Goal: Task Accomplishment & Management: Manage account settings

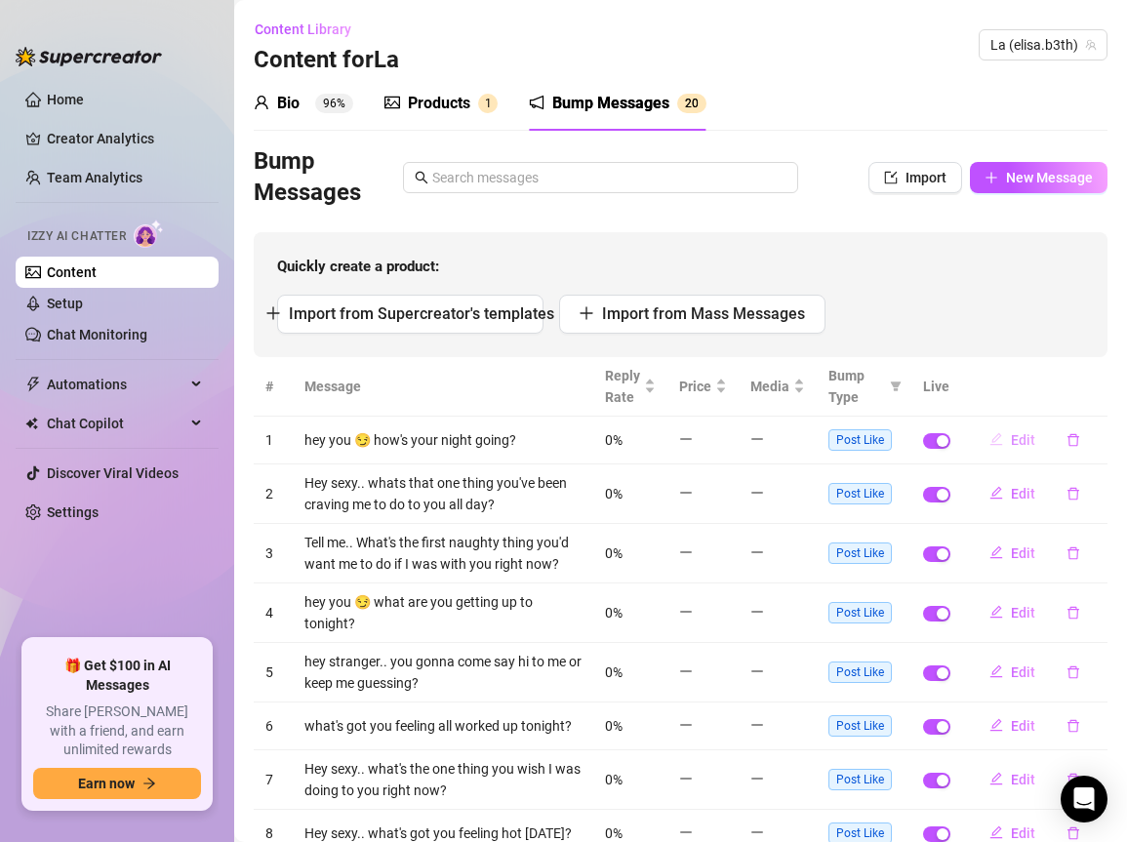
click at [1011, 444] on span "Edit" at bounding box center [1023, 440] width 24 height 16
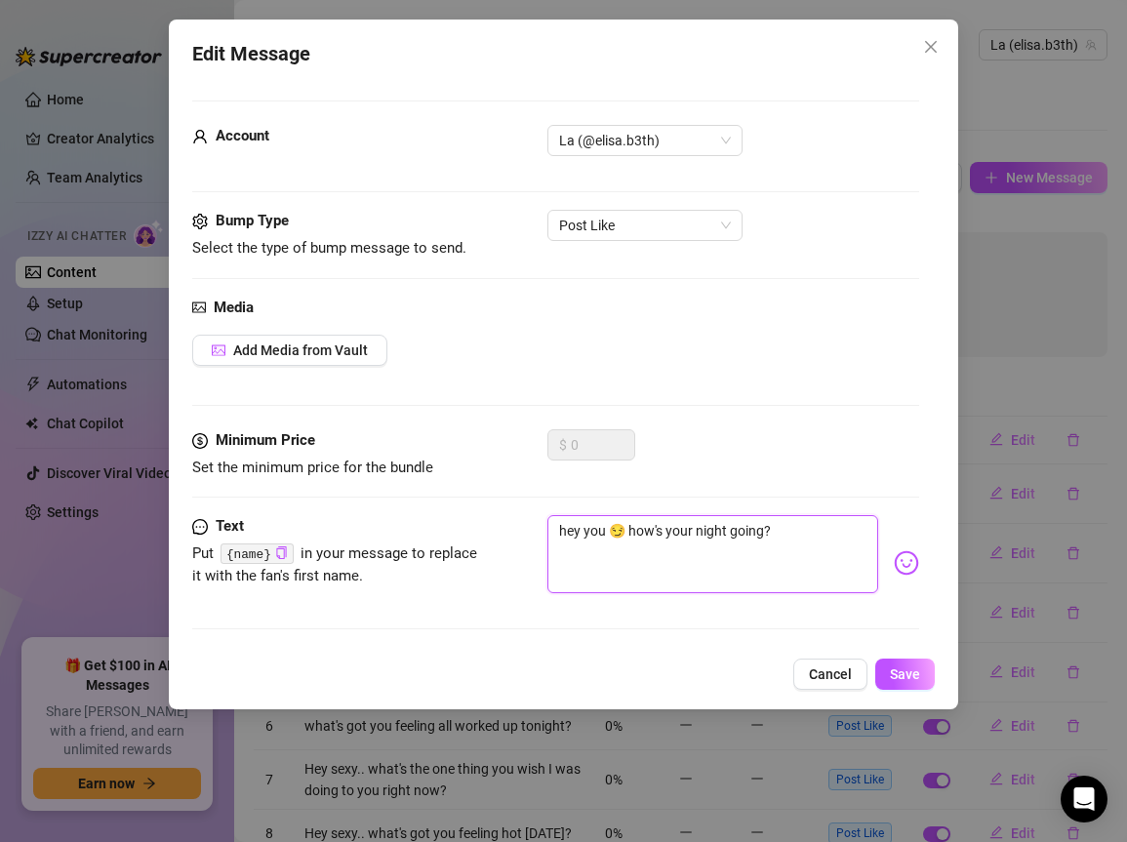
click at [592, 529] on textarea "hey you 😏 how's your night going?" at bounding box center [713, 554] width 331 height 78
paste textarea "Ehi tu 😏… com’è la tua serata, amore"
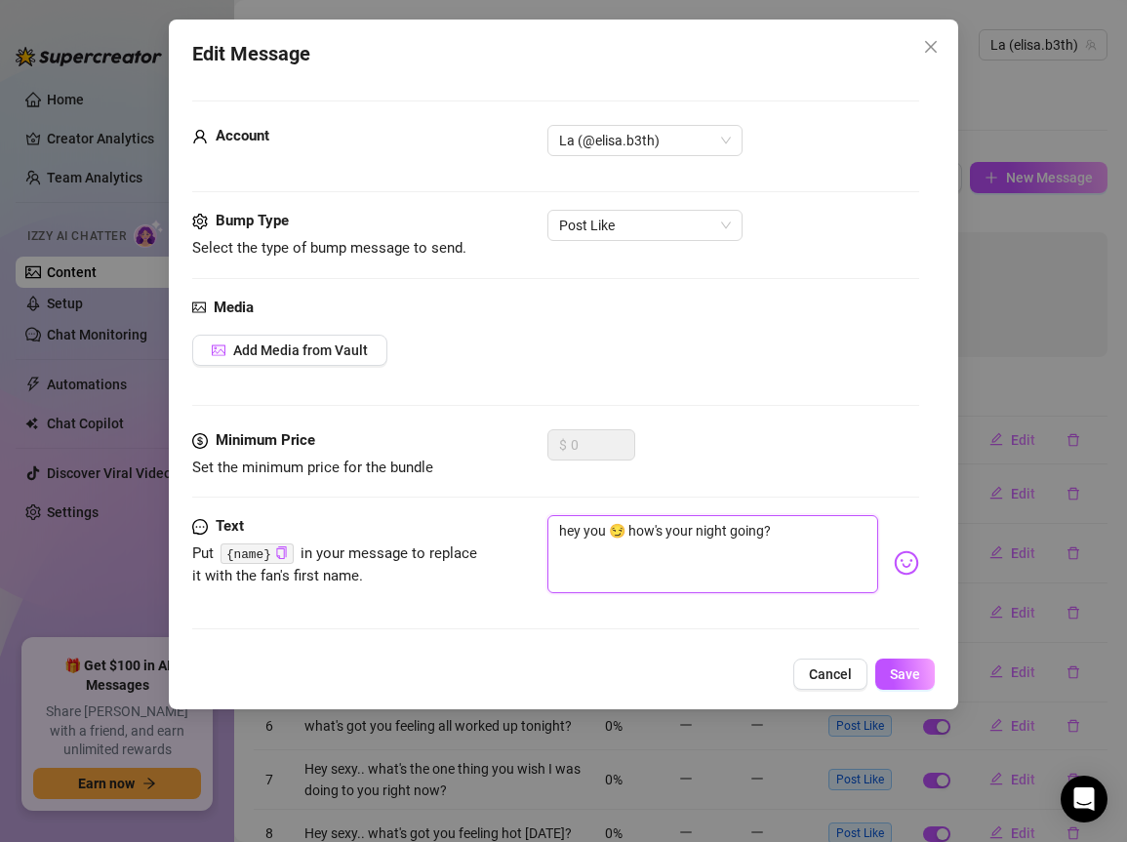
type textarea "Ehi tu 😏… com’è la tua serata, amore?"
click at [892, 681] on span "Save" at bounding box center [905, 675] width 30 height 16
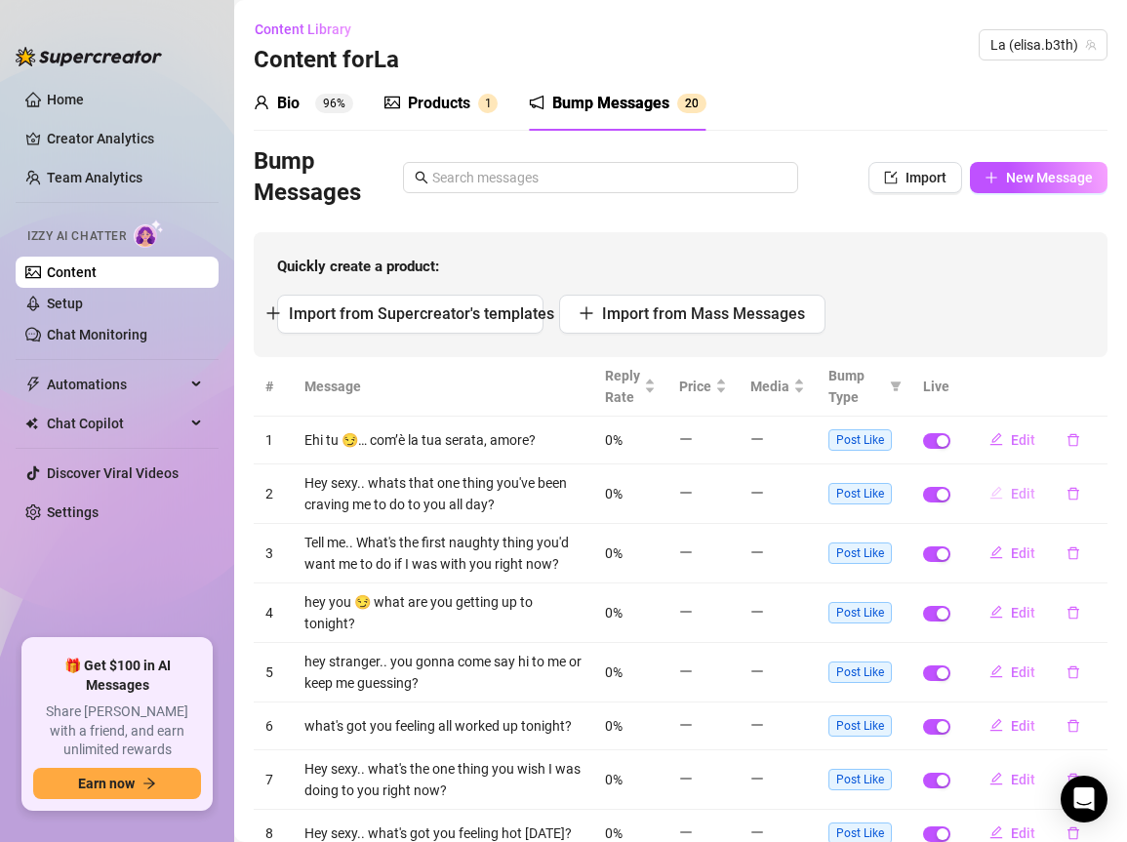
click at [1011, 496] on span "Edit" at bounding box center [1023, 494] width 24 height 16
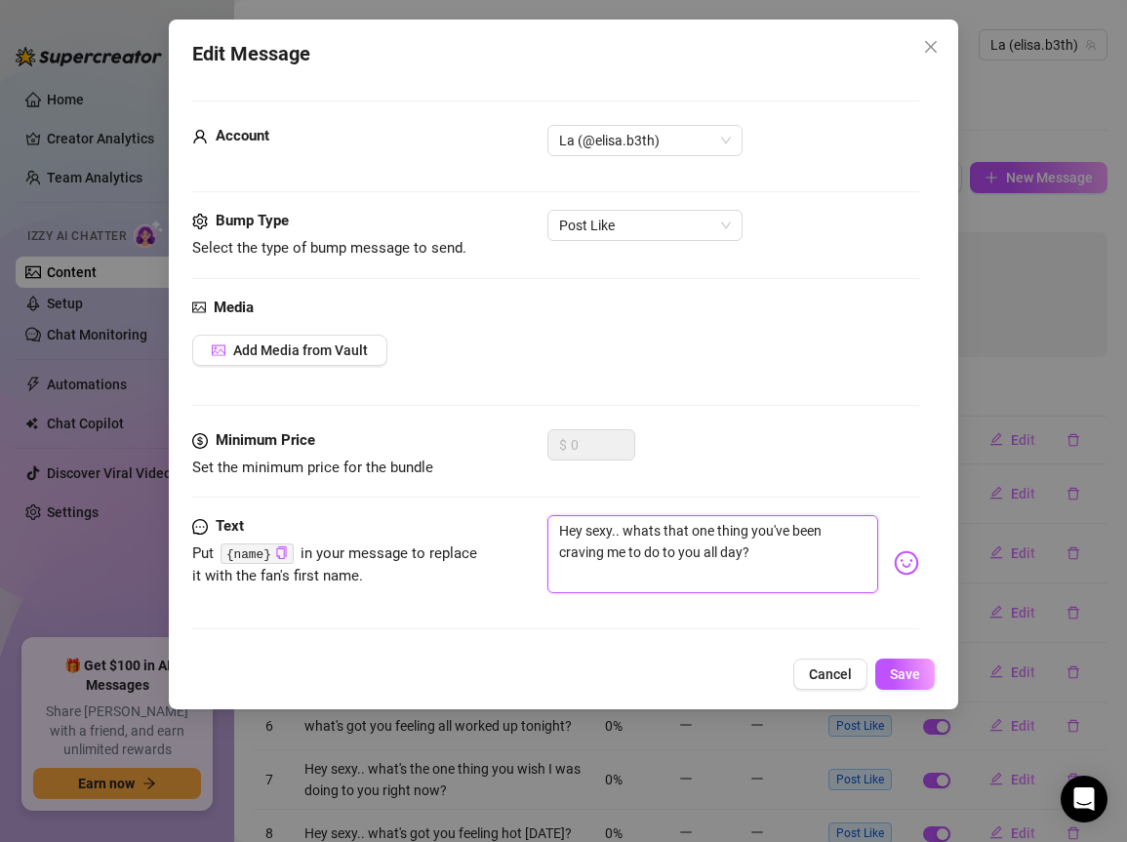
drag, startPoint x: 553, startPoint y: 525, endPoint x: 844, endPoint y: 567, distance: 293.9
click at [844, 567] on textarea "Hey sexy.. whats that one thing you've been craving me to do to you all day?" at bounding box center [713, 554] width 331 height 78
paste textarea "Ehi sexy… qual è la cosa che hai sognato tutto il giorno che ti facessi? 🔥"
type textarea "Ehi sexy… qual è la cosa che hai sognato tutto il giorno che ti facessi? 🔥"
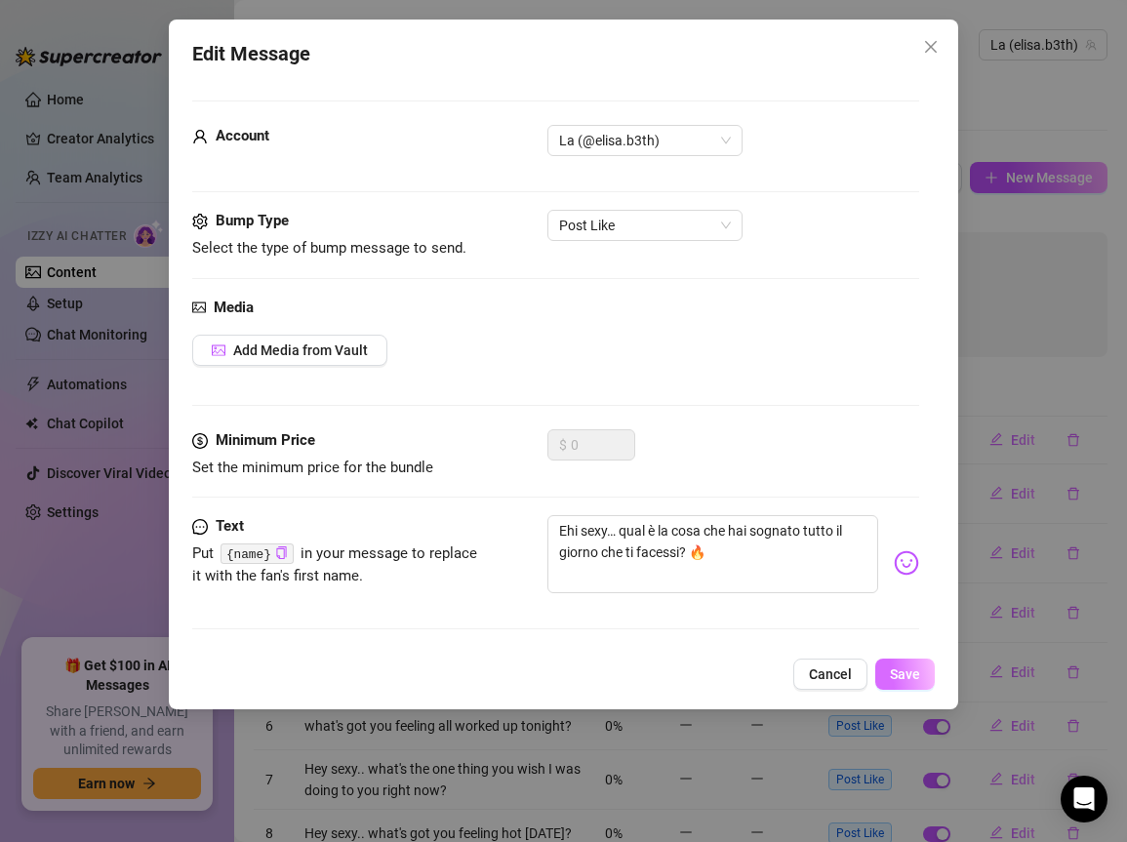
click at [907, 677] on span "Save" at bounding box center [905, 675] width 30 height 16
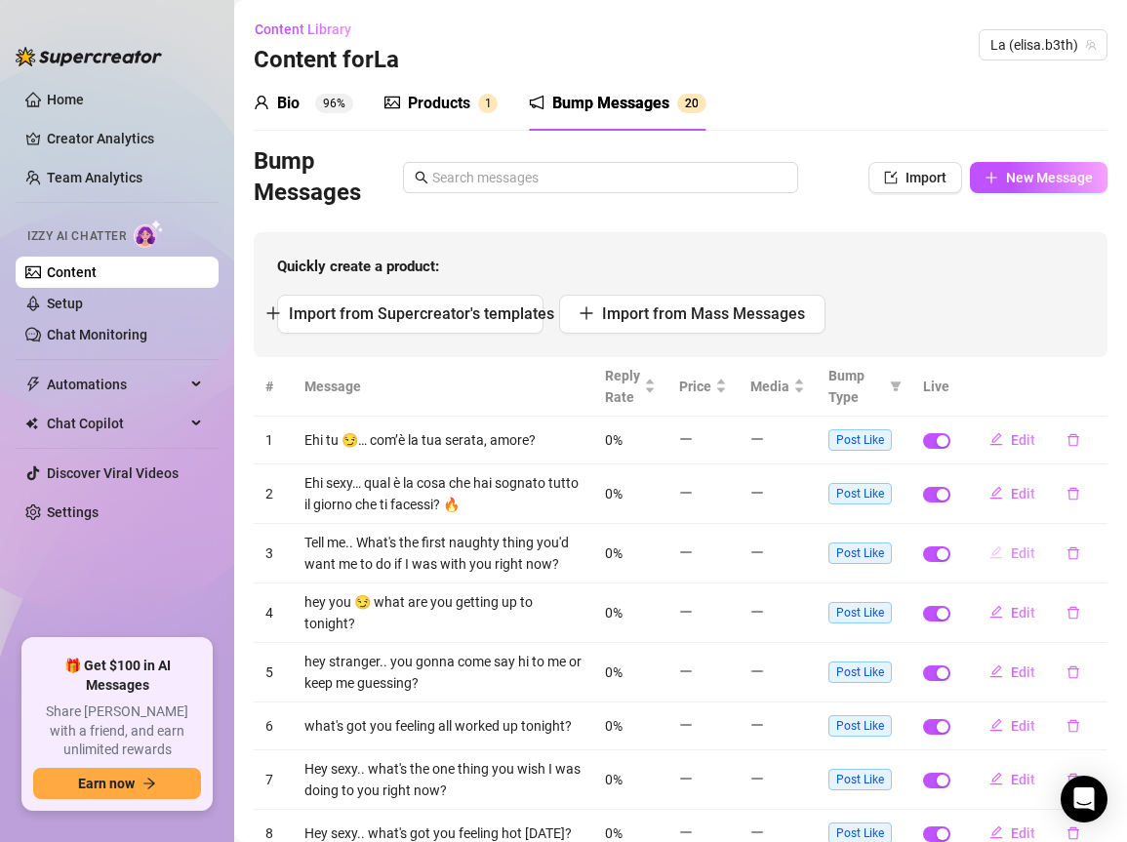
click at [989, 566] on button "Edit" at bounding box center [1012, 553] width 77 height 31
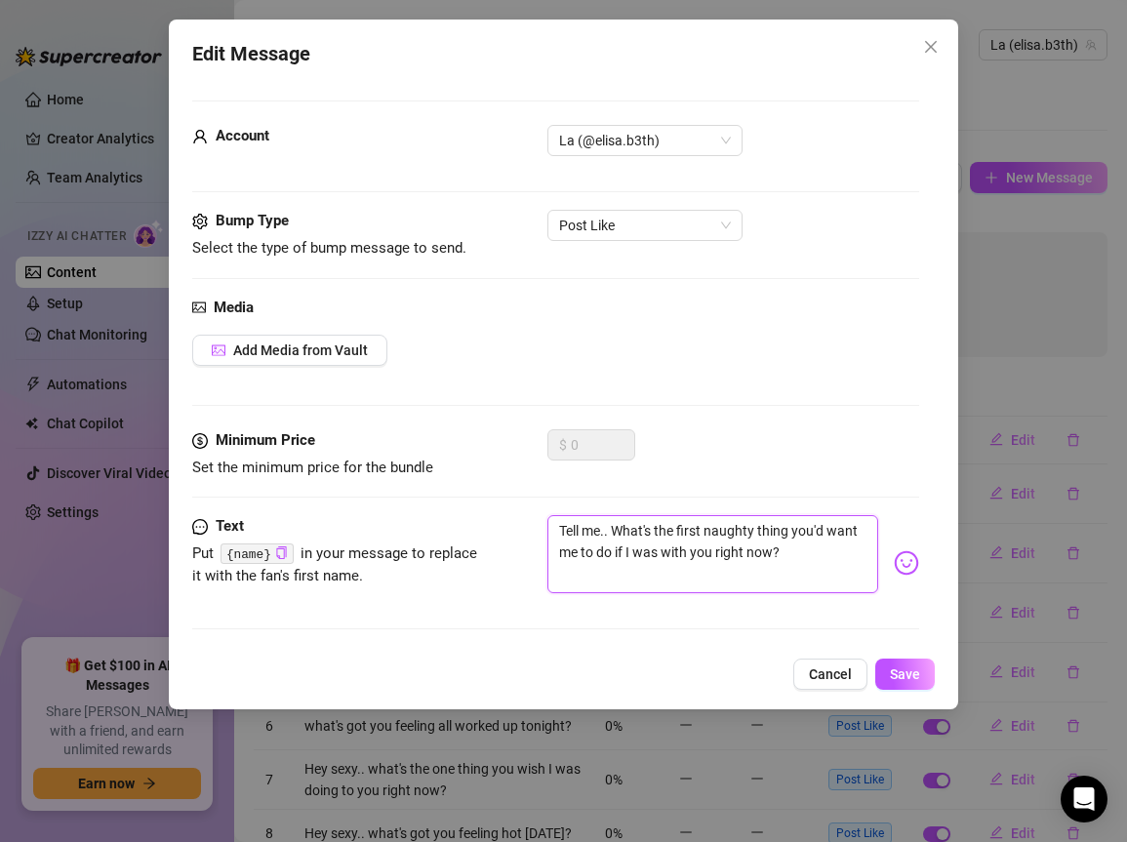
drag, startPoint x: 553, startPoint y: 530, endPoint x: 856, endPoint y: 573, distance: 305.6
click at [856, 573] on textarea "Tell me.. What's the first naughty thing you'd want me to do if I was with you …" at bounding box center [713, 554] width 331 height 78
paste textarea "Dimmi… qual è la prima cosa piccante che vorresti da me [PERSON_NAME] accanto a…"
type textarea "Dimmi… qual è la prima cosa piccante che vorresti da me [PERSON_NAME] accanto a…"
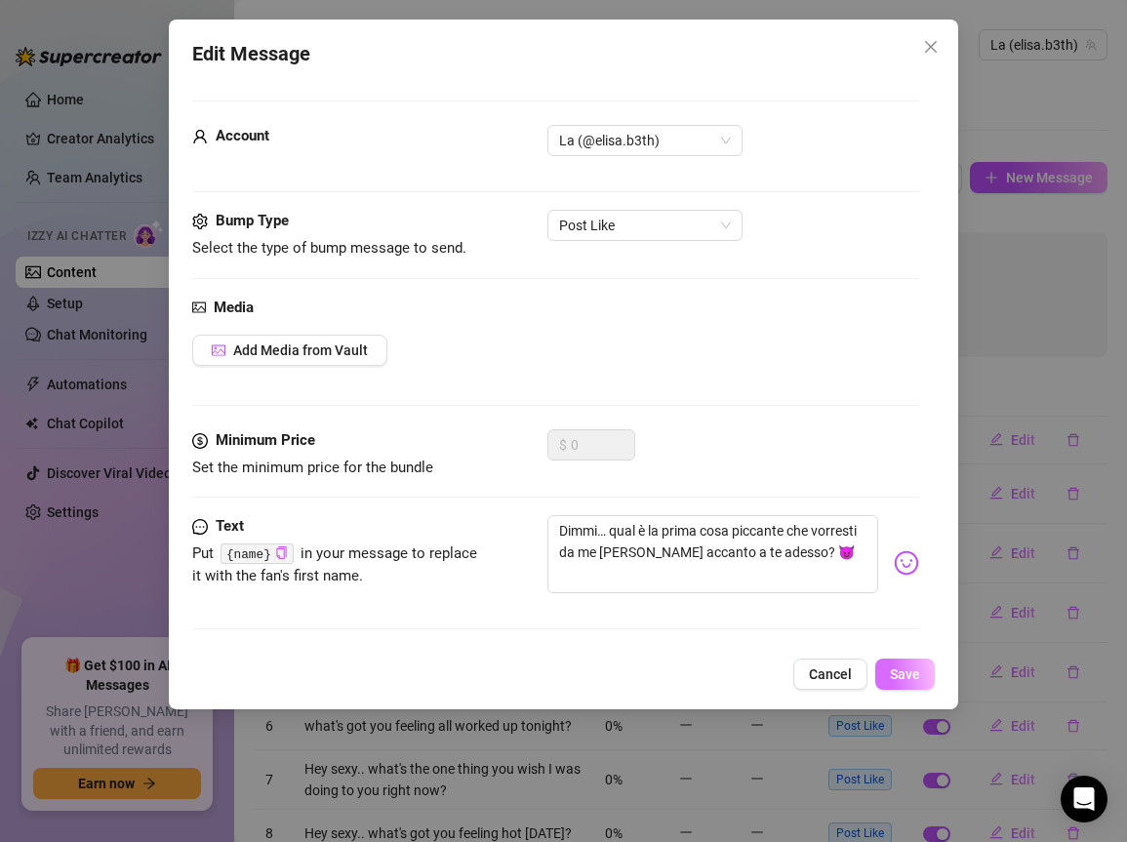
click at [909, 667] on span "Save" at bounding box center [905, 675] width 30 height 16
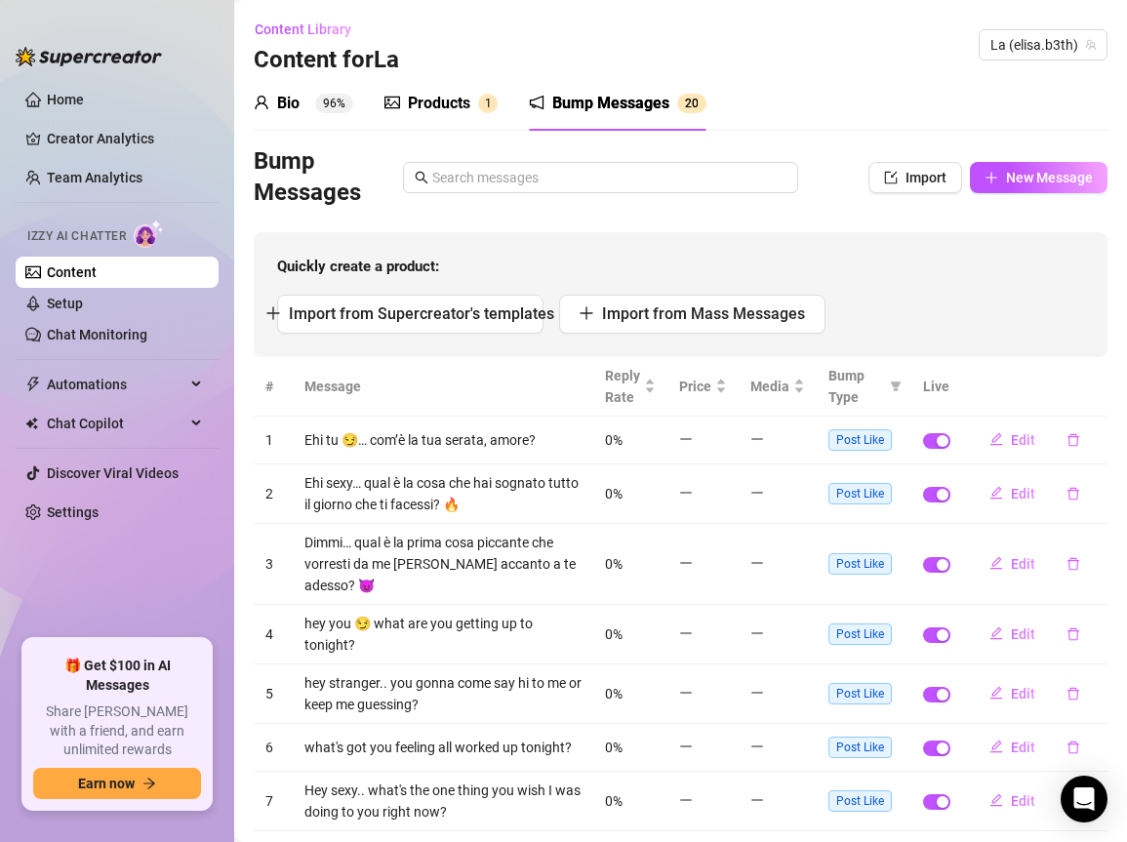
click at [893, 290] on div "Quickly create a product: Import from Supercreator's templates Import from Mass…" at bounding box center [681, 294] width 854 height 125
click at [1011, 629] on span "Edit" at bounding box center [1023, 635] width 24 height 16
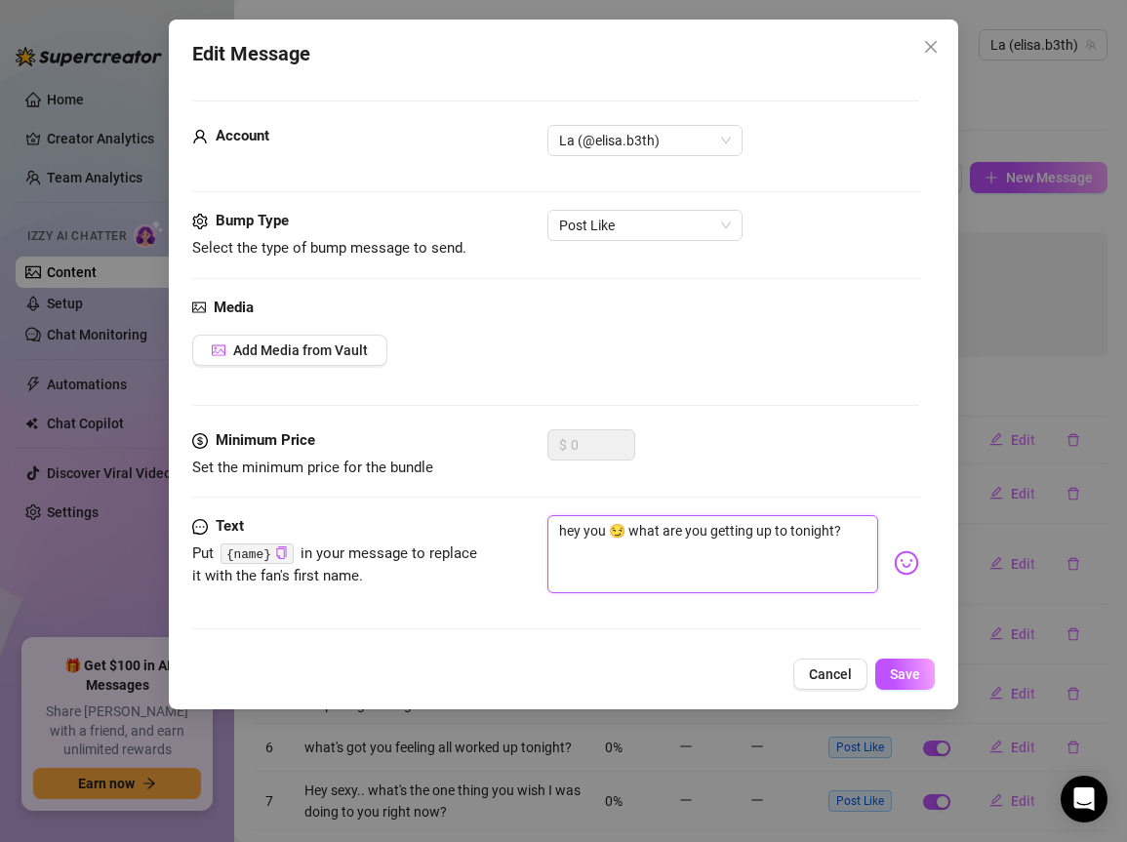
drag, startPoint x: 551, startPoint y: 527, endPoint x: 892, endPoint y: 553, distance: 342.6
click at [892, 553] on div "hey you 😏 what are you getting up to tonight?" at bounding box center [734, 563] width 372 height 96
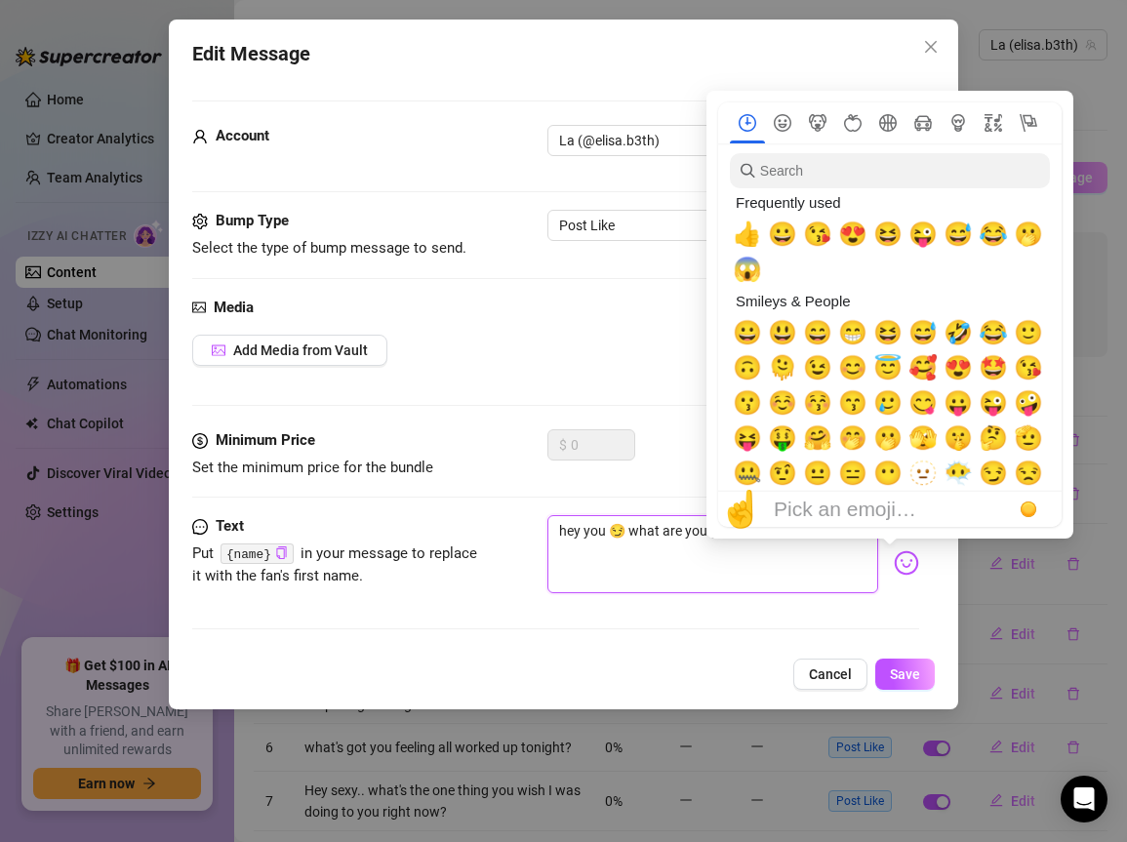
drag, startPoint x: 732, startPoint y: 527, endPoint x: 616, endPoint y: 537, distance: 116.6
click at [616, 537] on textarea "hey you 😏 what are you getting up to tonight?" at bounding box center [713, 554] width 331 height 78
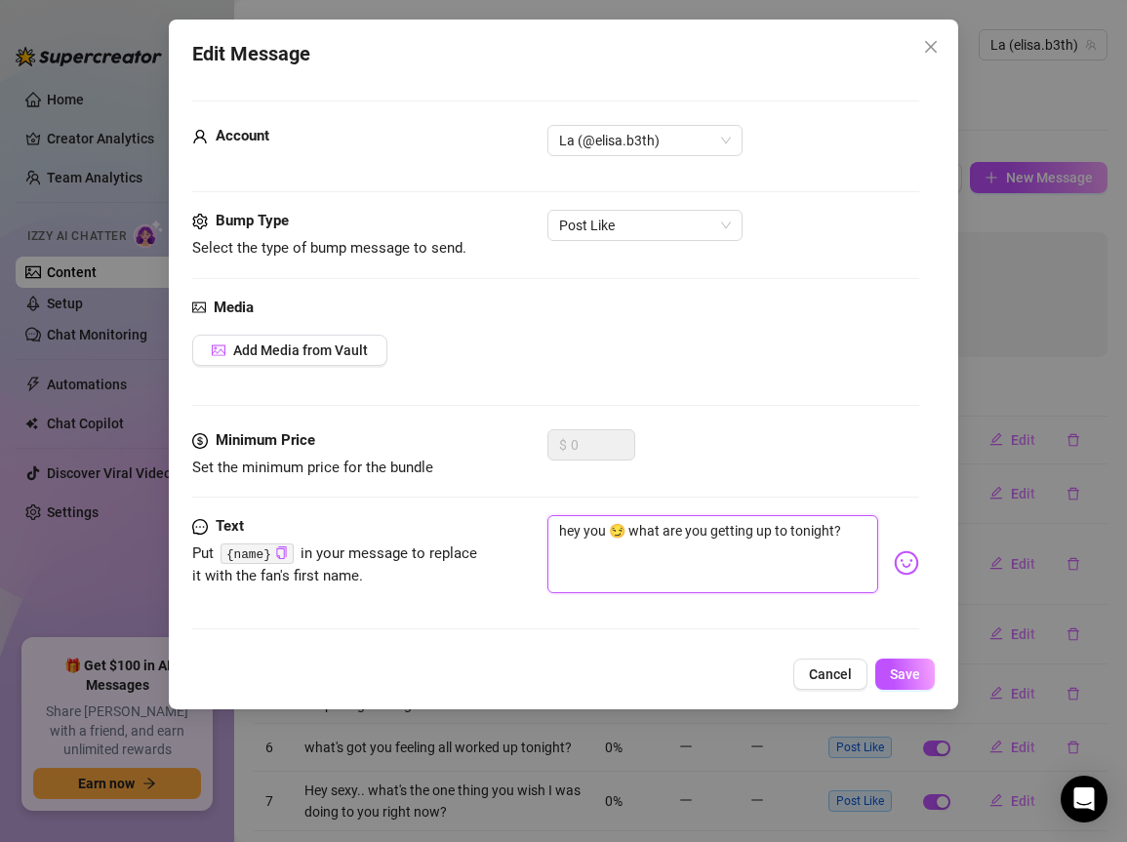
click at [616, 537] on textarea "hey you 😏 what are you getting up to tonight?" at bounding box center [713, 554] width 331 height 78
paste textarea "😏… cosa combini stasera? Ti va di farmi compagnia"
type textarea "😏… cosa combini stasera? Ti va di farmi compagnia?"
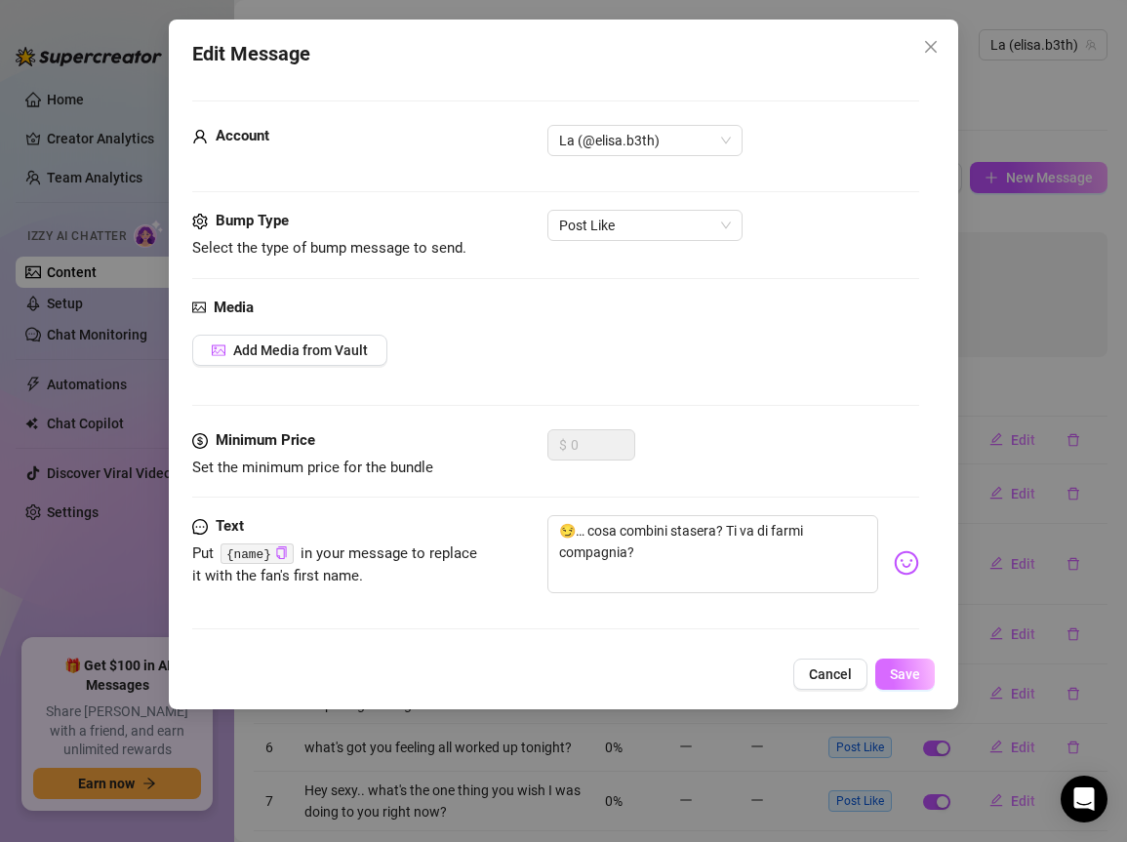
click at [920, 676] on span "Save" at bounding box center [905, 675] width 30 height 16
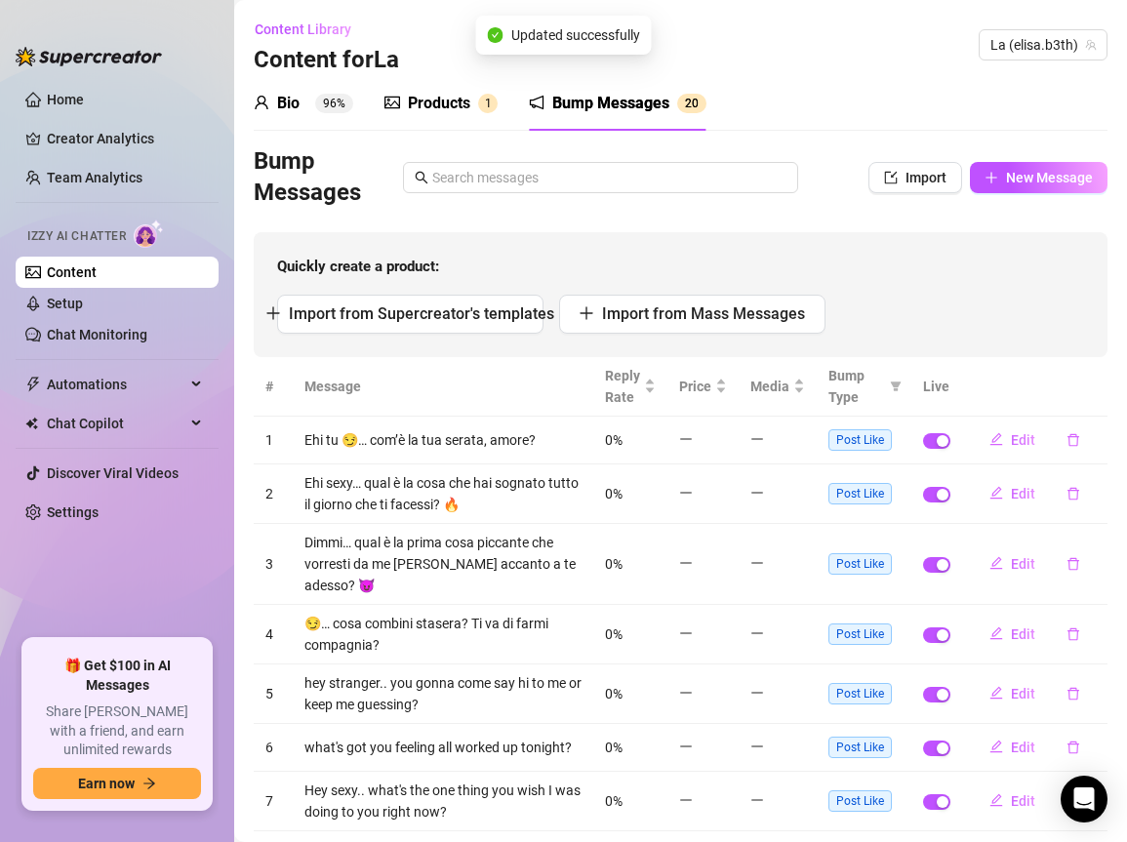
scroll to position [195, 0]
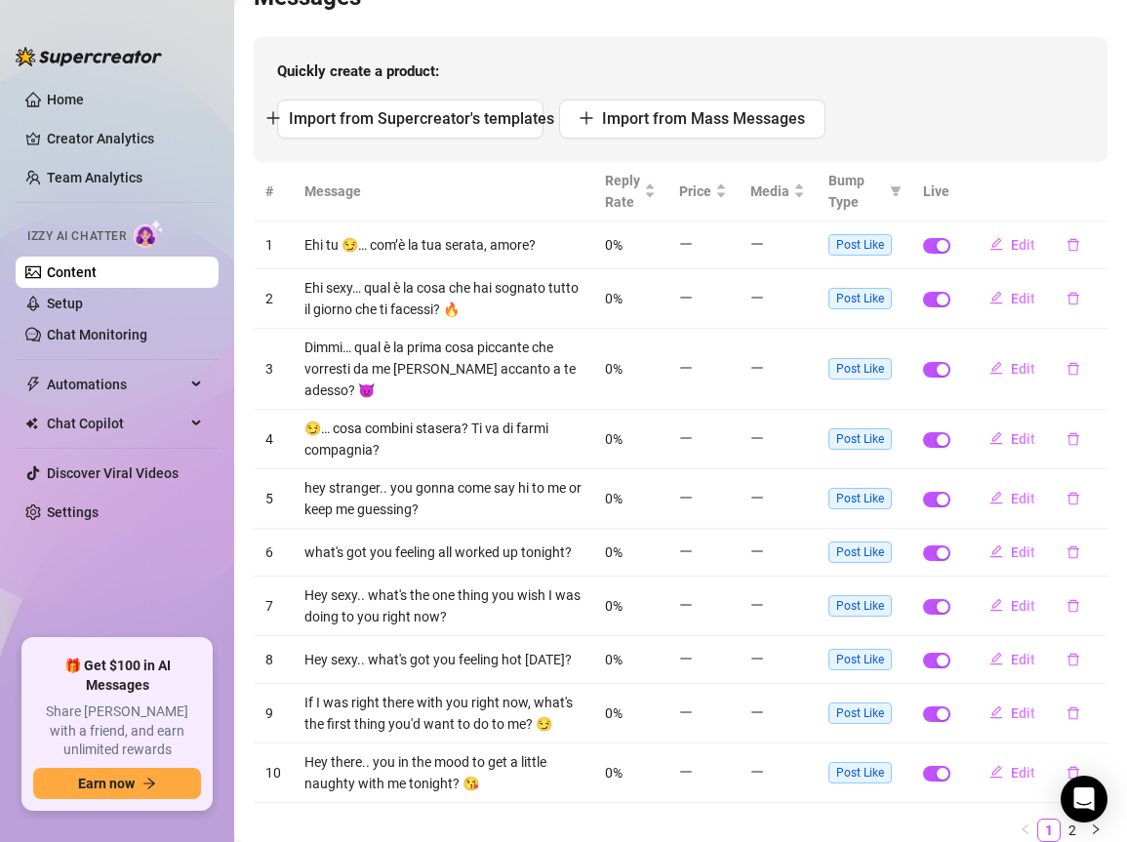
click at [960, 106] on div "Import from Supercreator's templates Import from Mass Messages" at bounding box center [680, 119] width 807 height 39
click at [1011, 557] on span "Edit" at bounding box center [1023, 553] width 24 height 16
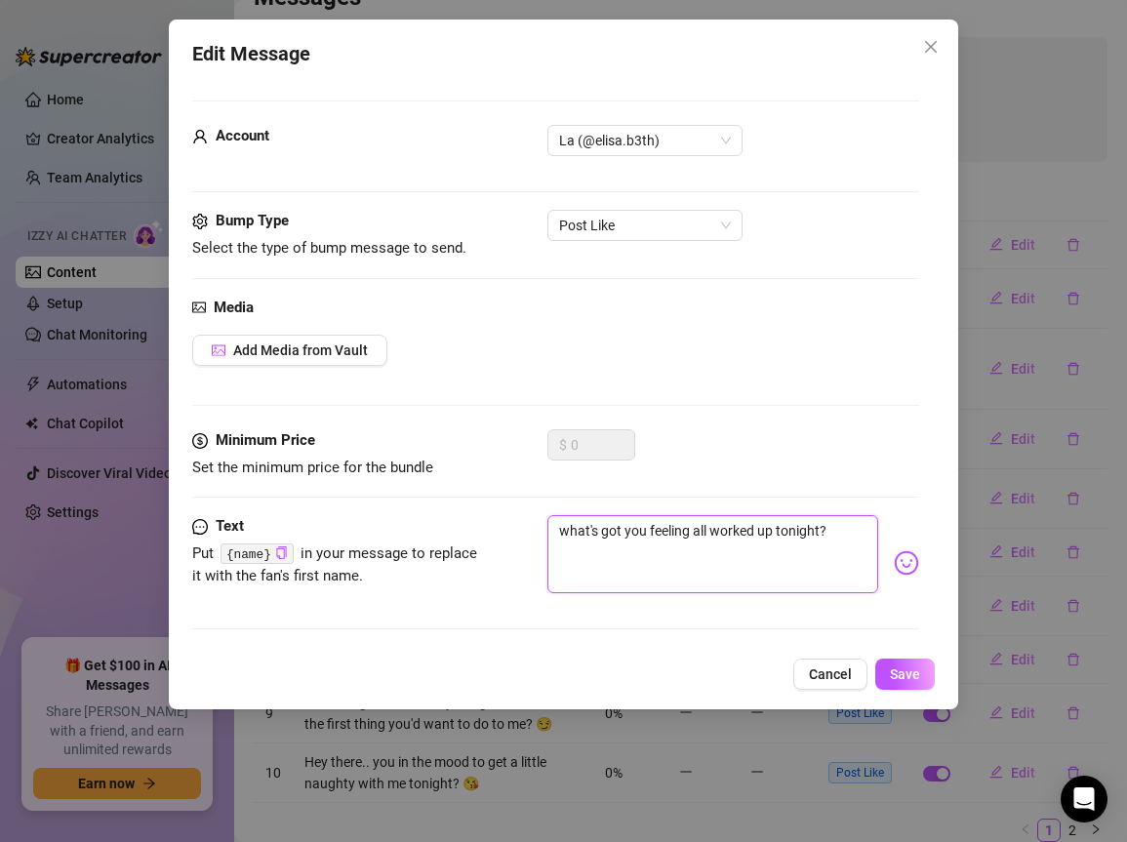
drag, startPoint x: 581, startPoint y: 534, endPoint x: 835, endPoint y: 530, distance: 253.8
click at [835, 531] on textarea "what's got you feeling all worked up tonight?" at bounding box center [713, 554] width 331 height 78
paste textarea "Cosa ti fa fremere così tanto stasera, tesoro? 😏"
type textarea "Cosa ti fa fremere così tanto stasera, tesoro? 😏"
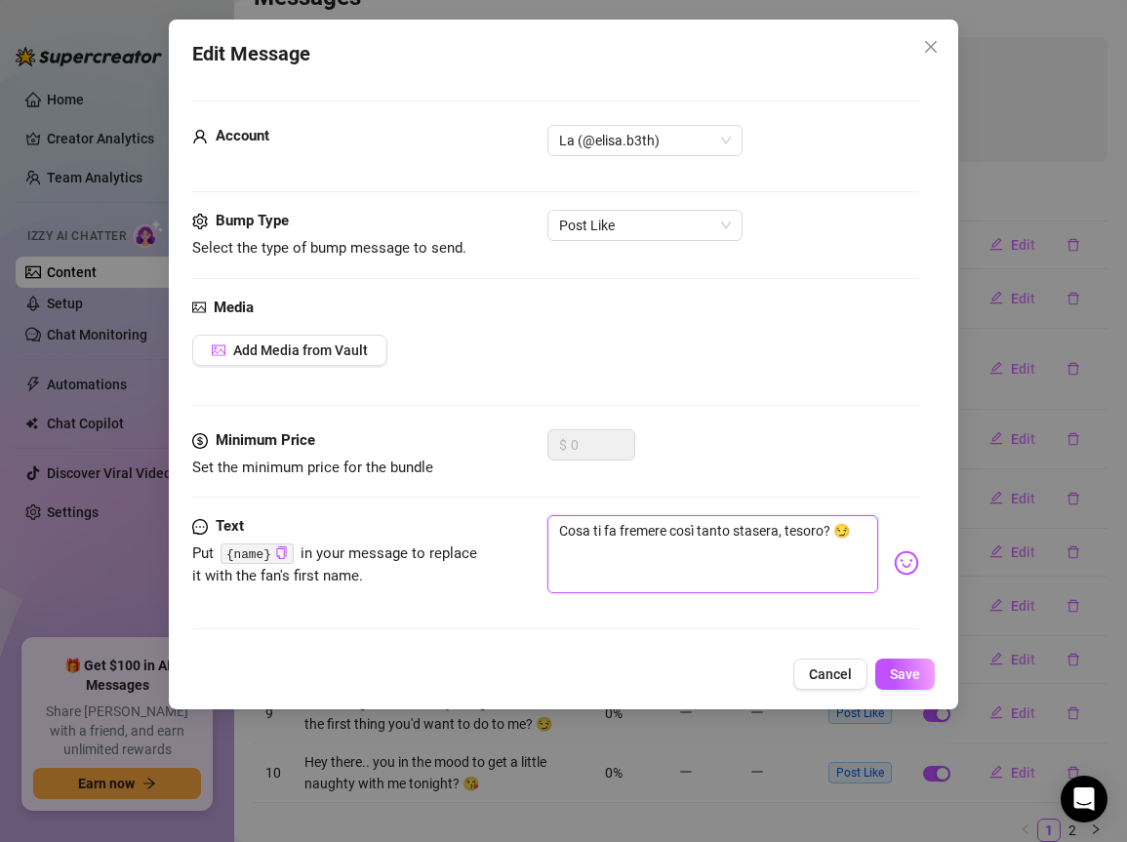
drag, startPoint x: 617, startPoint y: 531, endPoint x: 667, endPoint y: 527, distance: 49.9
click at [667, 527] on textarea "Cosa ti fa fremere così tanto stasera, tesoro? 😏" at bounding box center [713, 554] width 331 height 78
type textarea "Cosa ti fa così tanto stasera, tesoro? 😏"
type textarea "Cosa ti fa e così tanto stasera, tesoro? 😏"
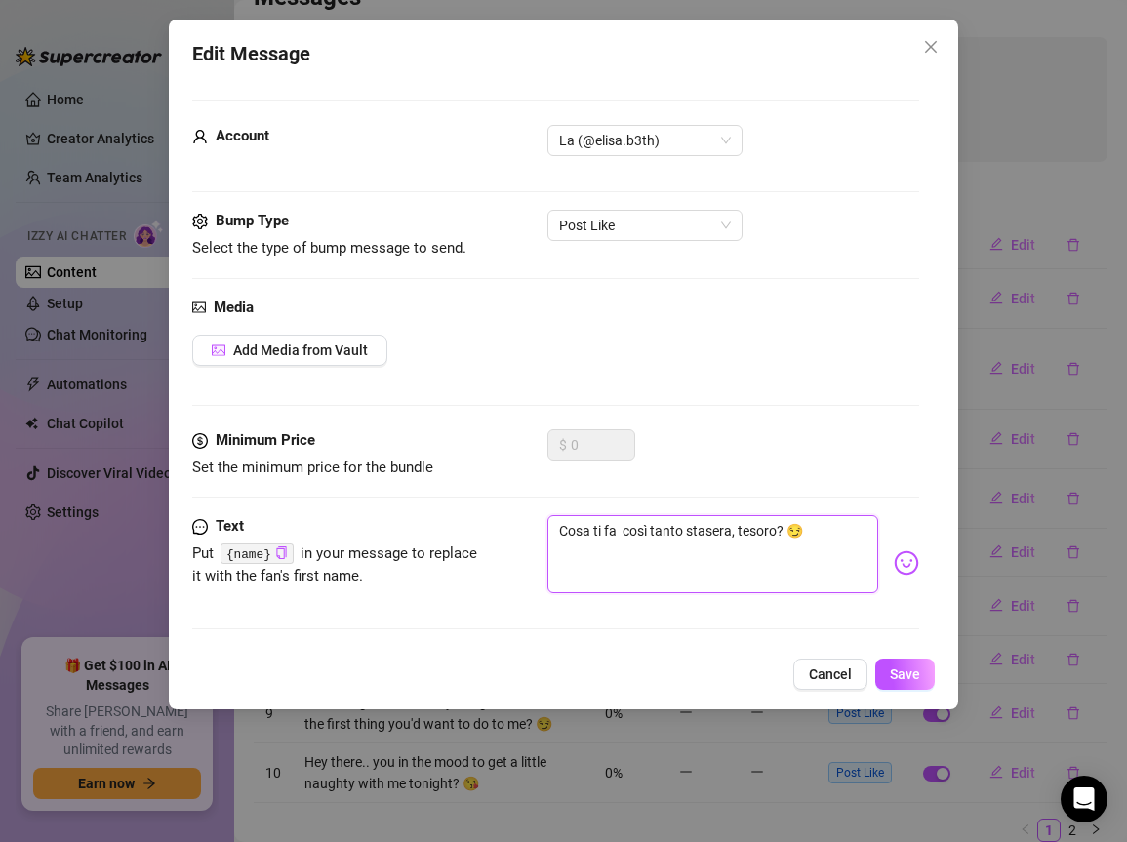
type textarea "Cosa ti fa e così tanto stasera, tesoro? 😏"
type textarea "Cosa ti fa ec così tanto stasera, tesoro? 😏"
type textarea "Cosa ti fa ecc così tanto stasera, tesoro? 😏"
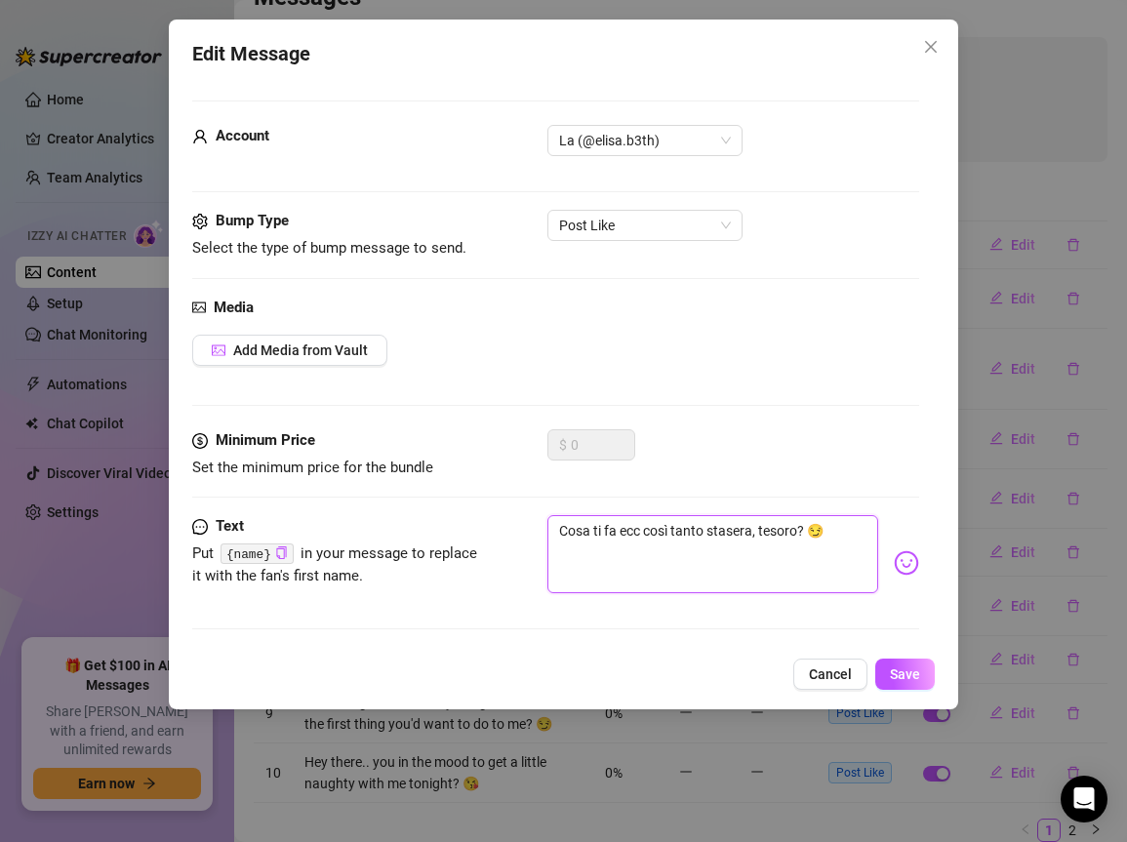
type textarea "Cosa ti fa ecci così tanto stasera, tesoro? 😏"
type textarea "Cosa ti fa eccit così tanto stasera, tesoro? 😏"
type textarea "Cosa ti fa eccita così tanto stasera, tesoro? 😏"
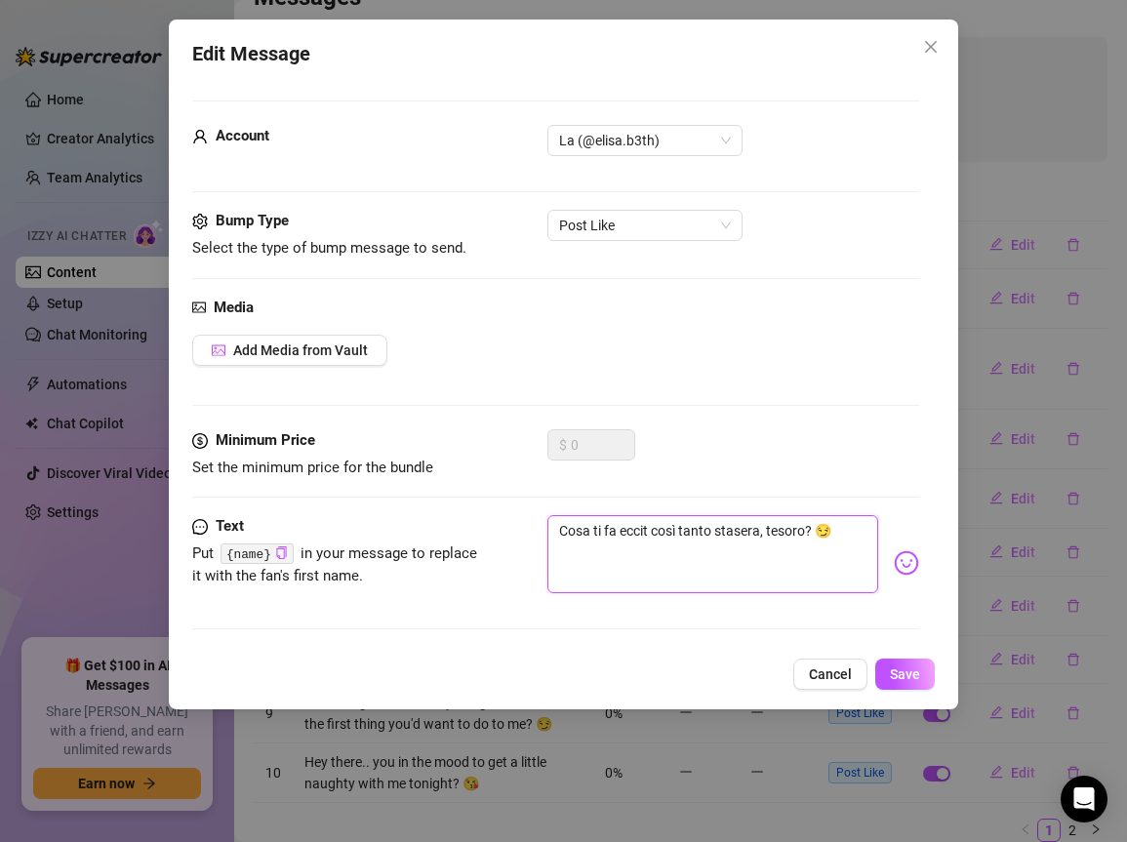
type textarea "Cosa ti fa eccita così tanto stasera, tesoro? 😏"
type textarea "Cosa ti fa eccitar così tanto stasera, tesoro? 😏"
type textarea "Cosa ti fa eccitare così tanto stasera, tesoro? 😏"
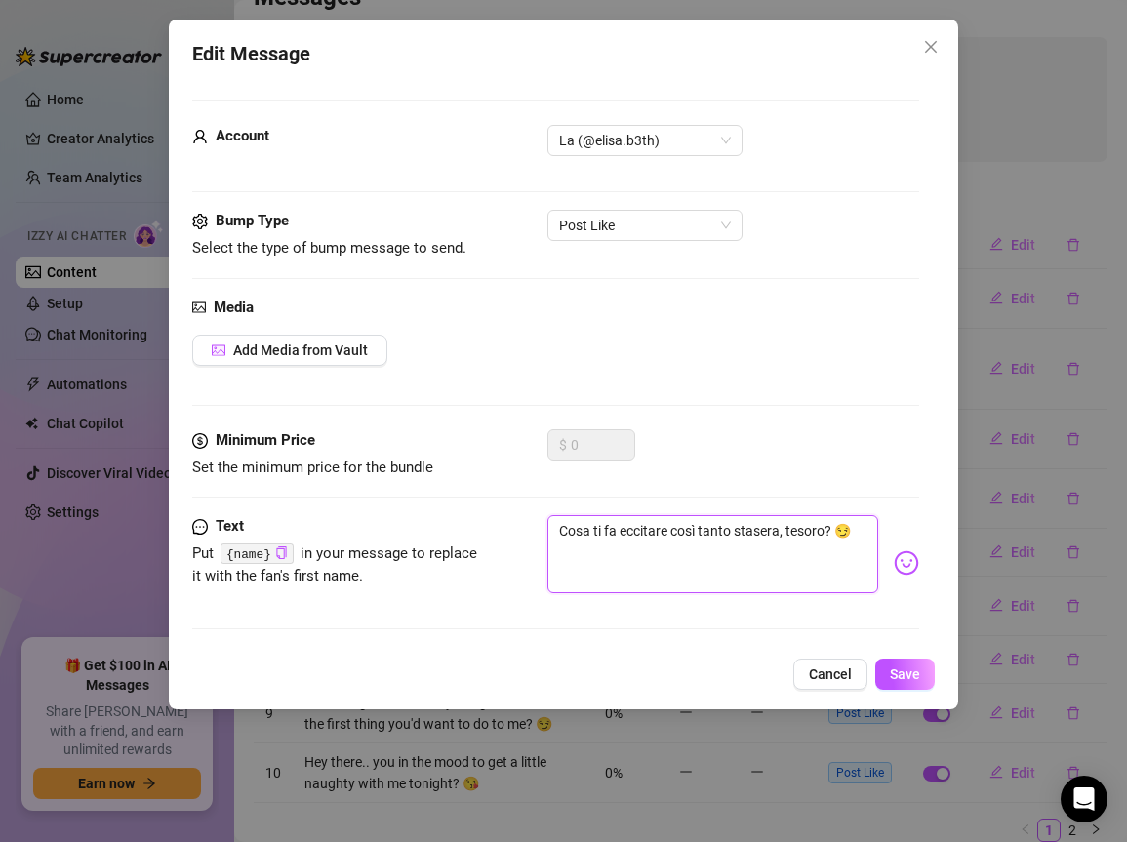
type textarea "Cosa ti fa eccitarecosì tanto stasera, tesoro? 😏"
type textarea "Cosa ti fa eccitare così tanto stasera, tesoro? 😏"
click at [909, 676] on span "Save" at bounding box center [905, 675] width 30 height 16
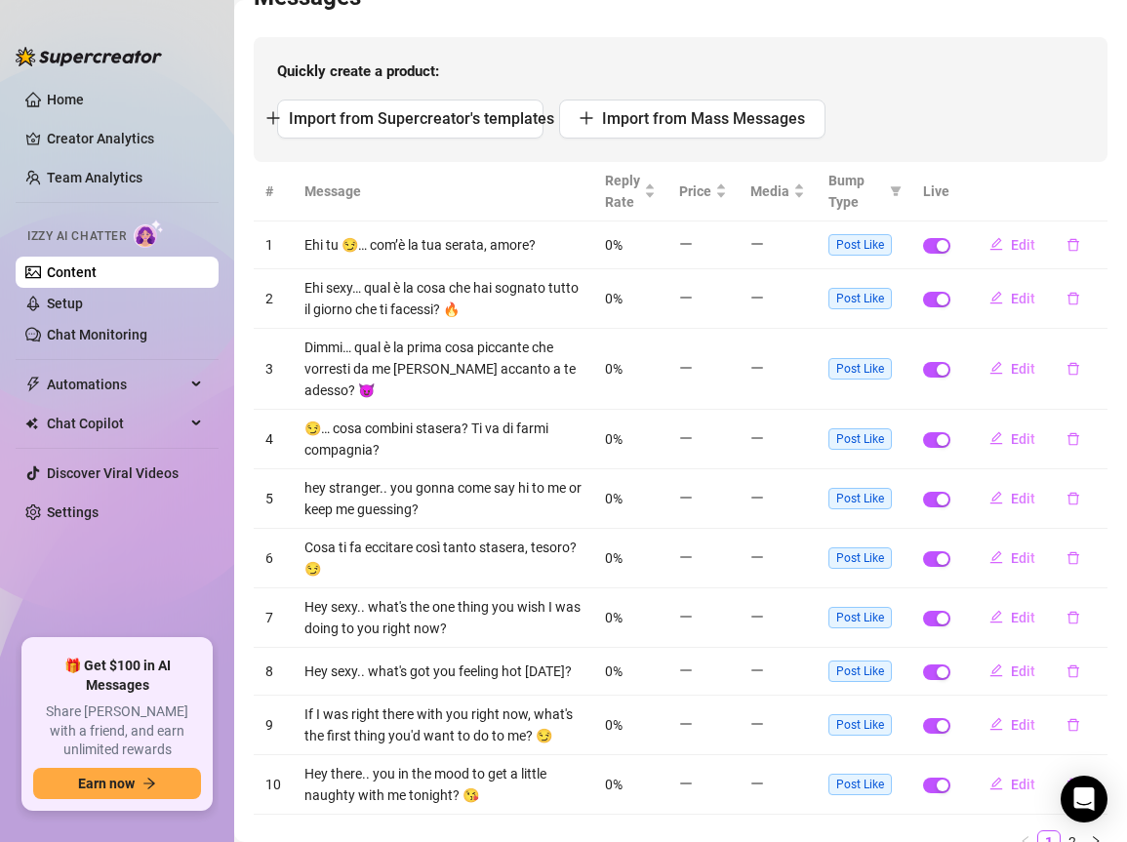
click at [899, 63] on span "Quickly create a product:" at bounding box center [680, 72] width 807 height 23
click at [990, 619] on icon "edit" at bounding box center [997, 617] width 14 height 14
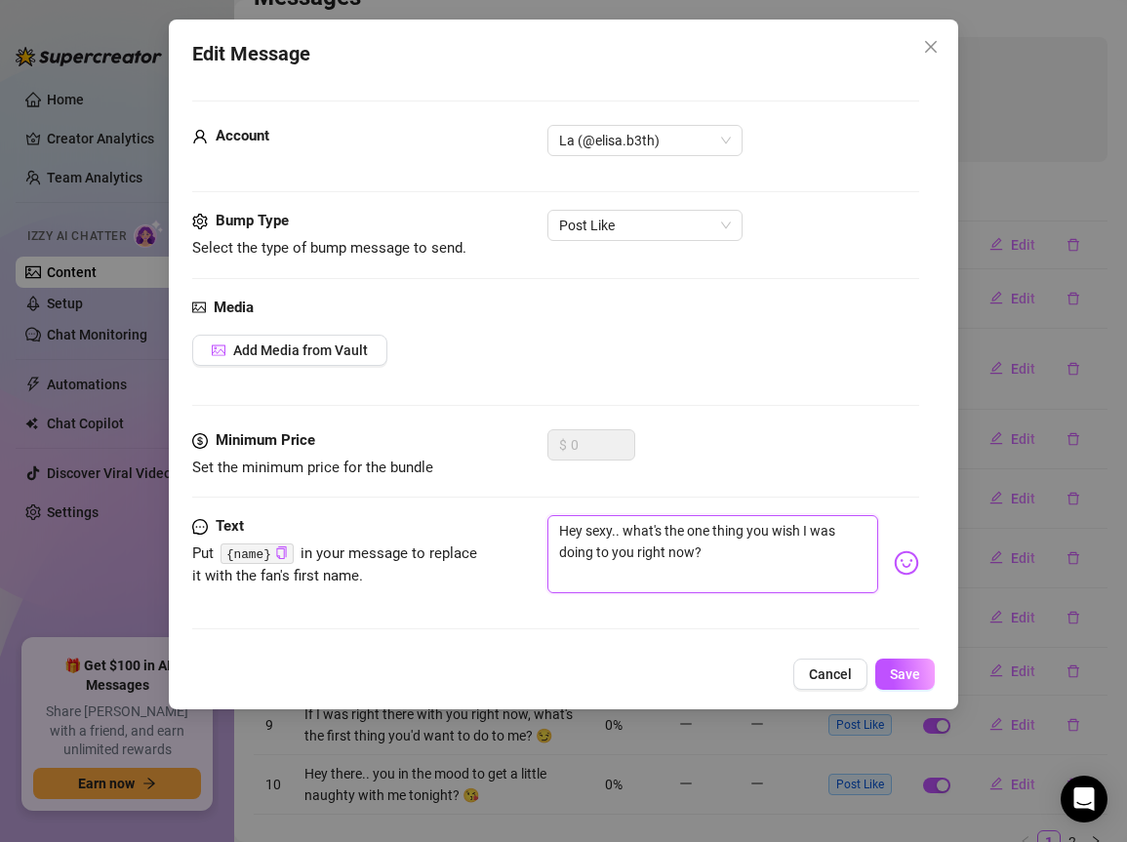
drag, startPoint x: 555, startPoint y: 524, endPoint x: 749, endPoint y: 565, distance: 197.6
click at [749, 565] on textarea "Hey sexy.. what's the one thing you wish I was doing to you right now?" at bounding box center [713, 554] width 331 height 78
paste textarea "qual è l’unica cosa che vorresti che ti facessi in questo preciso momento? 🔥"
type textarea "qual è l’unica cosa che vorresti che ti facessi in questo preciso momento? 🔥"
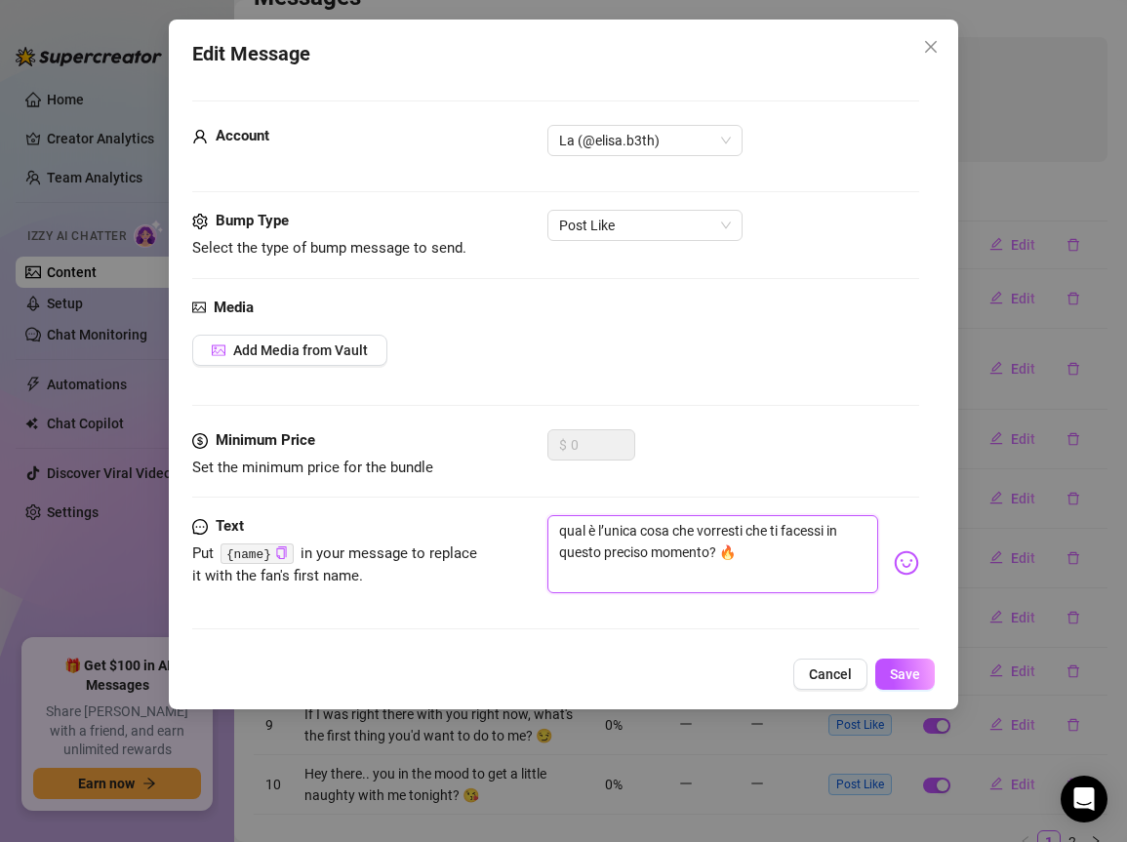
click at [567, 521] on textarea "qual è l’unica cosa che vorresti che ti facessi in questo preciso momento? 🔥" at bounding box center [713, 554] width 331 height 78
type textarea "ual è l’unica cosa che vorresti che ti facessi in questo preciso momento? 🔥"
type textarea "Qual è l’unica cosa che vorresti che ti facessi in questo preciso momento? 🔥"
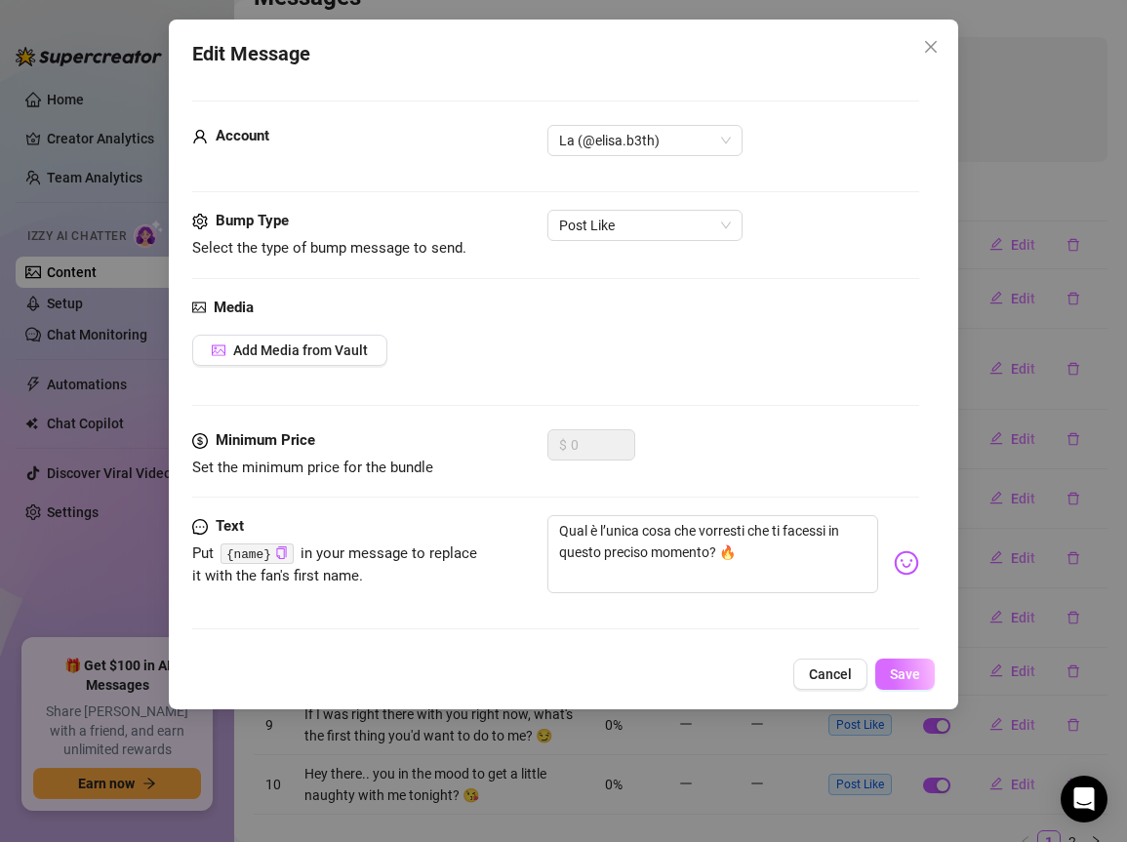
click at [923, 678] on button "Save" at bounding box center [906, 674] width 60 height 31
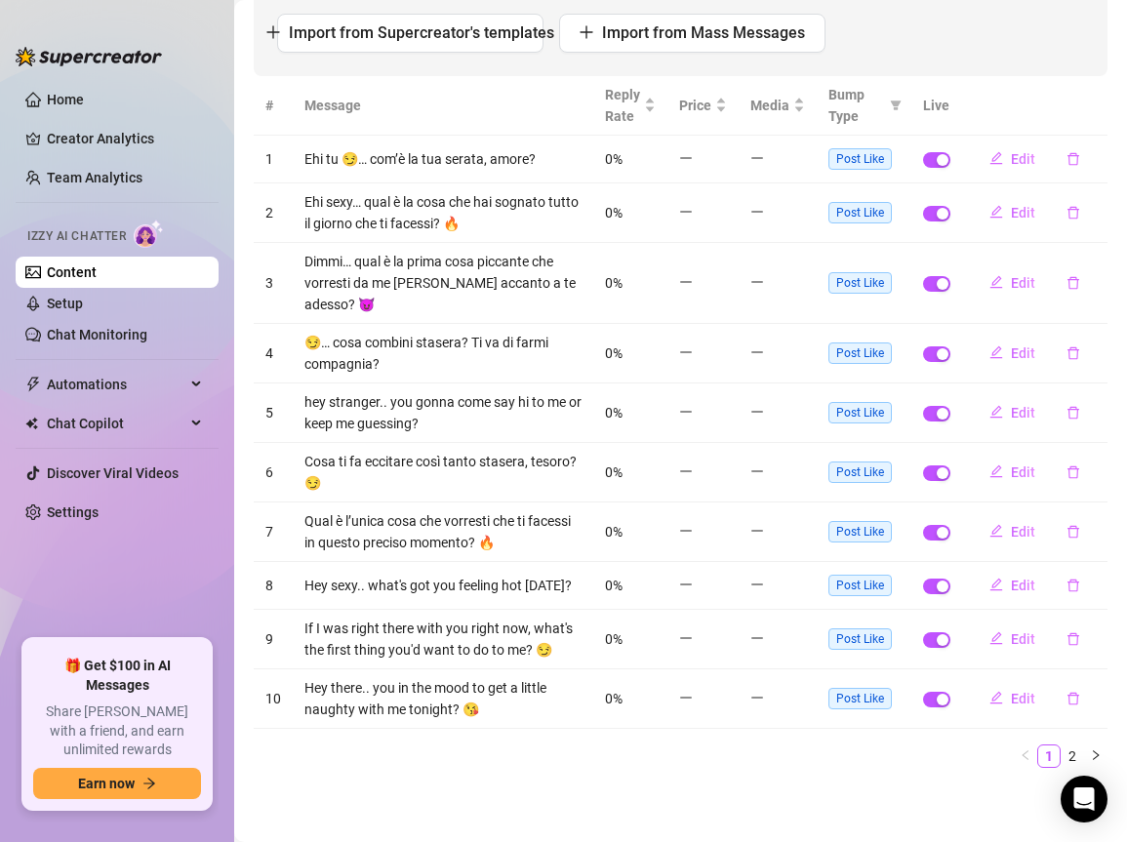
scroll to position [303, 0]
click at [682, 777] on div "# Message Reply Rate Price Media Bump Type Live 1 Ehi tu 😏… com’è la tua serata…" at bounding box center [681, 430] width 854 height 708
click at [989, 570] on button "Edit" at bounding box center [1012, 585] width 77 height 31
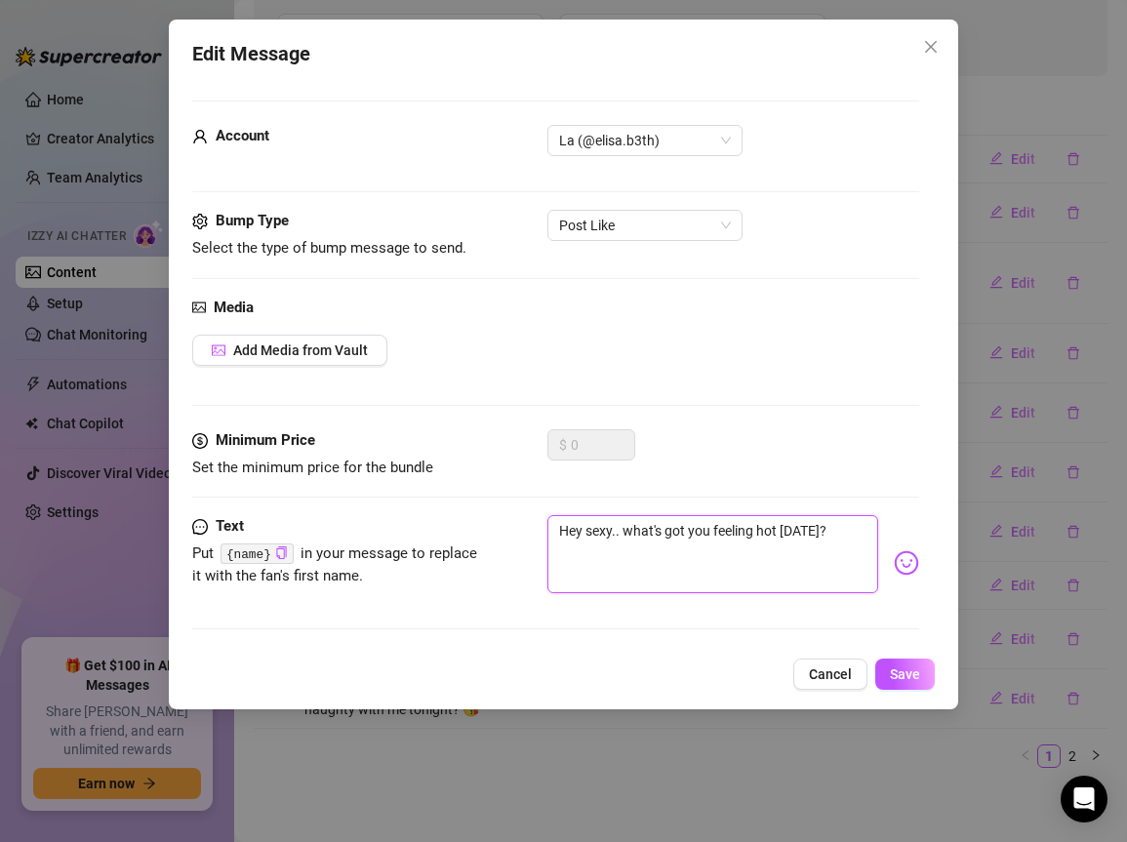
drag, startPoint x: 556, startPoint y: 526, endPoint x: 847, endPoint y: 541, distance: 291.3
click at [894, 545] on div "Hey sexy.. what's got you feeling hot today?" at bounding box center [734, 563] width 372 height 96
paste textarea "cosa ti accende di più oggi? 😘"
type textarea "cosa ti accende di più oggi? 😘"
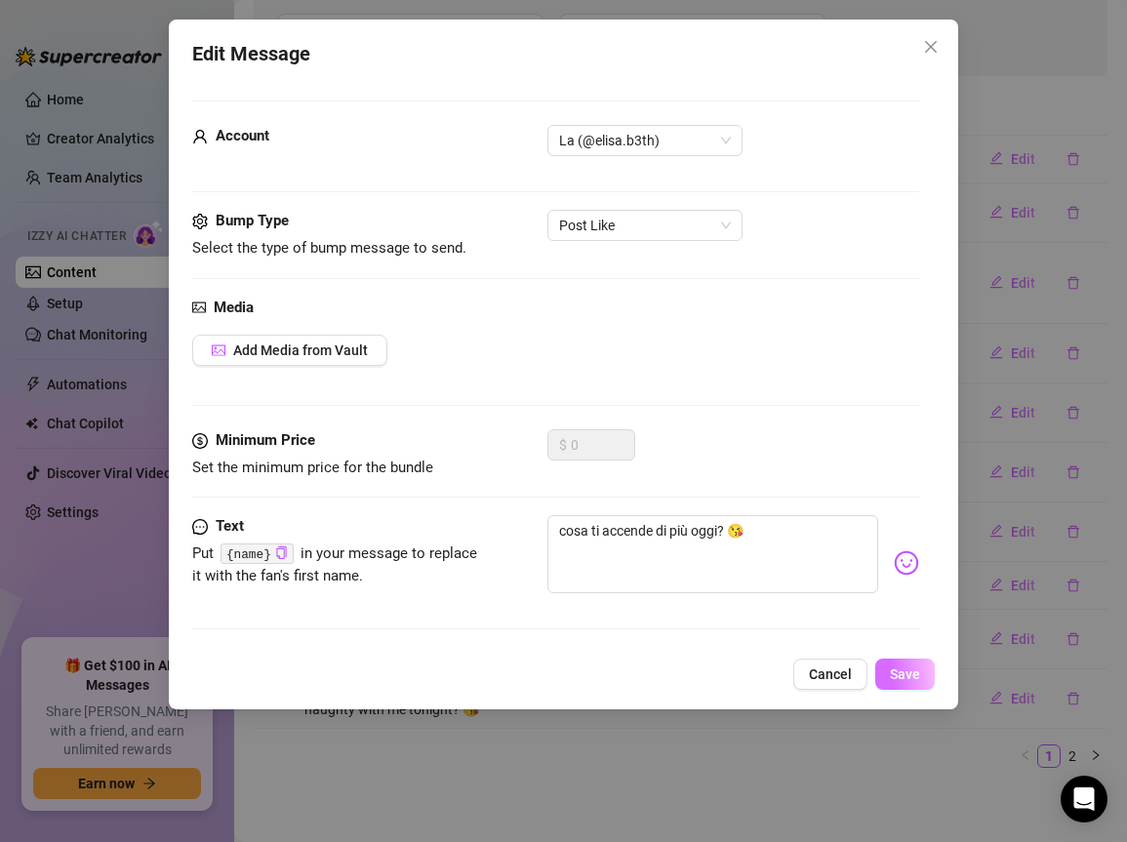
click at [911, 668] on span "Save" at bounding box center [905, 675] width 30 height 16
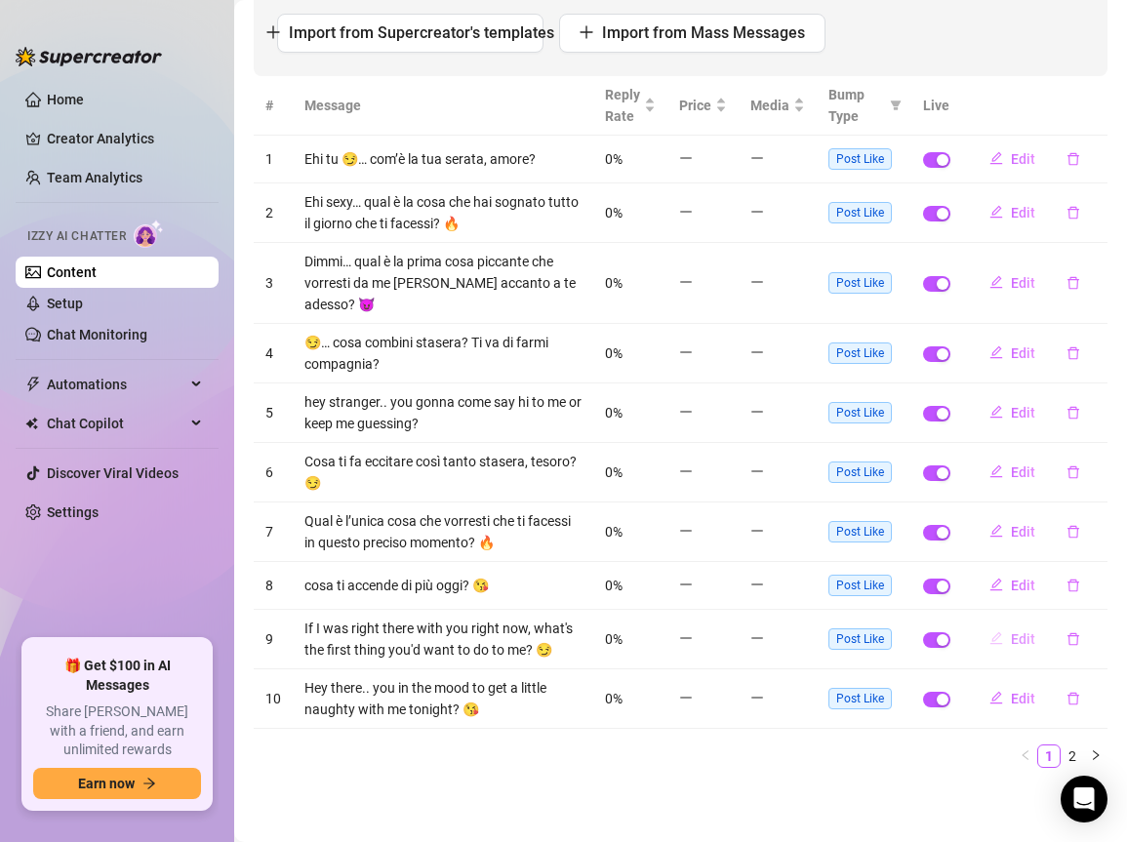
click at [1011, 632] on span "Edit" at bounding box center [1023, 640] width 24 height 16
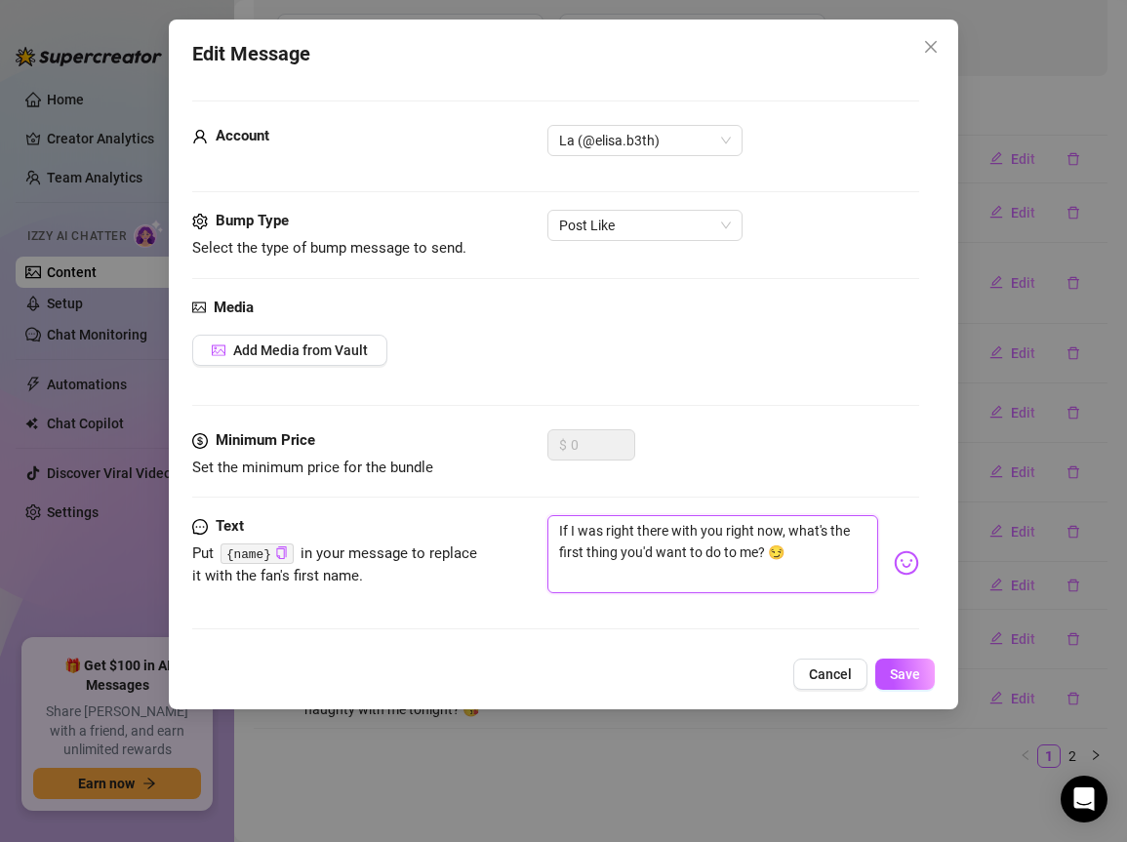
drag, startPoint x: 554, startPoint y: 529, endPoint x: 779, endPoint y: 555, distance: 226.1
click at [779, 555] on textarea "If I was right there with you right now, what's the first thing you'd want to d…" at bounding box center [713, 554] width 331 height 78
paste textarea "Se fossi accanto a te proprio ora… qual è la prima cosa che mi faresti, amor"
type textarea "Se fossi accanto a te proprio ora… qual è la prima cosa che mi faresti, amore? 😏"
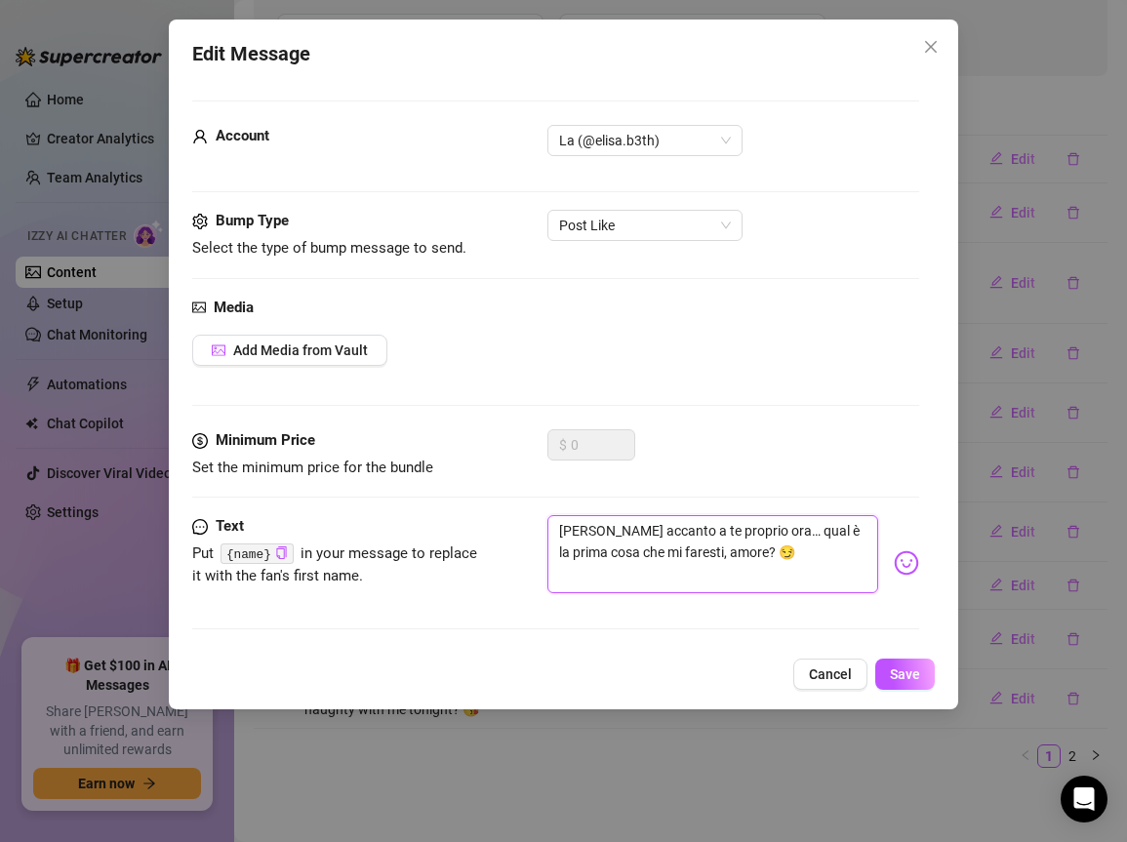
drag, startPoint x: 718, startPoint y: 551, endPoint x: 760, endPoint y: 548, distance: 42.1
click at [760, 548] on textarea "Se fossi accanto a te proprio ora… qual è la prima cosa che mi faresti, amore? 😏" at bounding box center [713, 554] width 331 height 78
type textarea "Se fossi accanto a te proprio ora… qual è la prima cosa che mi faresti, t? 😏"
type textarea "Se fossi accanto a te proprio ora… qual è la prima cosa che mi faresti, te? 😏"
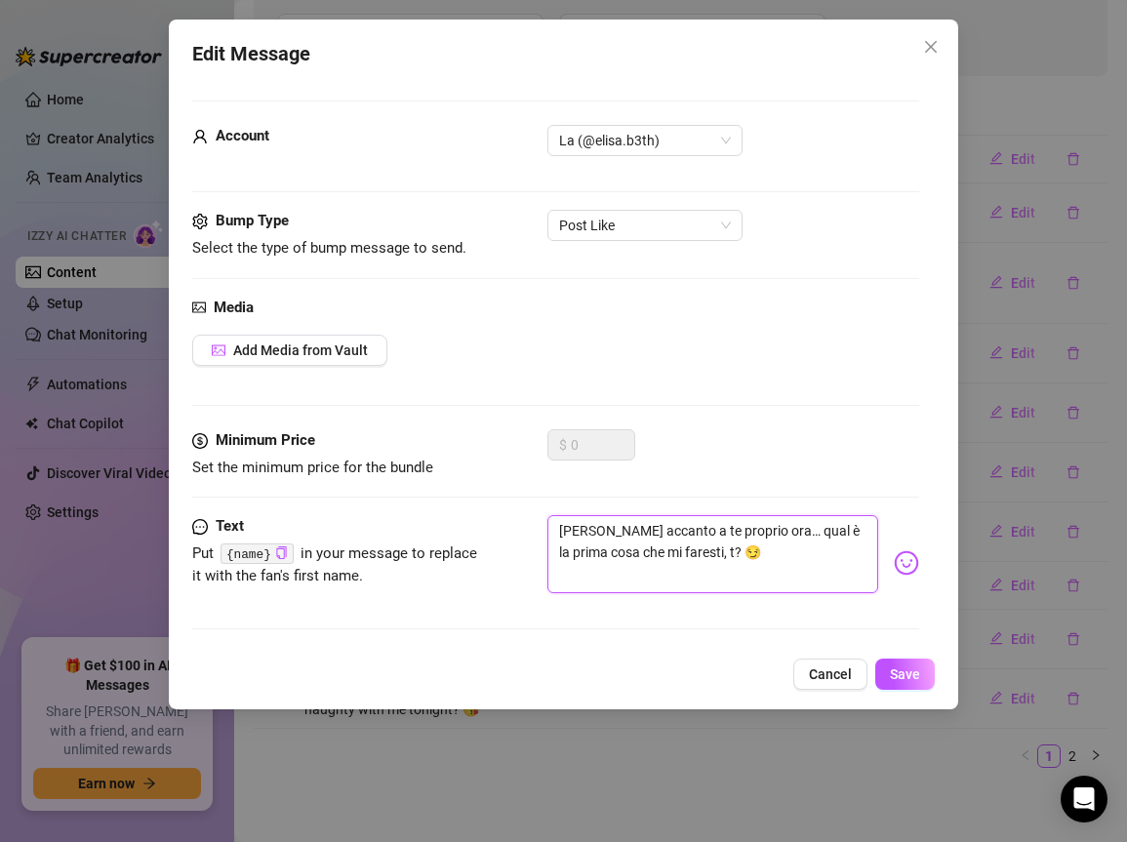
type textarea "Se fossi accanto a te proprio ora… qual è la prima cosa che mi faresti, te? 😏"
type textarea "Se fossi accanto a te proprio ora… qual è la prima cosa che mi faresti, tes? 😏"
type textarea "Se fossi accanto a te proprio ora… qual è la prima cosa che mi faresti, teso? 😏"
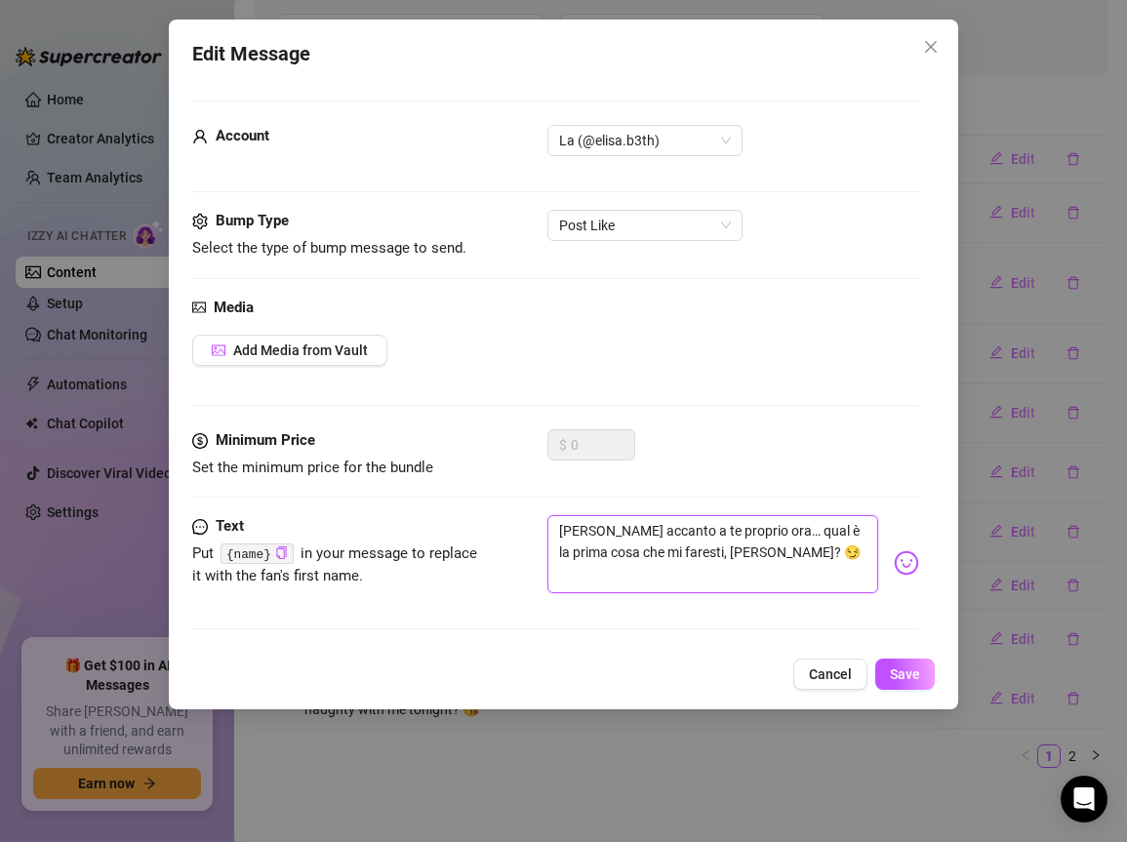
type textarea "Se fossi accanto a te proprio ora… qual è la prima cosa che mi faresti, tesor? 😏"
type textarea "Se fossi accanto a te proprio ora… qual è la prima cosa che mi faresti, tesoro?…"
click at [922, 679] on button "Save" at bounding box center [906, 674] width 60 height 31
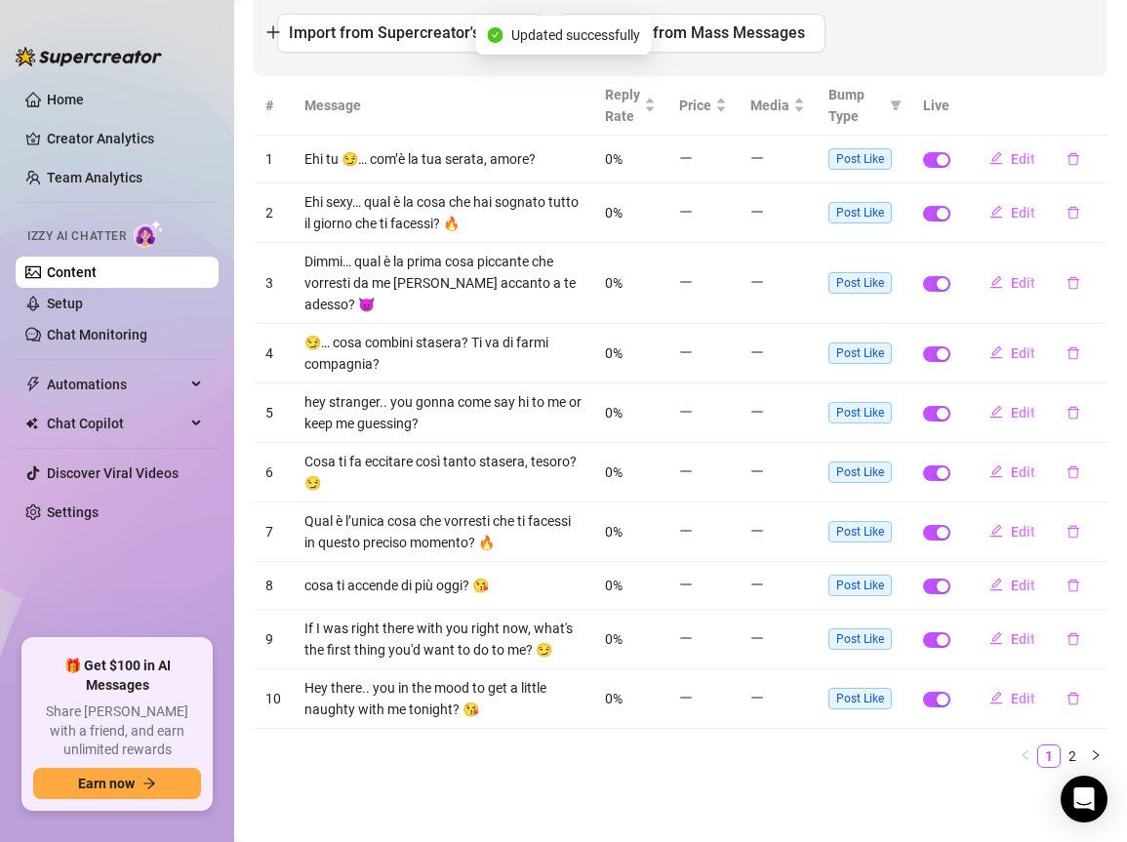
scroll to position [281, 0]
click at [774, 756] on ul "1 2" at bounding box center [681, 756] width 854 height 23
click at [1011, 697] on span "Edit" at bounding box center [1023, 699] width 24 height 16
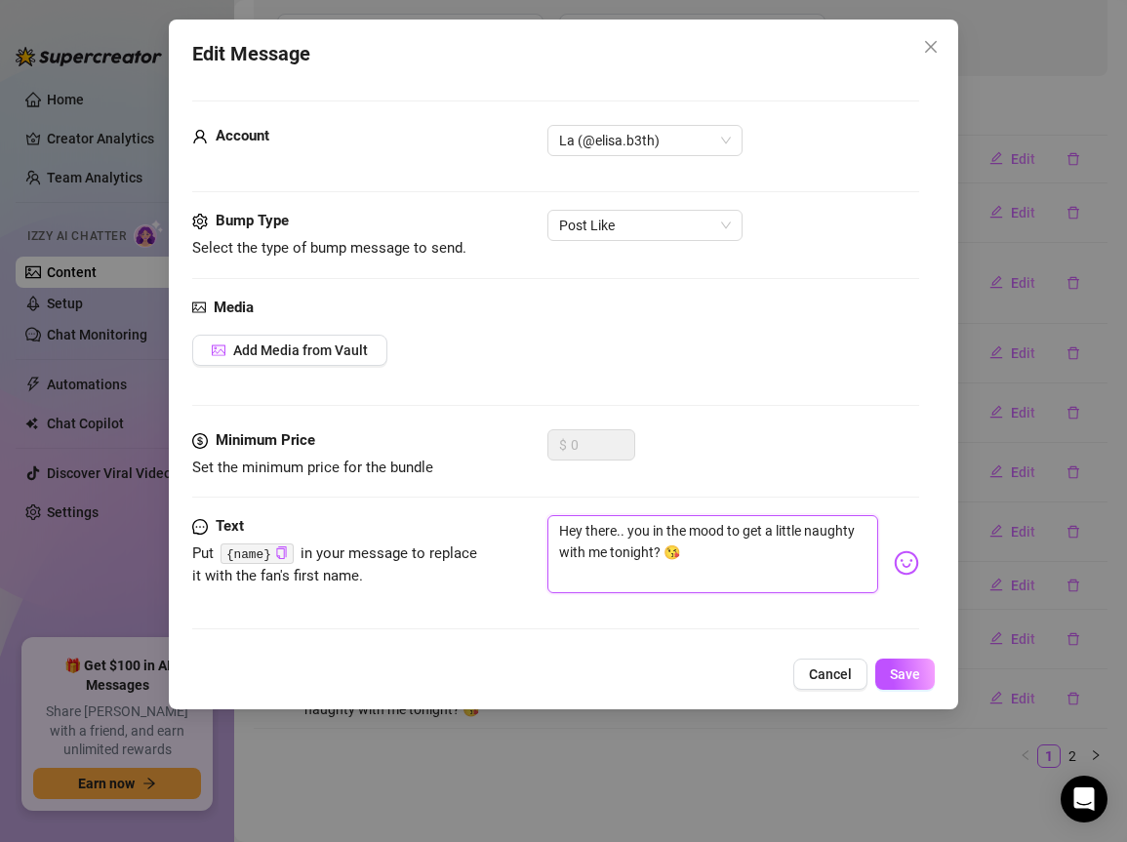
drag, startPoint x: 560, startPoint y: 528, endPoint x: 788, endPoint y: 551, distance: 228.6
click at [788, 551] on textarea "Hey there.. you in the mood to get a little naughty with me tonight? 😘" at bounding box center [713, 554] width 331 height 78
paste textarea "hai voglia di essere un po’ cattivo con me stanotte? 😈💦"
type textarea "hai voglia di essere un po’ cattivo con me stanotte? 😈💦"
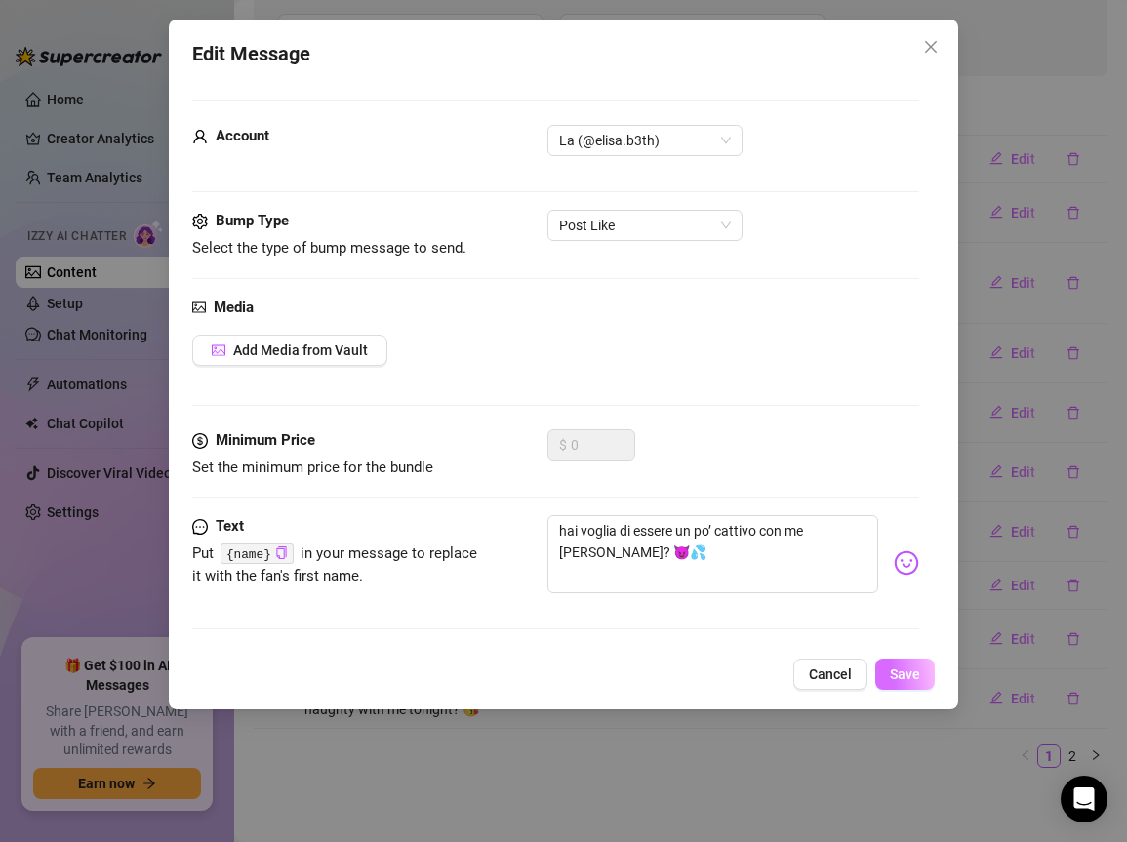
click at [907, 674] on span "Save" at bounding box center [905, 675] width 30 height 16
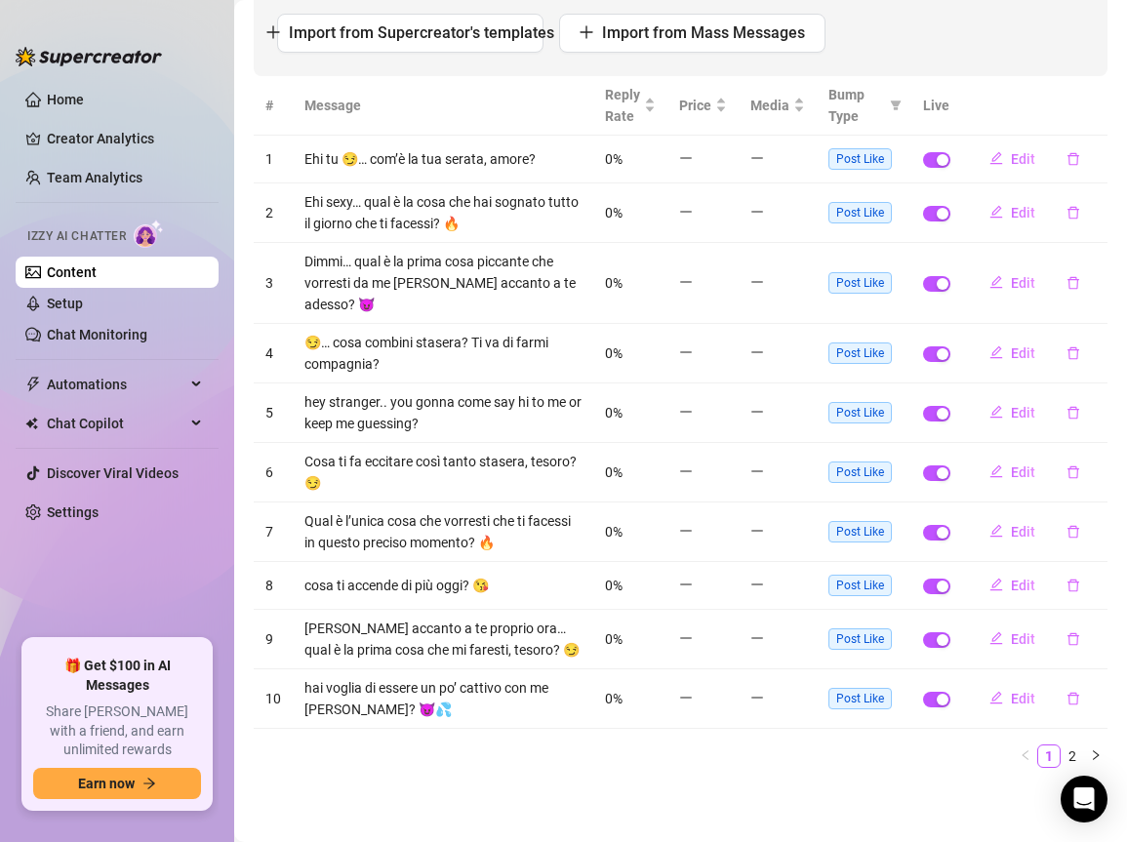
click at [689, 756] on ul "1 2" at bounding box center [681, 756] width 854 height 23
click at [1011, 408] on span "Edit" at bounding box center [1023, 413] width 24 height 16
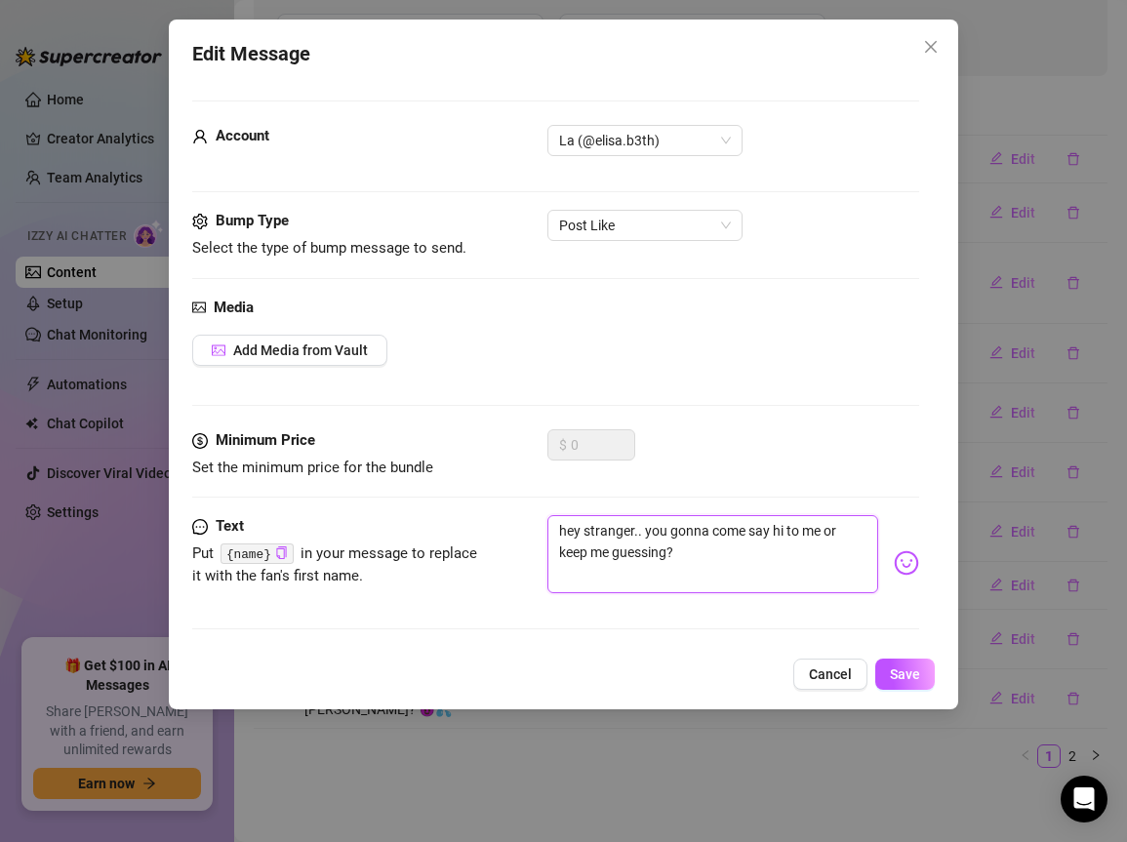
drag, startPoint x: 557, startPoint y: 529, endPoint x: 764, endPoint y: 561, distance: 209.4
click at [764, 561] on textarea "hey stranger.. you gonna come say hi to me or keep me guessing?" at bounding box center [713, 554] width 331 height 78
paste textarea "Sto giocando con il mio toy adesso… [PERSON_NAME] che ti faccia vedere dove lo …"
type textarea "Sto giocando con il mio toy adesso… [PERSON_NAME] che ti faccia vedere dove lo …"
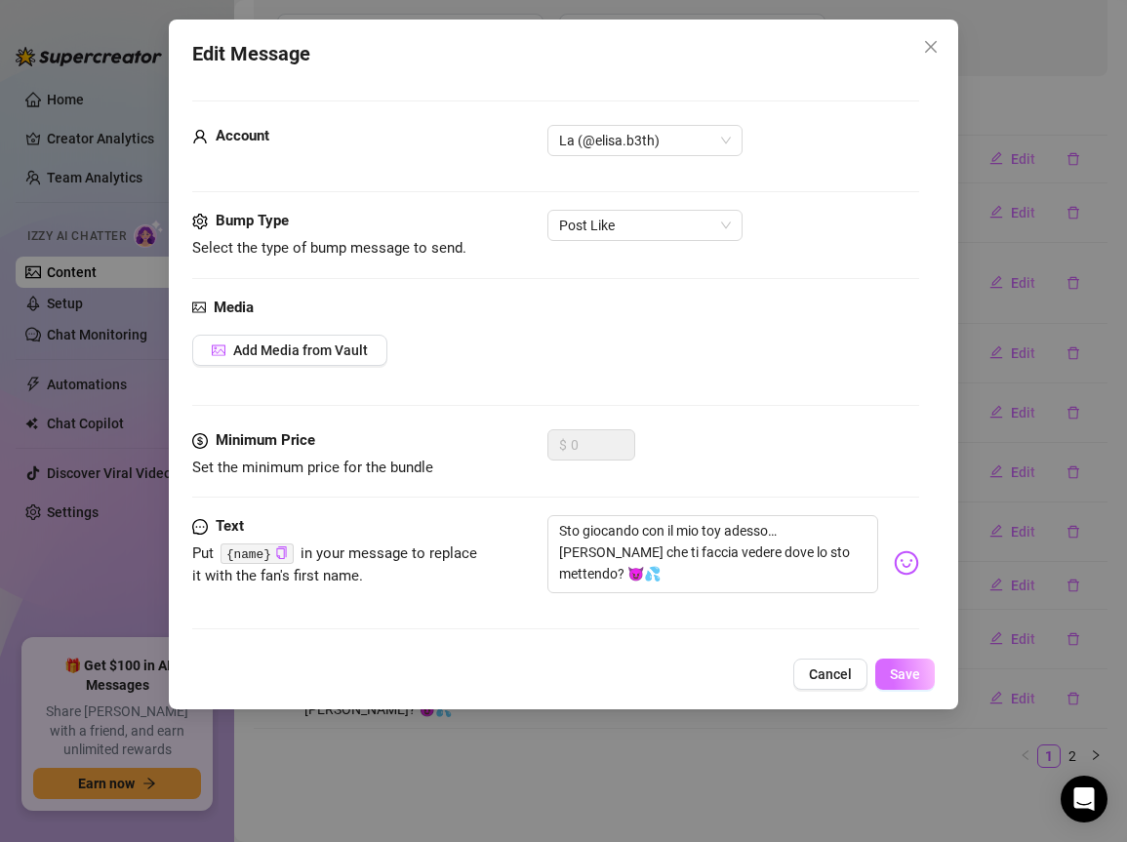
click at [906, 675] on span "Save" at bounding box center [905, 675] width 30 height 16
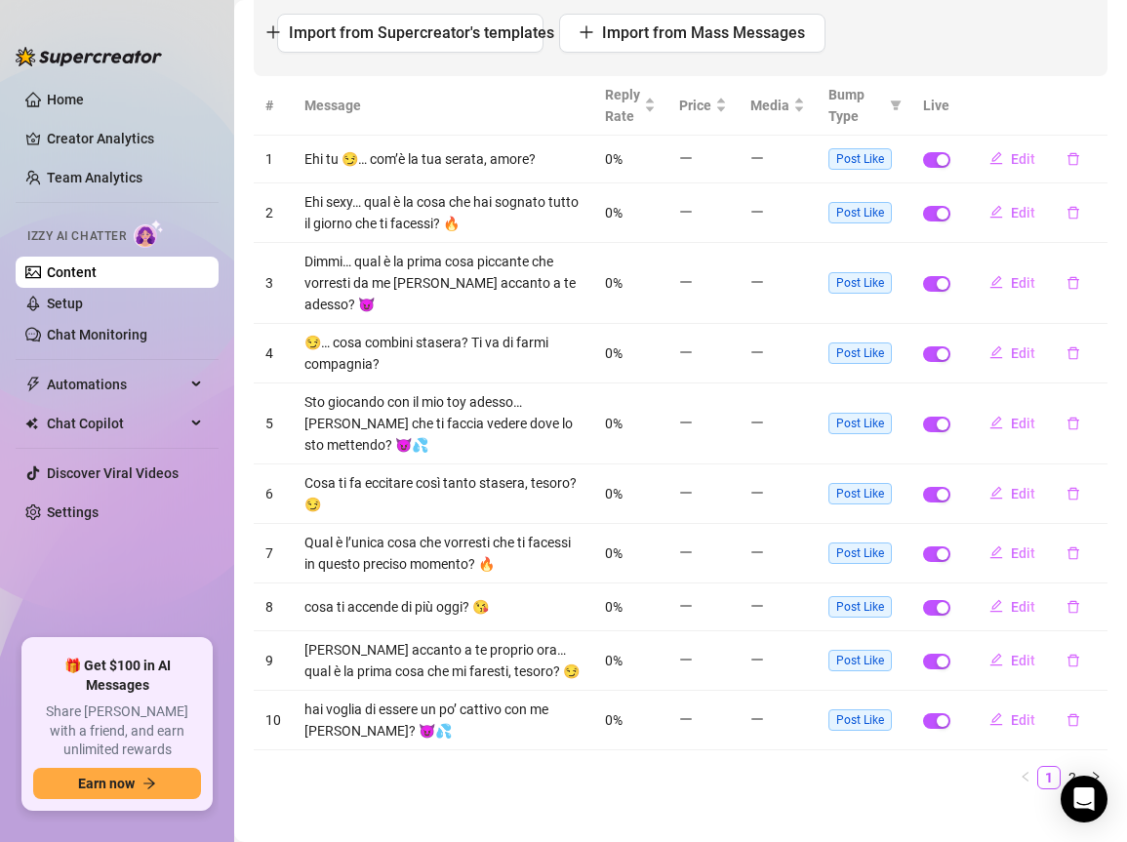
click at [677, 805] on main "Content Library Content for La La (elisa.b3th) Bio 96% Products 1 Bump Messages…" at bounding box center [680, 291] width 893 height 1145
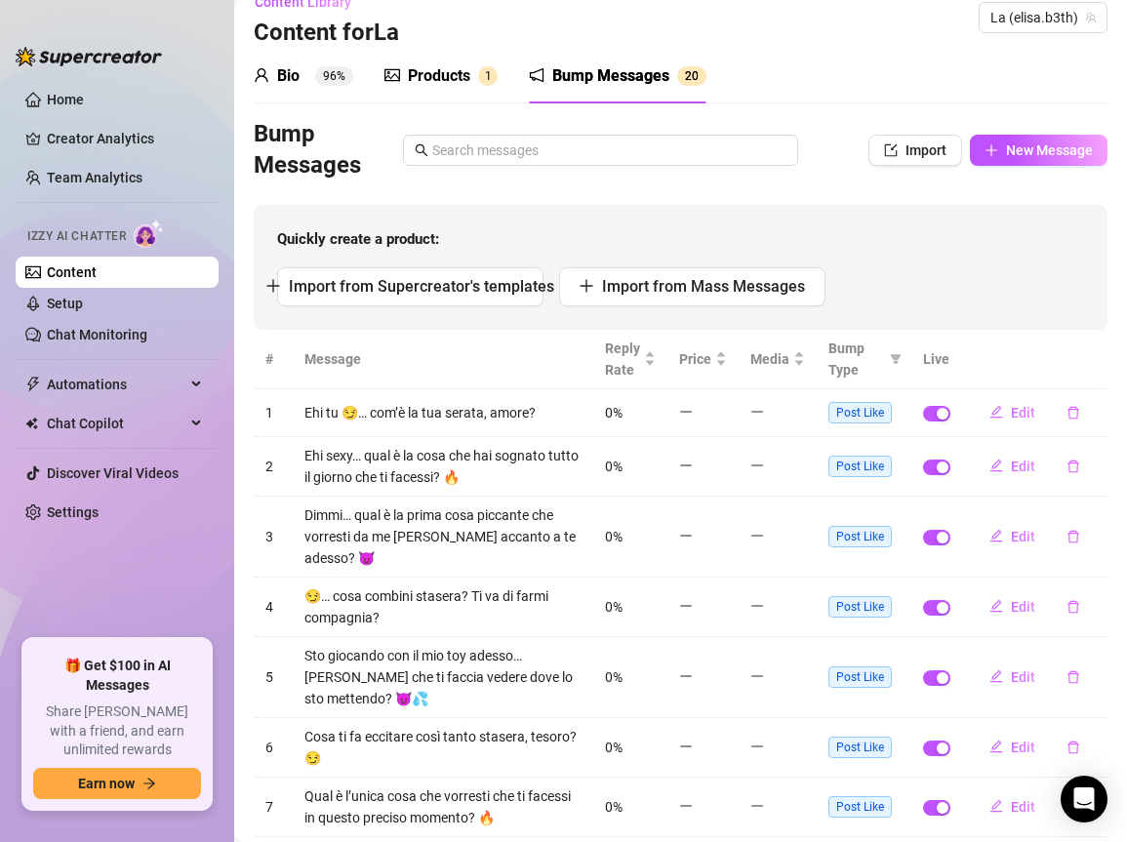
scroll to position [0, 0]
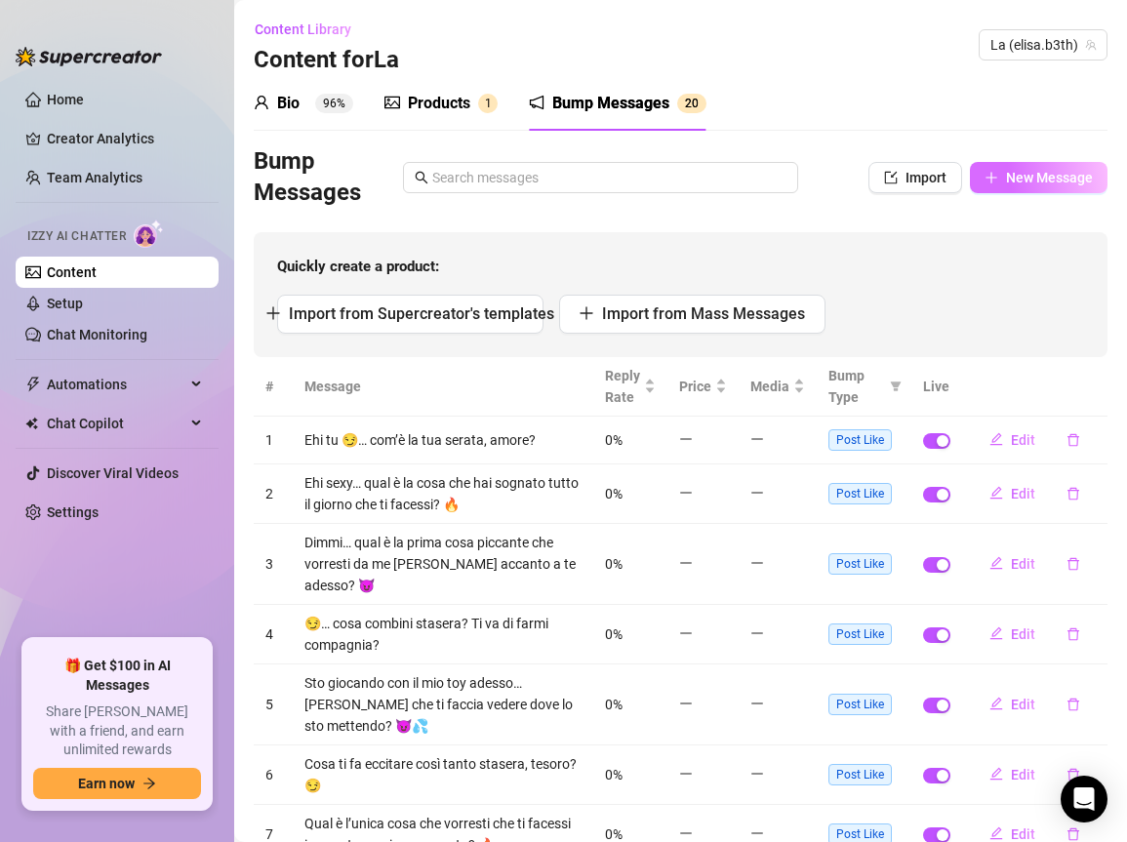
click at [1030, 173] on span "New Message" at bounding box center [1049, 178] width 87 height 16
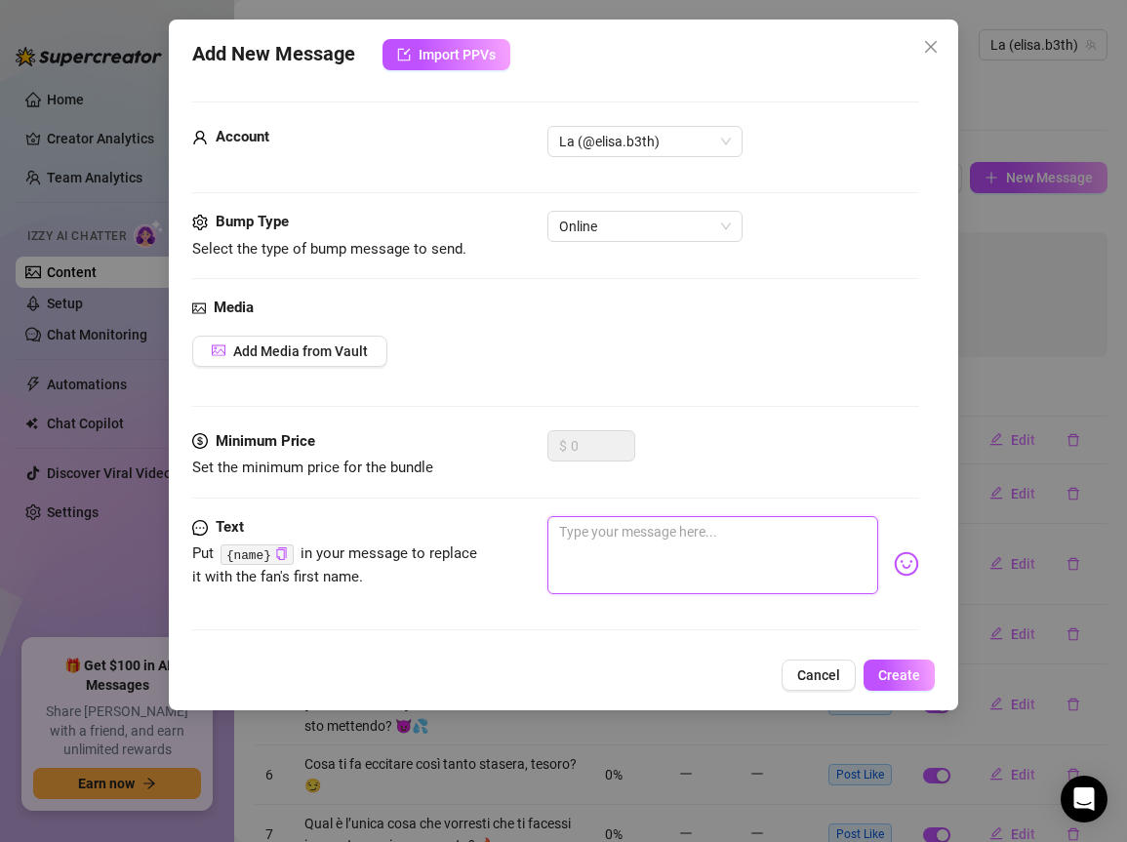
click at [602, 532] on textarea at bounding box center [713, 555] width 331 height 78
paste textarea "[PERSON_NAME] accanto a me ora… mi prenderesti piano o forte? Dimmi, amore 😘🔥"
type textarea "[PERSON_NAME] accanto a me ora… mi prenderesti piano o forte? Dimmi, amore 😘🔥"
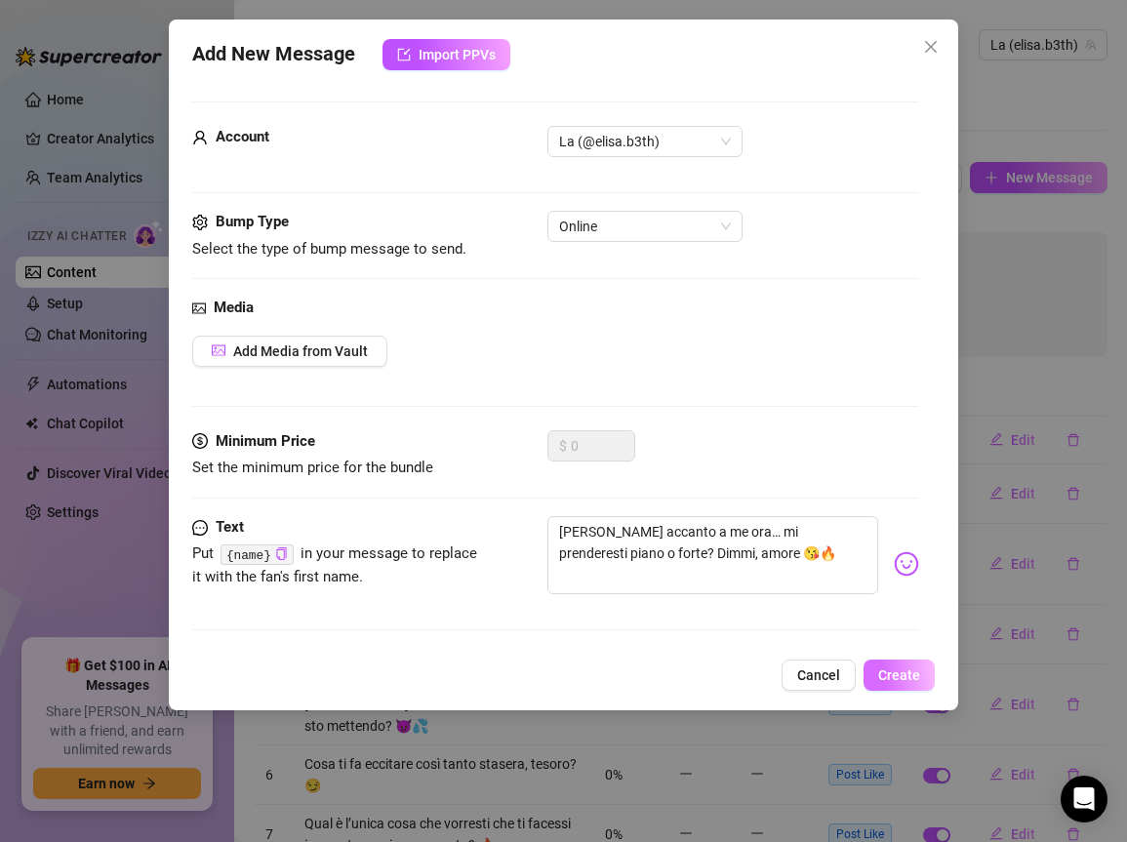
click at [884, 674] on span "Create" at bounding box center [900, 676] width 42 height 16
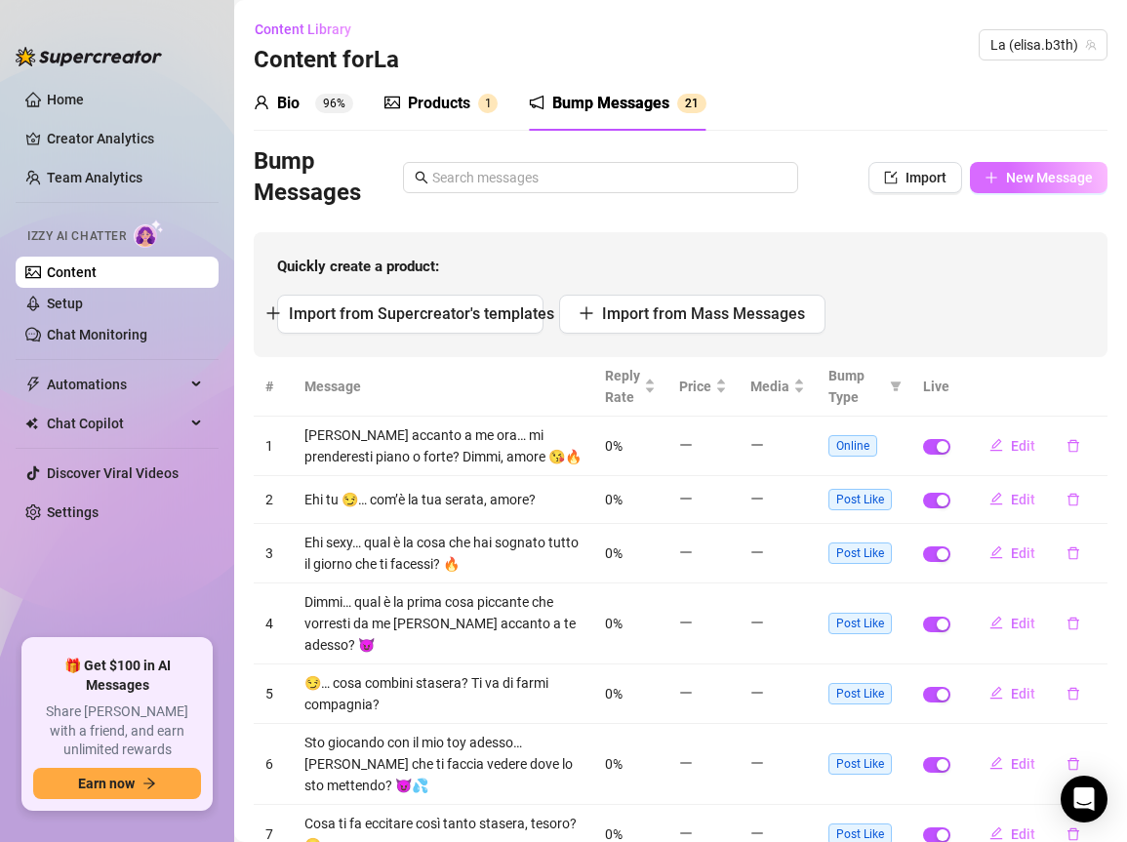
click at [1037, 164] on button "New Message" at bounding box center [1039, 177] width 138 height 31
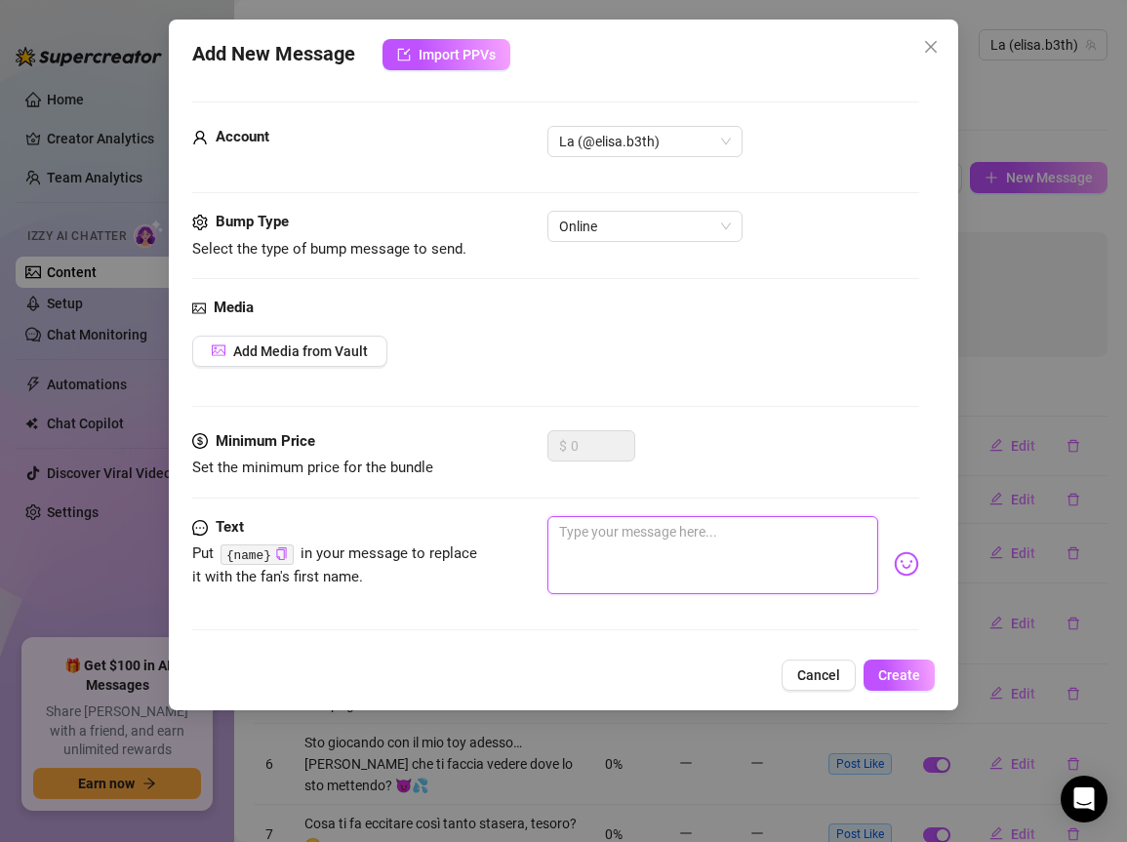
click at [600, 535] on textarea at bounding box center [713, 555] width 331 height 78
paste textarea "Vuoi essere tu quello che mi guarda mentre mi vengo con le dita dentro? 😏🔥"
type textarea "Vuoi essere tu quello che mi guarda mentre mi vengo con le dita dentro? 😏🔥"
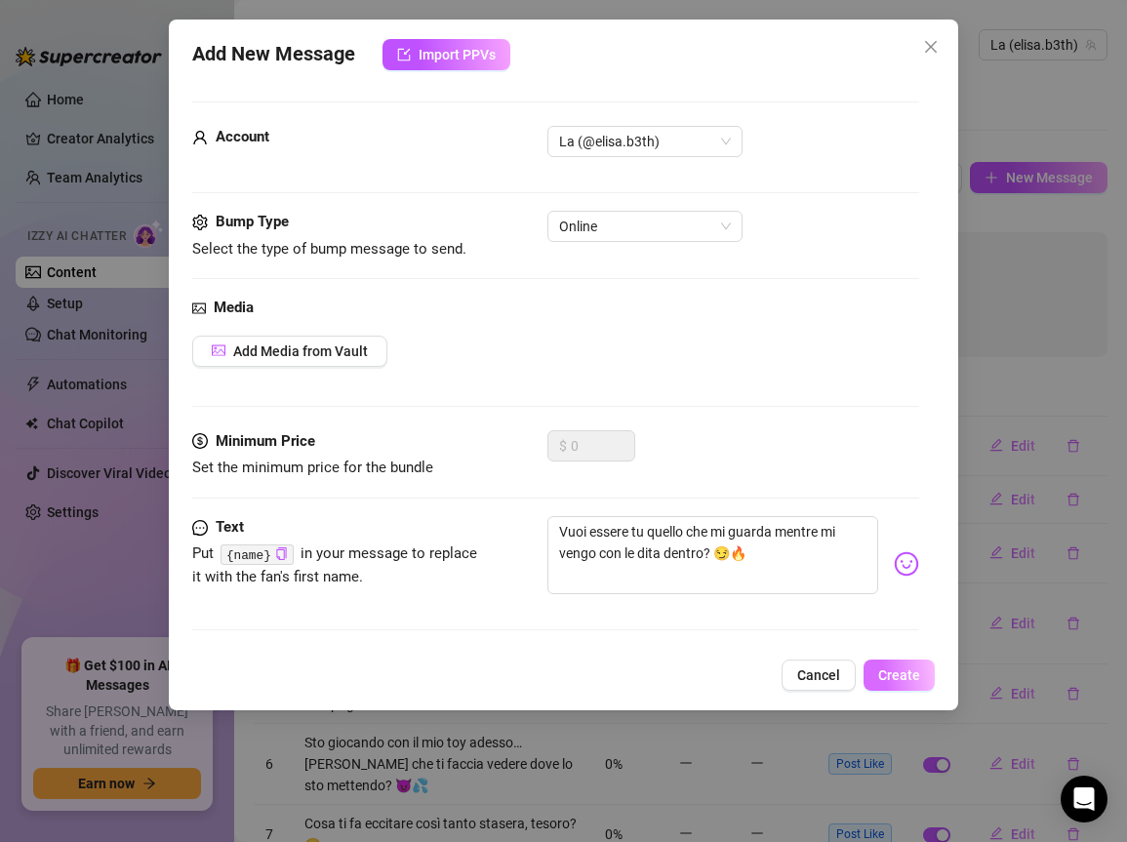
click at [899, 676] on span "Create" at bounding box center [900, 676] width 42 height 16
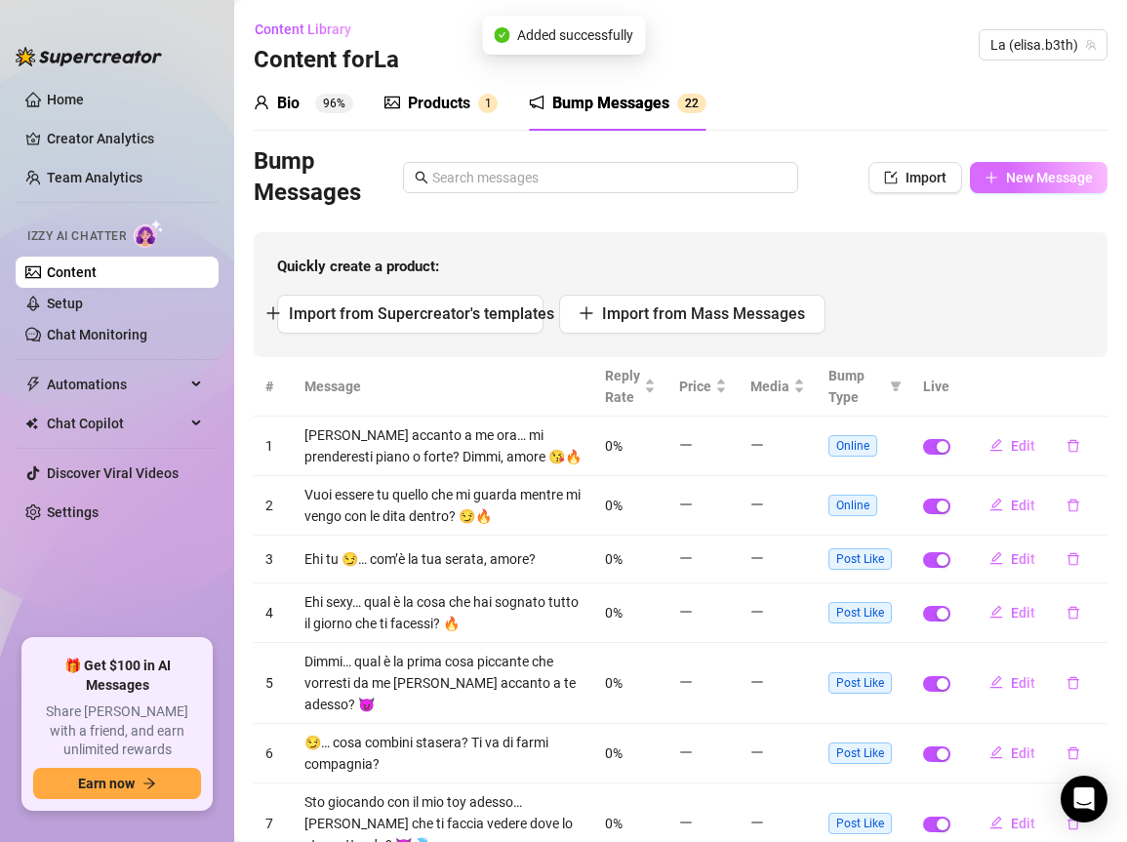
click at [1001, 167] on button "New Message" at bounding box center [1039, 177] width 138 height 31
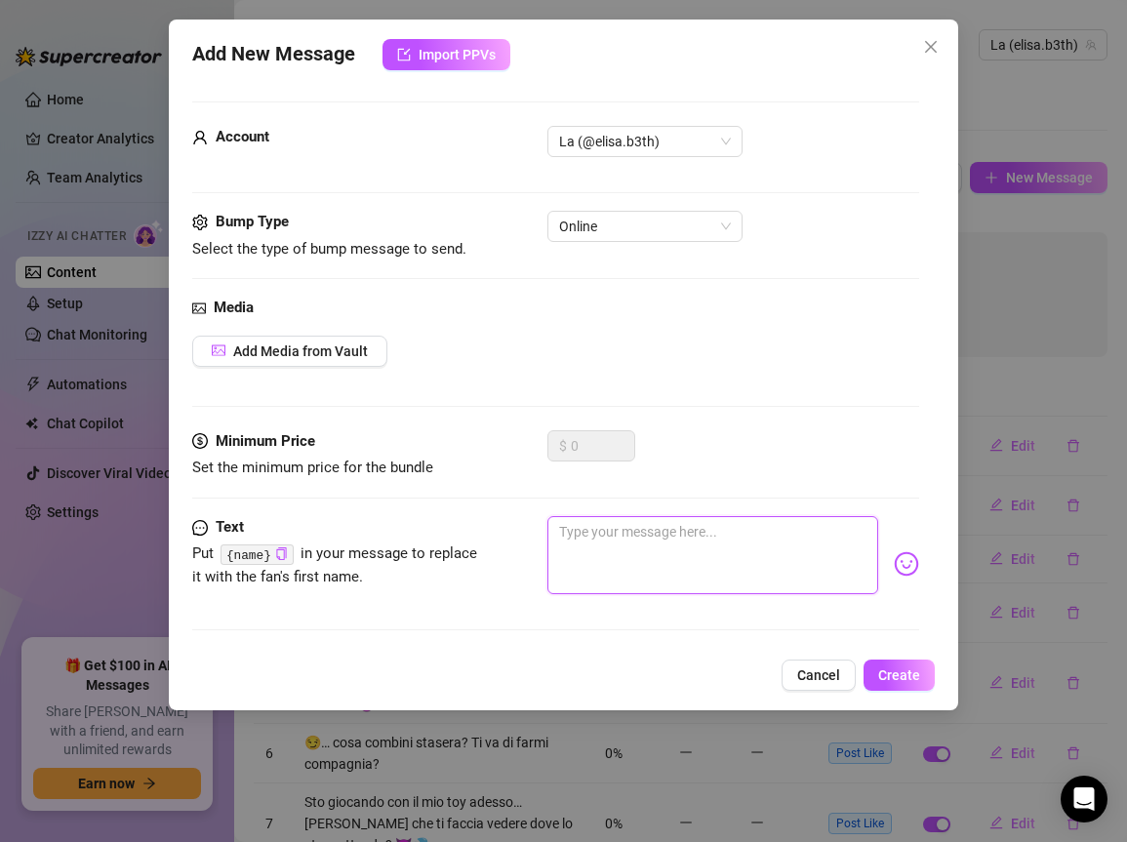
click at [590, 521] on textarea at bounding box center [713, 555] width 331 height 78
paste textarea "Il mio culo è nudo e pronto… vuoi essere tu a guardarmi per primo? 🍑💋"
type textarea "Il mio culo è nudo e pronto… vuoi essere tu a guardarmi per primo? 🍑💋"
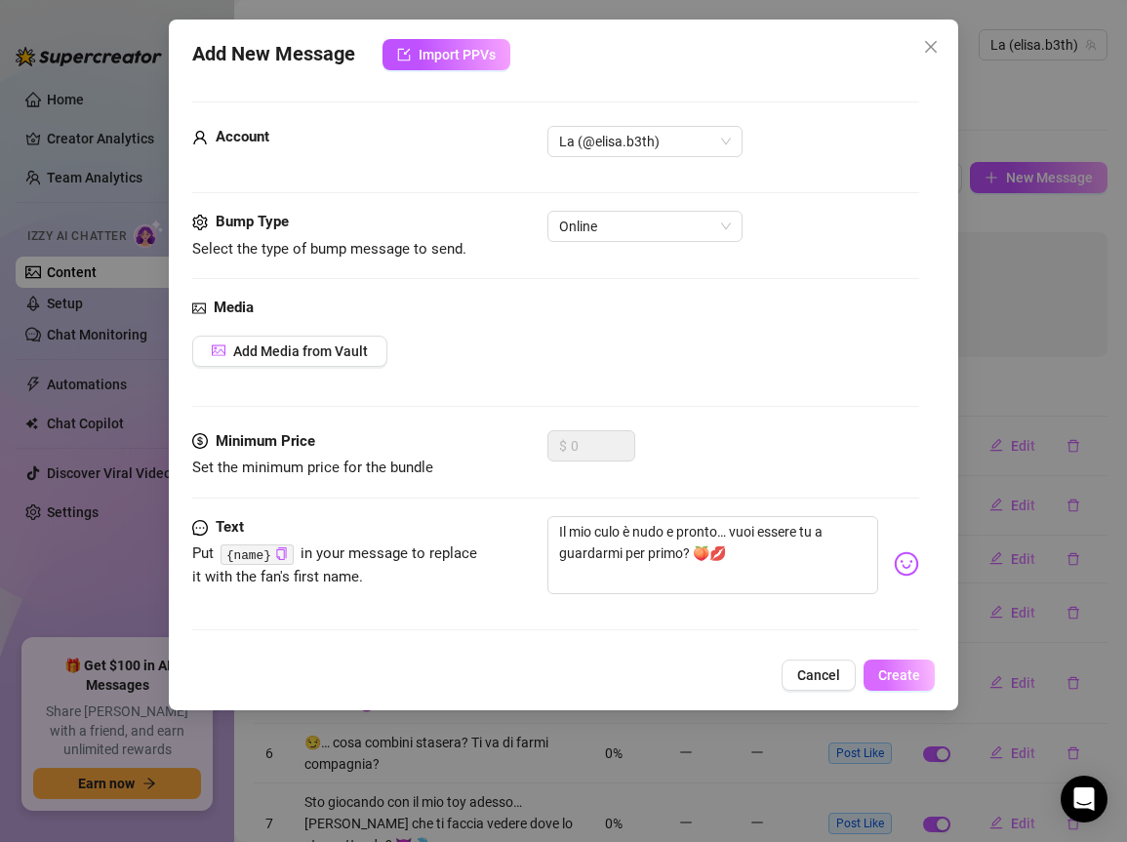
click at [888, 668] on span "Create" at bounding box center [900, 676] width 42 height 16
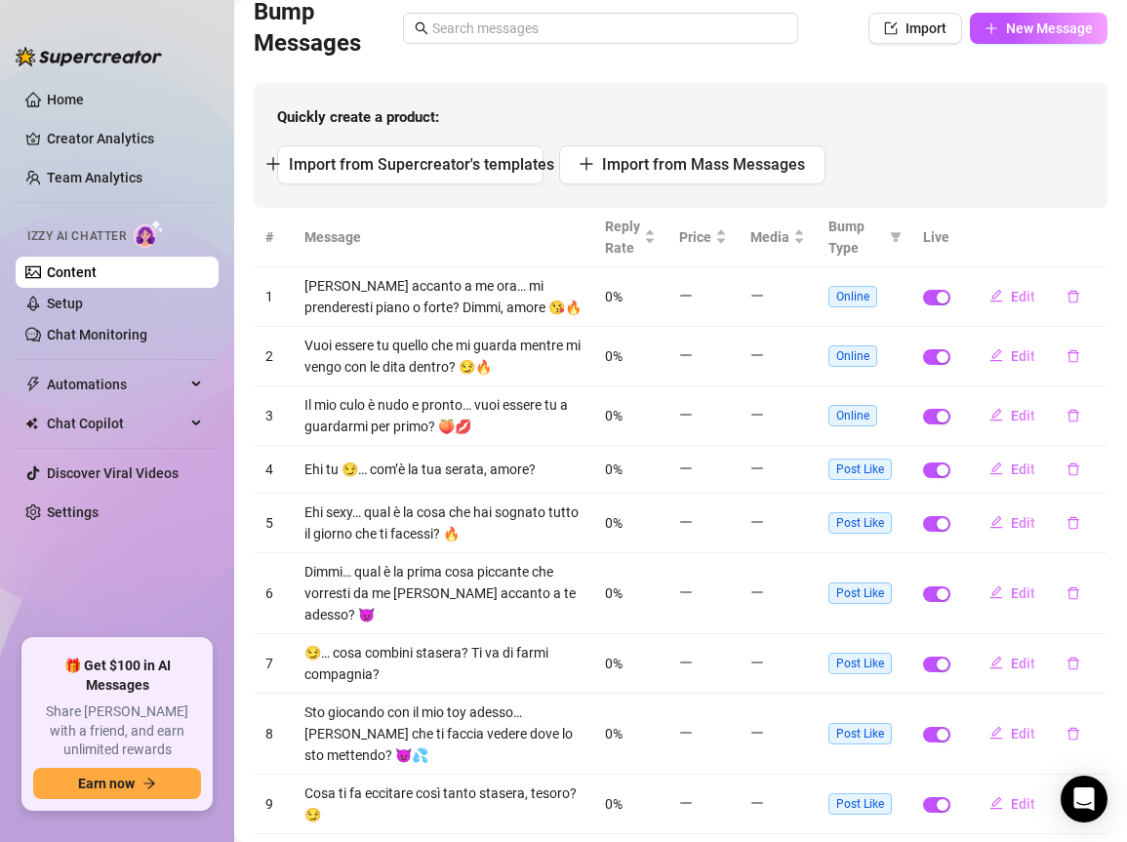
scroll to position [314, 0]
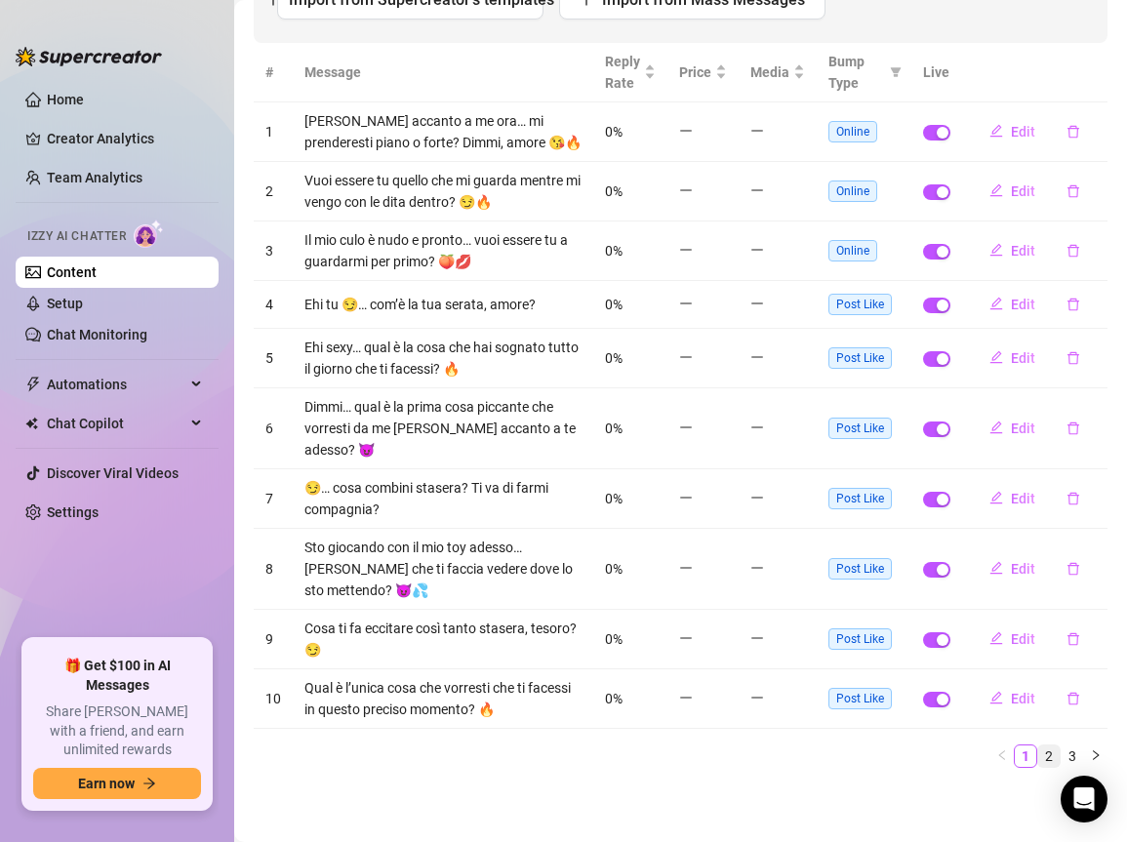
click at [1039, 751] on link "2" at bounding box center [1049, 756] width 21 height 21
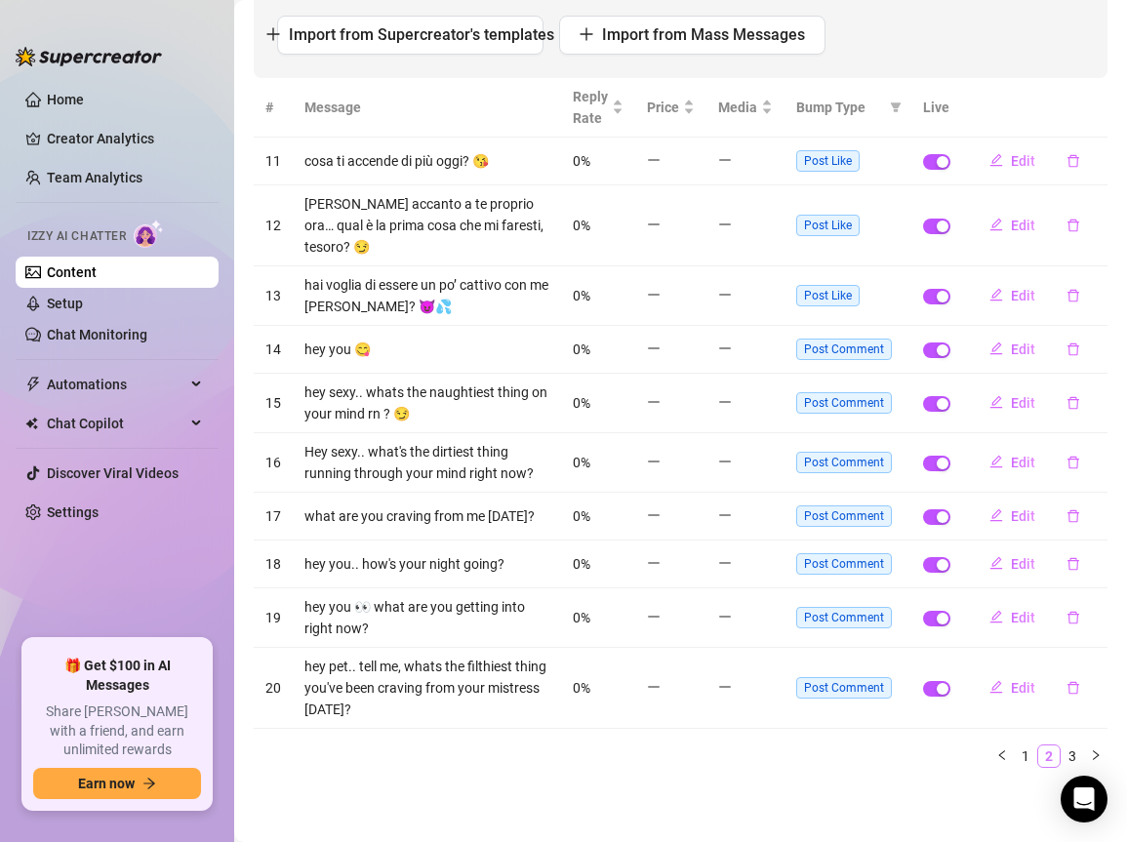
scroll to position [279, 0]
click at [1068, 348] on icon "delete" at bounding box center [1074, 349] width 12 height 13
click at [1096, 296] on span "Yes" at bounding box center [1094, 299] width 23 height 16
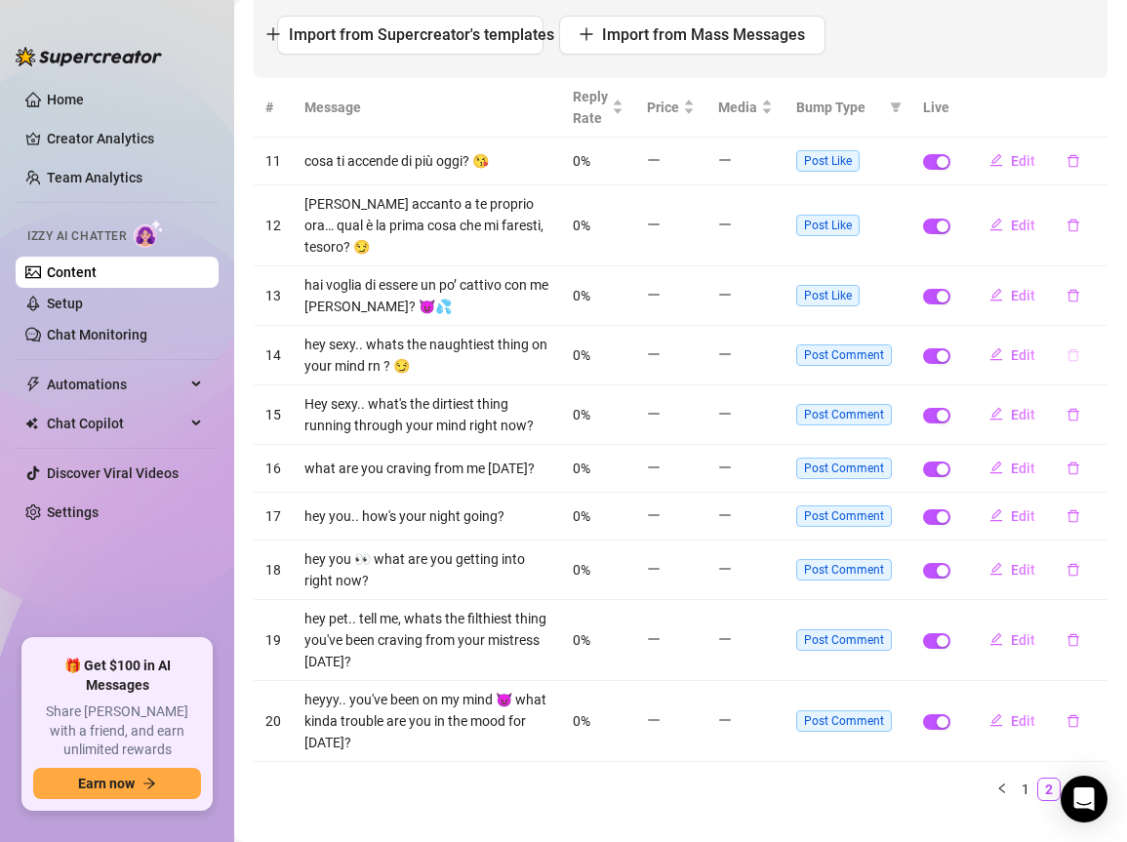
click at [1067, 355] on icon "delete" at bounding box center [1074, 355] width 14 height 14
click at [1091, 300] on span "Yes" at bounding box center [1094, 305] width 23 height 16
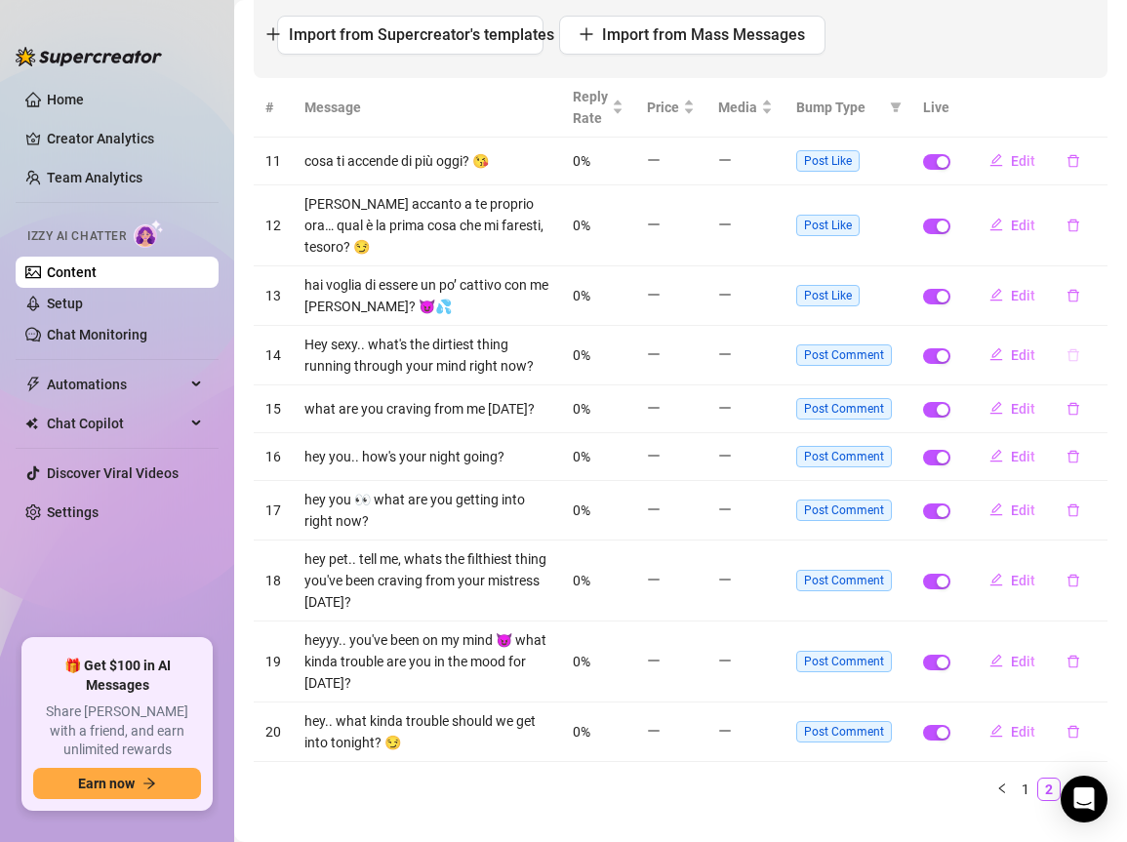
click at [1067, 357] on icon "delete" at bounding box center [1074, 355] width 14 height 14
click at [1098, 305] on span "Yes" at bounding box center [1094, 305] width 23 height 16
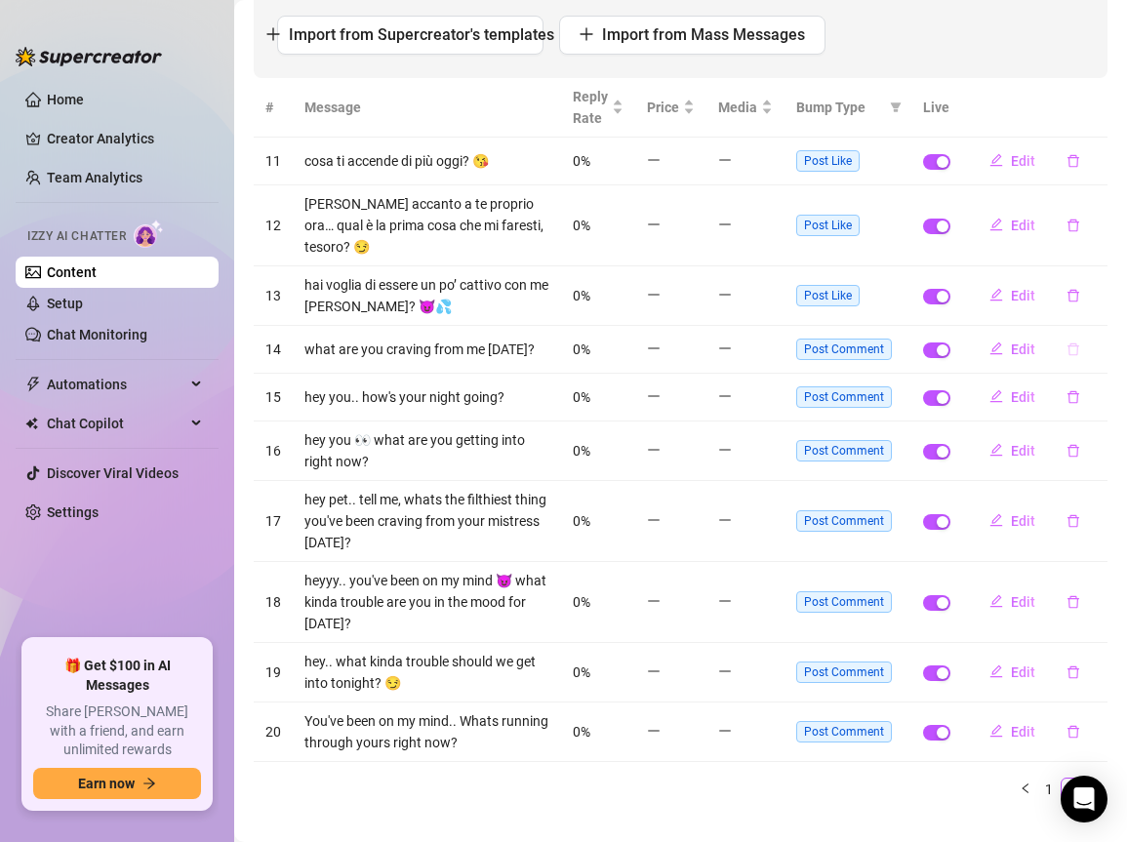
click at [1059, 357] on button "button" at bounding box center [1073, 349] width 45 height 31
click at [1093, 304] on span "Yes" at bounding box center [1094, 299] width 23 height 16
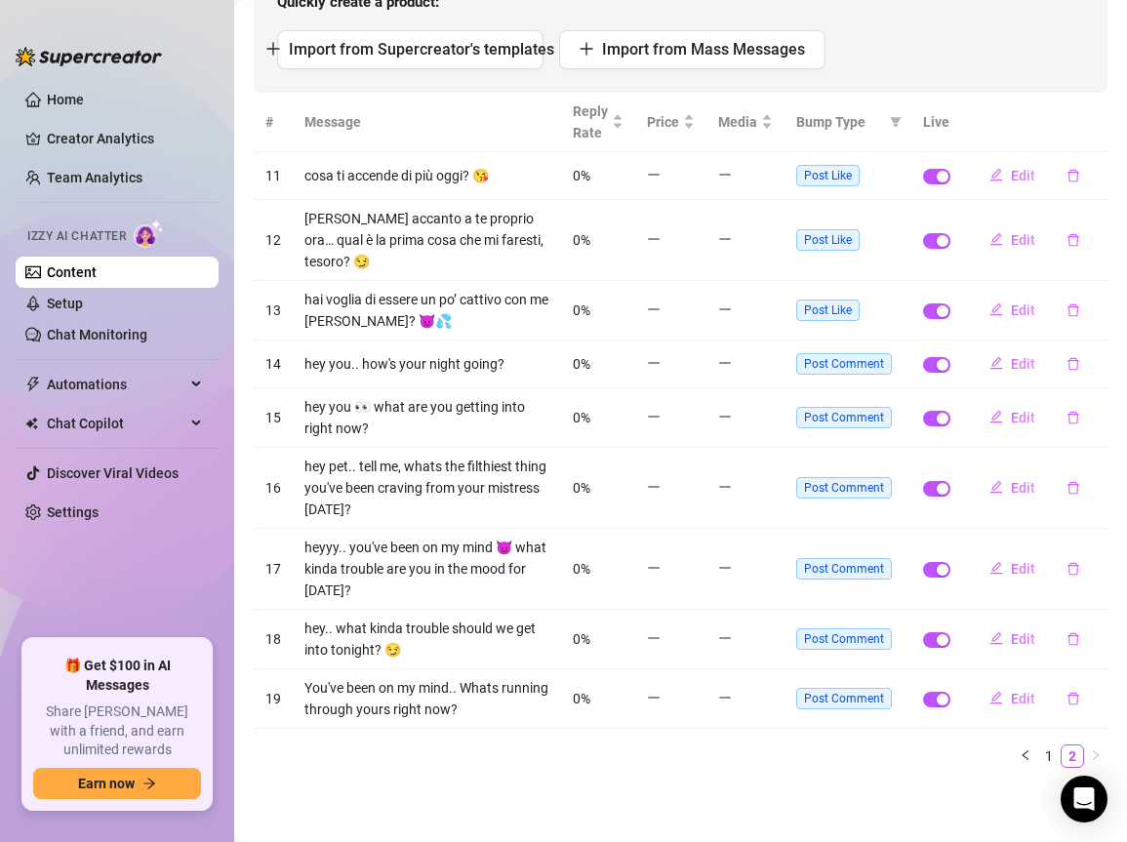
scroll to position [265, 0]
click at [1058, 373] on button "button" at bounding box center [1073, 363] width 45 height 31
click at [1096, 307] on span "Yes" at bounding box center [1094, 314] width 23 height 16
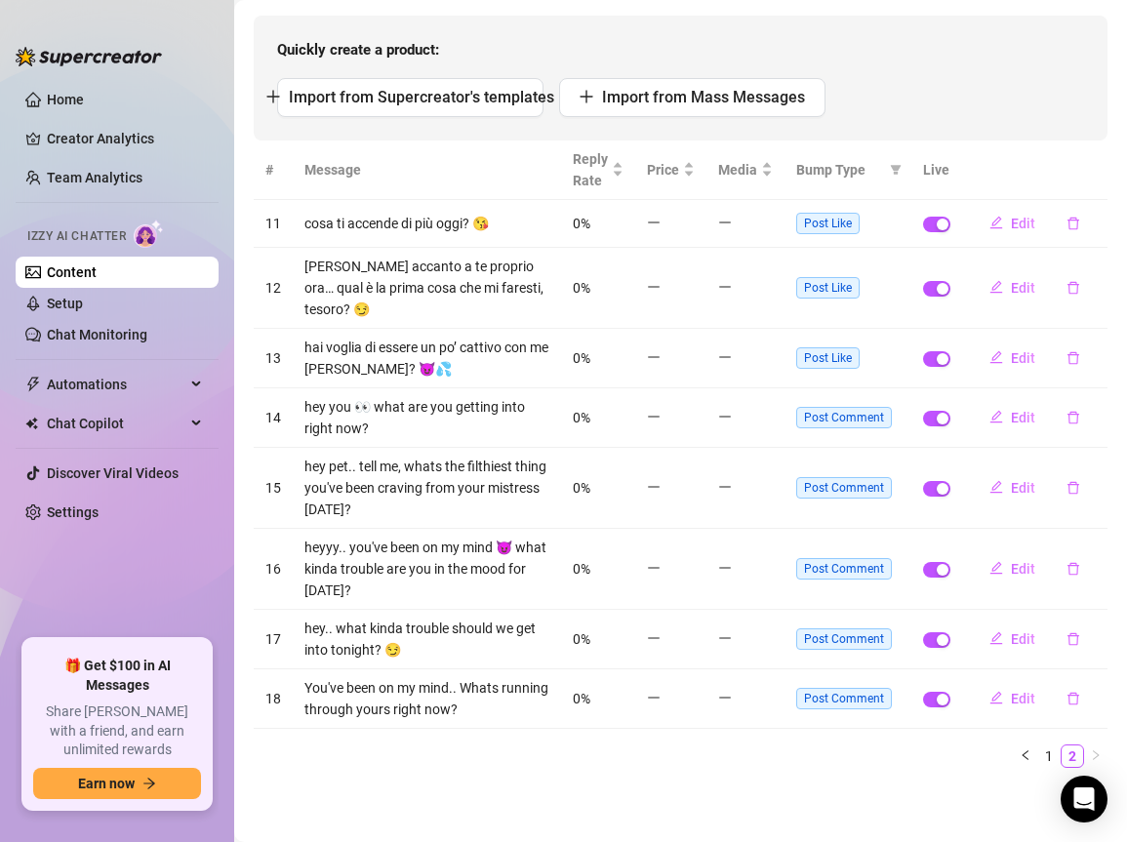
scroll to position [217, 0]
click at [1067, 411] on icon "delete" at bounding box center [1074, 418] width 14 height 14
click at [1091, 374] on span "Yes" at bounding box center [1094, 367] width 23 height 16
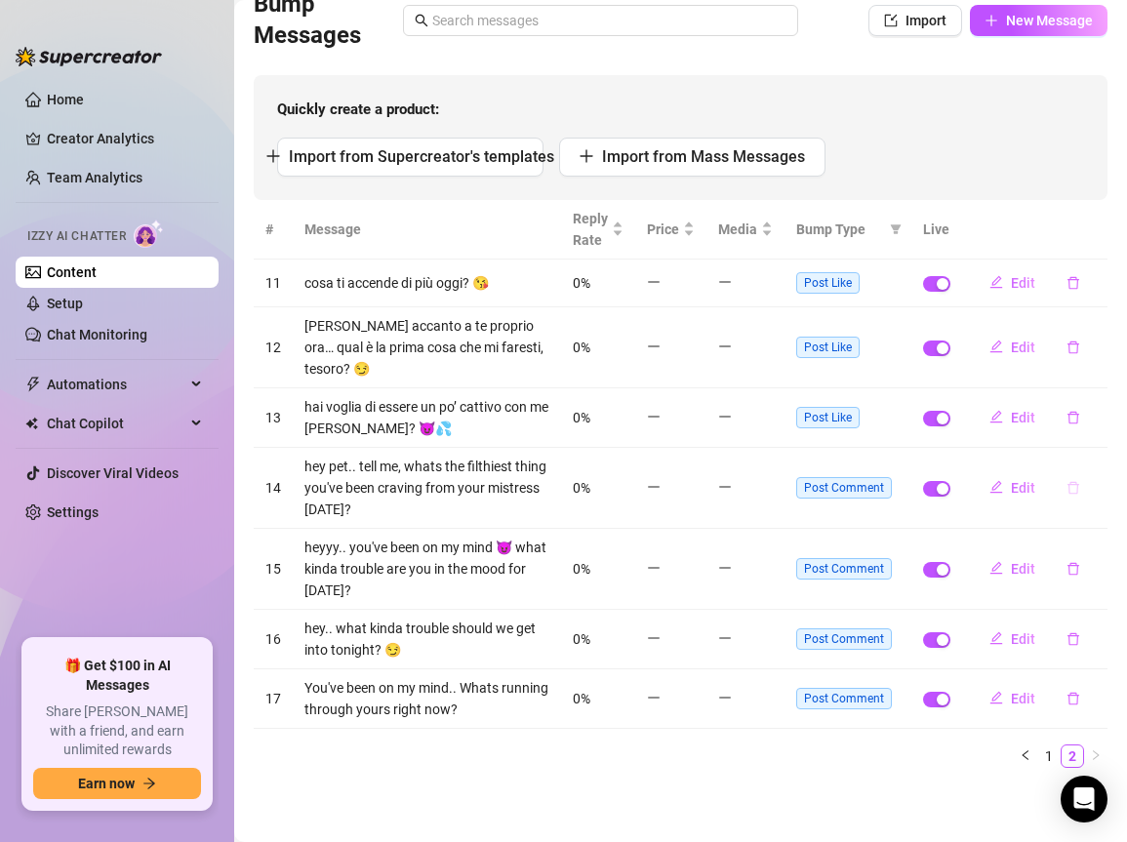
click at [1067, 491] on icon "delete" at bounding box center [1074, 488] width 14 height 14
click at [1092, 430] on span "Yes" at bounding box center [1094, 438] width 23 height 16
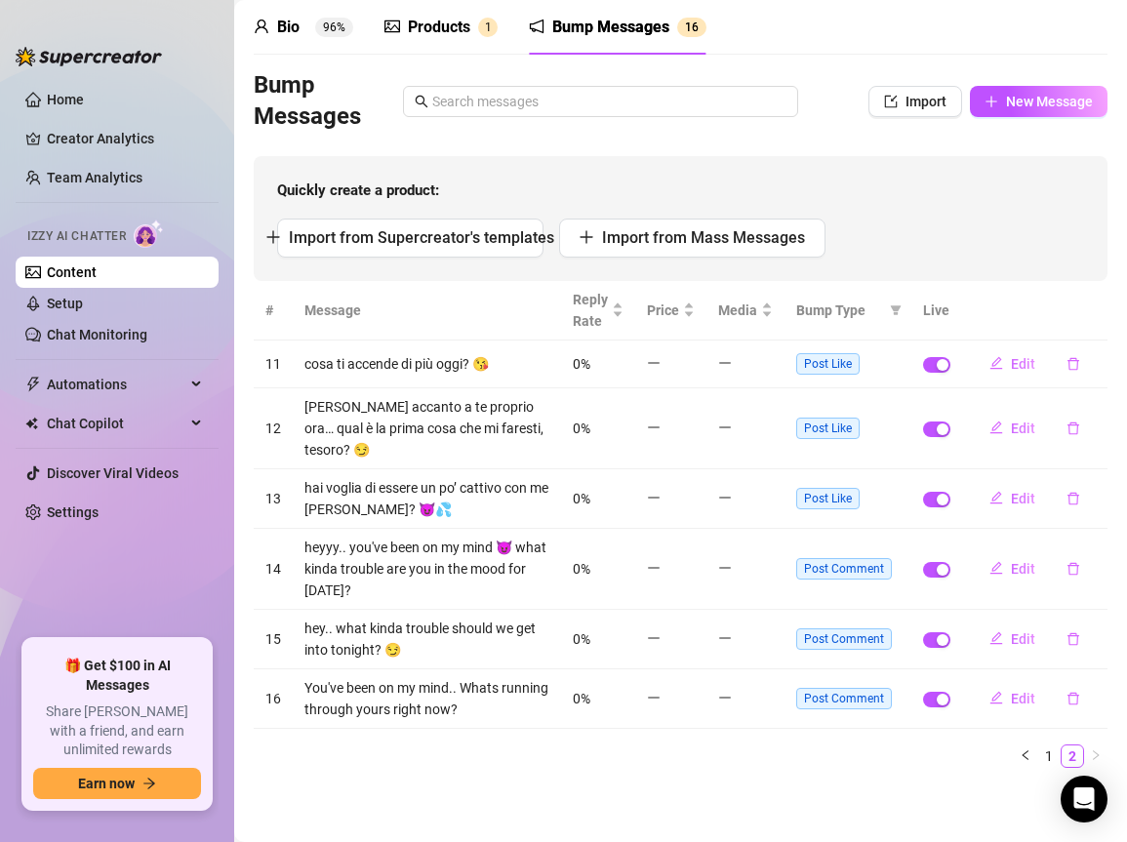
scroll to position [76, 0]
click at [1067, 567] on icon "delete" at bounding box center [1074, 569] width 14 height 14
click at [1095, 515] on span "Yes" at bounding box center [1094, 519] width 23 height 16
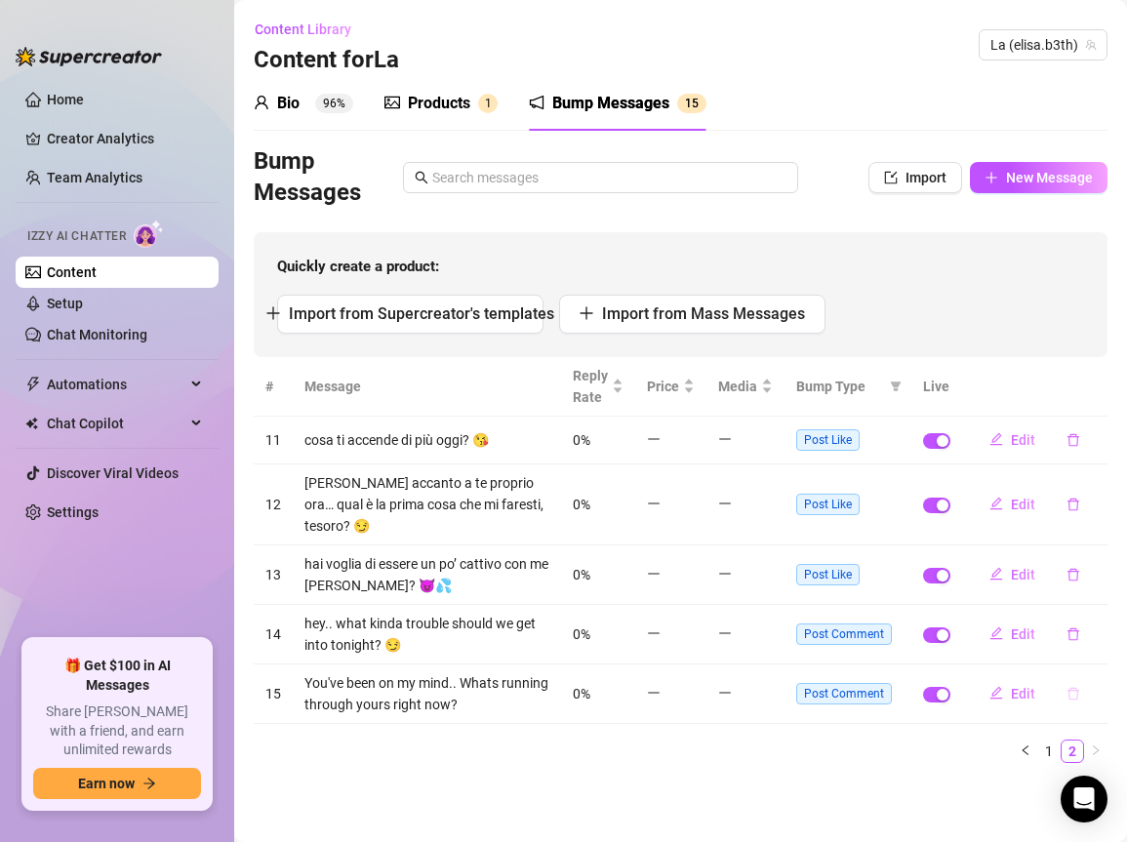
scroll to position [0, 0]
click at [1073, 687] on icon "delete" at bounding box center [1074, 694] width 14 height 14
click at [1094, 618] on span "Yes" at bounding box center [1094, 622] width 23 height 16
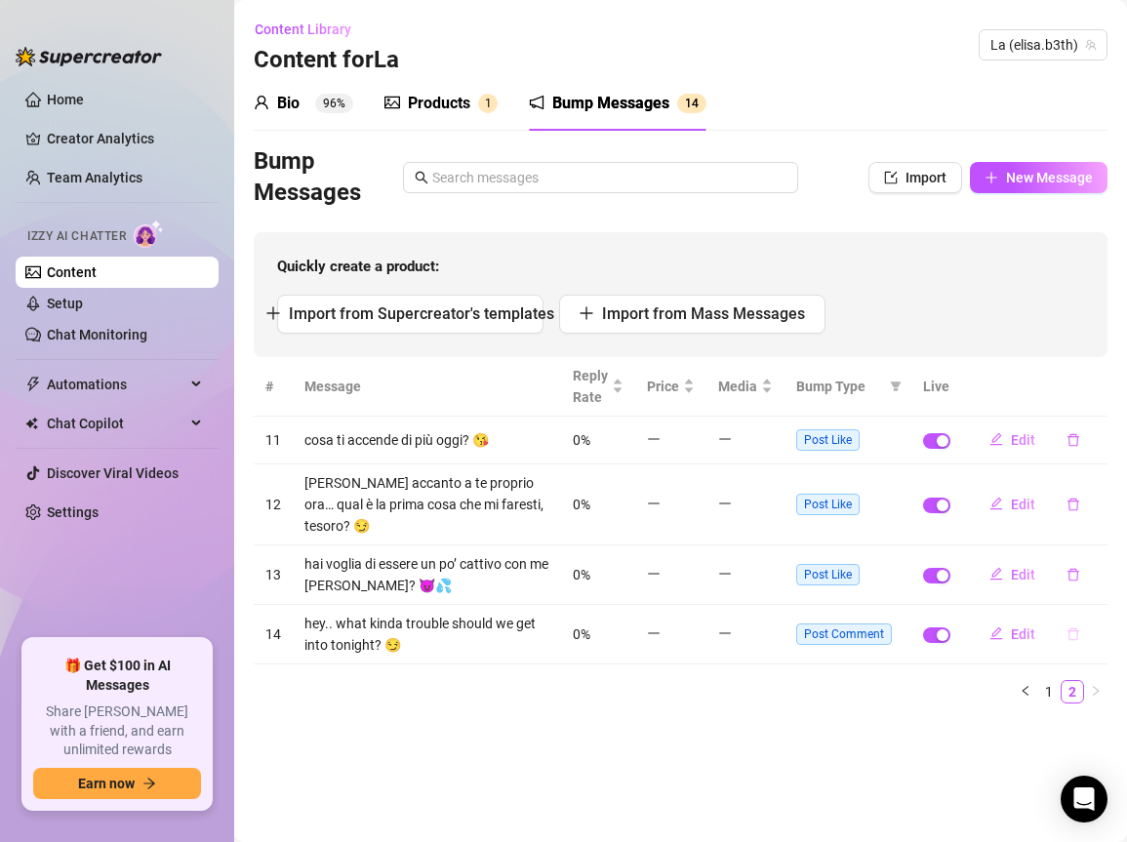
click at [1074, 628] on icon "delete" at bounding box center [1074, 635] width 14 height 14
click at [1088, 561] on span "Yes" at bounding box center [1094, 562] width 23 height 16
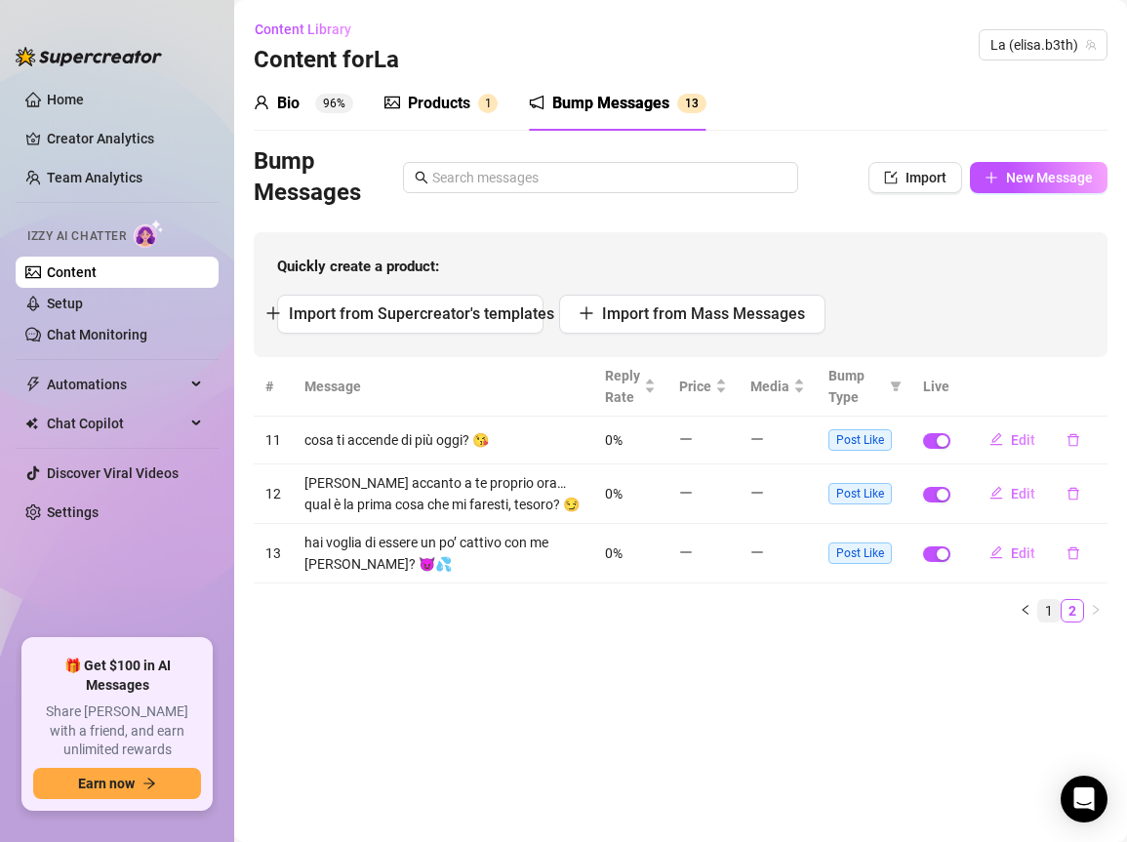
click at [1048, 601] on link "1" at bounding box center [1049, 610] width 21 height 21
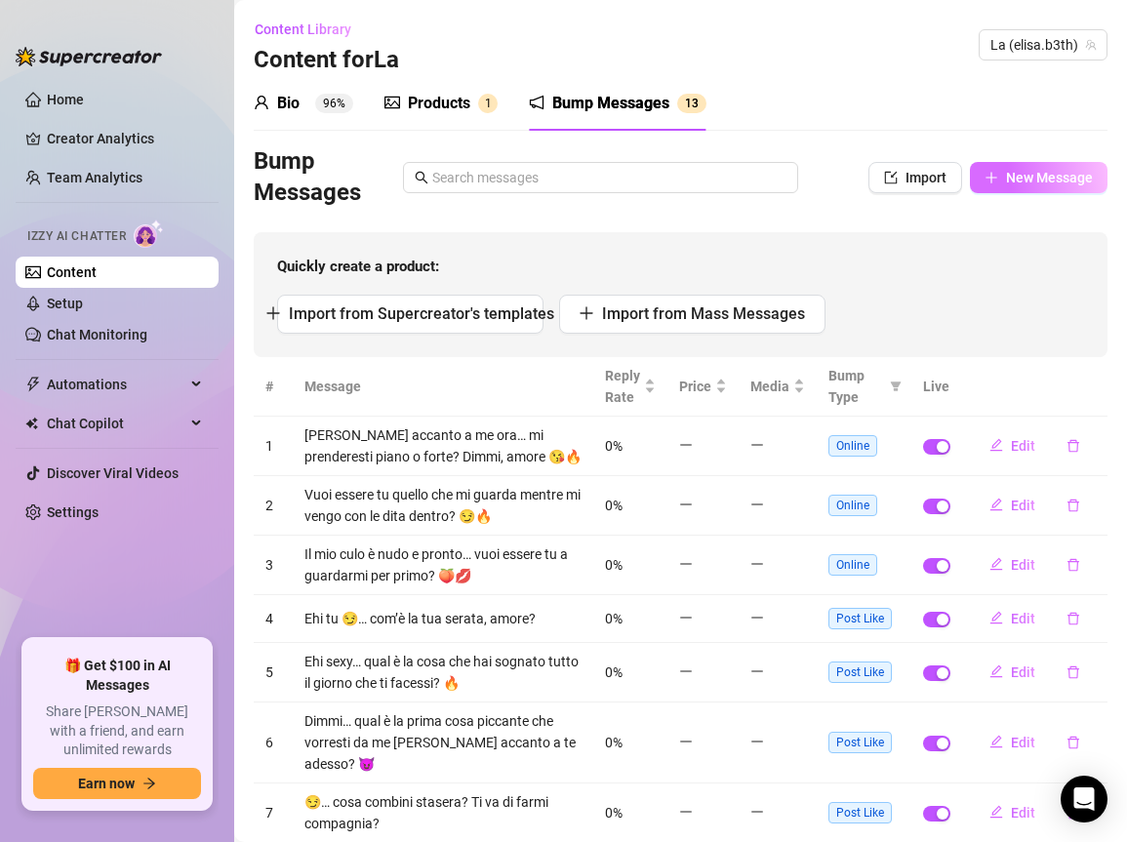
click at [1043, 177] on span "New Message" at bounding box center [1049, 178] width 87 height 16
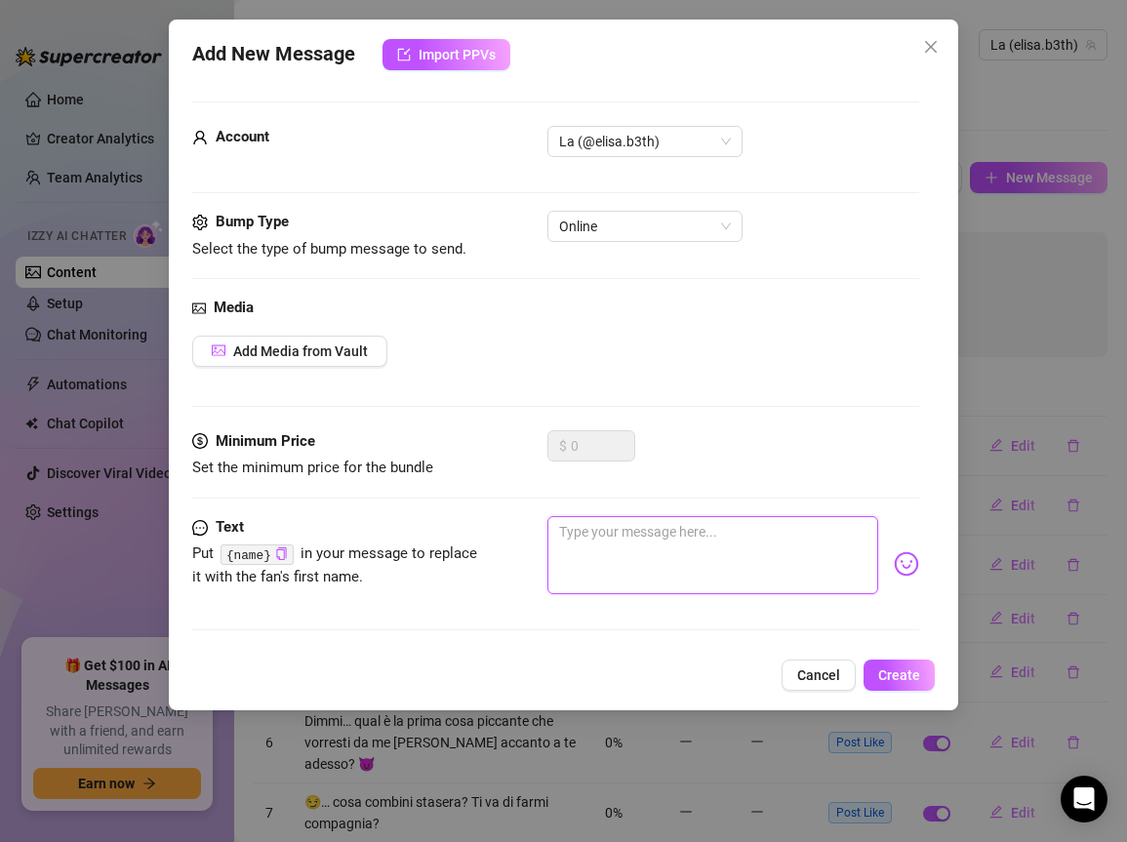
paste textarea "Il mio culo è nudo e pronto… vuoi essere tu a guardarmi per primo? 🍑💋"
type textarea "Il mio culo è nudo e pronto… vuoi essere tu a guardarmi per primo? 🍑💋"
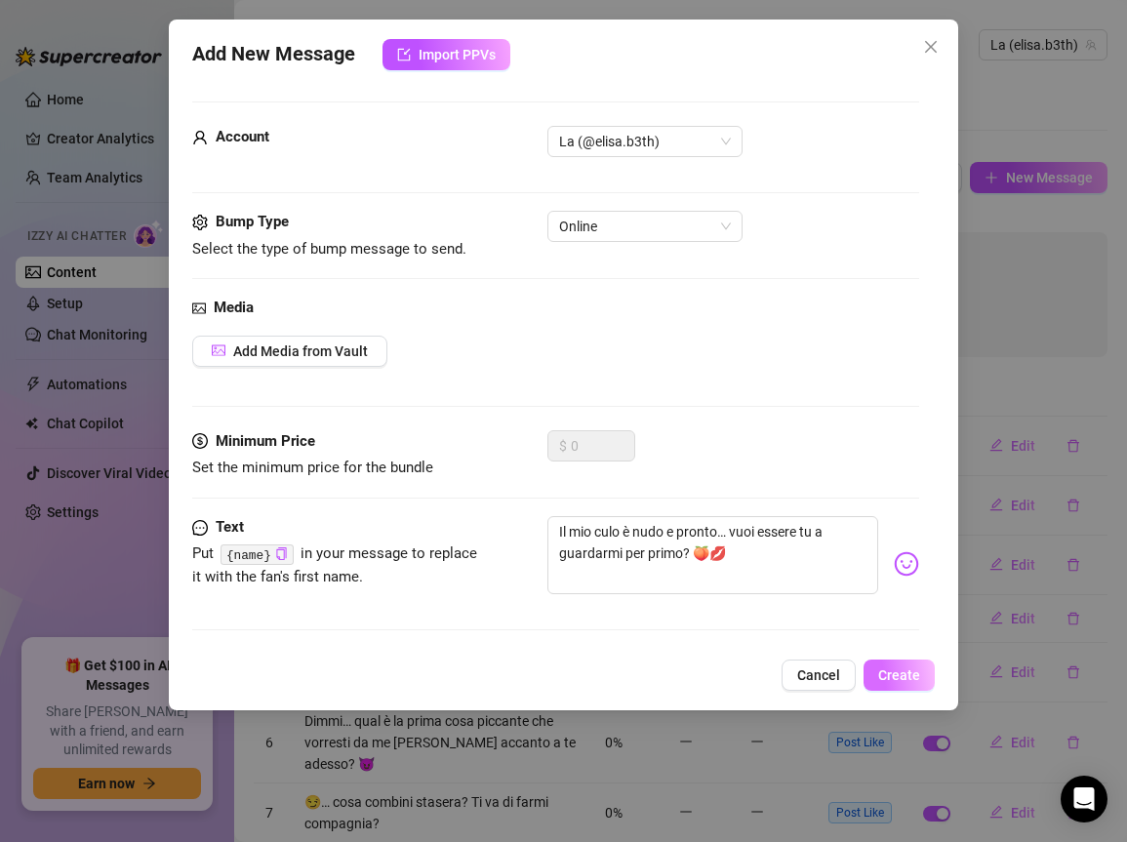
click at [923, 675] on button "Create" at bounding box center [899, 675] width 71 height 31
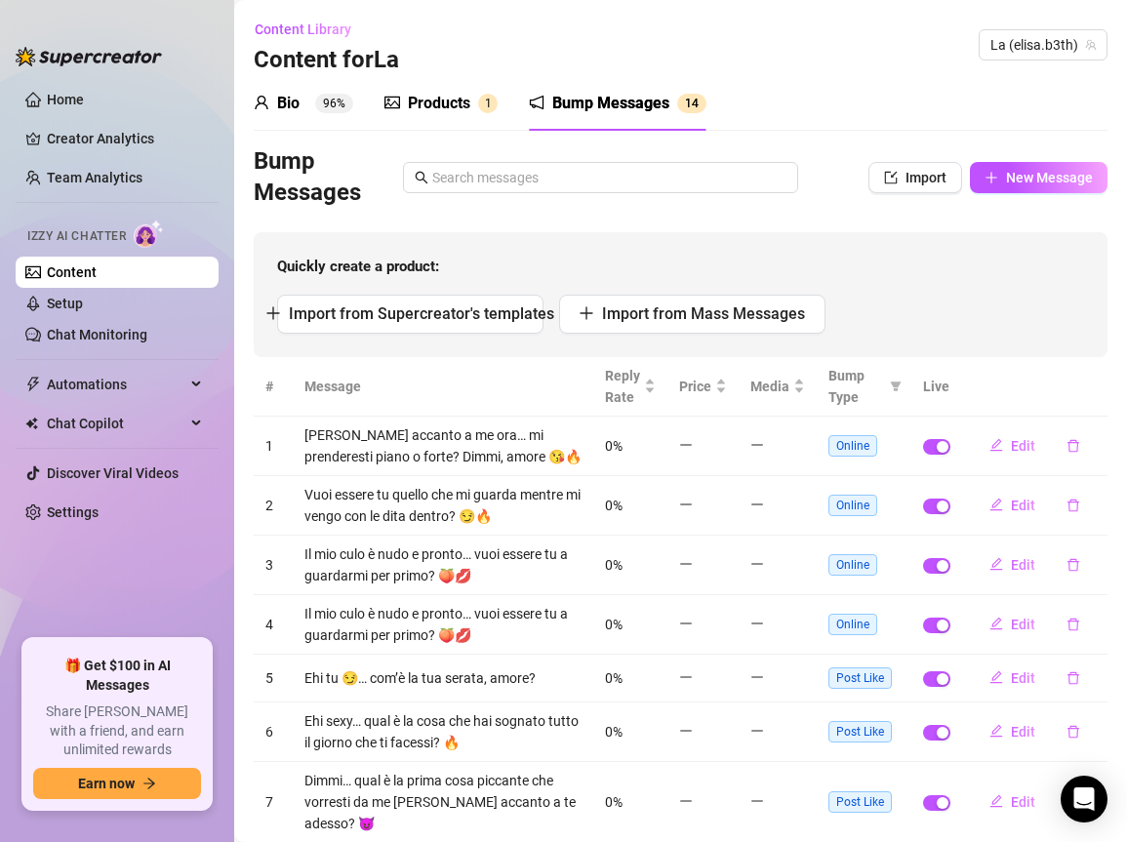
click at [602, 105] on div "Bump Messages" at bounding box center [611, 103] width 117 height 23
click at [436, 102] on div "Products" at bounding box center [439, 103] width 62 height 23
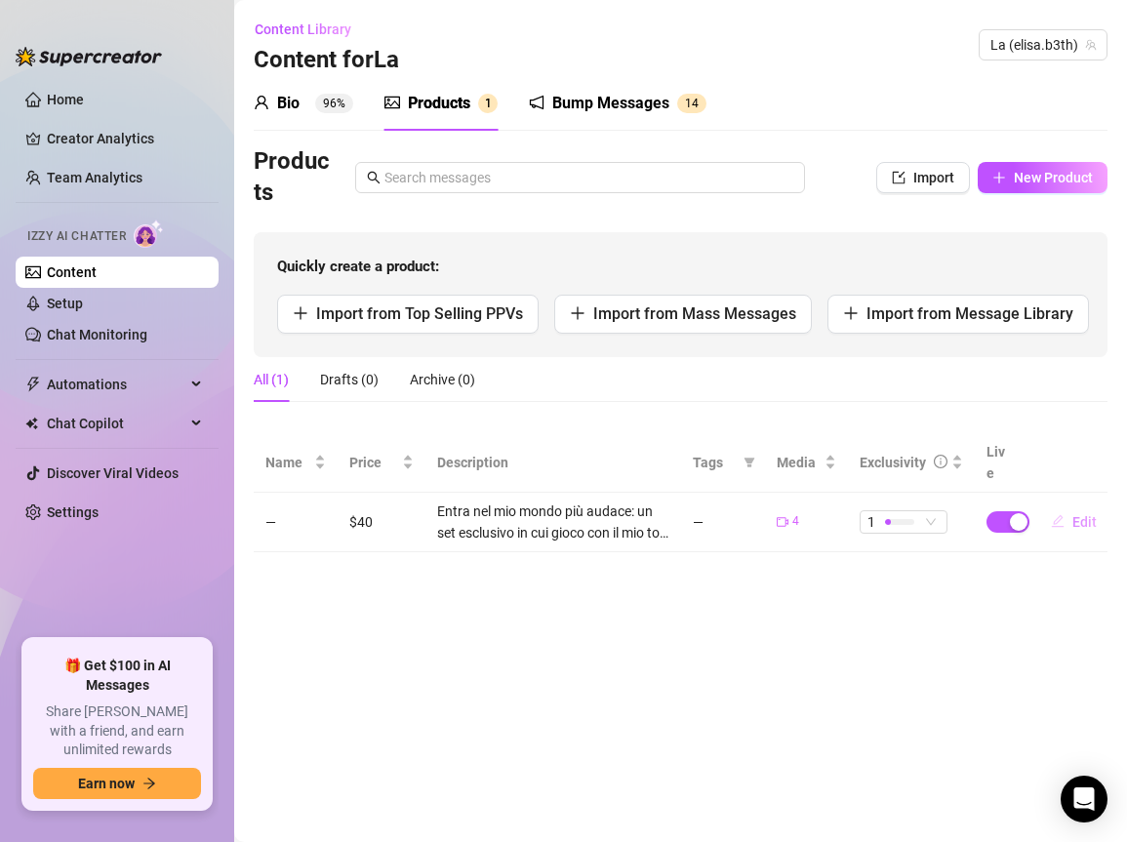
click at [1075, 514] on span "Edit" at bounding box center [1085, 522] width 24 height 16
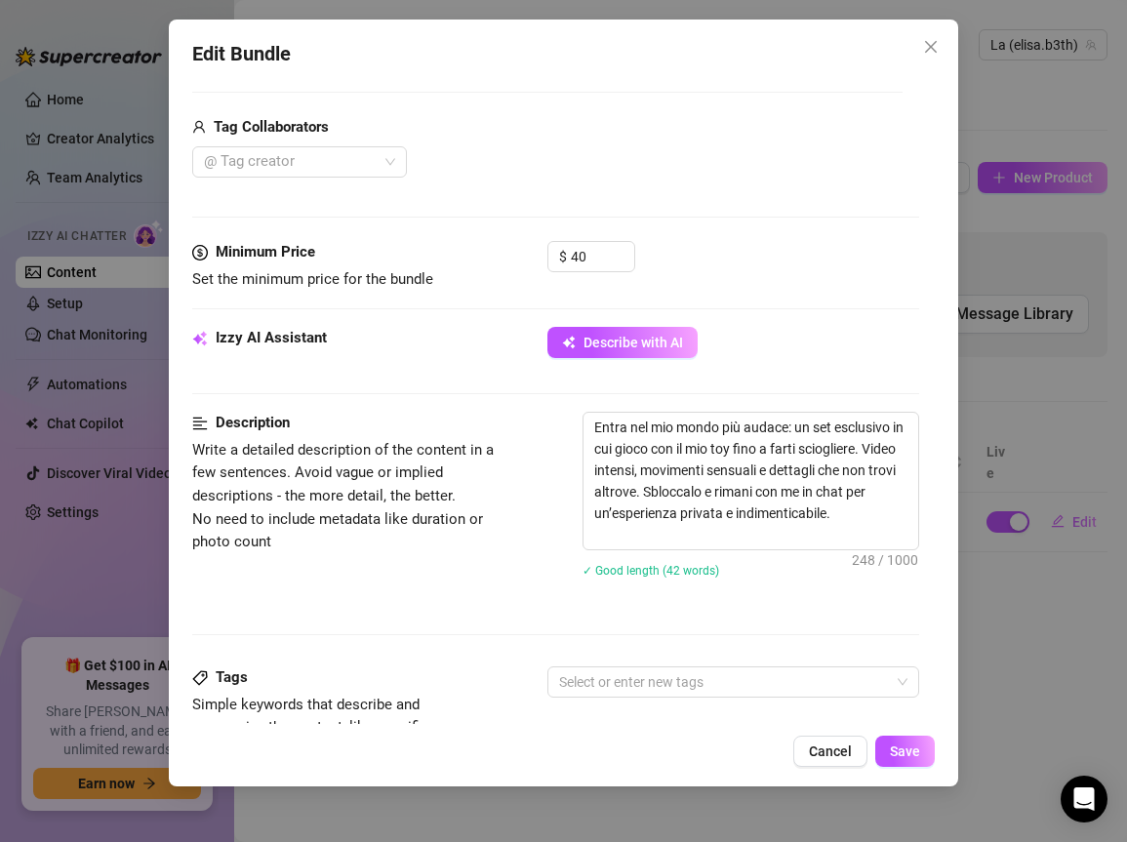
scroll to position [586, 0]
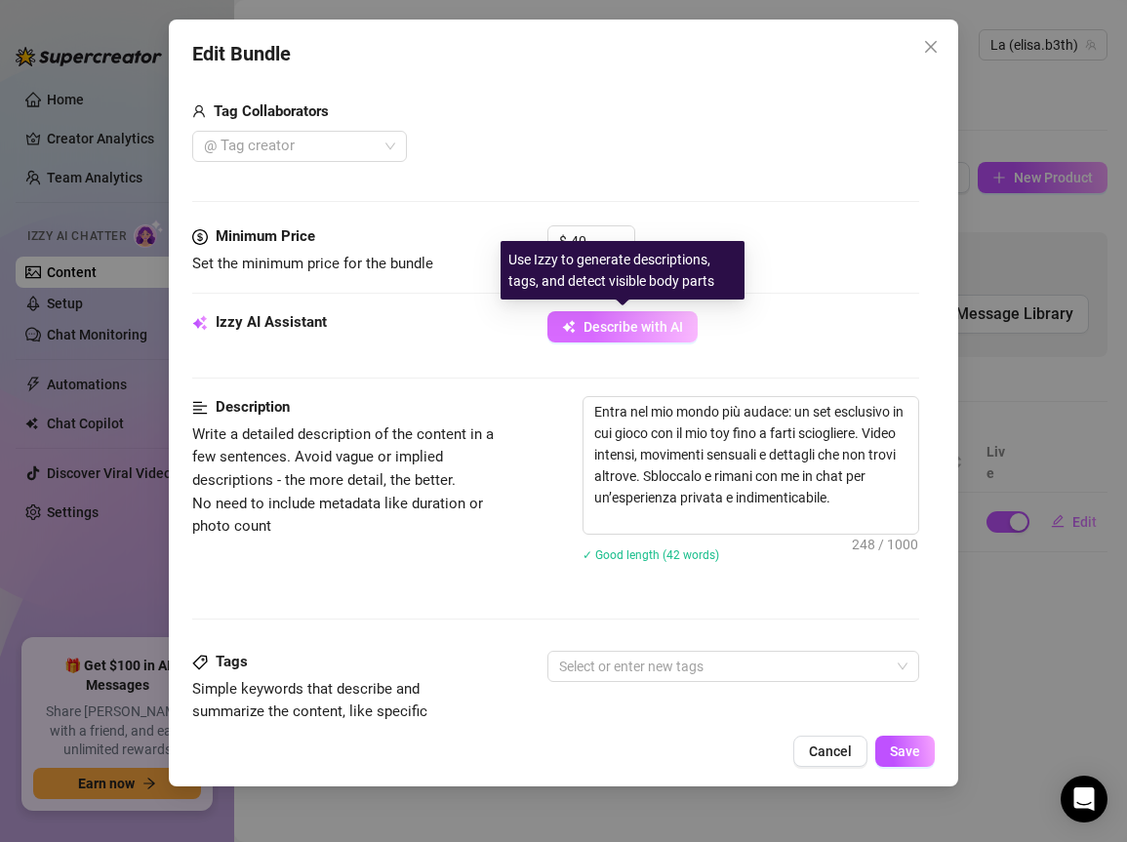
click at [638, 325] on span "Describe with AI" at bounding box center [634, 327] width 100 height 16
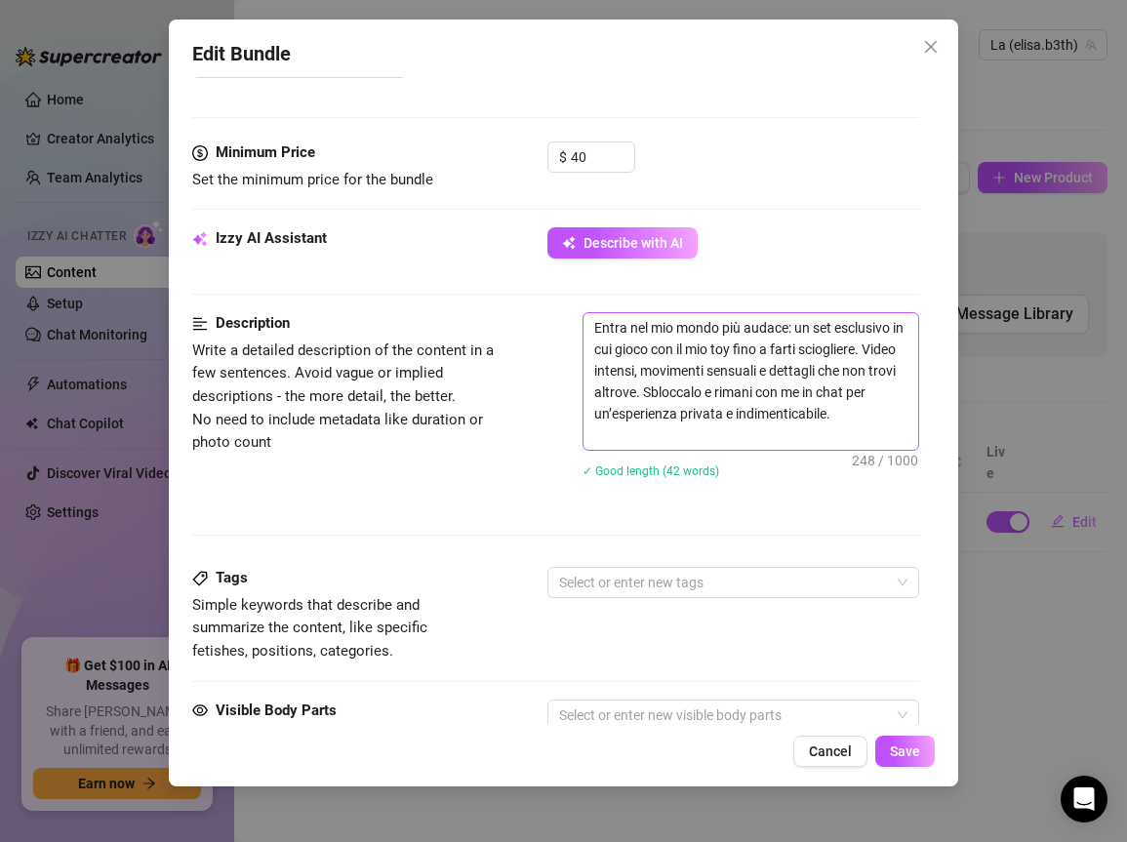
scroll to position [781, 0]
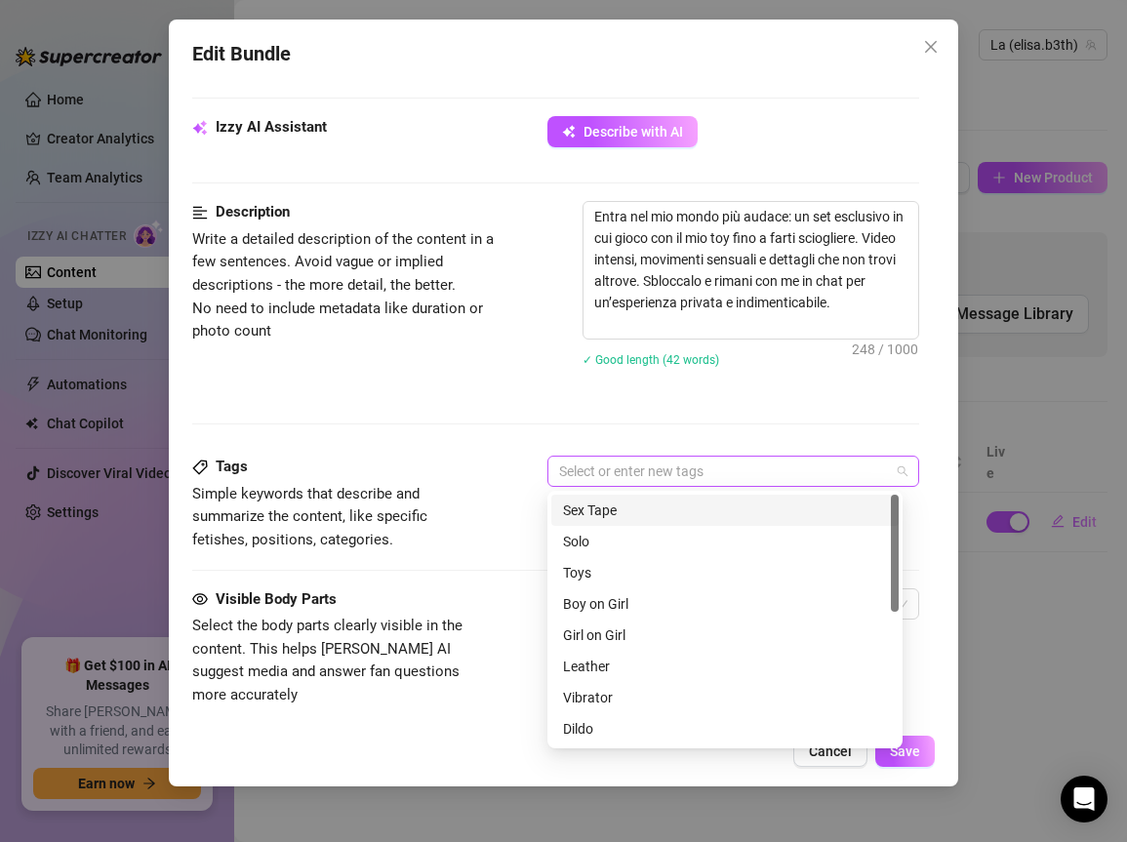
click at [693, 474] on div at bounding box center [724, 471] width 344 height 27
click at [706, 404] on div "Description Write a detailed description of the content in a few sentences. Avo…" at bounding box center [555, 328] width 727 height 255
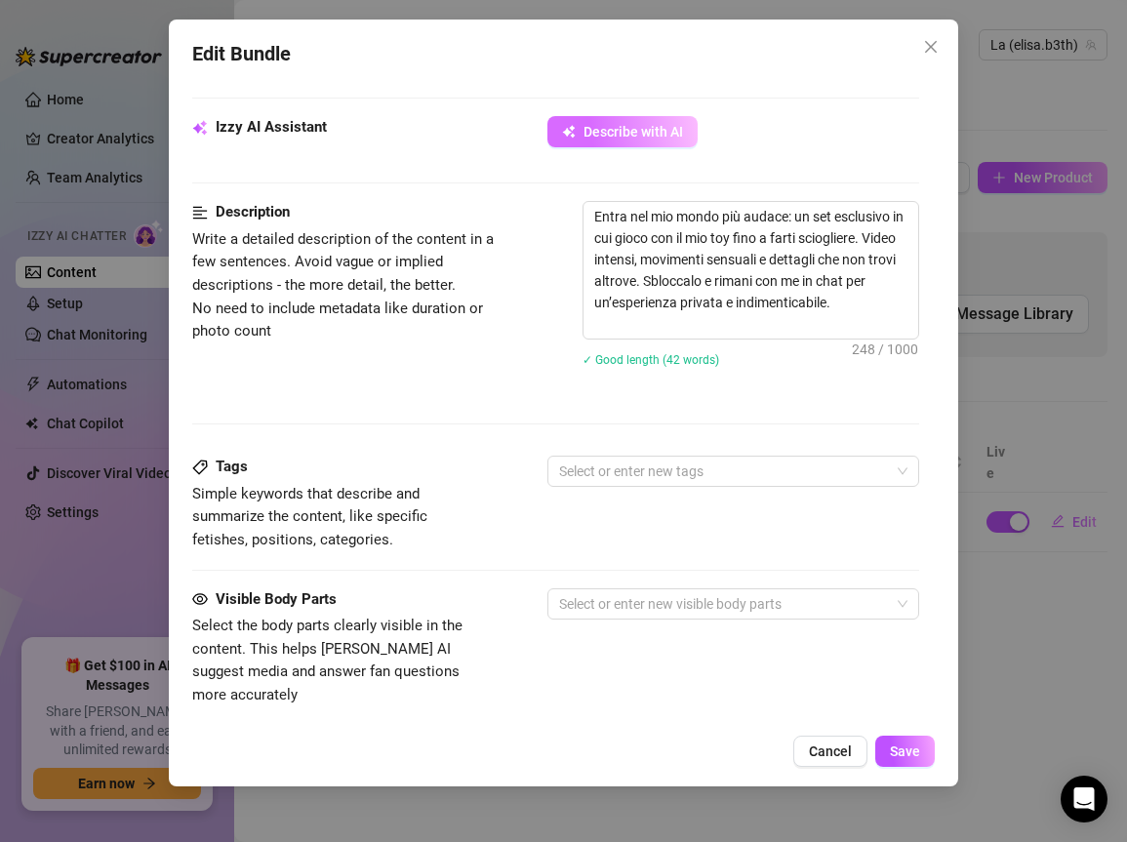
click at [608, 135] on span "Describe with AI" at bounding box center [634, 132] width 100 height 16
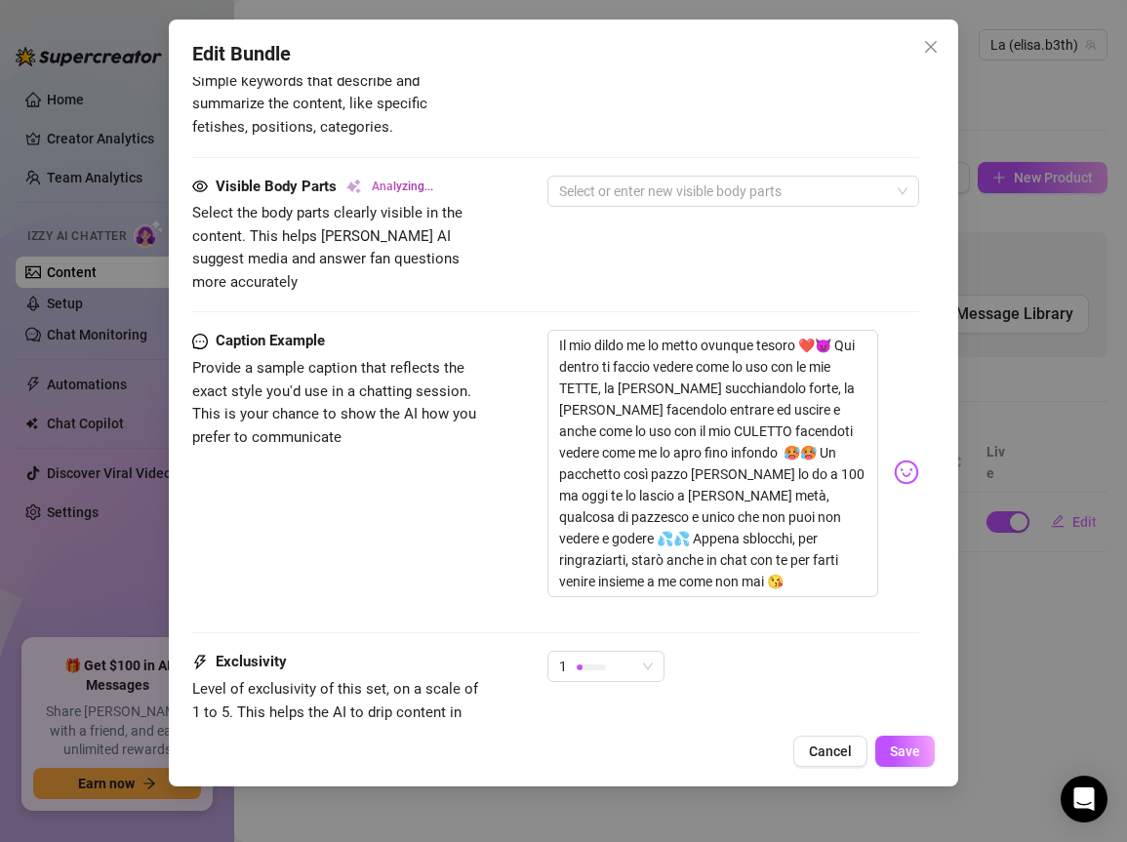
scroll to position [1338, 0]
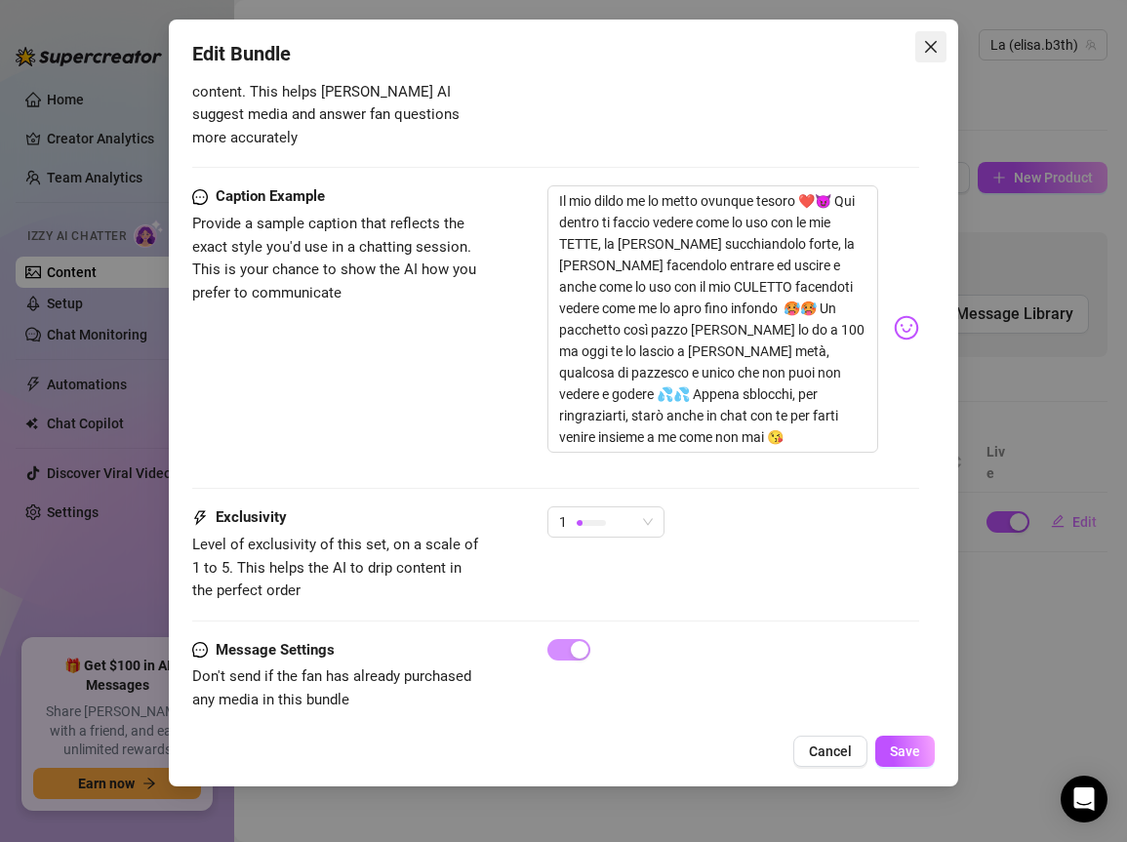
click at [937, 52] on icon "close" at bounding box center [931, 47] width 16 height 16
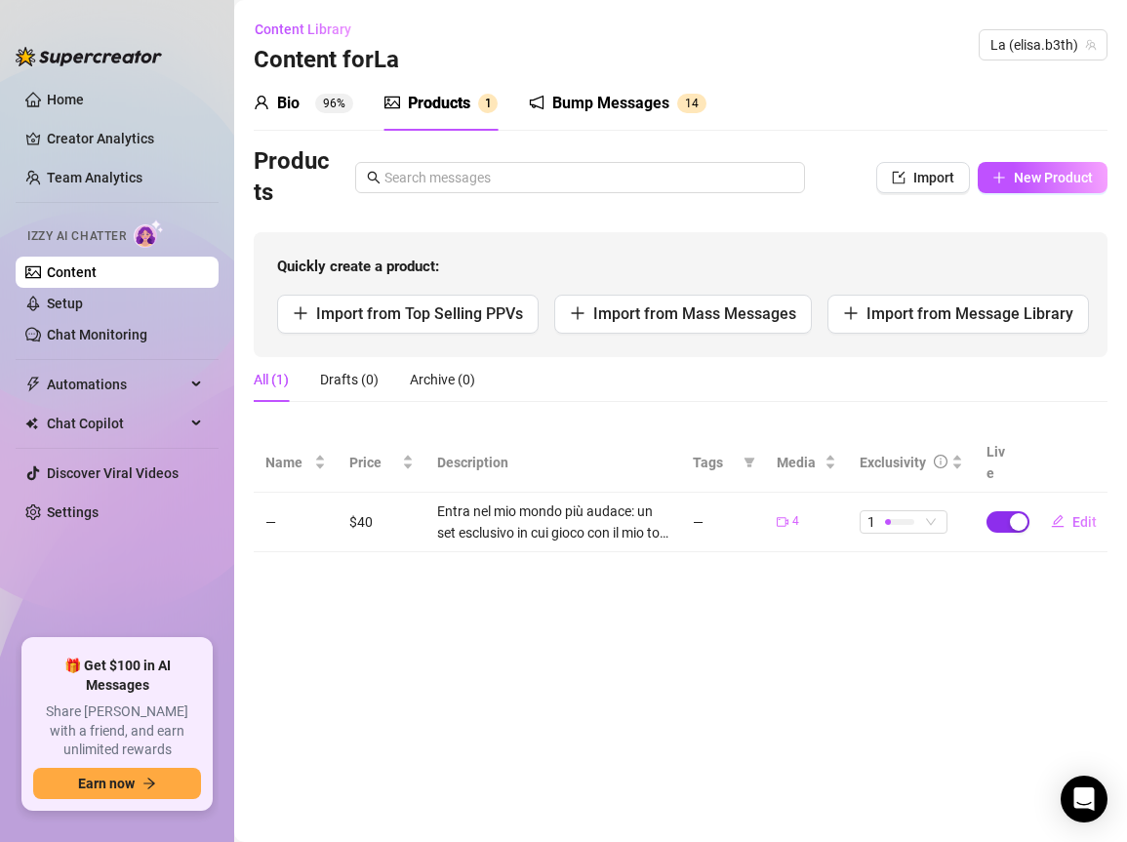
click at [1008, 512] on span "button" at bounding box center [1008, 522] width 43 height 21
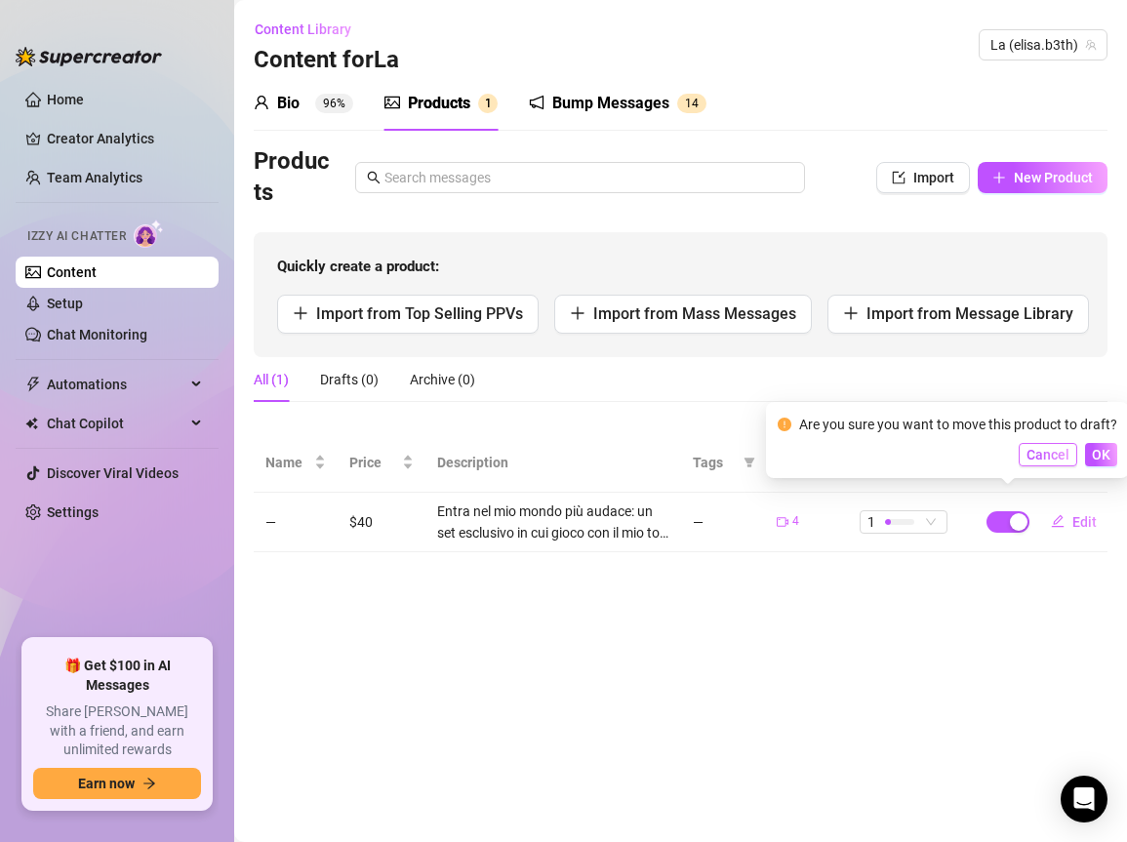
click at [1061, 458] on span "Cancel" at bounding box center [1048, 455] width 43 height 16
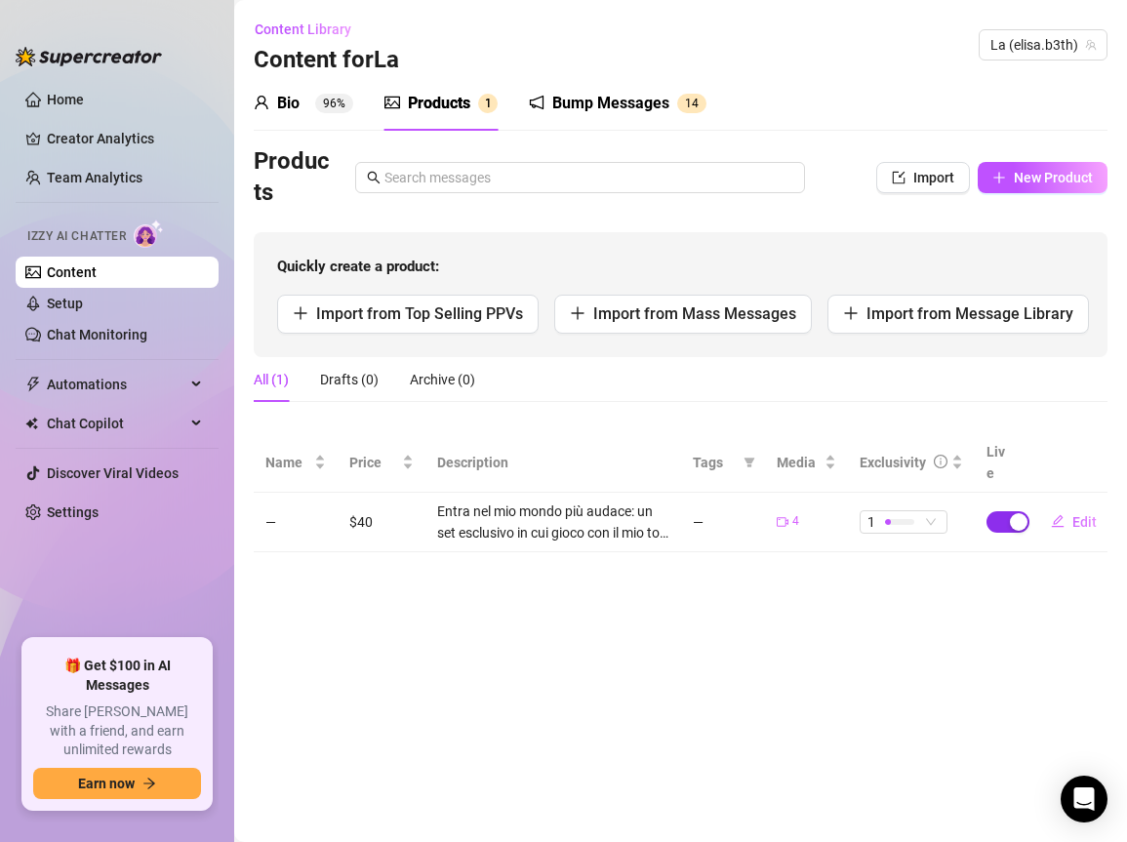
click at [1007, 512] on span "button" at bounding box center [1008, 522] width 43 height 21
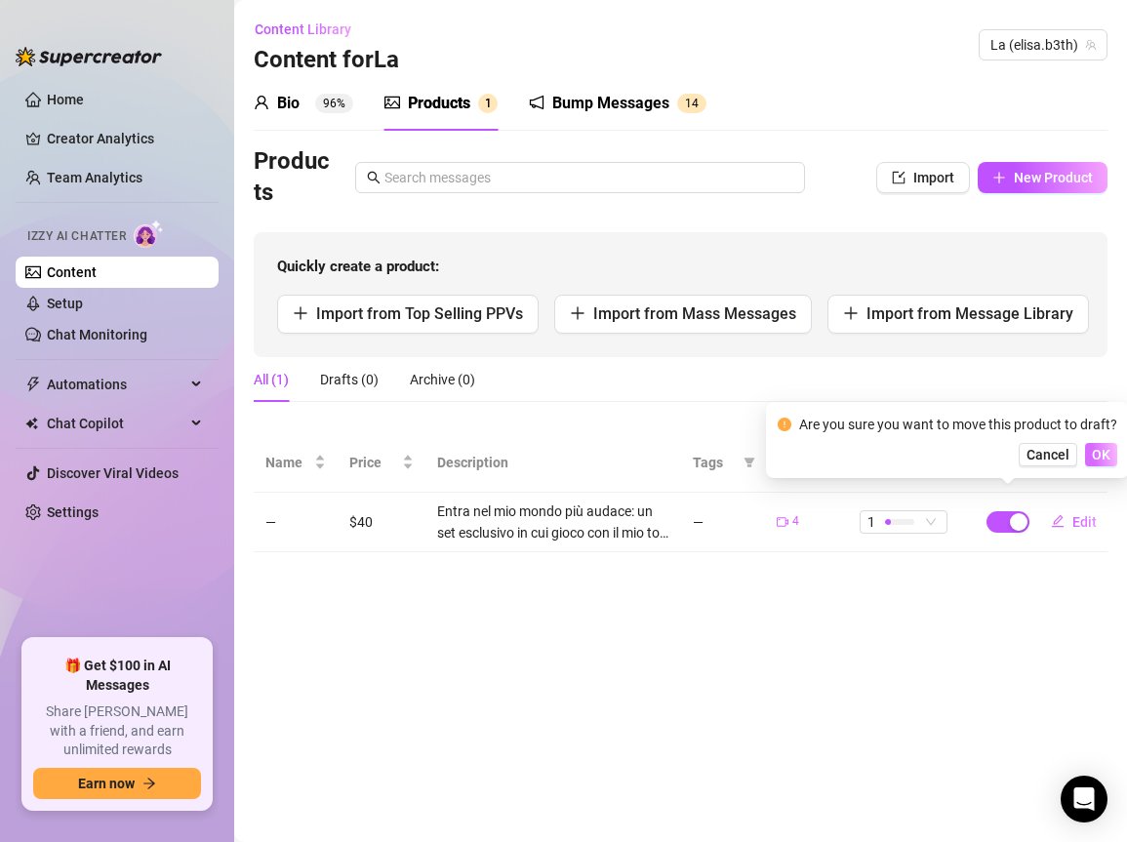
click at [1097, 456] on span "OK" at bounding box center [1101, 455] width 19 height 16
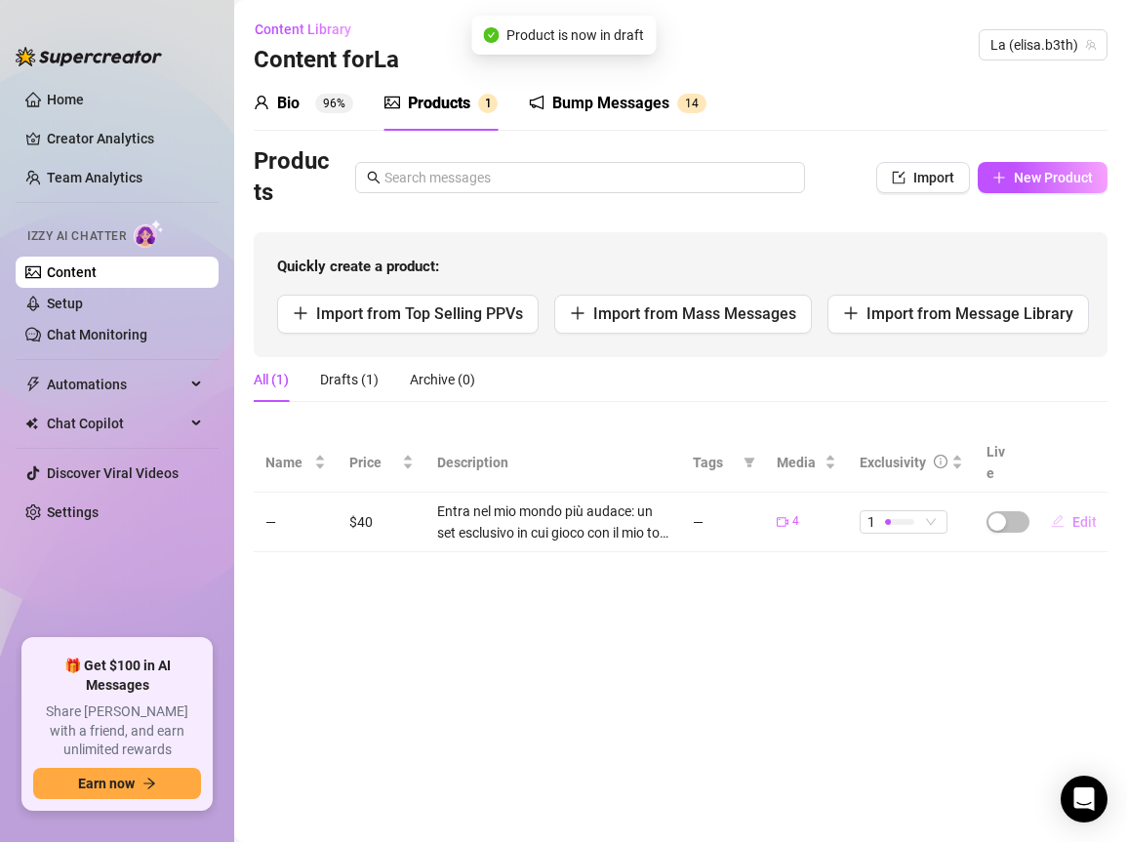
click at [1084, 514] on span "Edit" at bounding box center [1085, 522] width 24 height 16
type textarea "Il mio dildo me lo metto ovunque tesoro ❤️😈 Qui dentro ti faccio vedere come lo…"
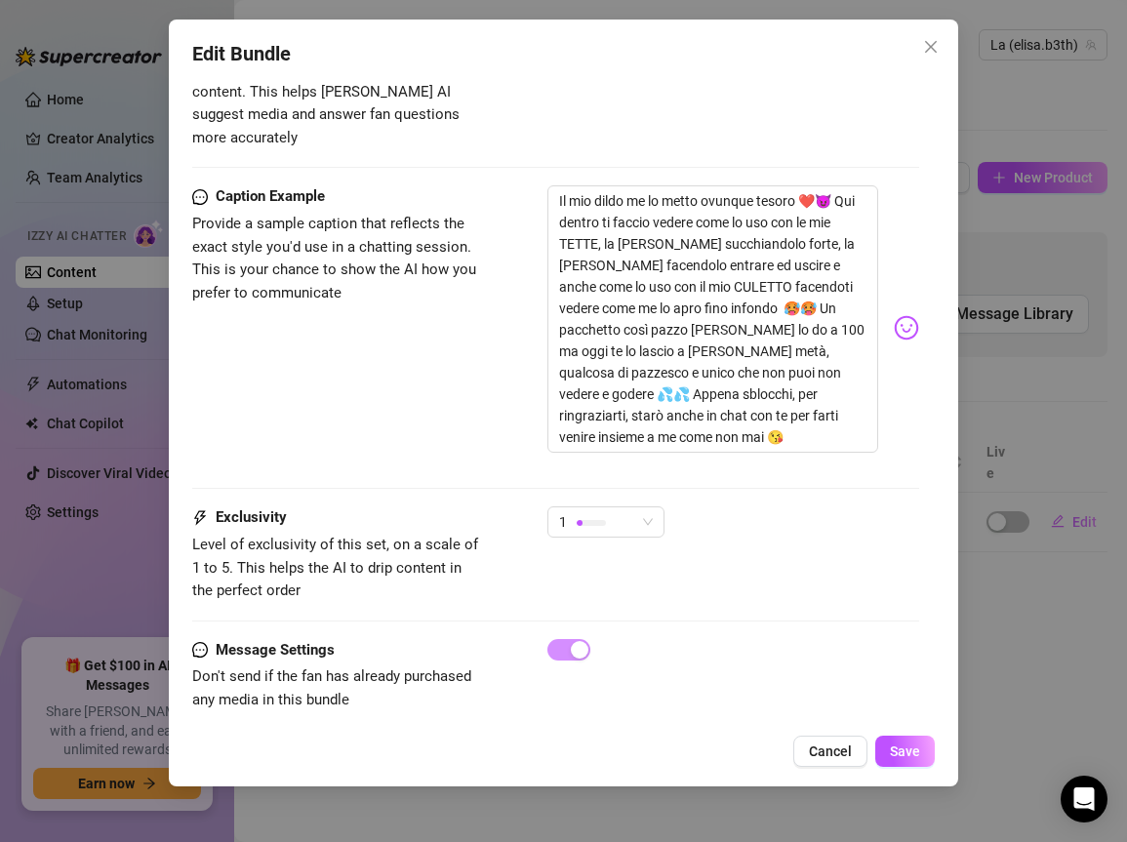
click at [669, 507] on div "1" at bounding box center [734, 531] width 372 height 49
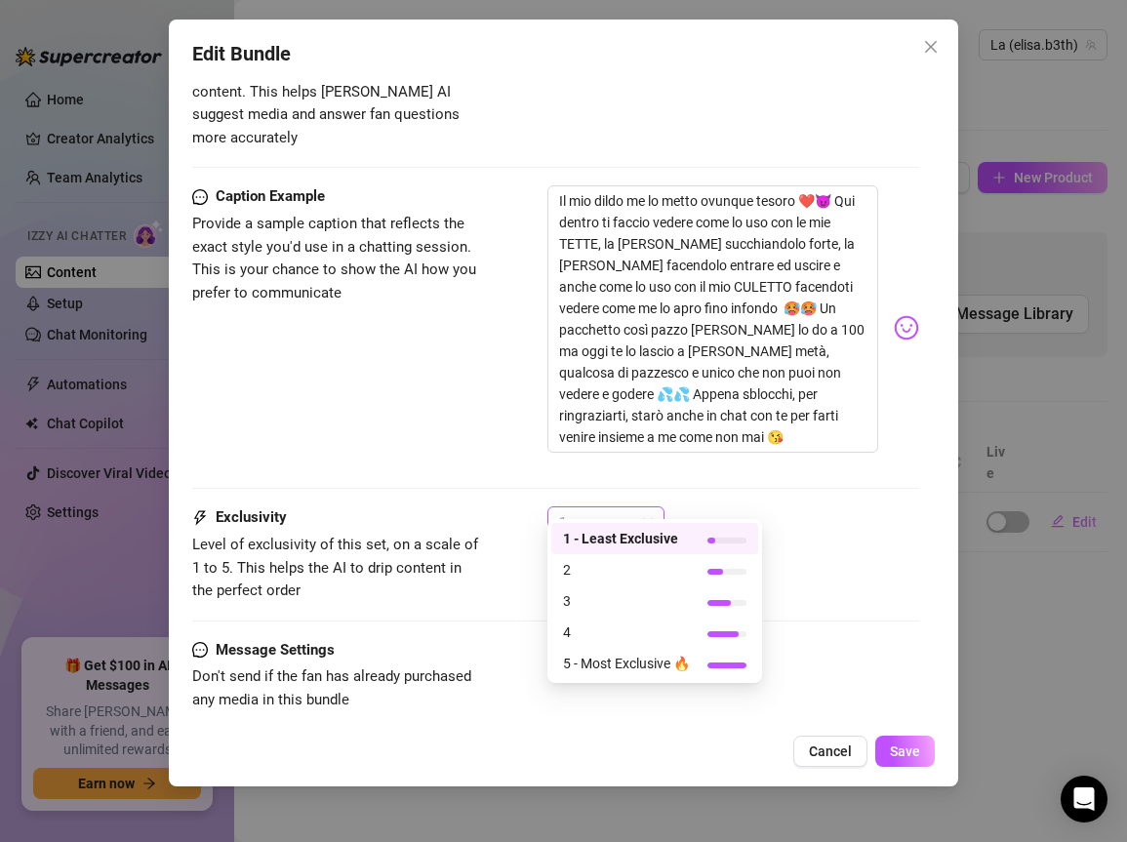
click at [655, 507] on div "1" at bounding box center [606, 522] width 117 height 31
click at [710, 507] on div "1" at bounding box center [734, 531] width 372 height 49
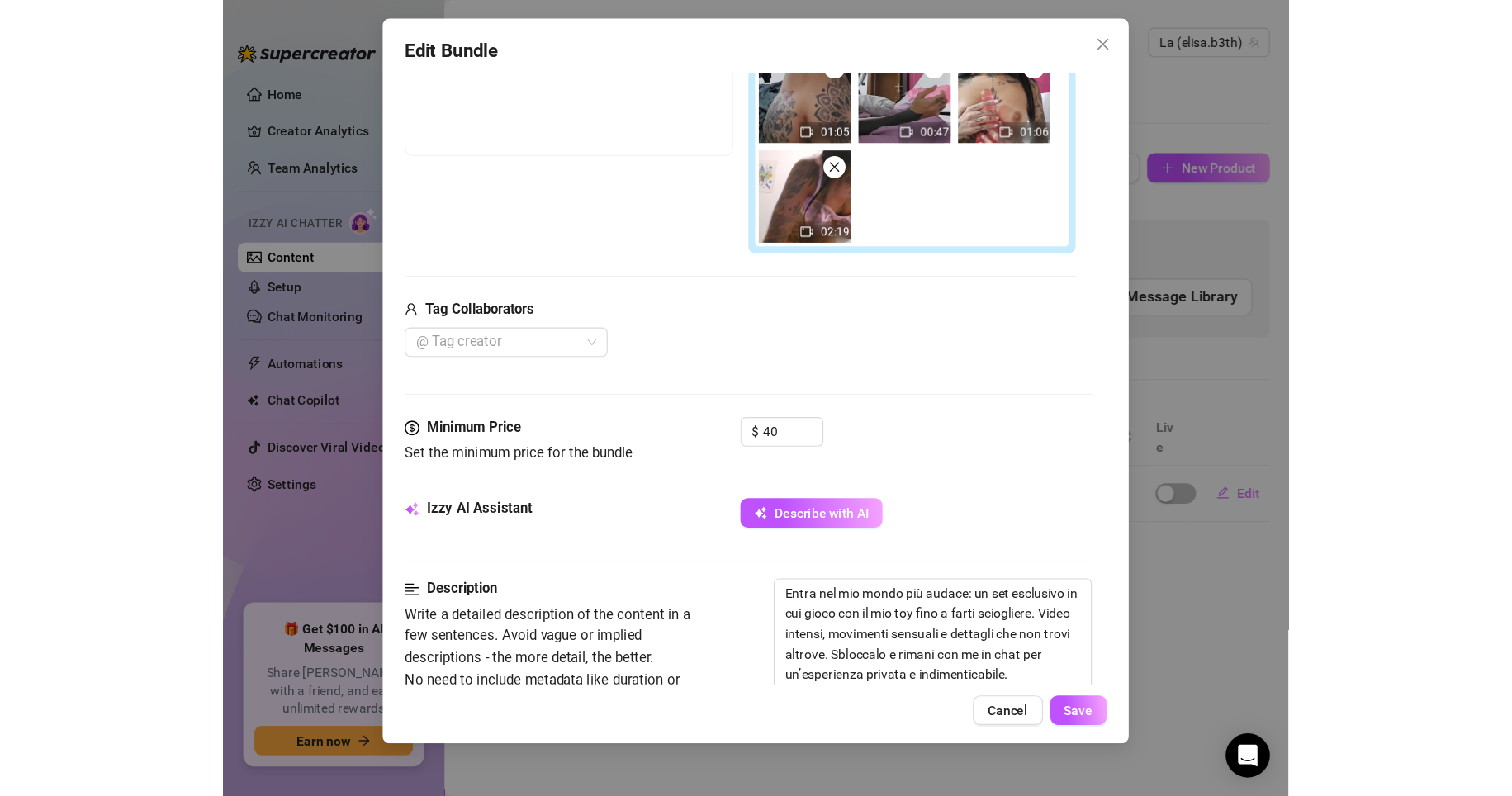
scroll to position [0, 0]
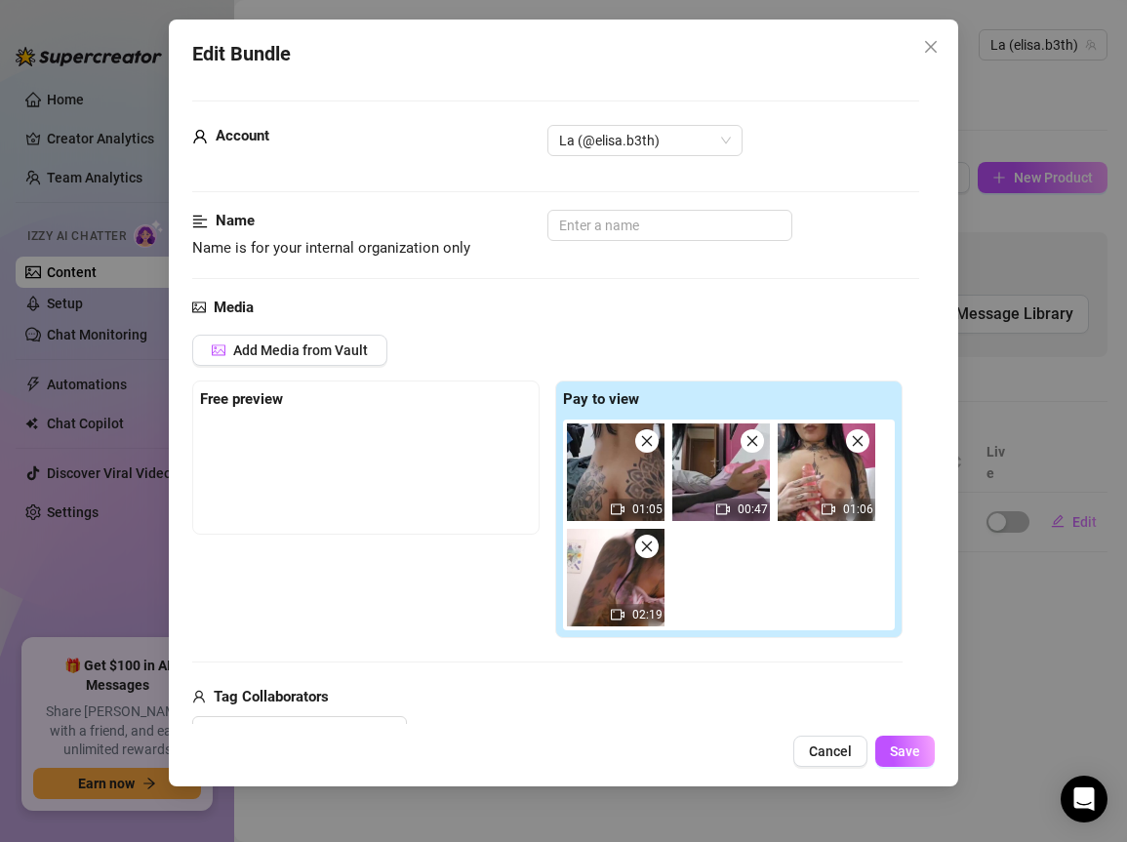
click at [636, 443] on span at bounding box center [646, 441] width 23 height 23
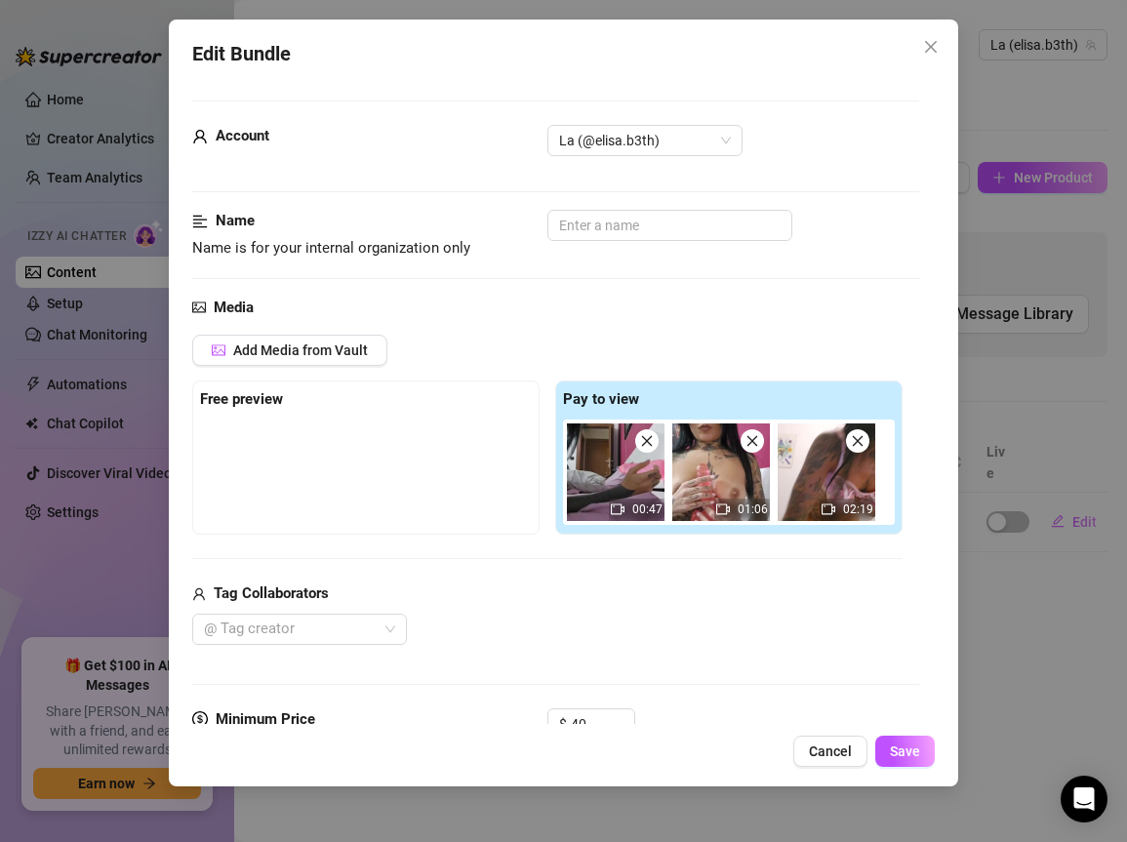
click at [645, 447] on icon "close" at bounding box center [647, 441] width 14 height 14
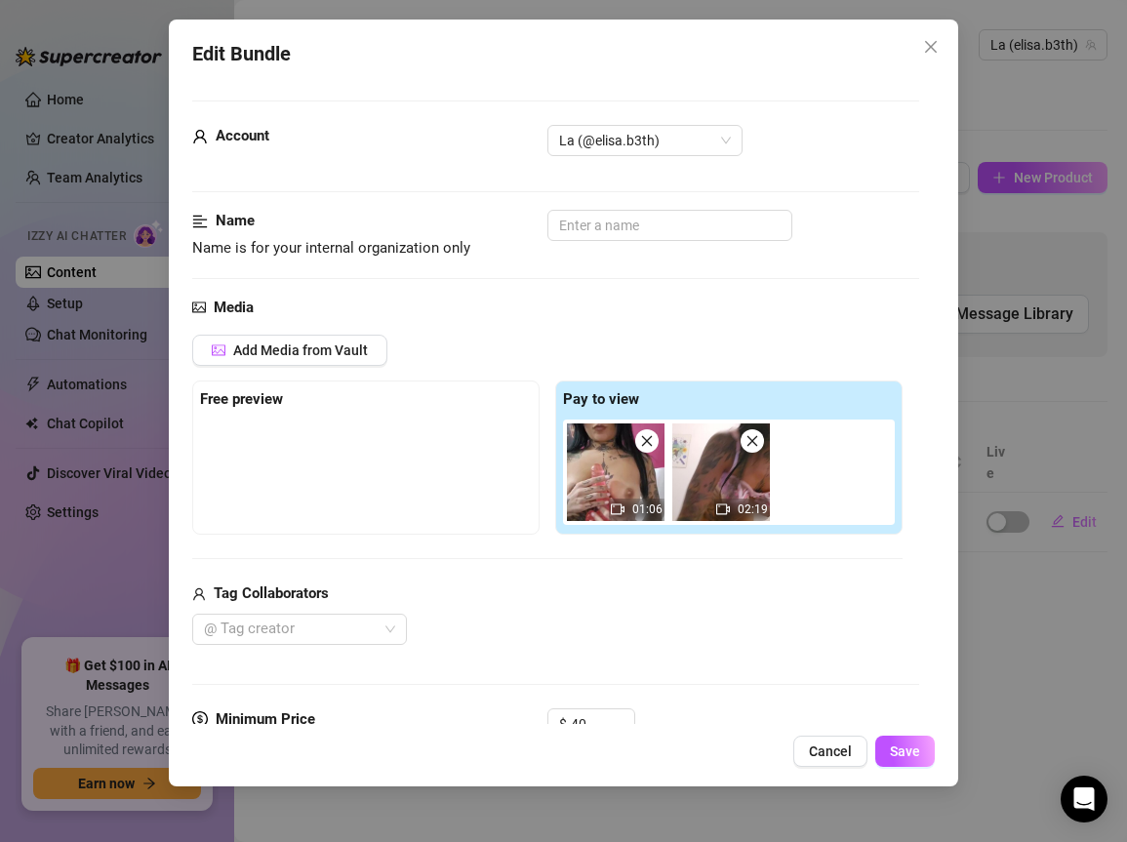
click at [645, 446] on icon "close" at bounding box center [647, 441] width 14 height 14
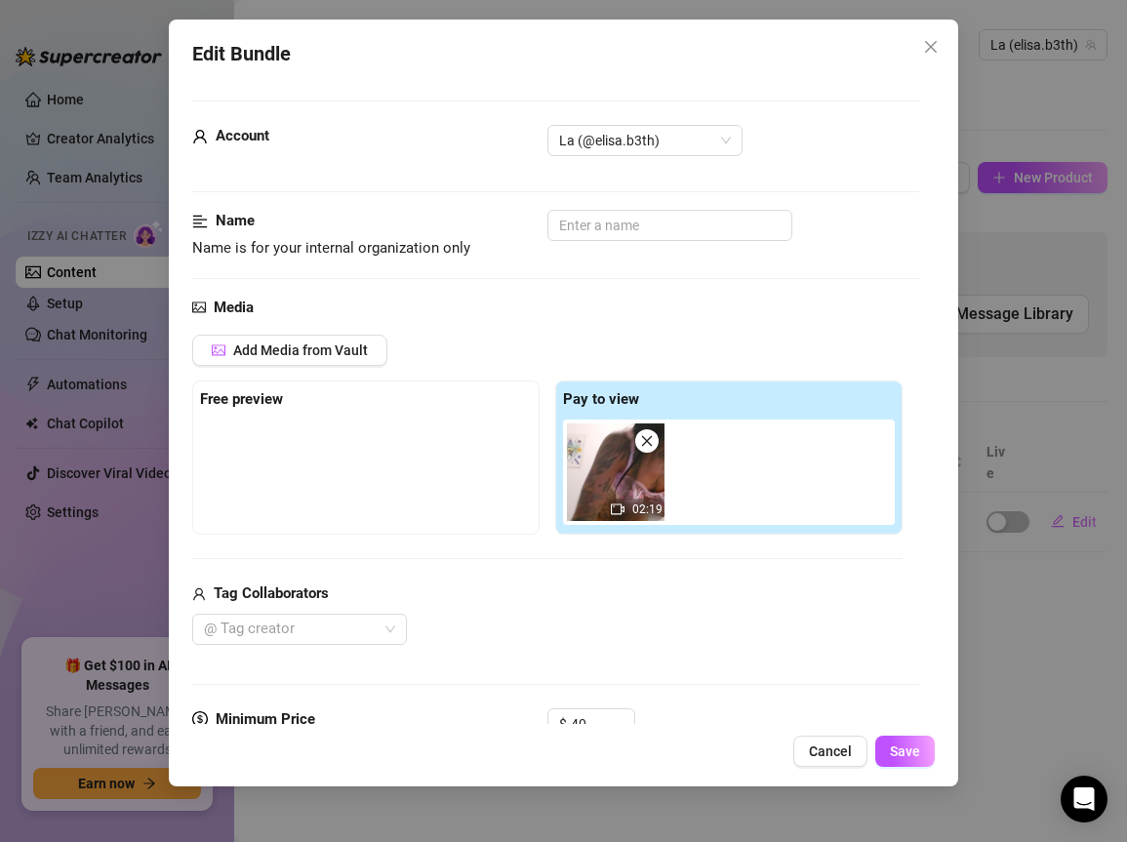
click at [645, 445] on icon "close" at bounding box center [647, 441] width 14 height 14
type input "0"
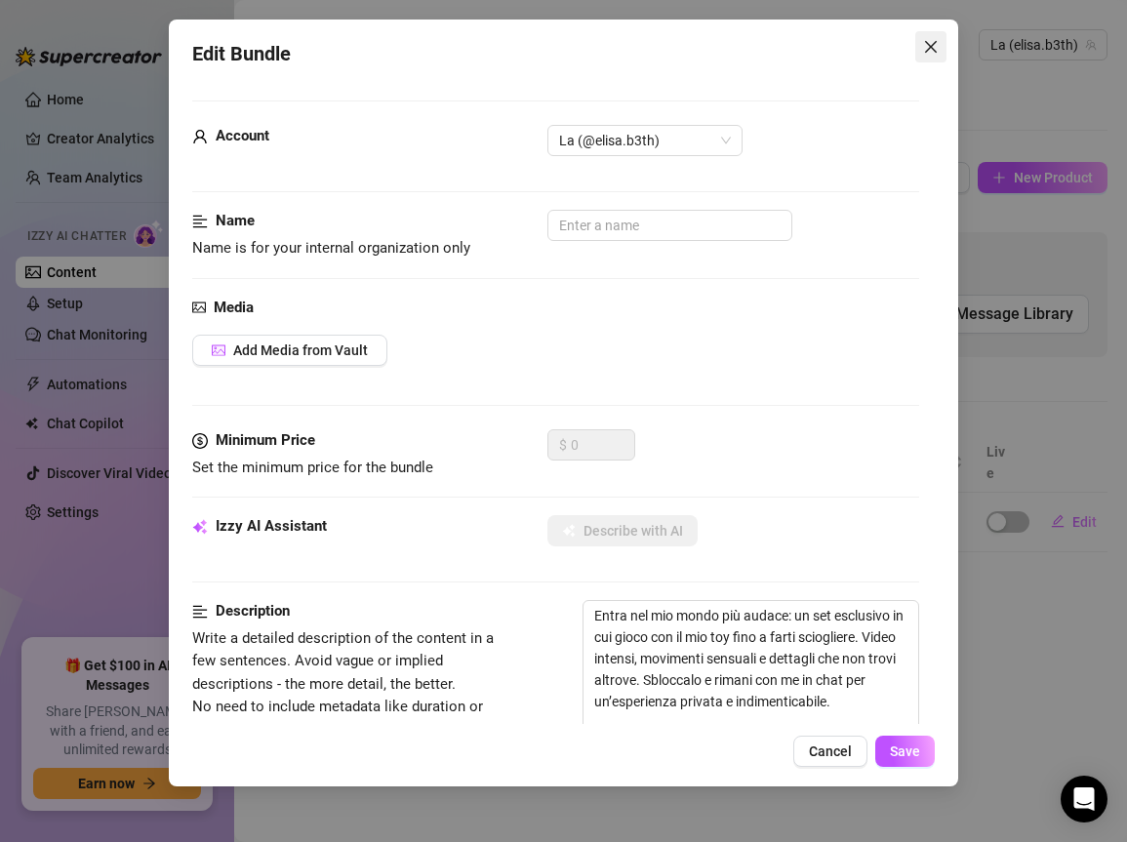
click at [930, 36] on button "Close" at bounding box center [931, 46] width 31 height 31
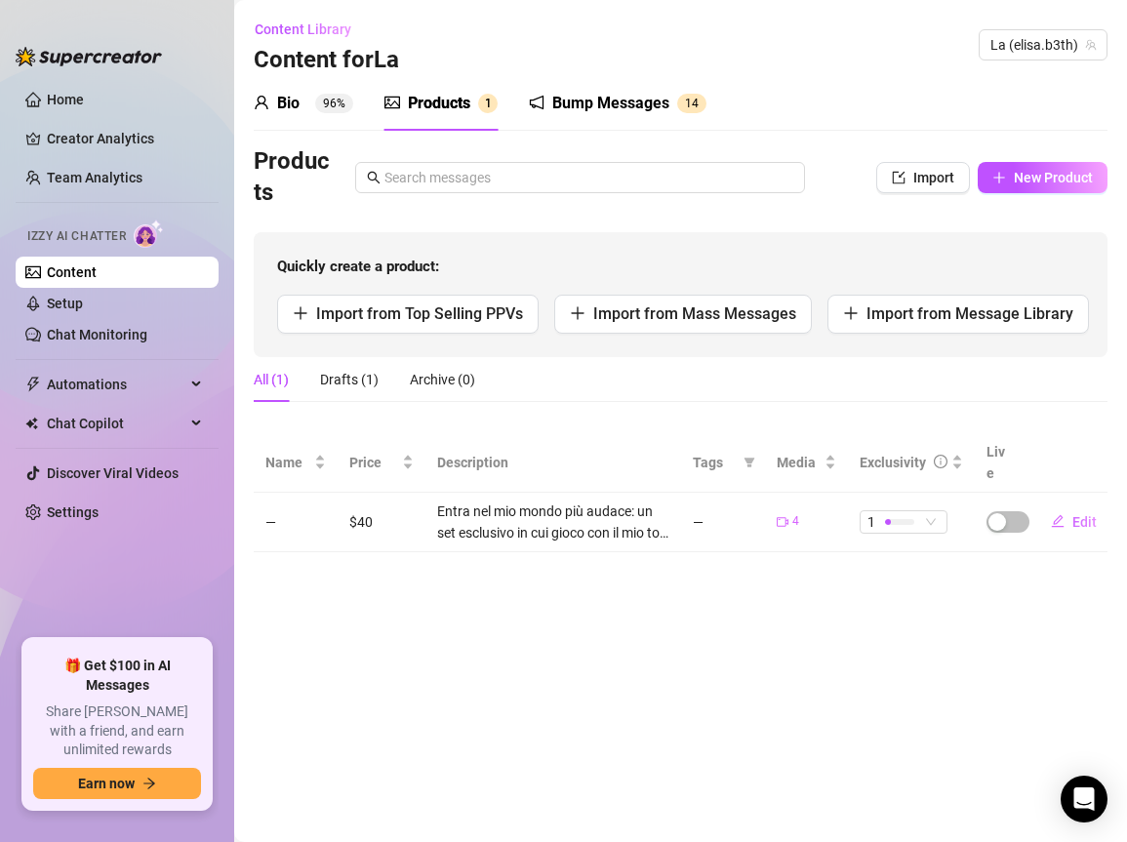
click at [266, 499] on td "—" at bounding box center [296, 523] width 84 height 60
click at [379, 493] on td "$40" at bounding box center [382, 523] width 88 height 60
click at [550, 501] on div "Entra nel mio mondo più audace: un set esclusivo in cui gioco con il mio toy fi…" at bounding box center [553, 522] width 233 height 43
click at [441, 110] on div "Products" at bounding box center [439, 103] width 62 height 23
click at [59, 311] on link "Setup" at bounding box center [65, 304] width 36 height 16
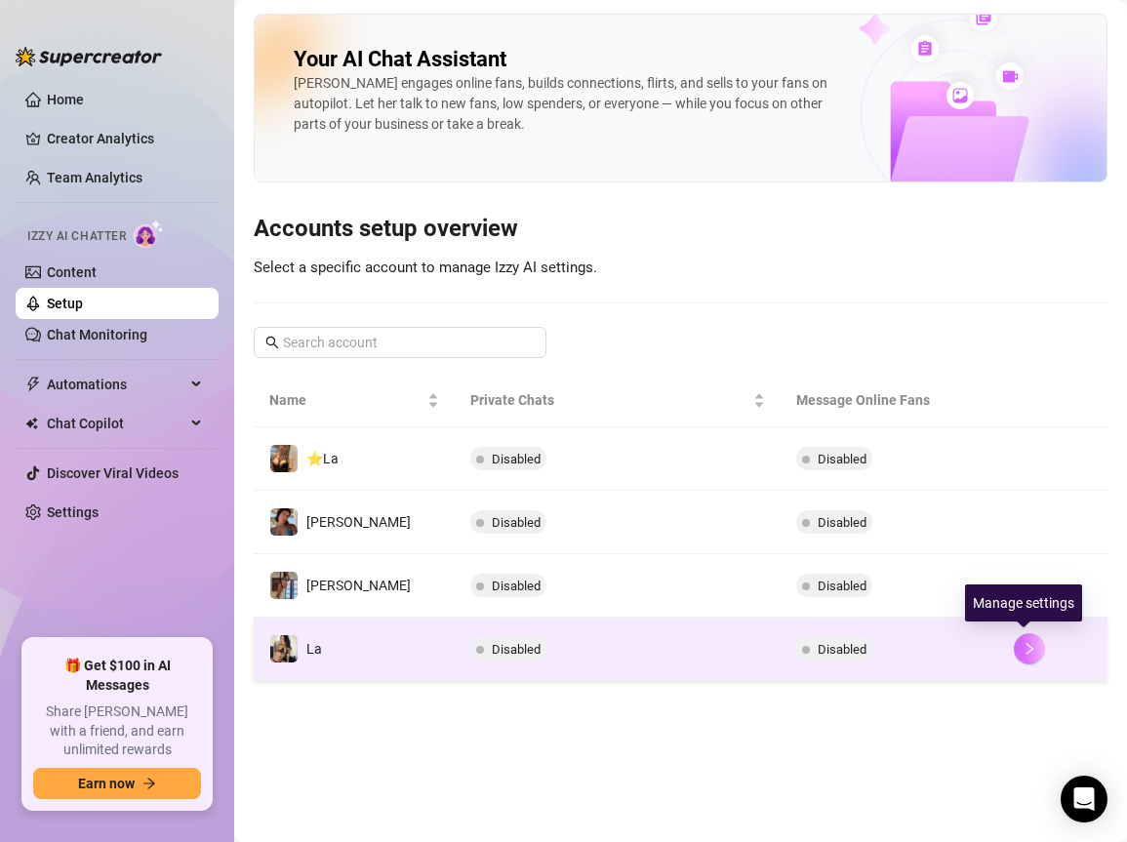
click at [1015, 646] on button "button" at bounding box center [1029, 649] width 31 height 31
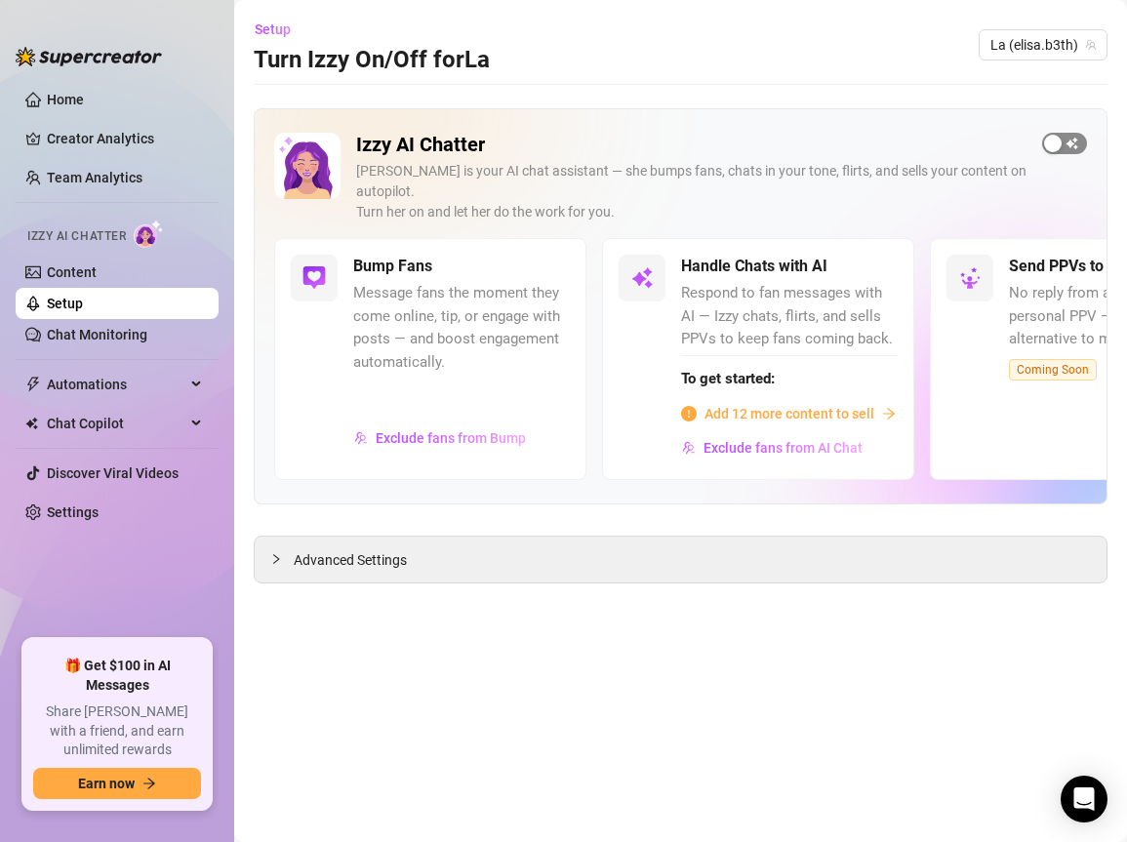
click at [1054, 145] on div "button" at bounding box center [1053, 144] width 18 height 18
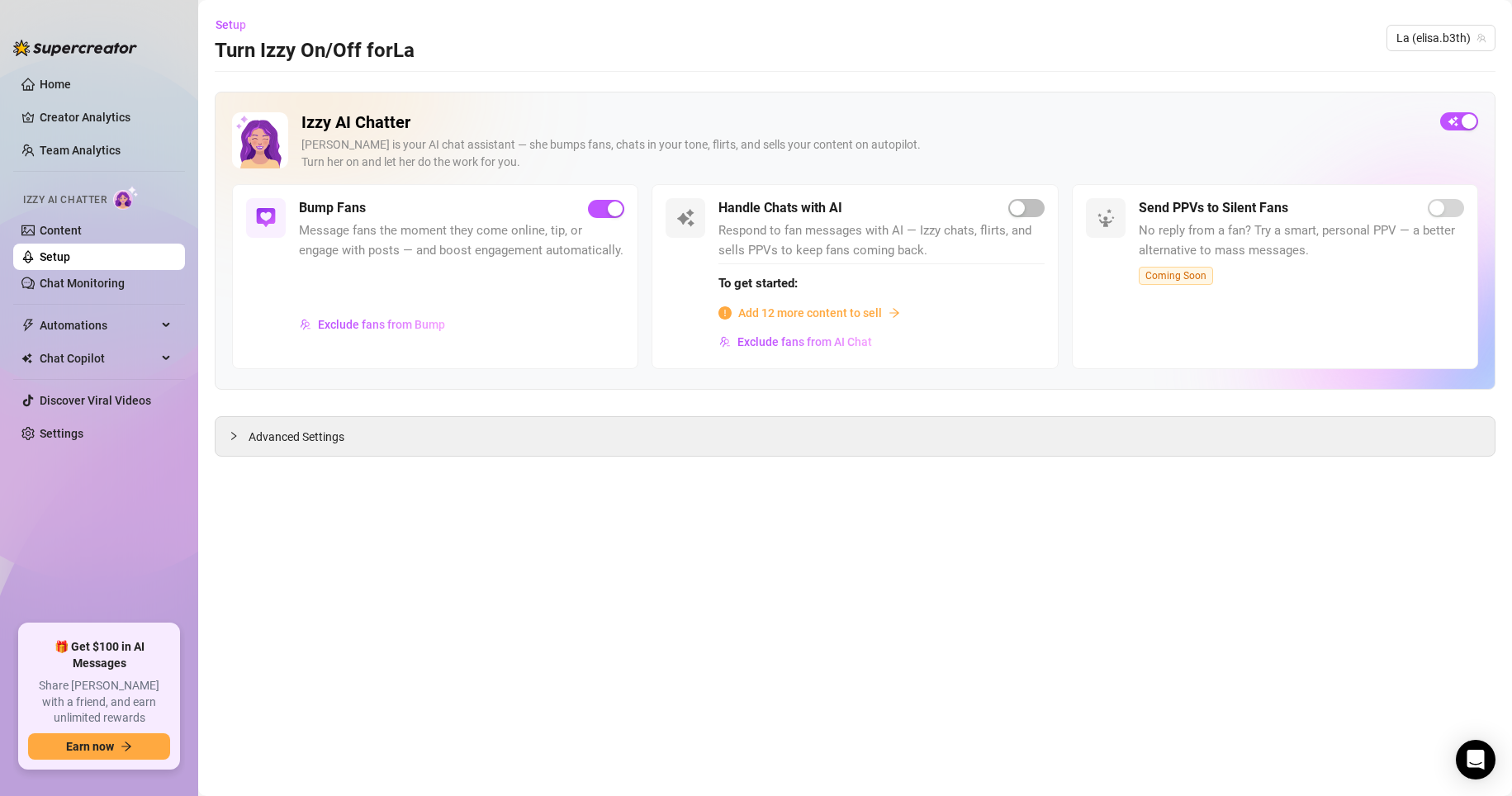
click at [816, 310] on span "Add 12 more content to sell" at bounding box center [811, 312] width 144 height 18
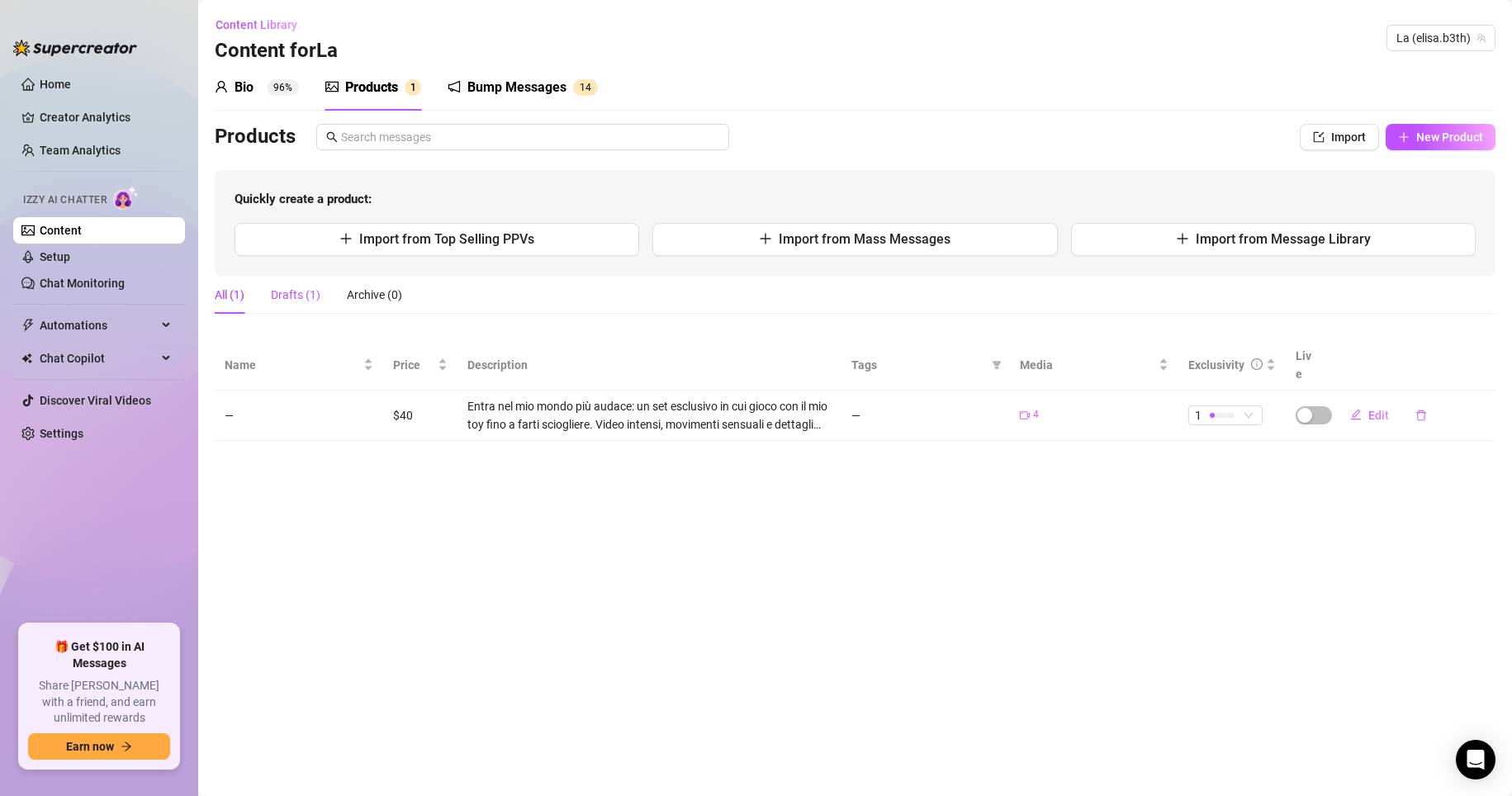
click at [320, 294] on div "Drafts (1)" at bounding box center [295, 294] width 50 height 18
click at [953, 409] on icon "delete" at bounding box center [1421, 414] width 10 height 11
click at [953, 350] on span "Yes" at bounding box center [1485, 354] width 19 height 14
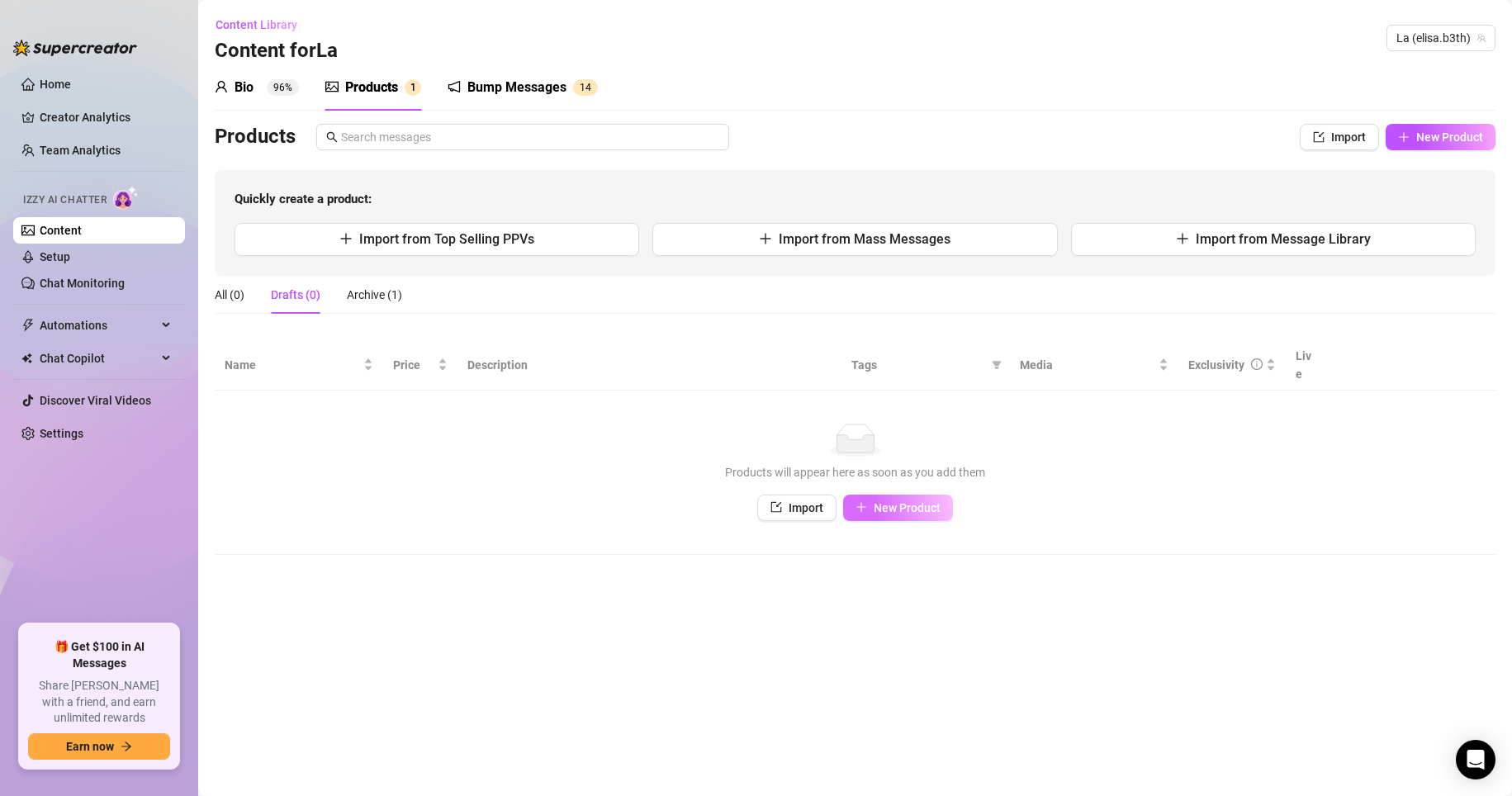
click at [881, 502] on span "New Product" at bounding box center [907, 508] width 67 height 14
type textarea "Type your message here..."
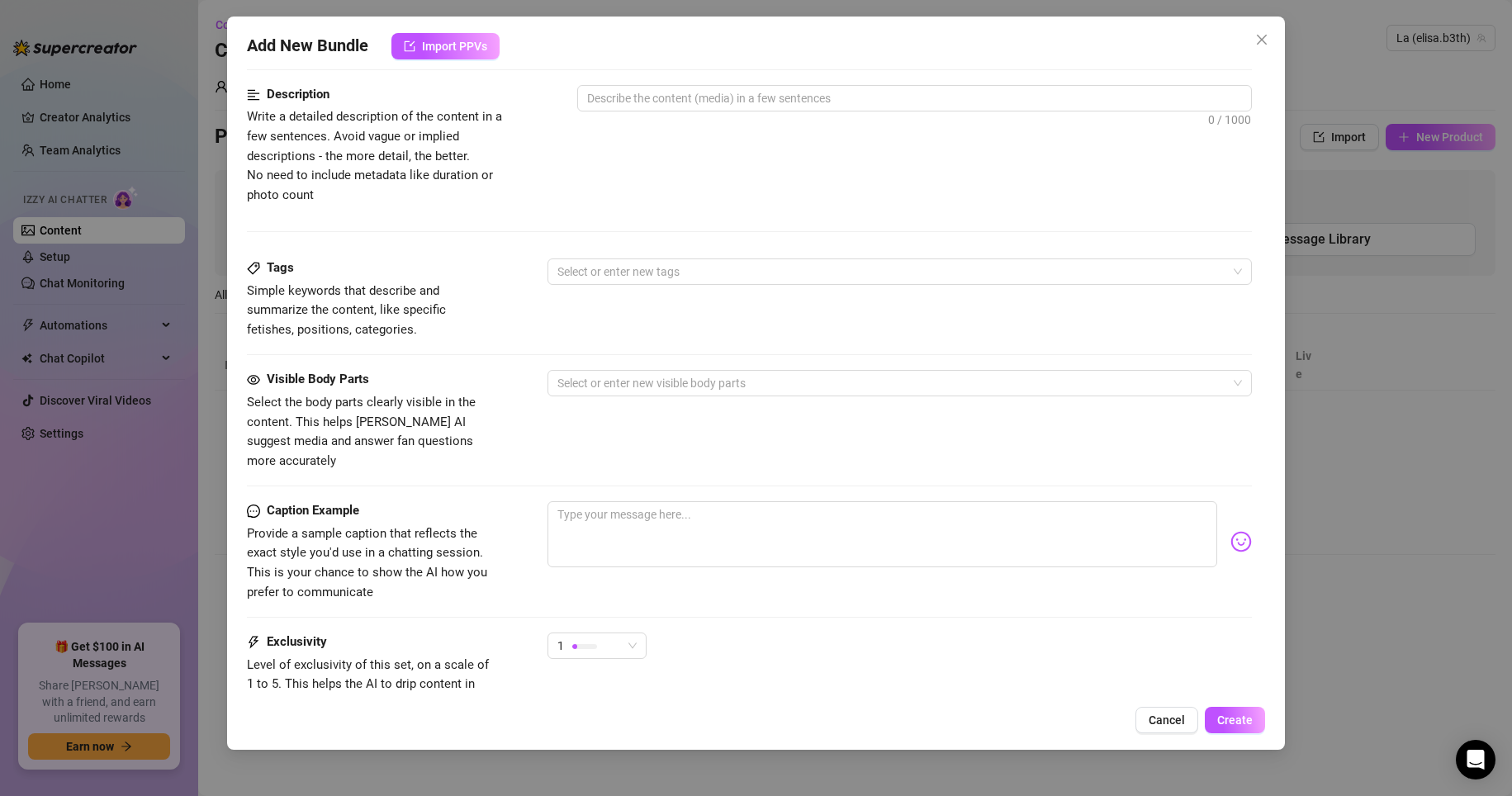
scroll to position [543, 0]
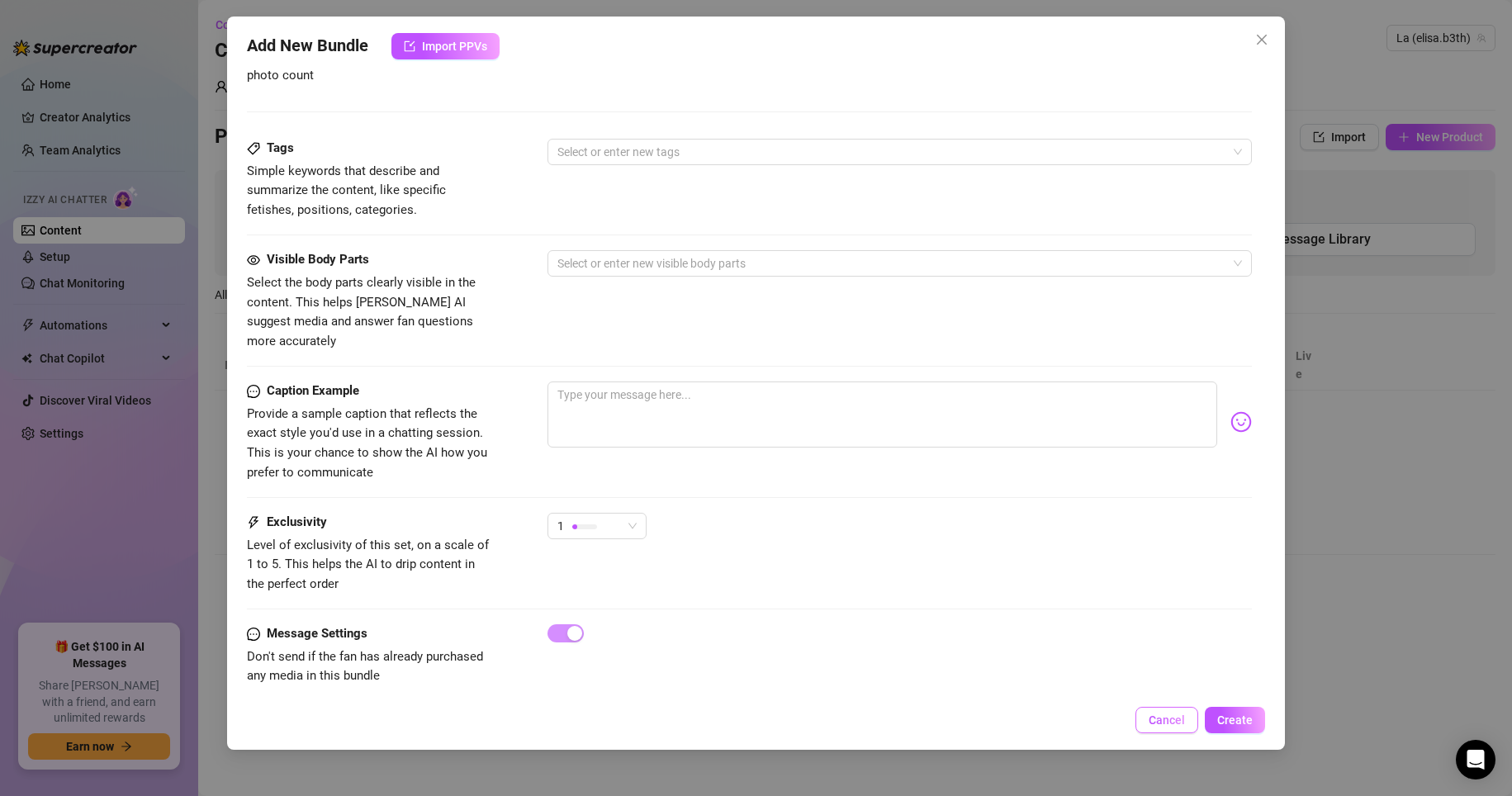
click at [953, 711] on span "Cancel" at bounding box center [1167, 720] width 36 height 14
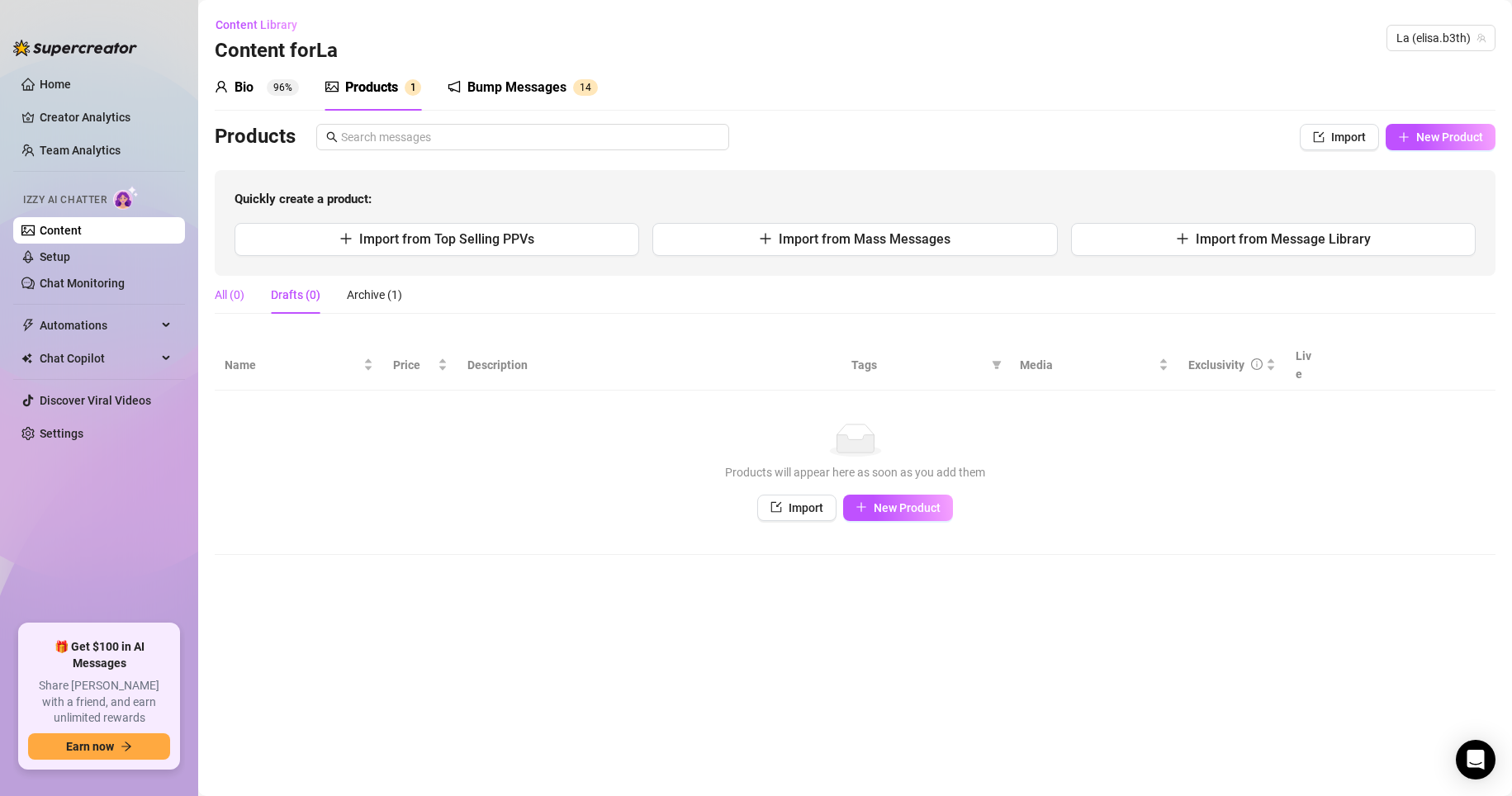
click at [229, 294] on div "All (0)" at bounding box center [229, 294] width 30 height 18
click at [251, 86] on div "Bio" at bounding box center [244, 87] width 19 height 19
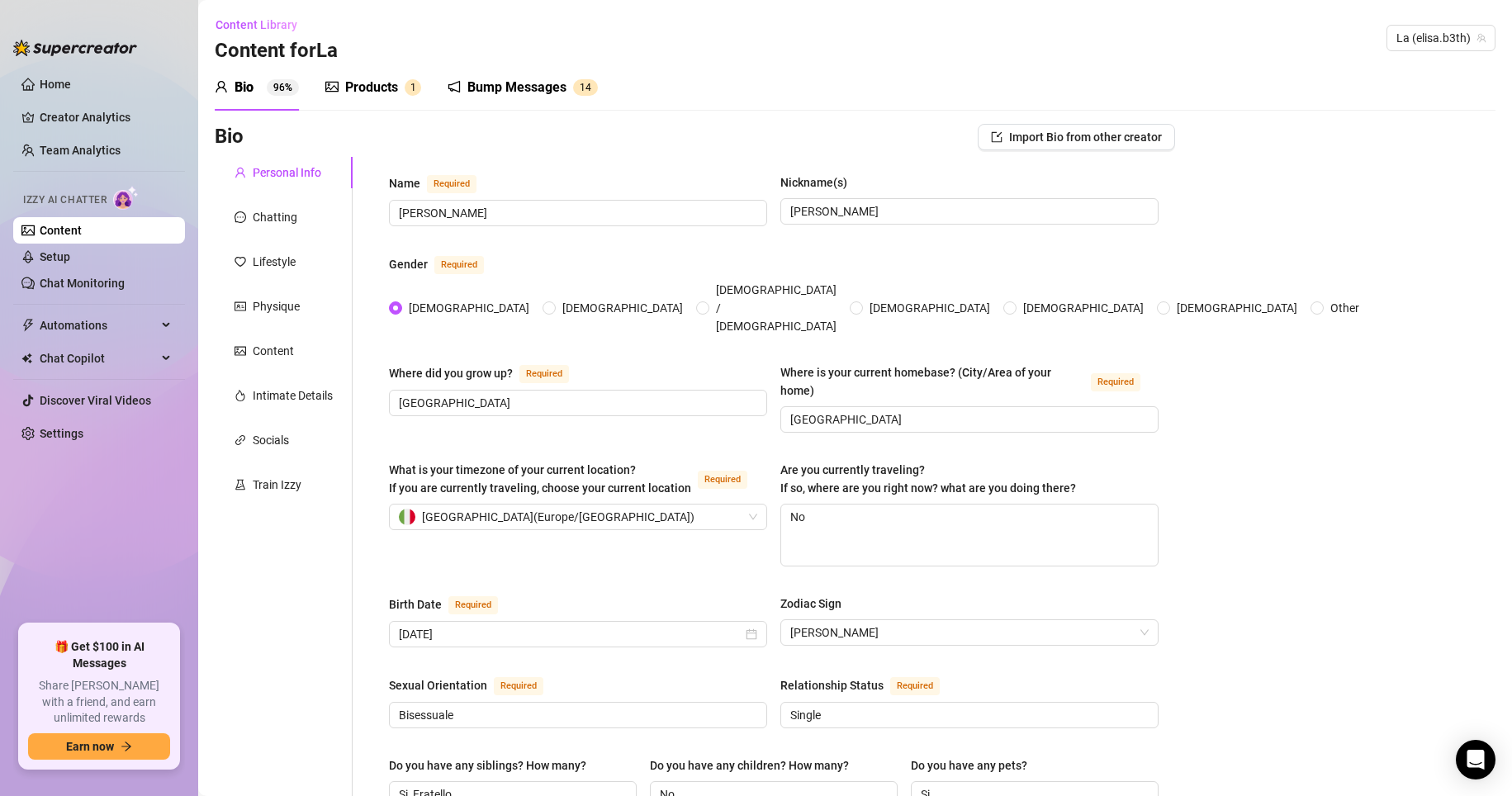
click at [389, 98] on div "Products 1" at bounding box center [373, 87] width 96 height 47
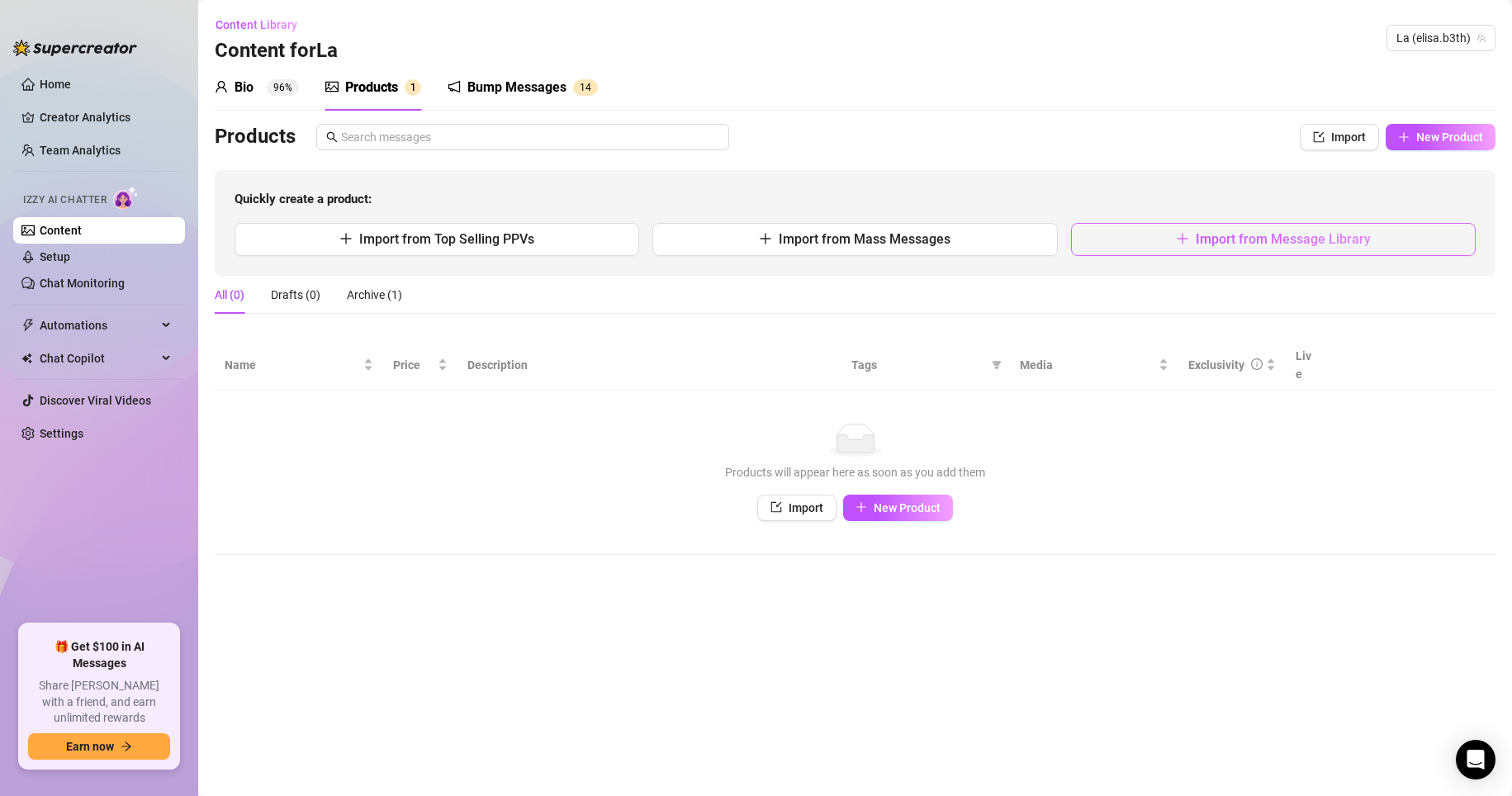
click at [953, 248] on button "Import from Message Library" at bounding box center [1273, 239] width 404 height 33
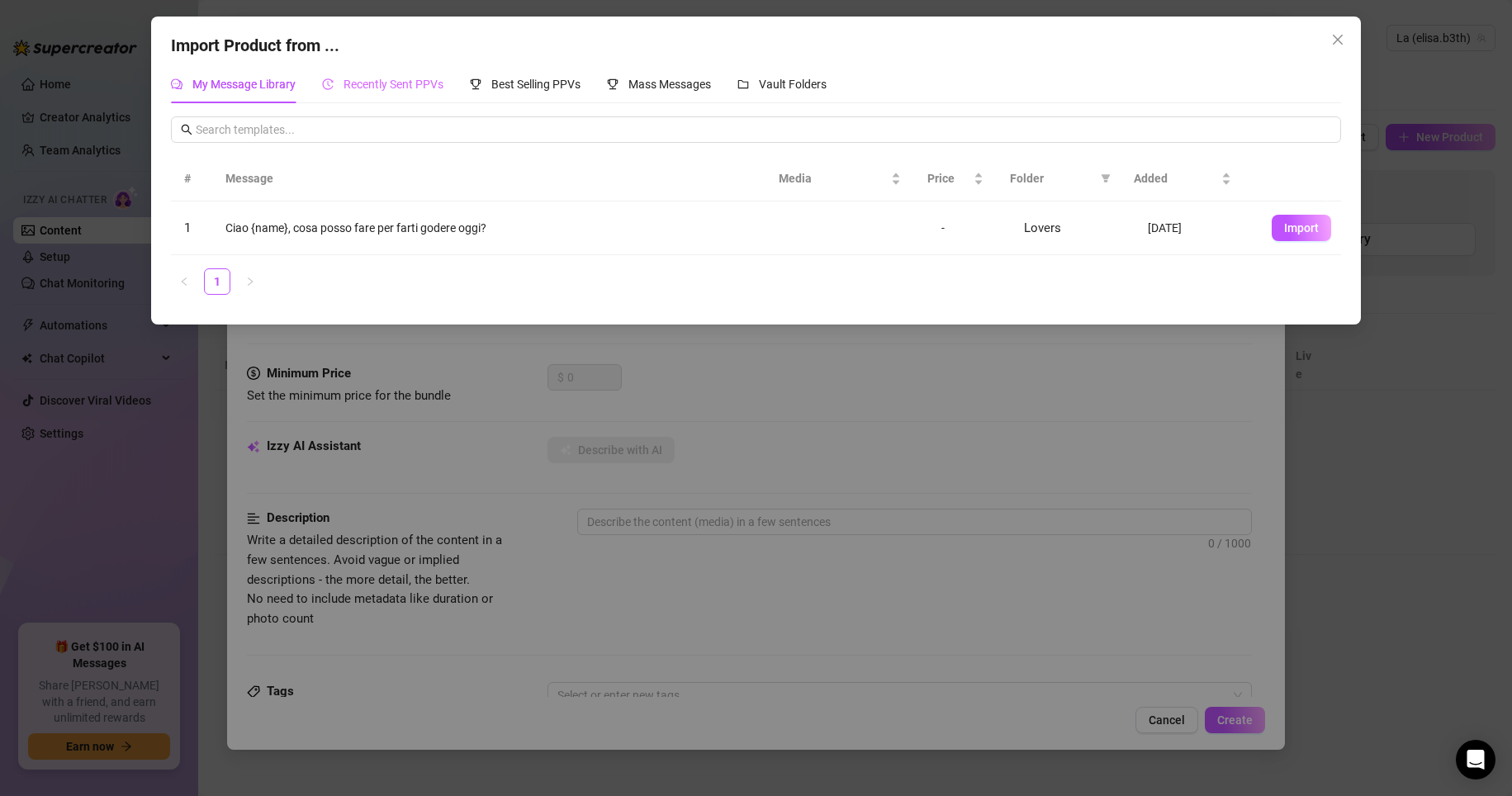
click at [425, 70] on div "Recently Sent PPVs" at bounding box center [382, 84] width 121 height 38
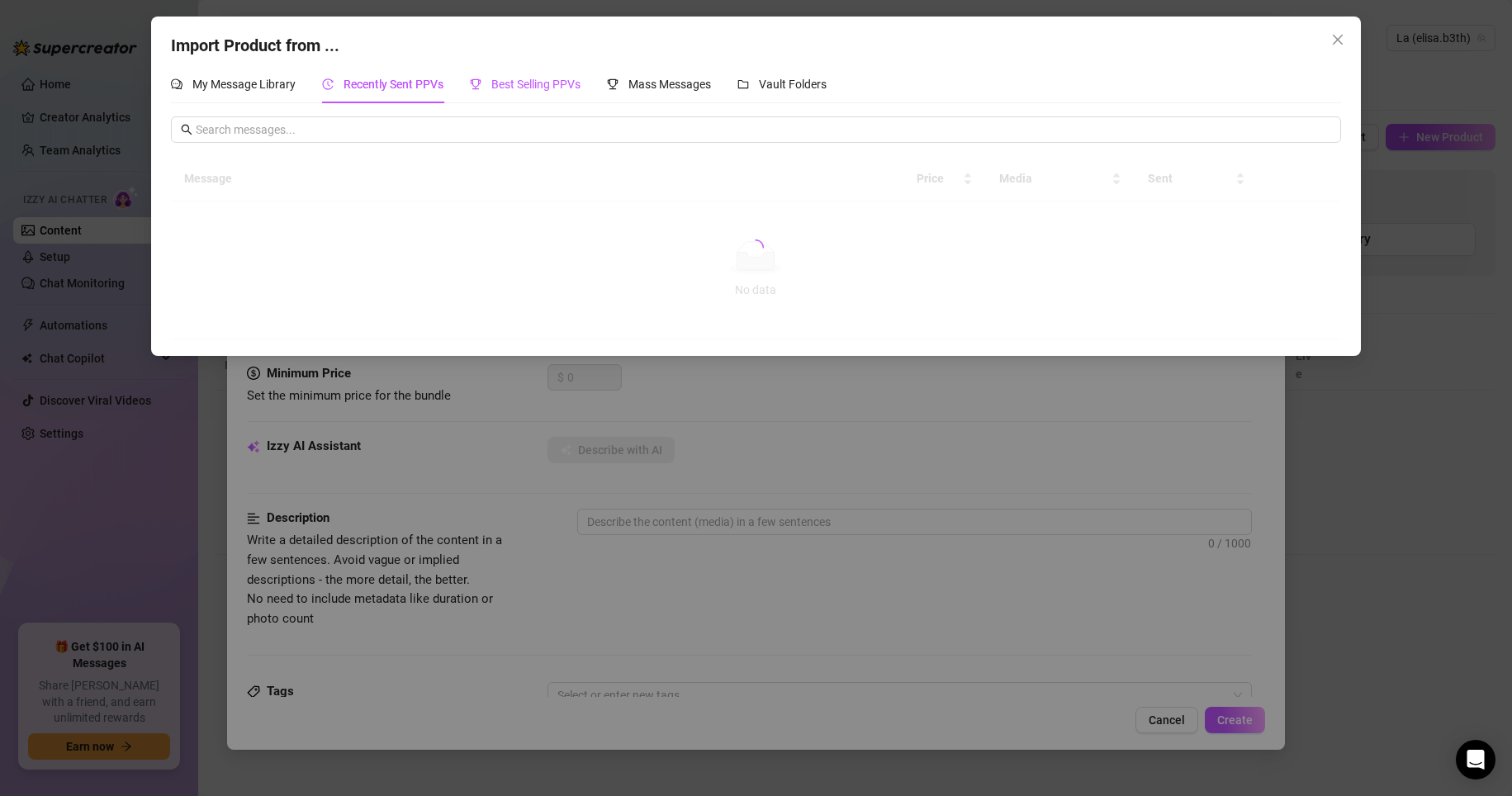
click at [543, 76] on div "Best Selling PPVs" at bounding box center [525, 84] width 111 height 18
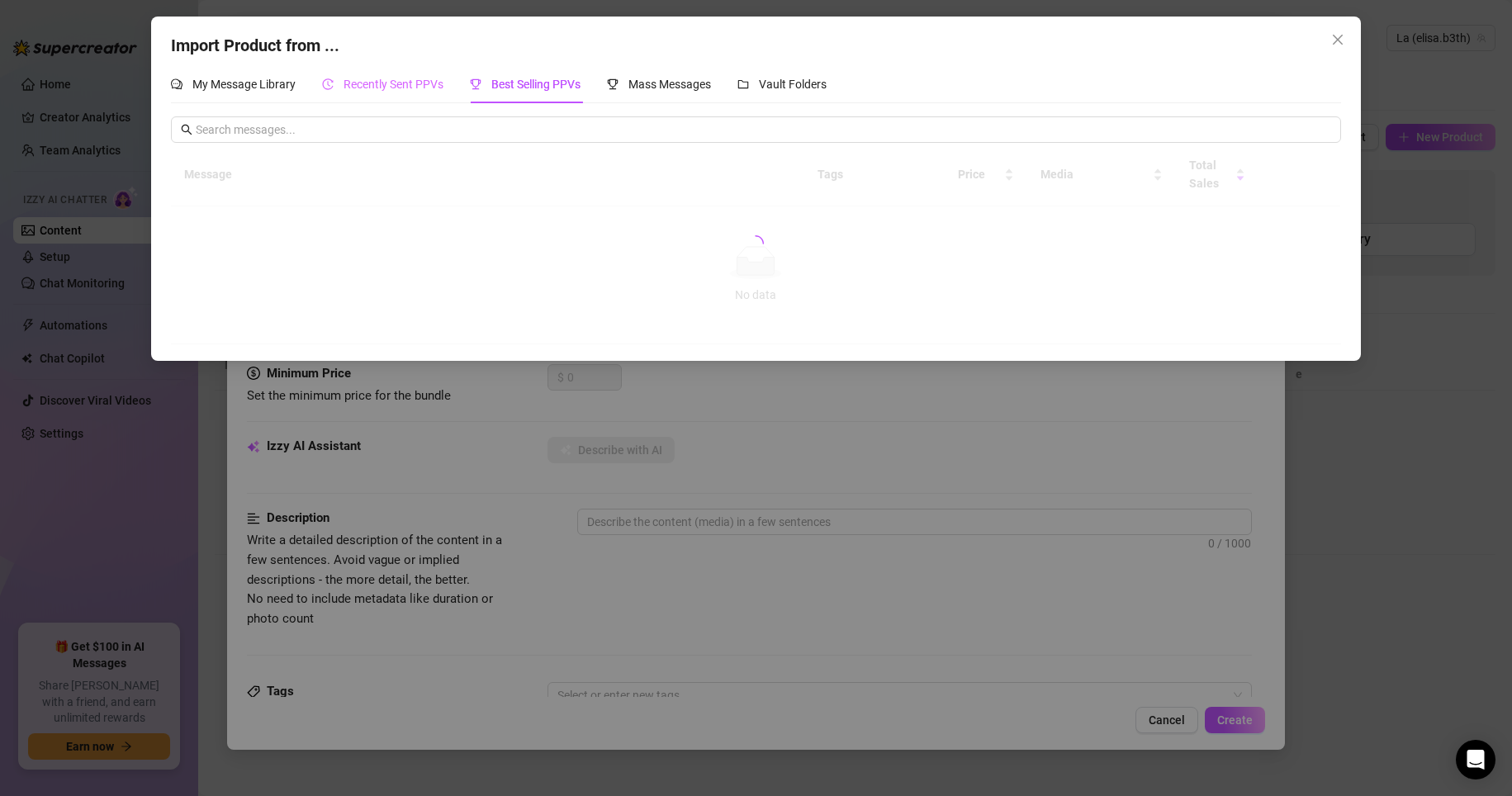
click at [401, 74] on div "Recently Sent PPVs" at bounding box center [382, 84] width 121 height 38
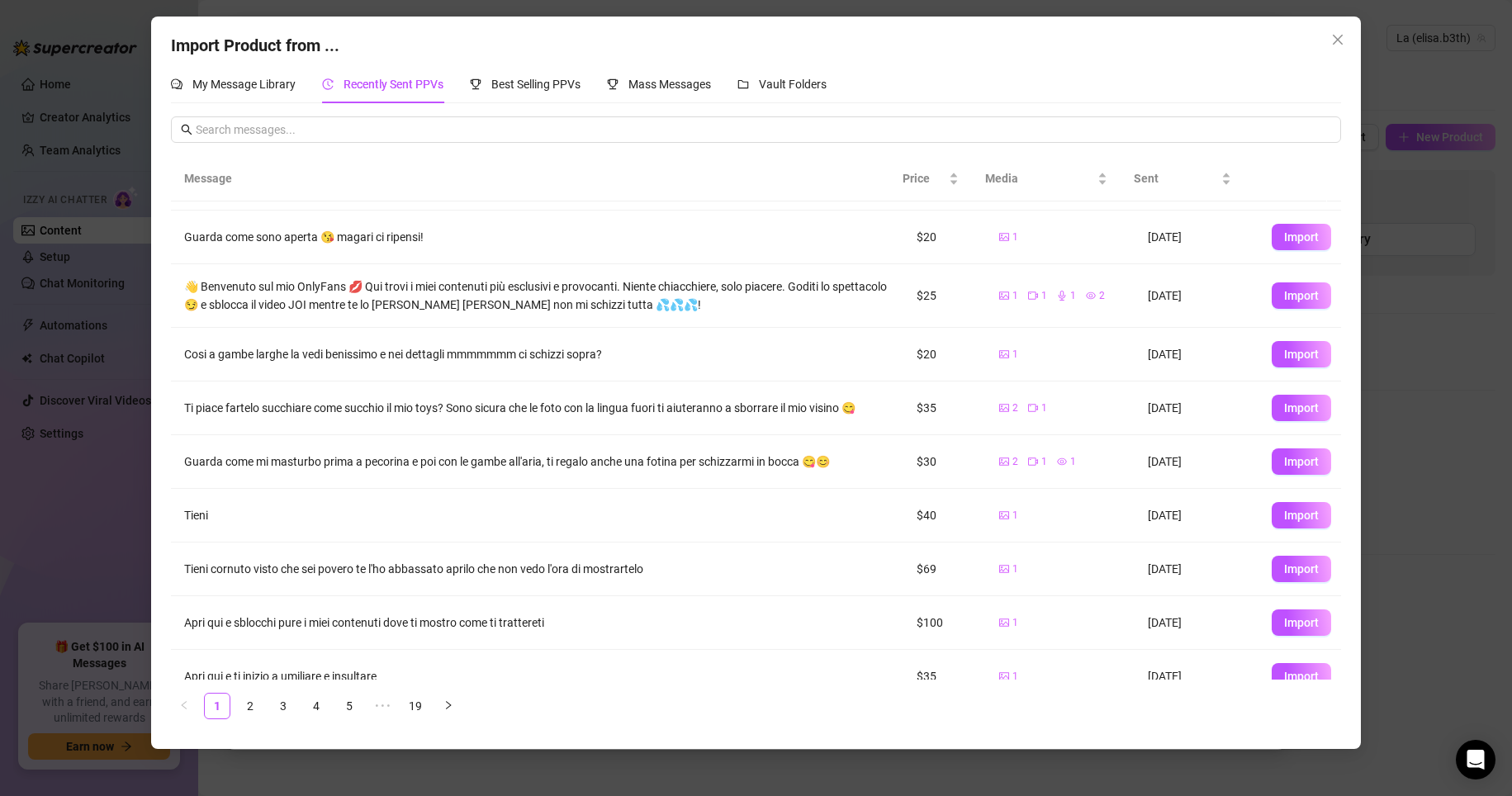
scroll to position [69, 0]
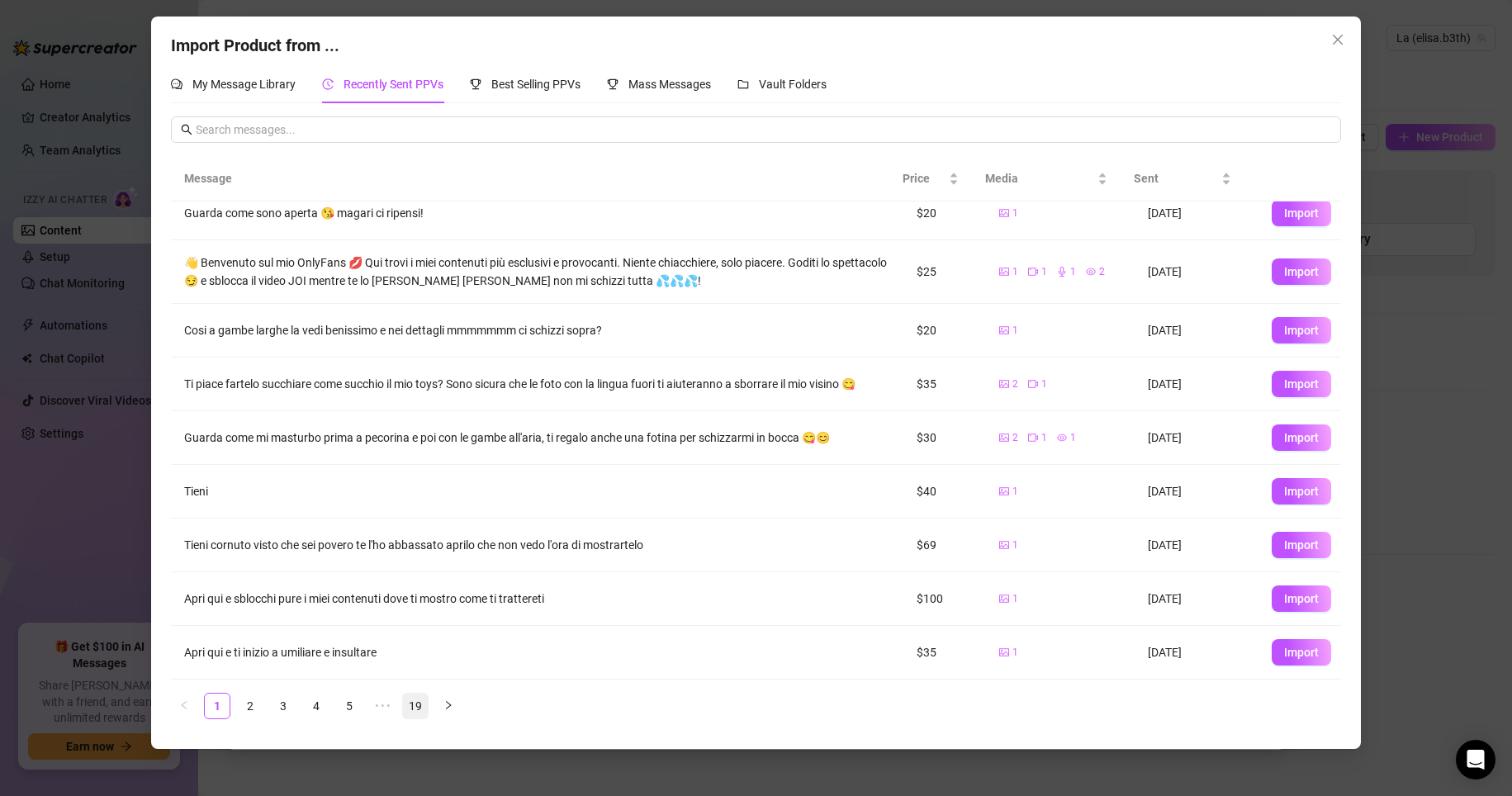
click at [419, 702] on link "19" at bounding box center [415, 705] width 25 height 25
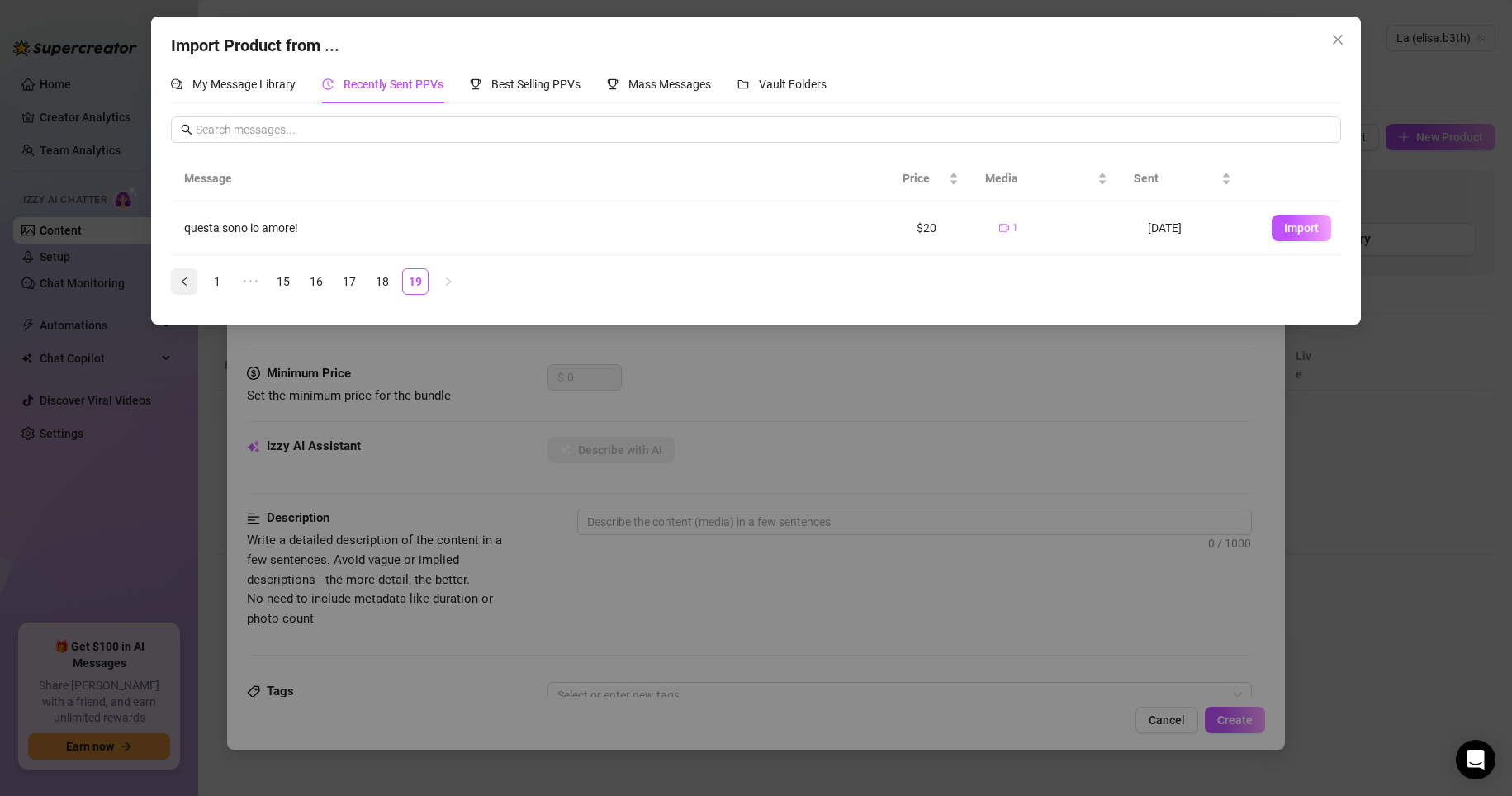
click at [179, 286] on button "button" at bounding box center [184, 281] width 26 height 26
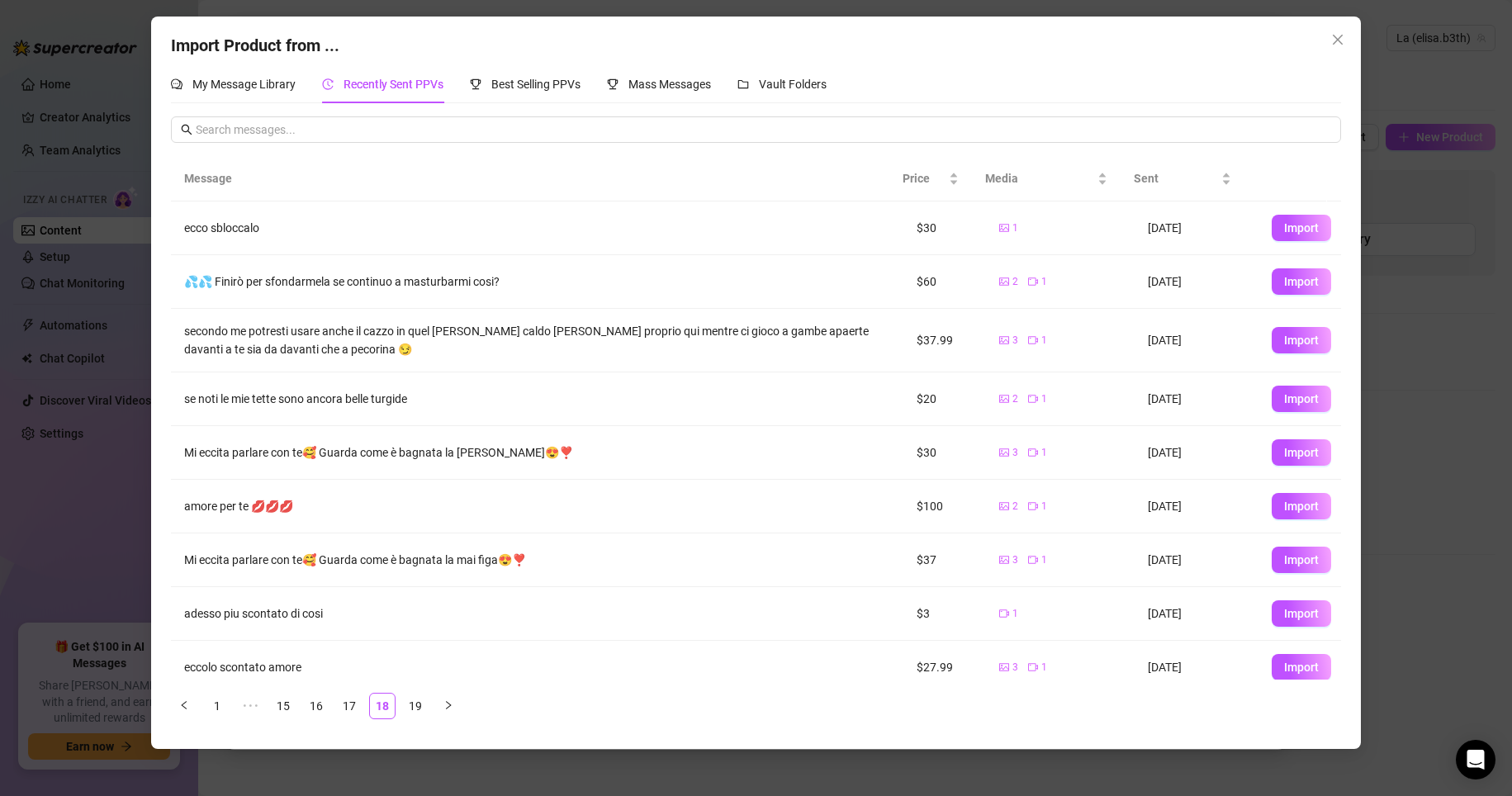
scroll to position [69, 0]
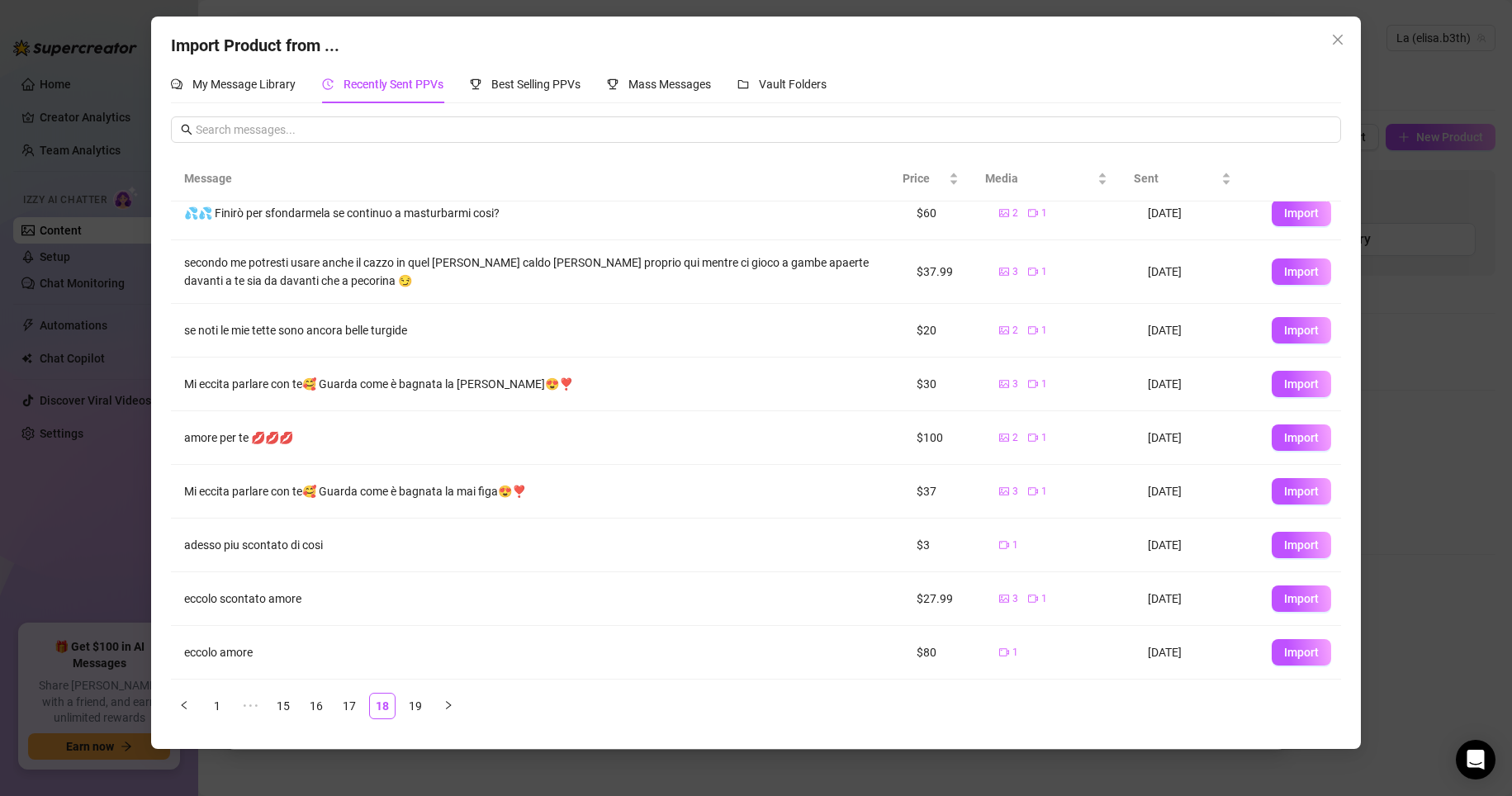
click at [360, 484] on div "Mi eccita parlare con te🥰 Guarda come è bagnata la mai figa😍❣️" at bounding box center [537, 491] width 707 height 18
copy div "Mi eccita parlare con te🥰 Guarda come è bagnata la mai figa😍❣️"
click at [953, 490] on span "Import" at bounding box center [1301, 491] width 35 height 14
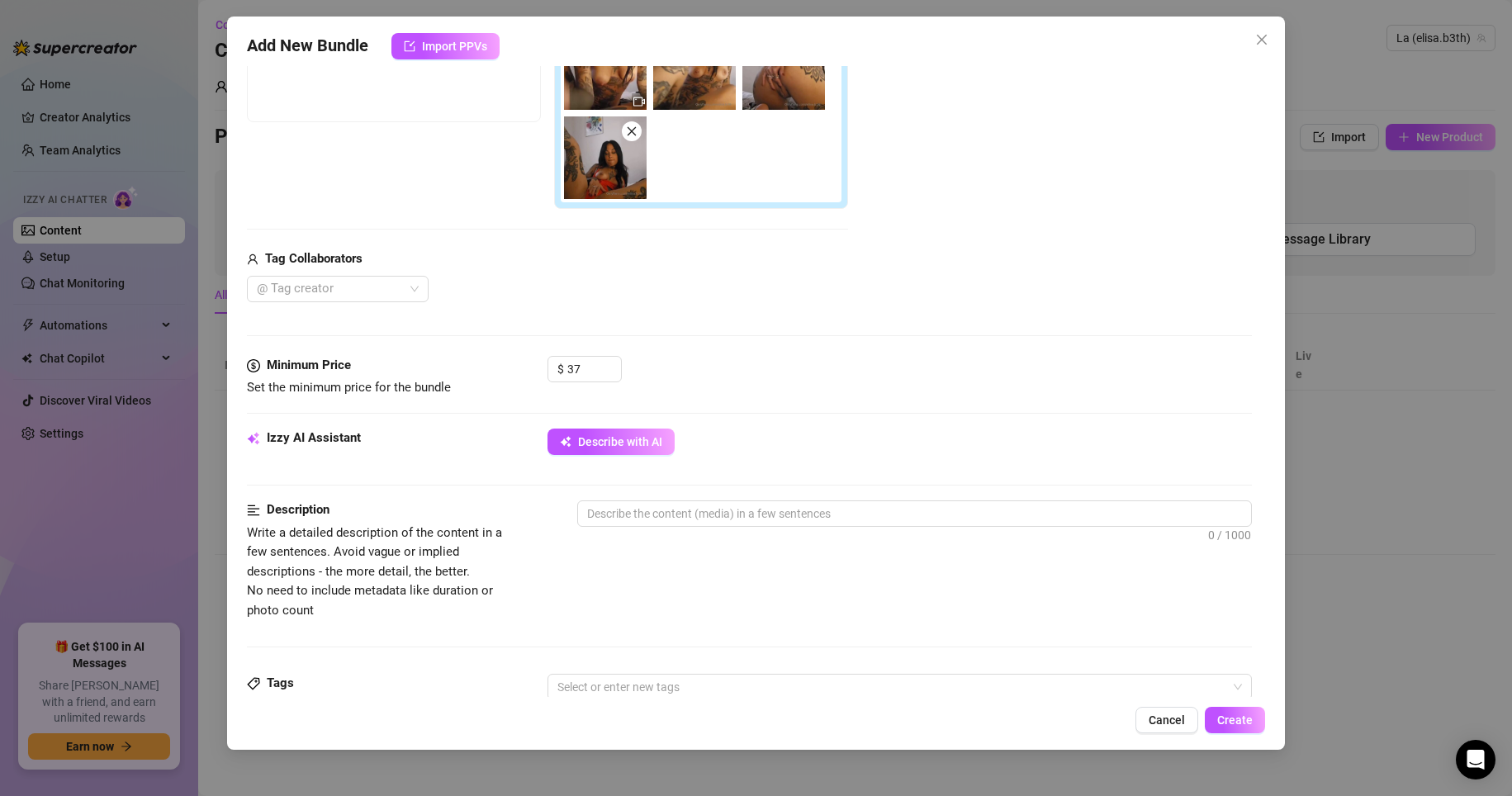
scroll to position [248, 0]
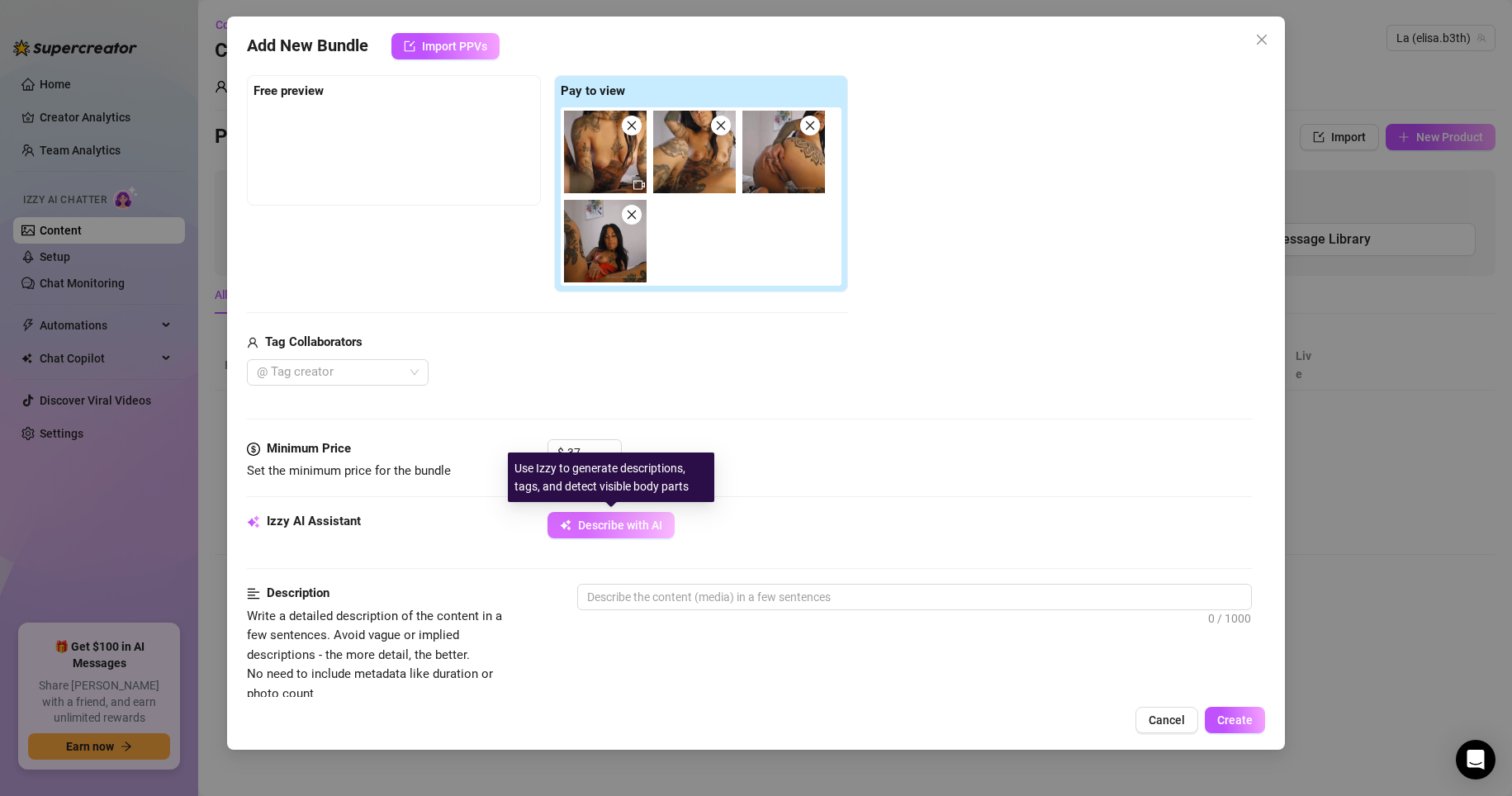
click at [597, 525] on span "Describe with AI" at bounding box center [620, 525] width 85 height 14
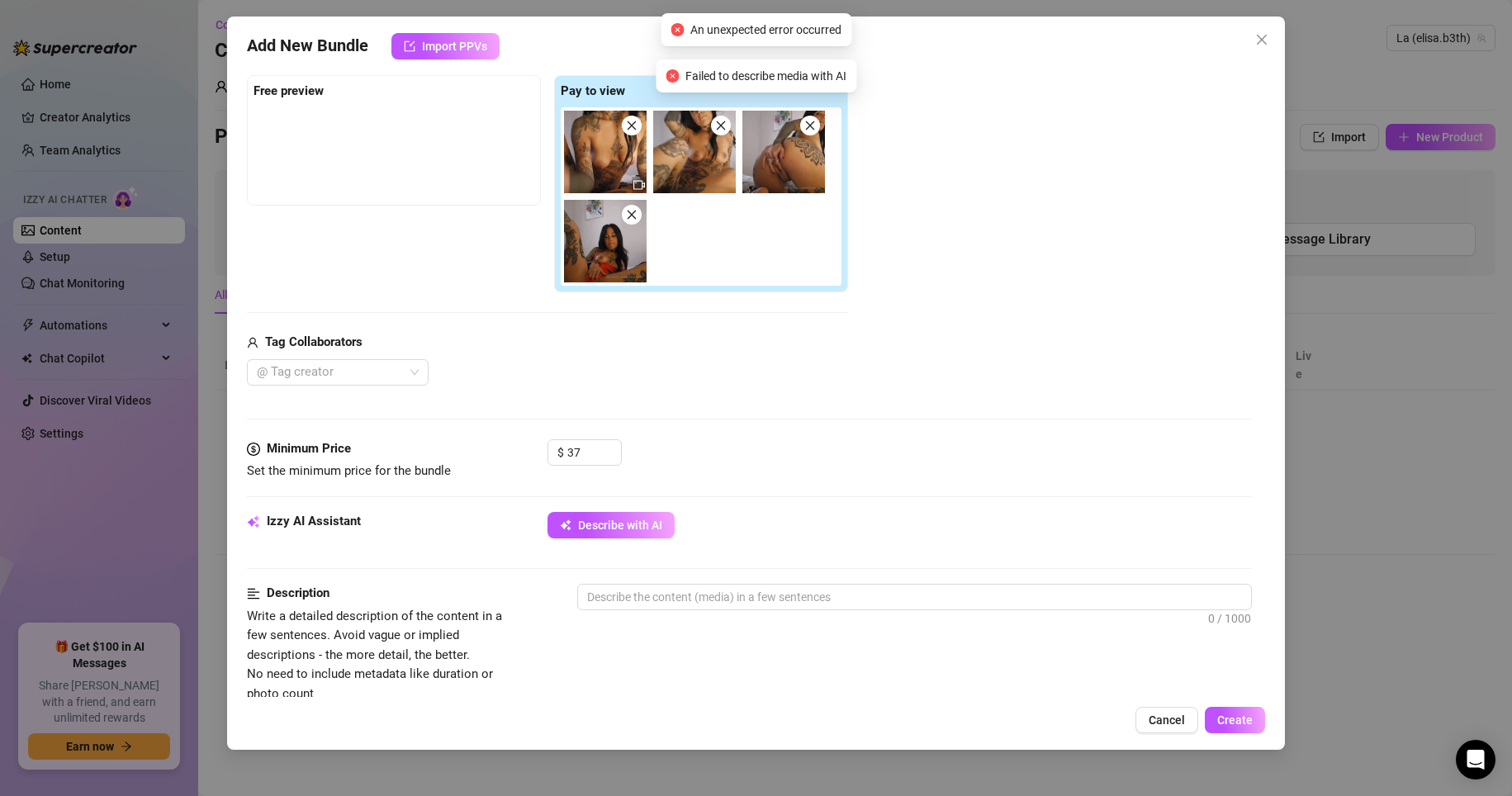
scroll to position [496, 0]
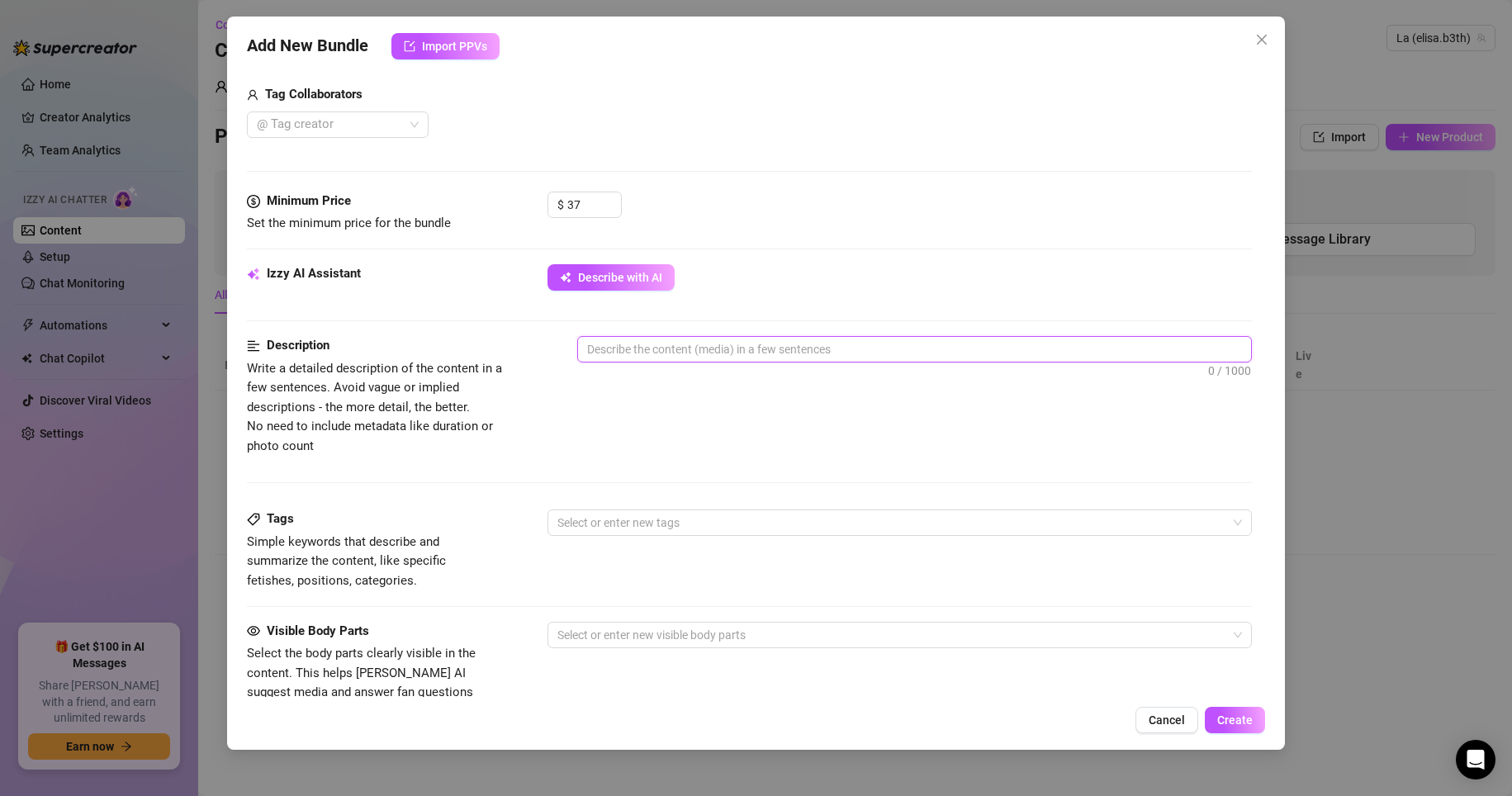
click at [772, 351] on textarea at bounding box center [915, 349] width 674 height 25
paste textarea "Mi eccita parlare con te🥰 Guarda come è bagnata la mai figa😍❣️"
type textarea "Mi eccita parlare con te🥰 Guarda come è bagnata la mai figa😍❣️"
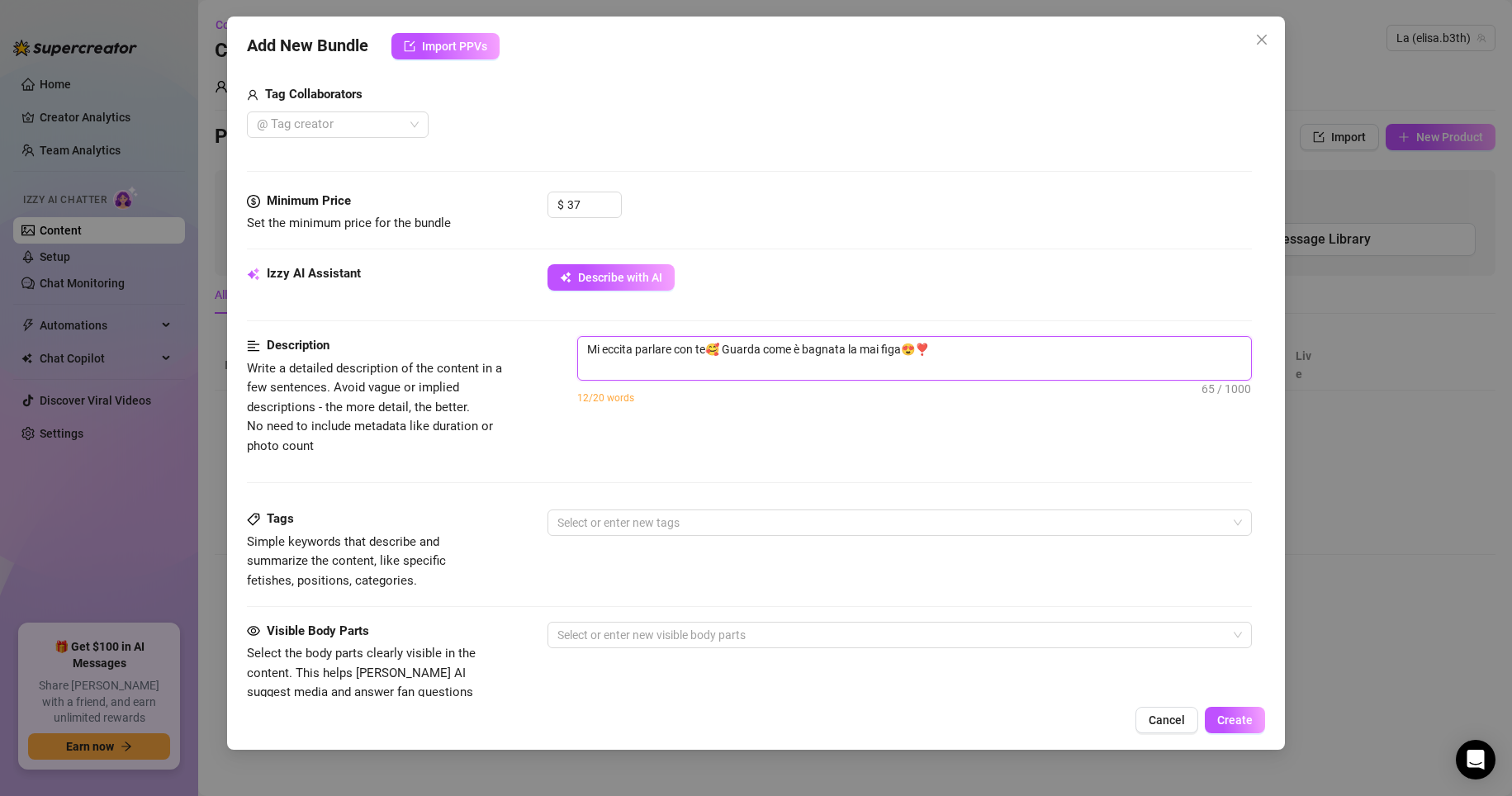
scroll to position [0, 0]
type textarea "Mi eccita parlare con te🥰 Guarda come è bagnata la mai figa😍❣️"
drag, startPoint x: 638, startPoint y: 349, endPoint x: 710, endPoint y: 339, distance: 72.7
click at [710, 339] on textarea "Mi eccita parlare con te🥰 Guarda come è bagnata la mai figa😍❣️" at bounding box center [915, 349] width 674 height 25
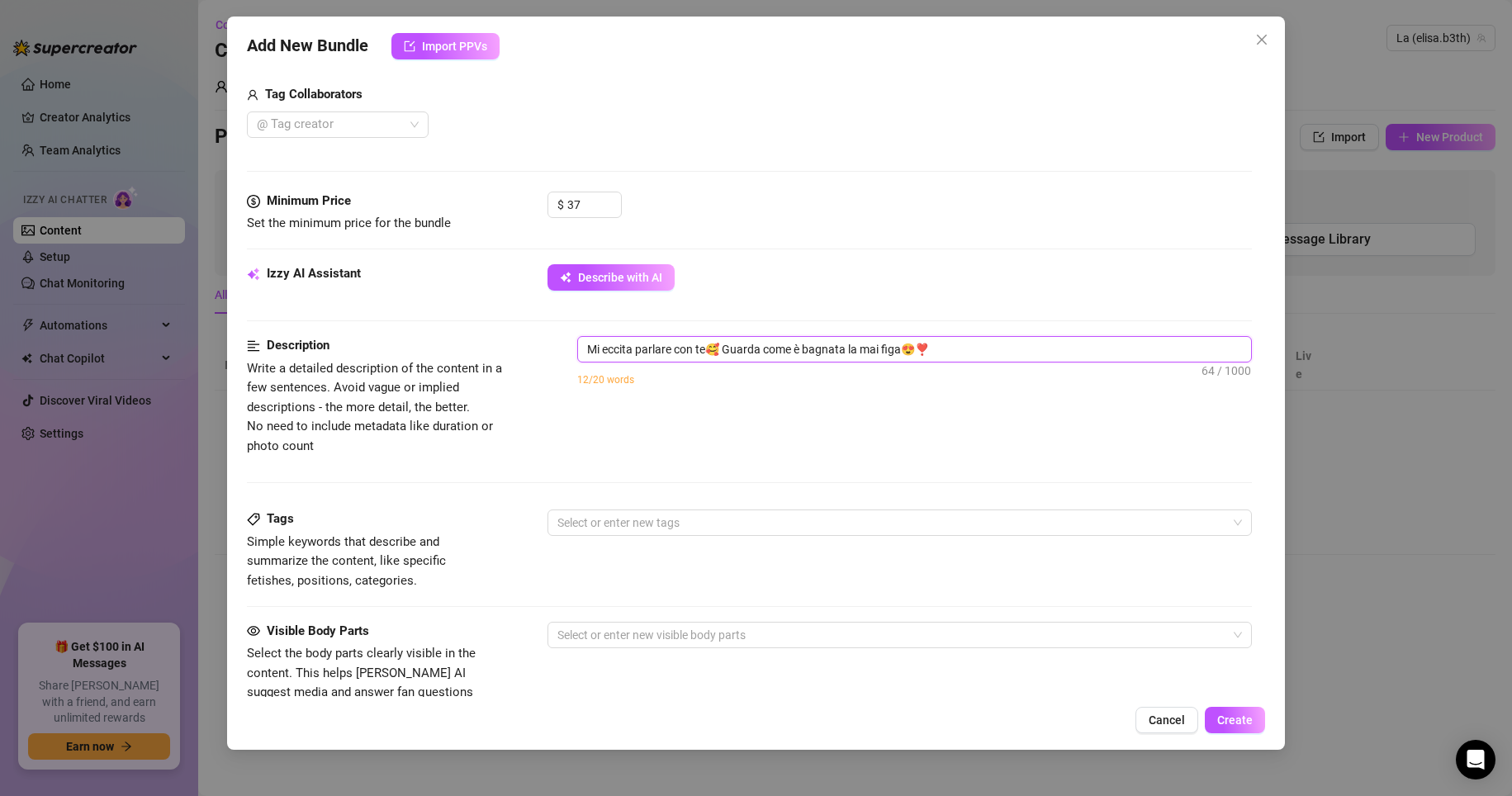
type textarea "Mi eccita s🥰 Guarda come è bagnata la mai figa😍❣️"
type textarea "Mi eccita st🥰 Guarda come è bagnata la mai figa😍❣️"
type textarea "Mi eccita sta🥰 Guarda come è bagnata la mai figa😍❣️"
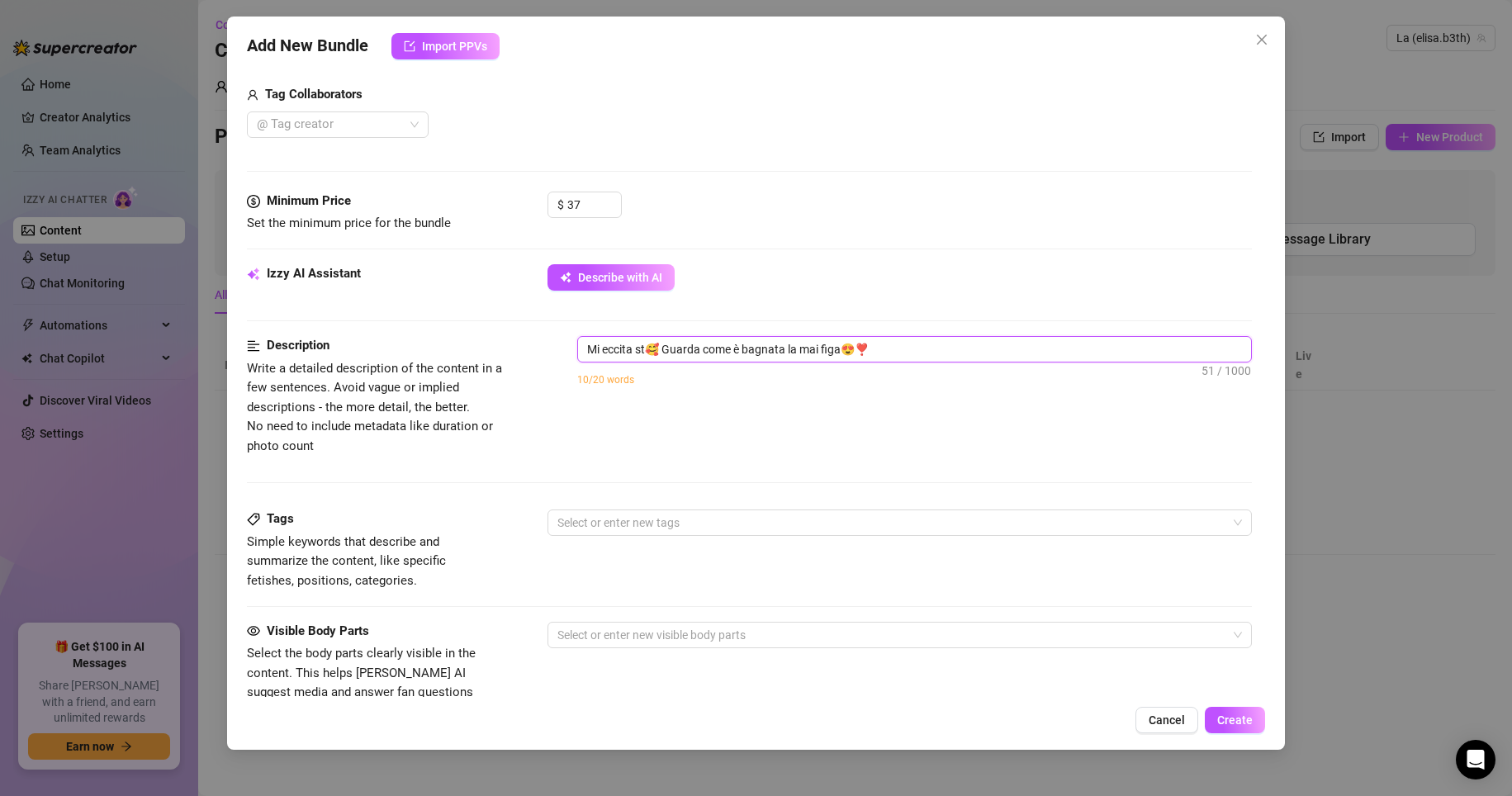
type textarea "Mi eccita sta🥰 Guarda come è bagnata la mai figa😍❣️"
type textarea "Mi eccita star🥰 Guarda come è bagnata la mai figa😍❣️"
type textarea "Mi eccita stare🥰 Guarda come è bagnata la mai figa😍❣️"
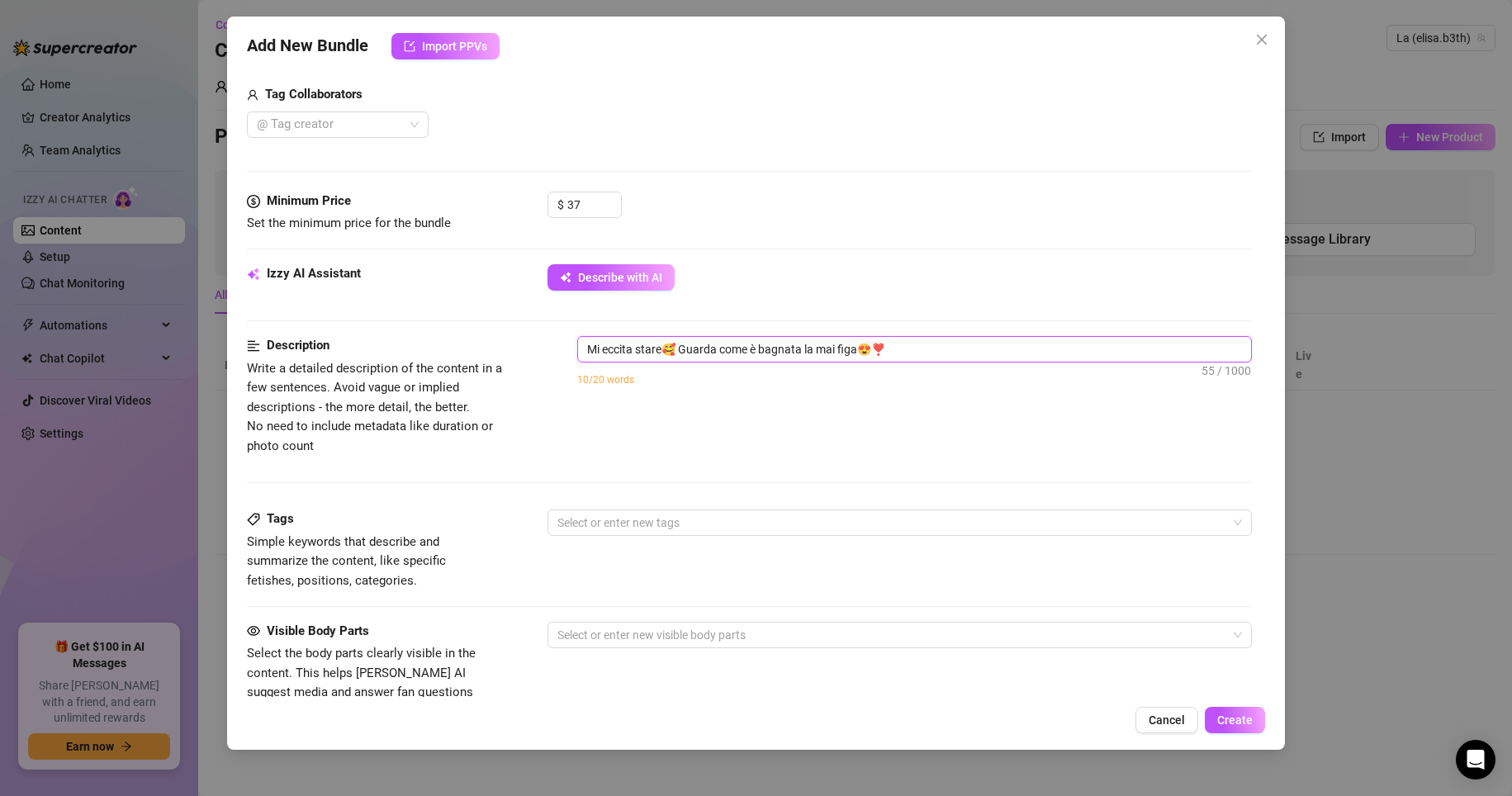
type textarea "Mi eccita stare 🥰 Guarda come è bagnata la mai figa😍❣️"
type textarea "Mi eccita stare q🥰 Guarda come è bagnata la mai figa😍❣️"
type textarea "Mi eccita stare qu🥰 Guarda come è bagnata la mai figa😍❣️"
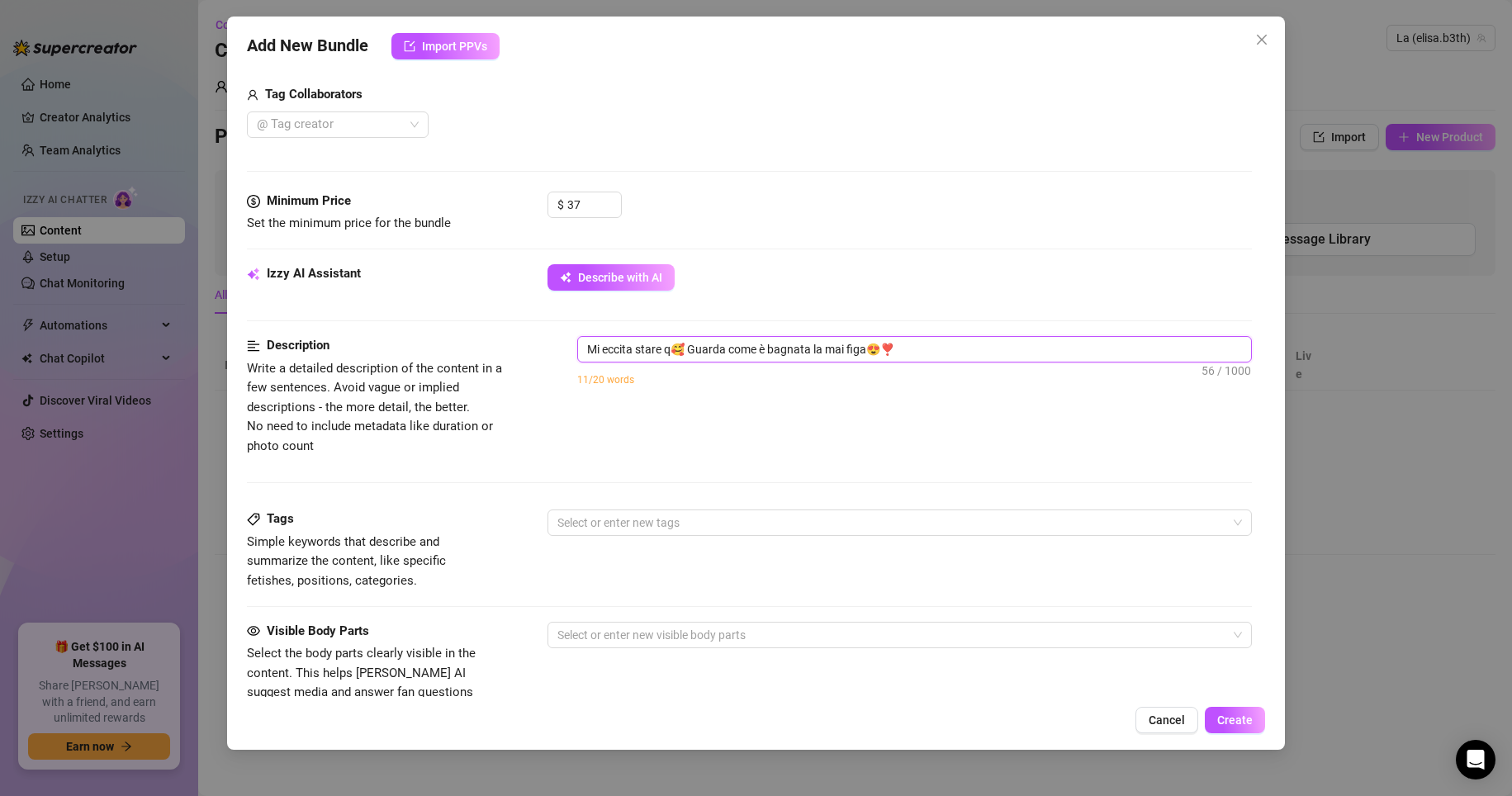
type textarea "Mi eccita stare qu🥰 Guarda come è bagnata la mai figa😍❣️"
type textarea "Mi eccita stare qui🥰 Guarda come è bagnata la mai figa😍❣️"
type textarea "Mi eccita stare qui 🥰 Guarda come è bagnata la mai figa😍❣️"
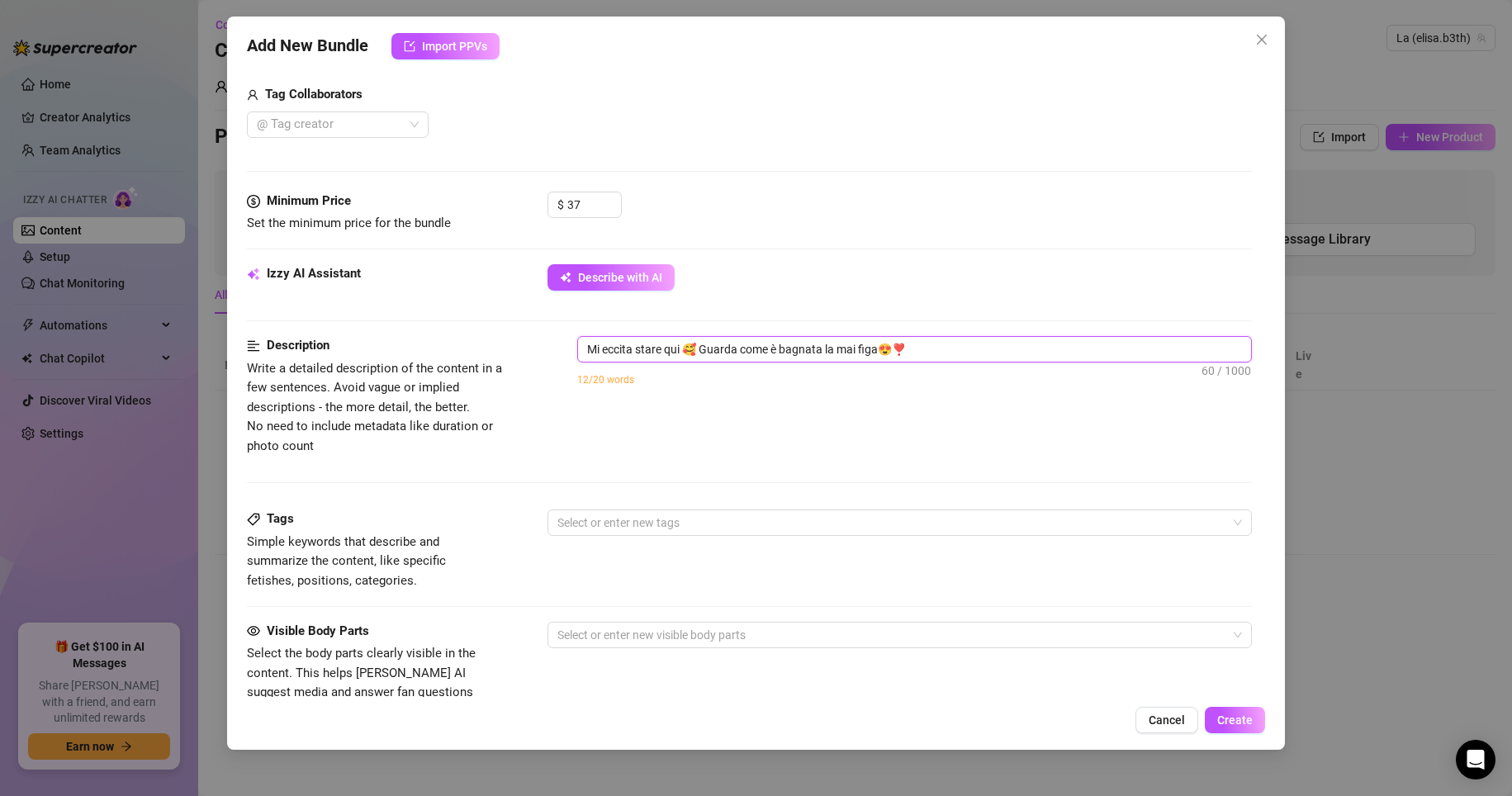
type textarea "Mi eccita stare qui o🥰 Guarda come è bagnata la mai figa😍❣️"
type textarea "Mi eccita stare qui og🥰 Guarda come è bagnata la mai figa😍❣️"
type textarea "Mi eccita stare qui ogg🥰 Guarda come è bagnata la mai figa😍❣️"
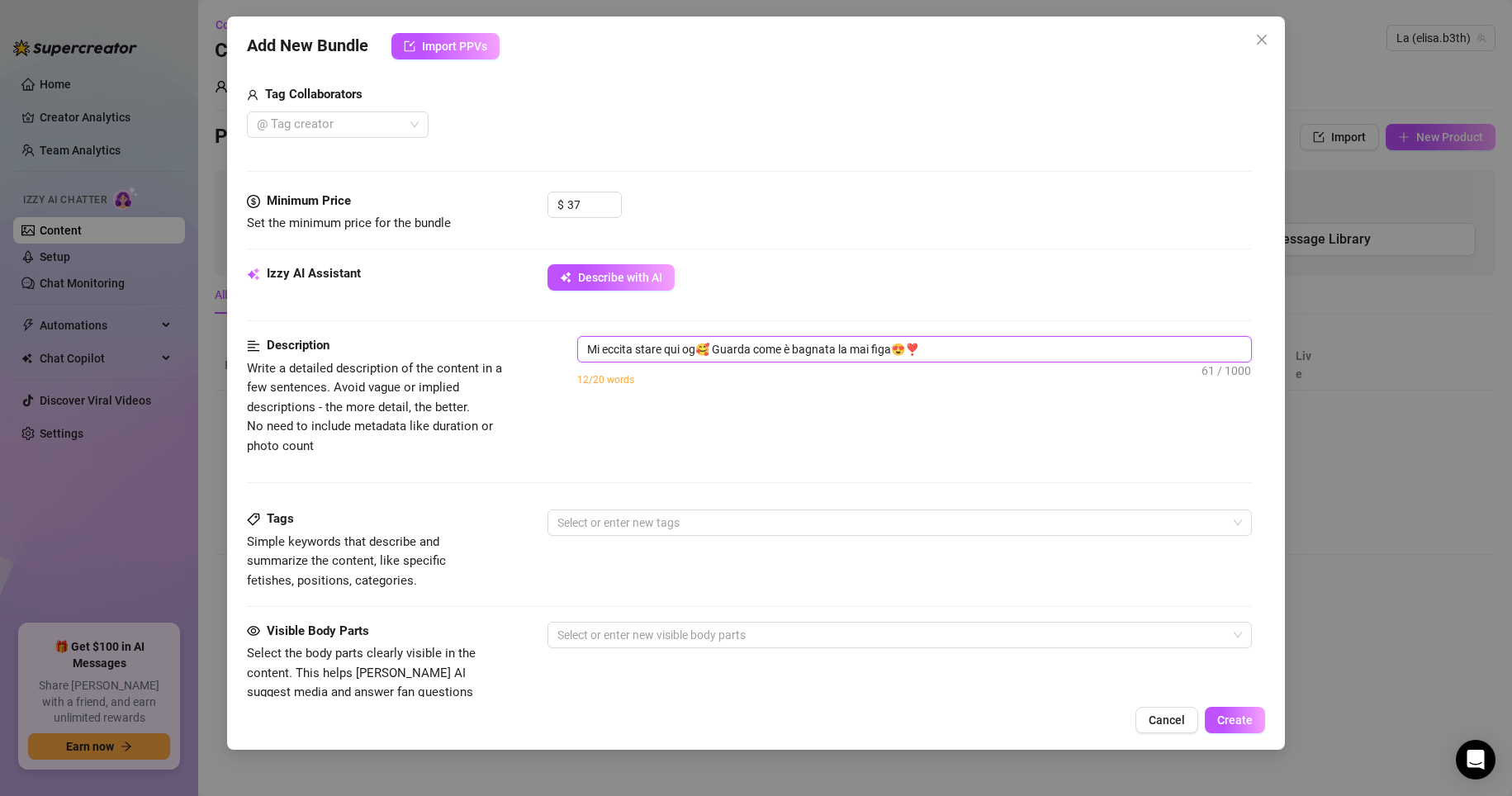
type textarea "Mi eccita stare qui ogg🥰 Guarda come è bagnata la mai figa😍❣️"
type textarea "Mi eccita stare qui oggi🥰 Guarda come è bagnata la mai figa😍❣️"
type textarea "Mi eccita stare qui oggi 🥰 Guarda come è bagnata la mai figa😍❣️"
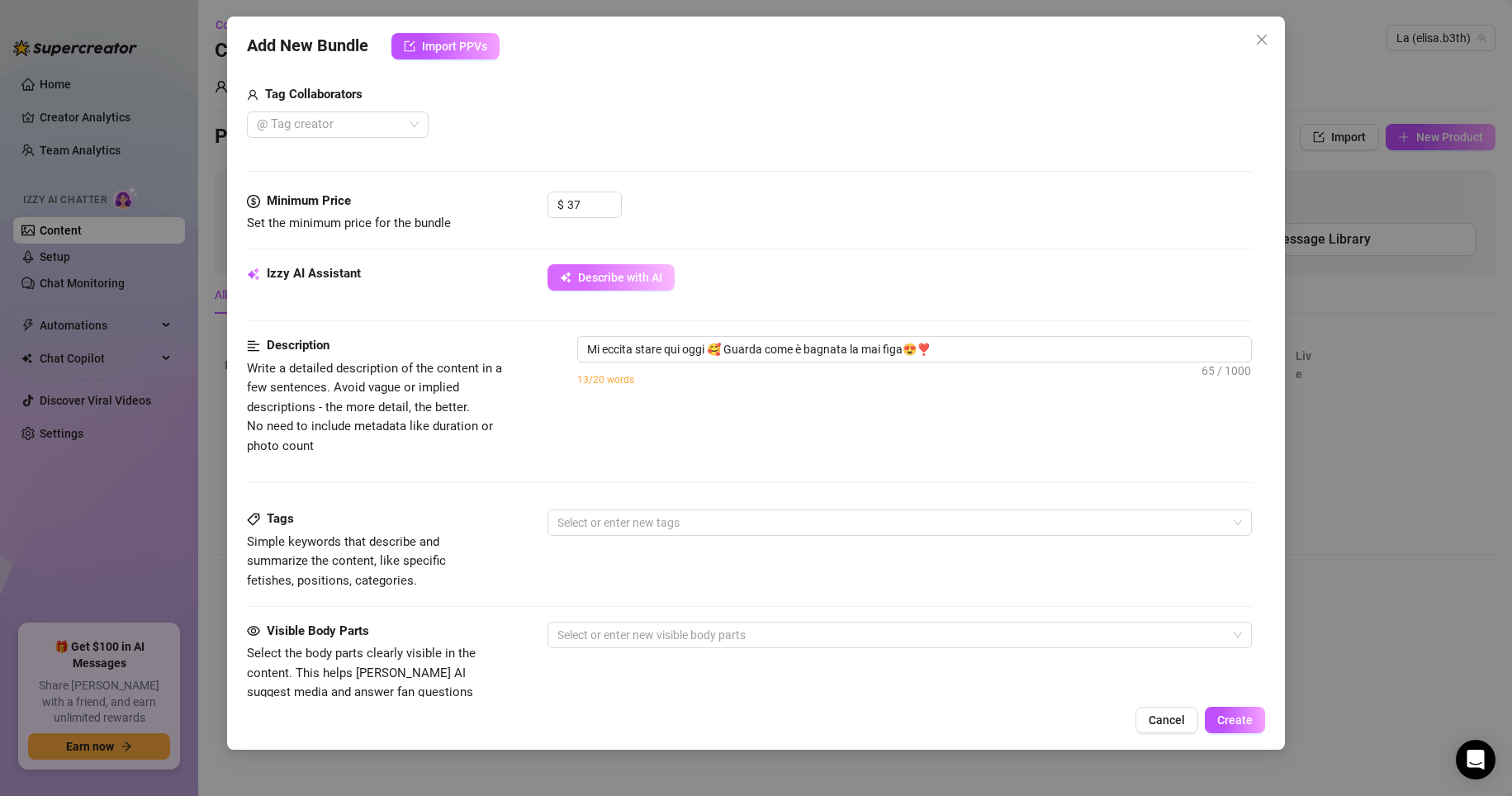
click at [608, 275] on span "Describe with AI" at bounding box center [620, 277] width 85 height 14
type textarea "Fully"
type textarea "Fully nude,"
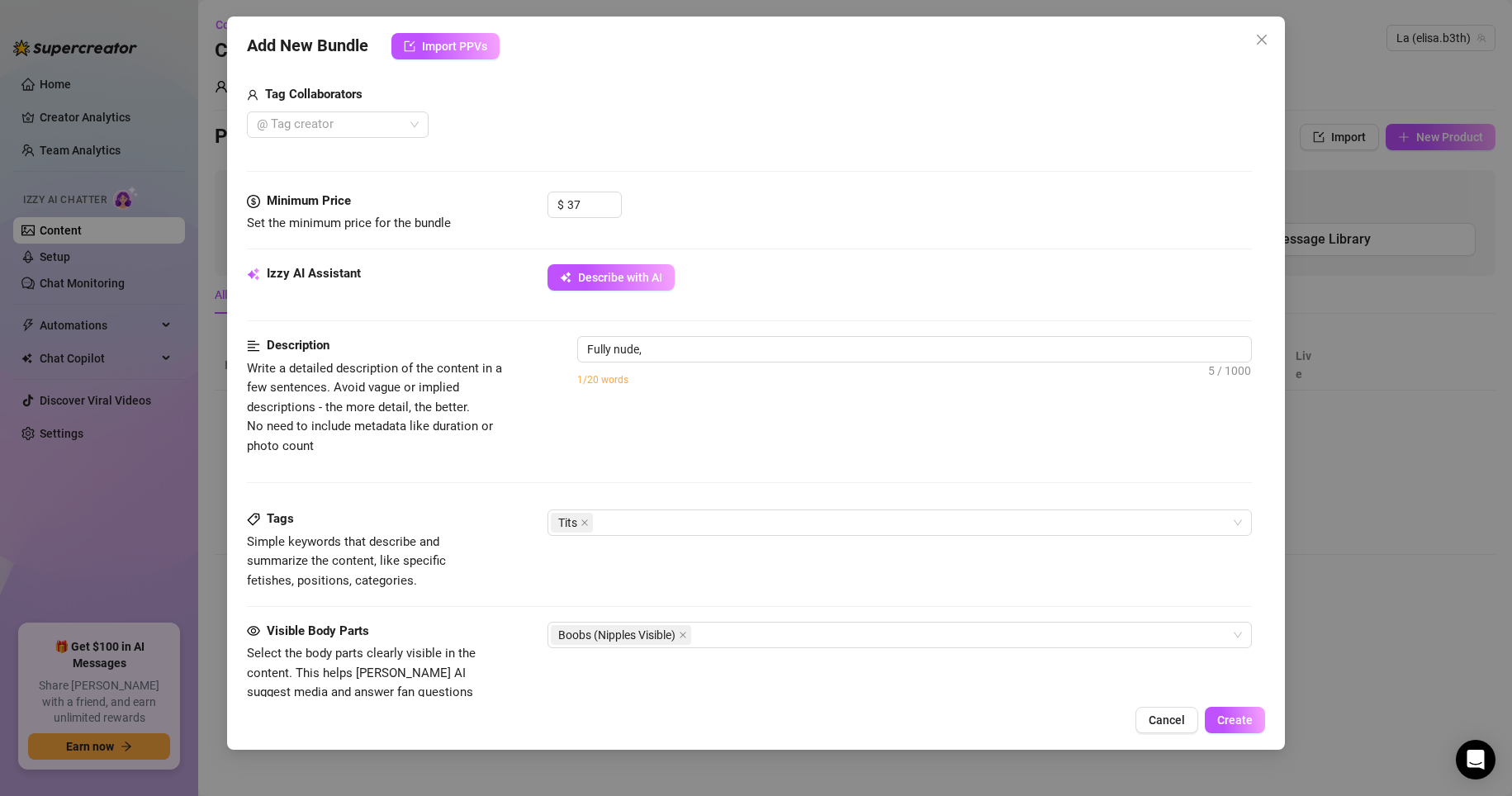
type textarea "Fully nude, heavily"
type textarea "Fully nude, heavily tattooed"
type textarea "Fully nude, heavily tattooed [PERSON_NAME]"
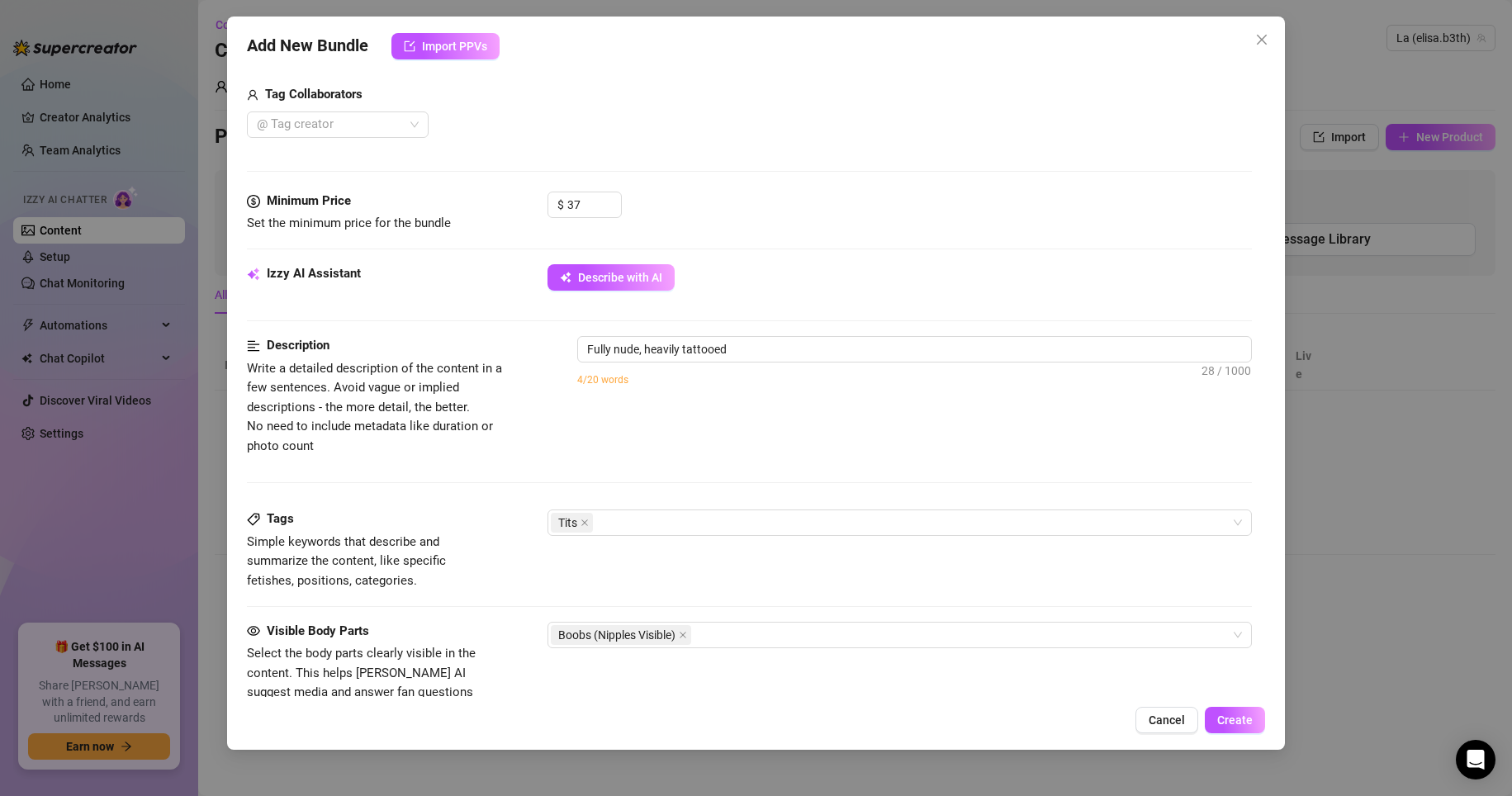
type textarea "Fully nude, heavily tattooed [PERSON_NAME]"
type textarea "Fully nude, heavily tattooed [PERSON_NAME] in"
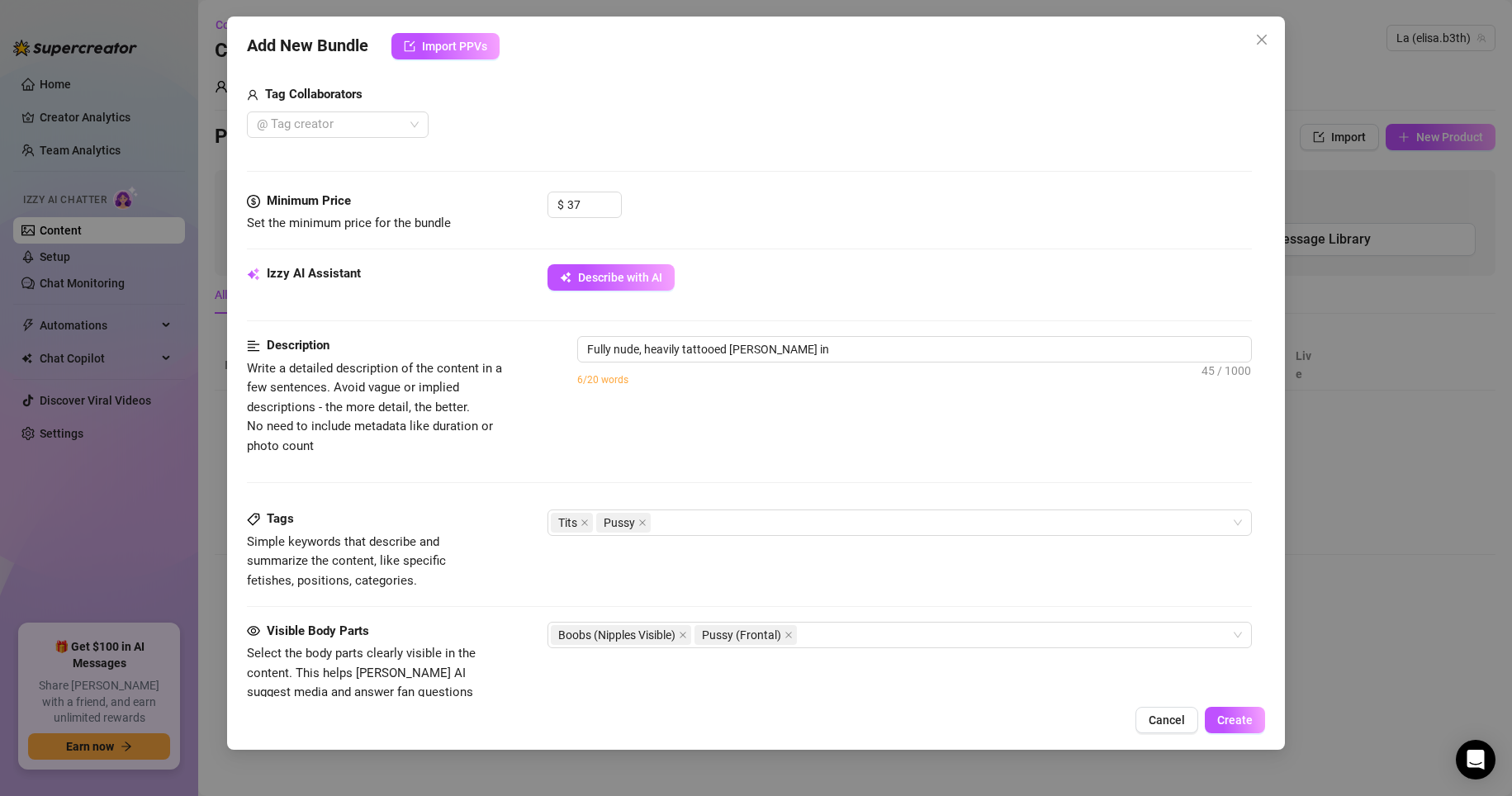
type textarea "Fully nude, heavily tattooed [PERSON_NAME] teases in bed,"
type textarea "Fully nude, heavily tattooed [PERSON_NAME] teases in bed, spreading"
type textarea "Fully nude, heavily tattooed [PERSON_NAME] teases in bed, spreading her"
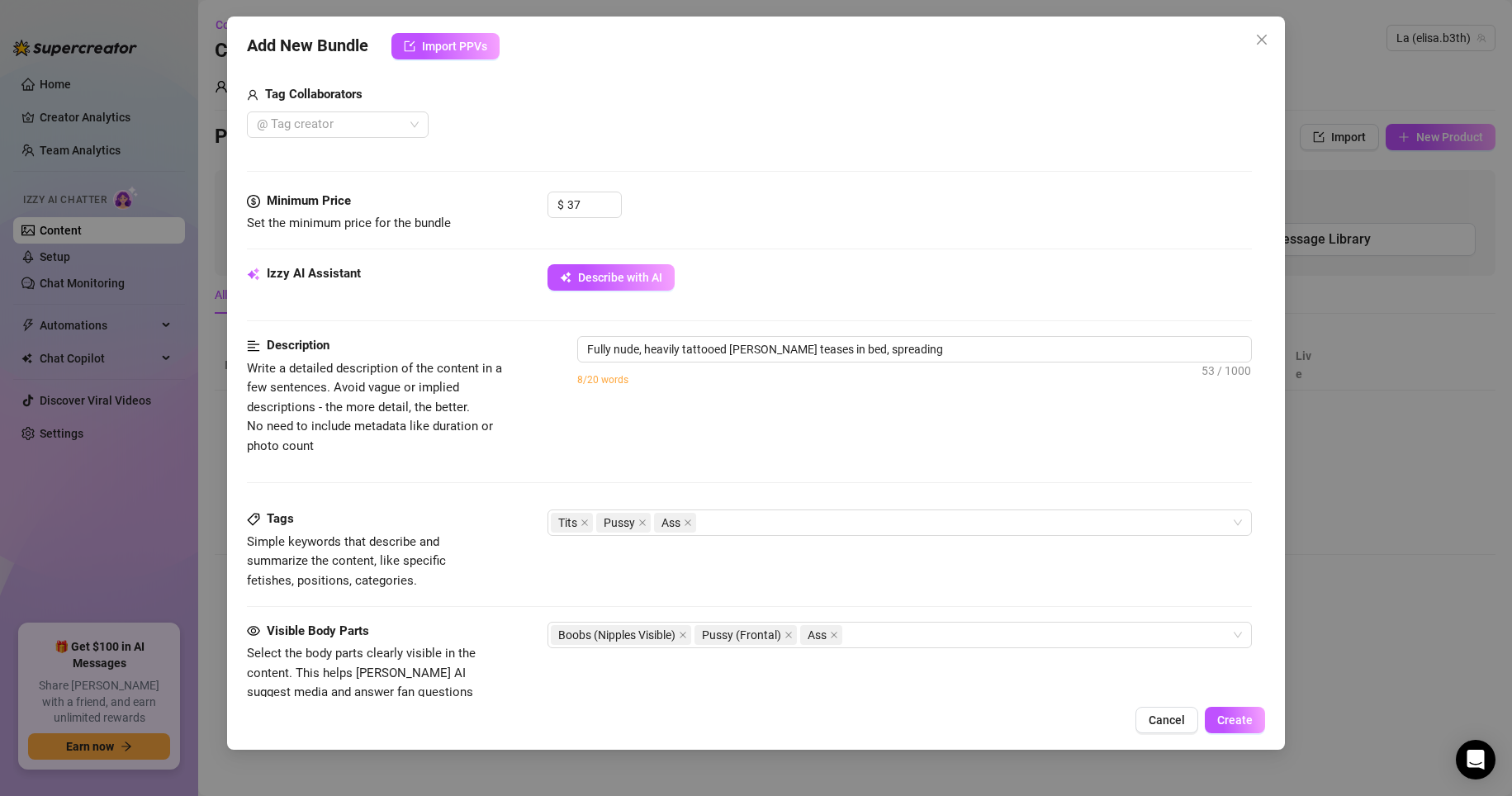
type textarea "Fully nude, heavily tattooed [PERSON_NAME] teases in bed, spreading her"
type textarea "Fully nude, heavily tattooed [PERSON_NAME] teases in bed, spreading her legs"
type textarea "Fully nude, heavily tattooed [PERSON_NAME] teases in bed, spreading her legs to"
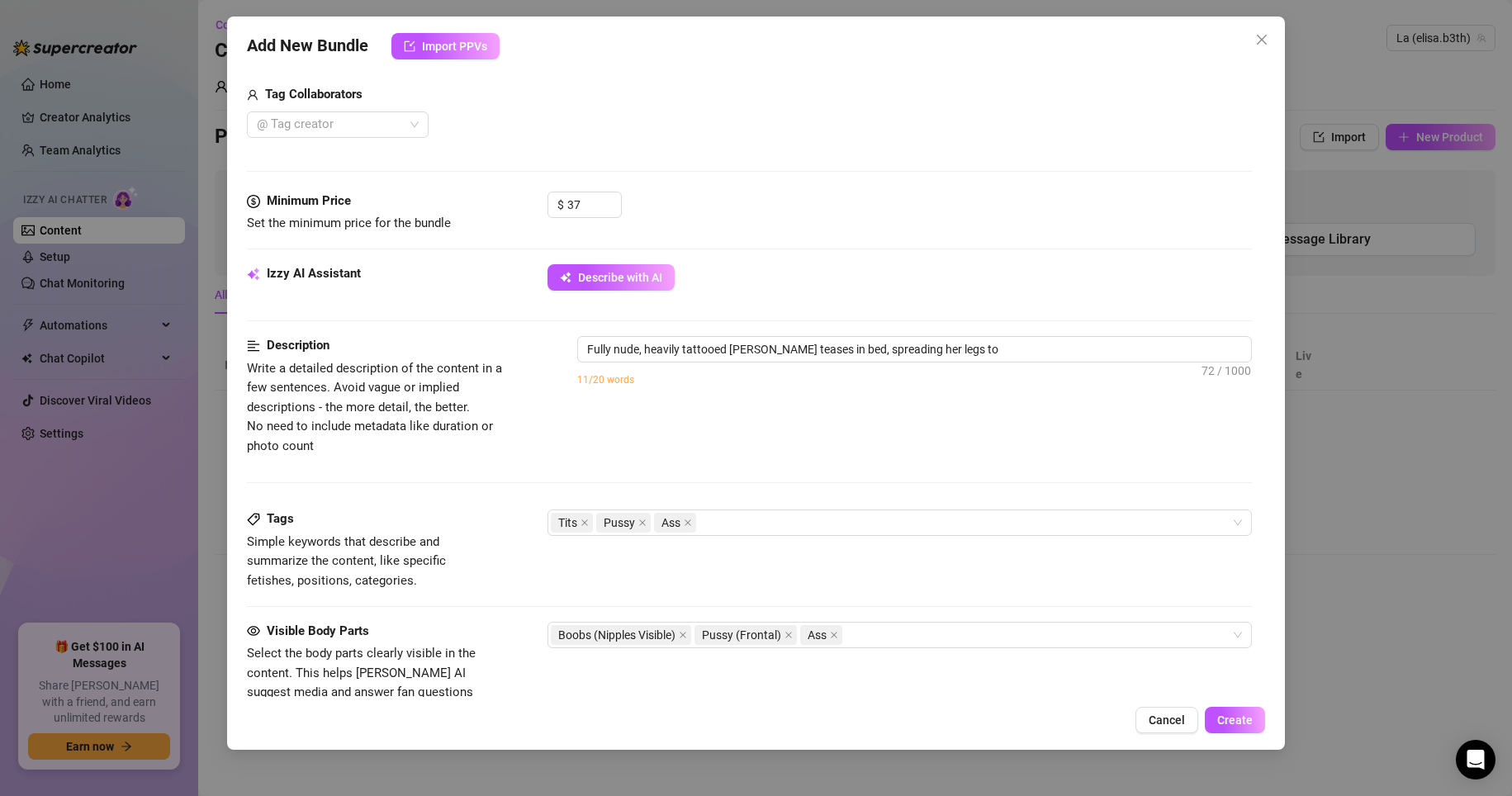
type textarea "Fully nude, heavily tattooed [PERSON_NAME] teases in bed, spreading her legs to…"
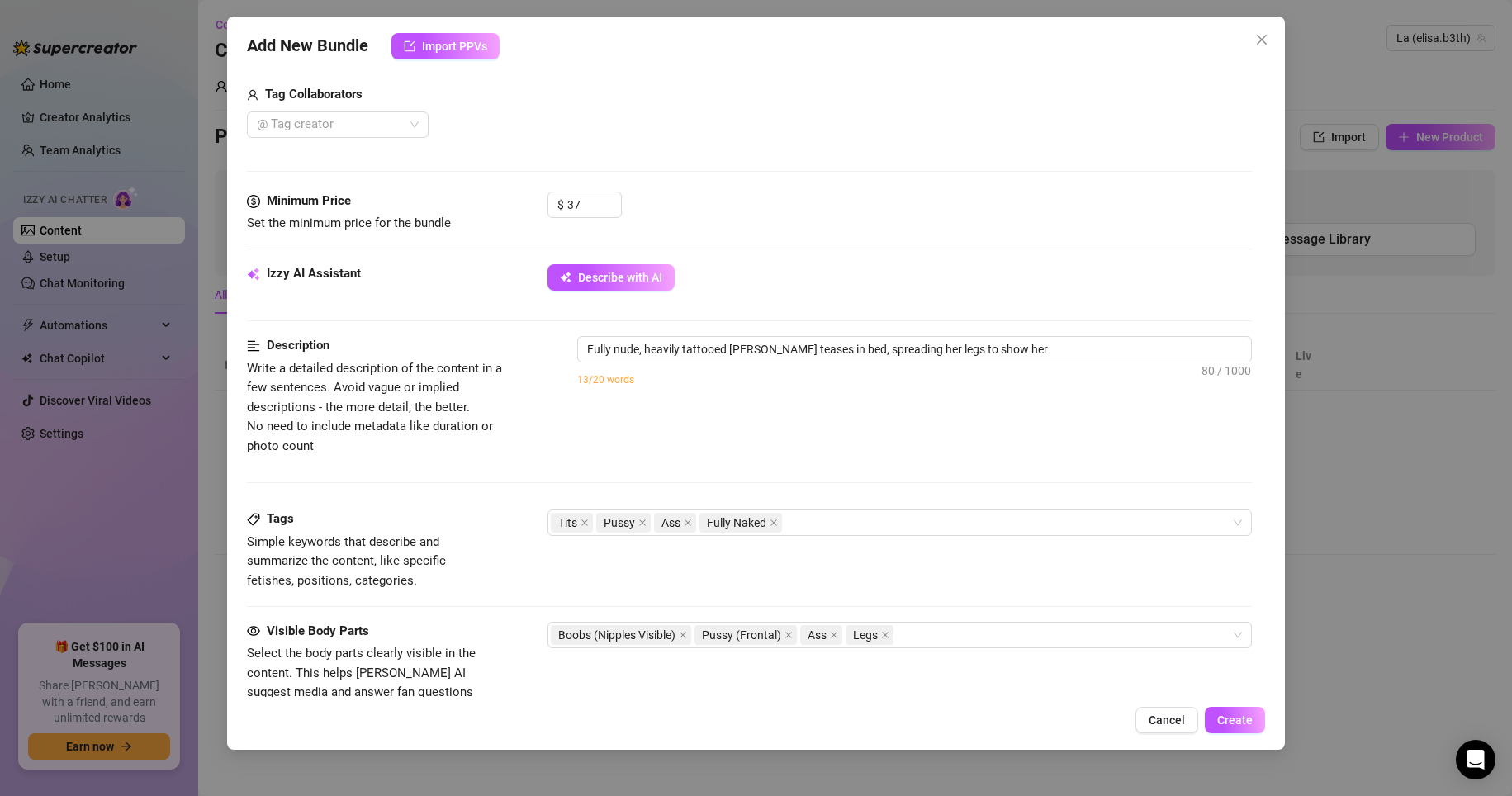
type textarea "Fully nude, heavily tattooed [PERSON_NAME] teases in bed, spreading her legs to…"
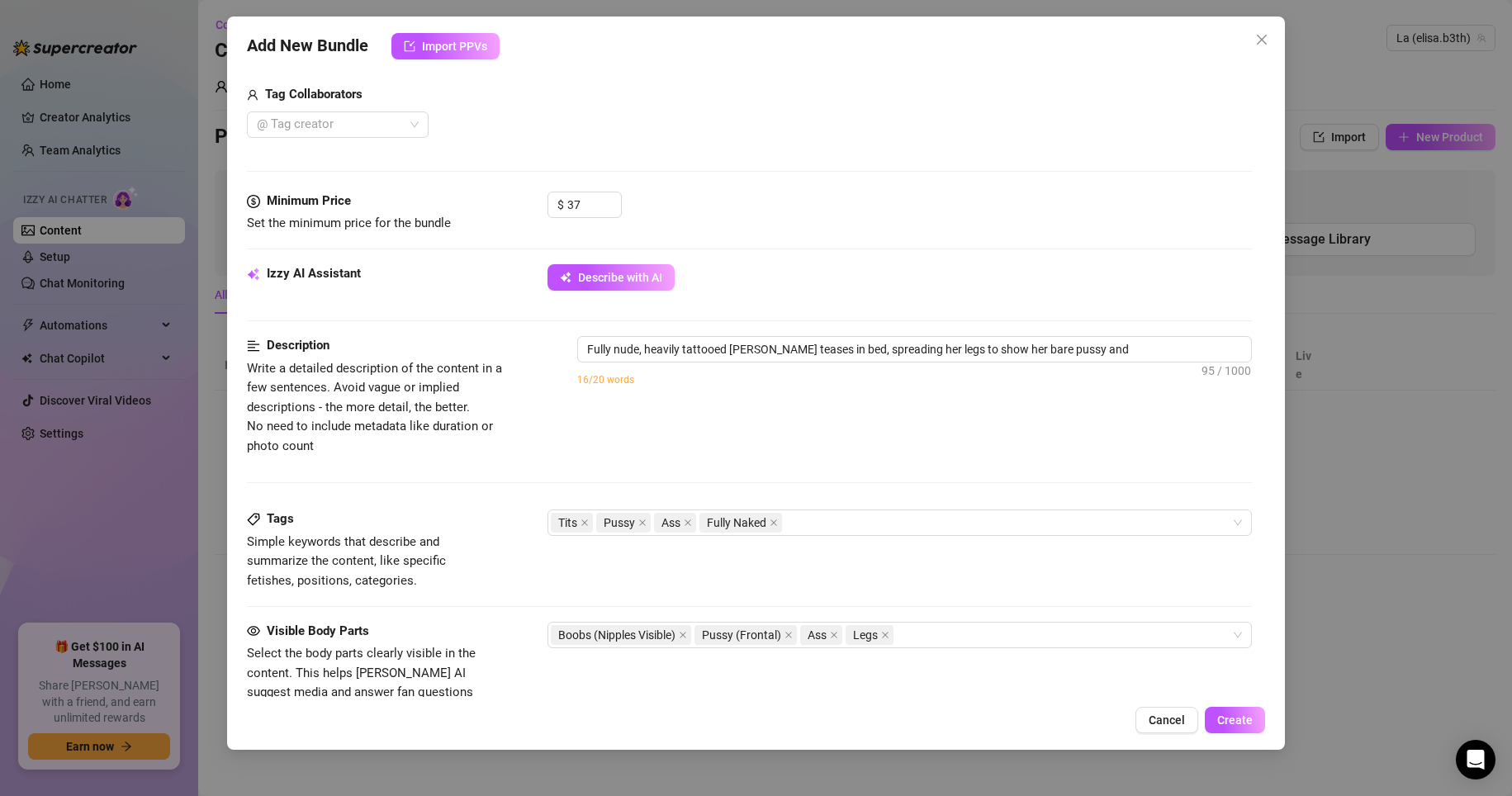
type textarea "Fully nude, heavily tattooed [PERSON_NAME] teases in bed, spreading her legs to…"
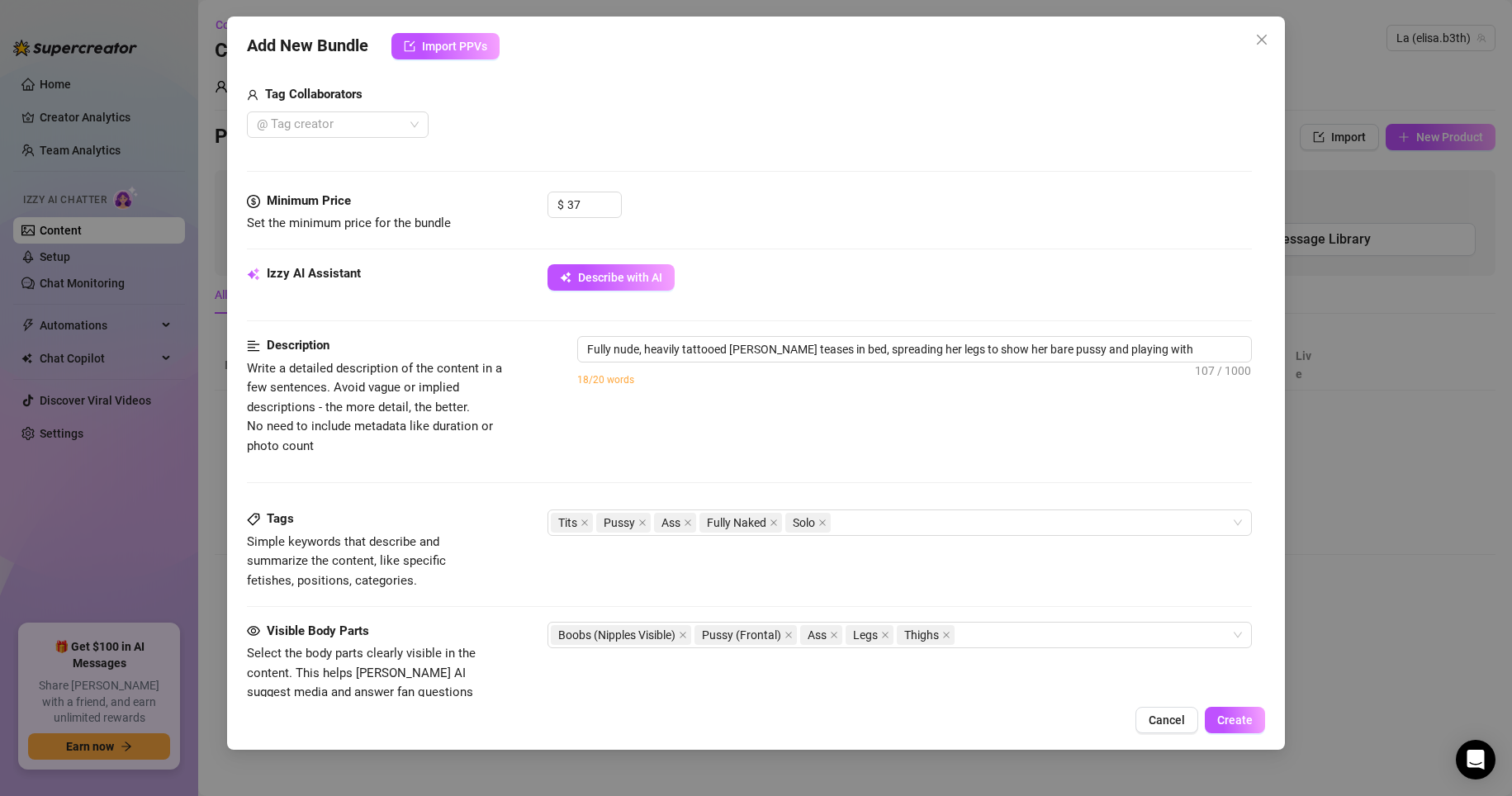
type textarea "Fully nude, heavily tattooed [PERSON_NAME] teases in bed, spreading her legs to…"
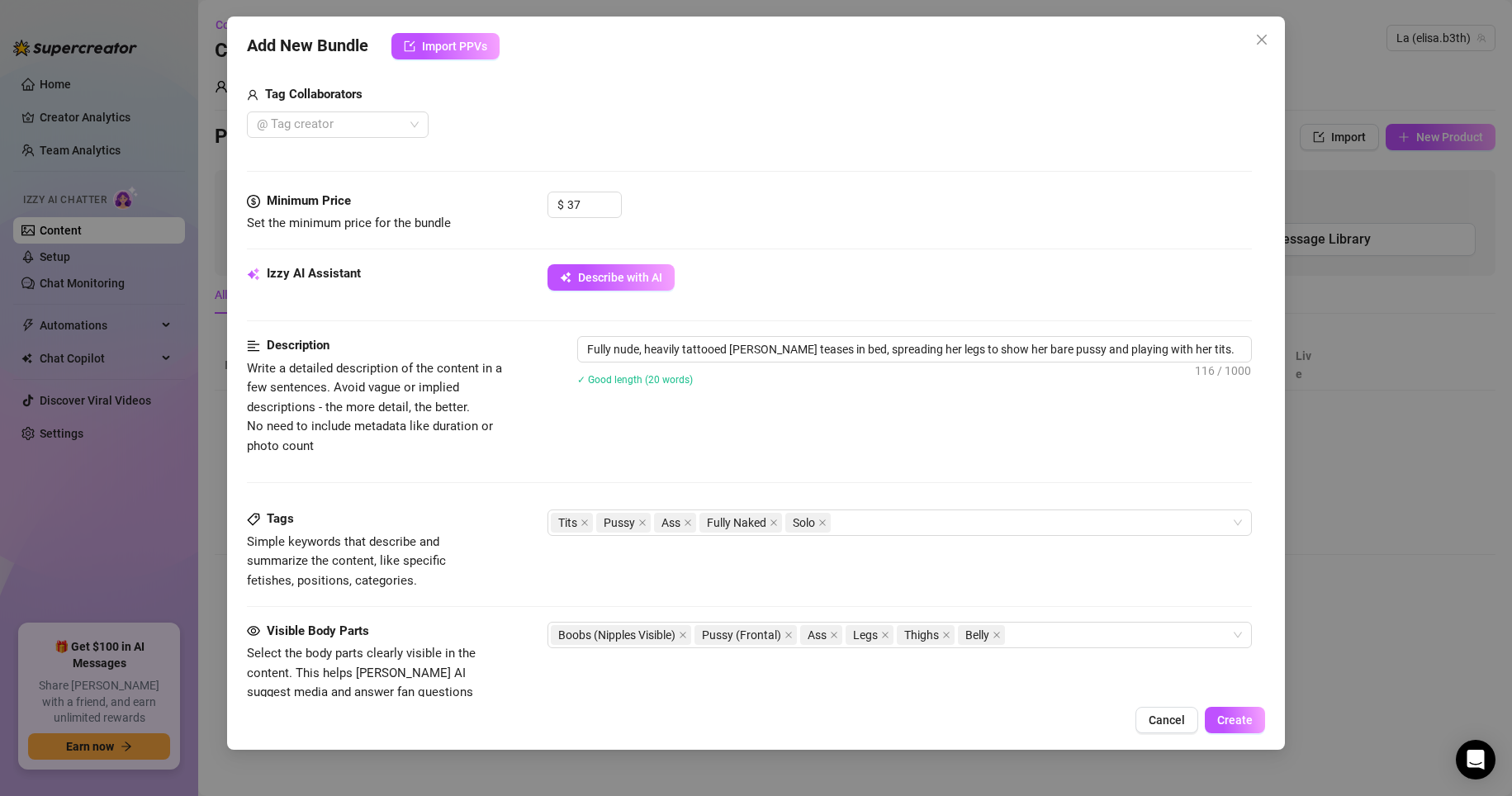
type textarea "Fully nude, heavily tattooed [PERSON_NAME] teases in bed, spreading her legs to…"
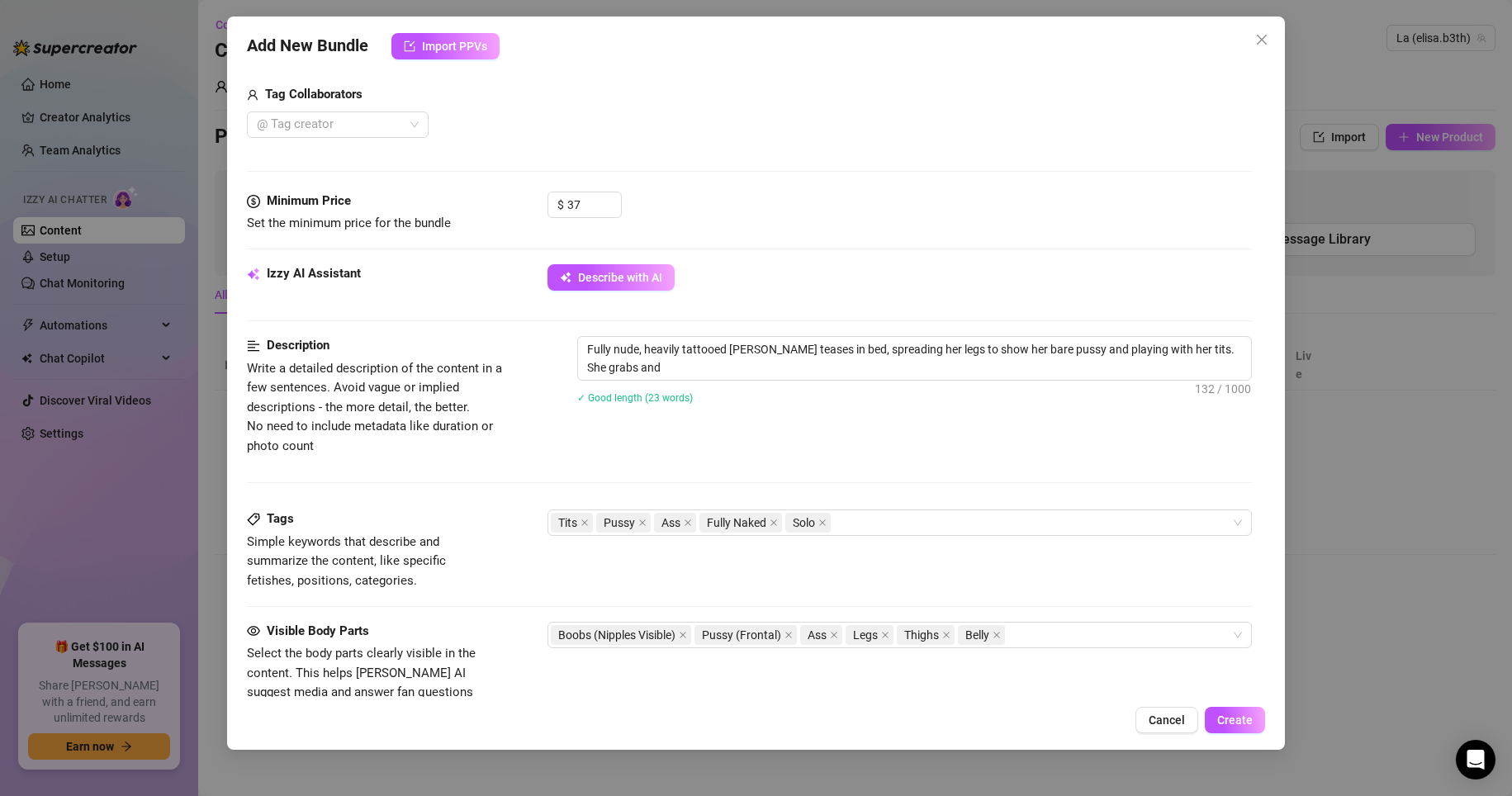
type textarea "Fully nude, heavily tattooed [PERSON_NAME] teases in bed, spreading her legs to…"
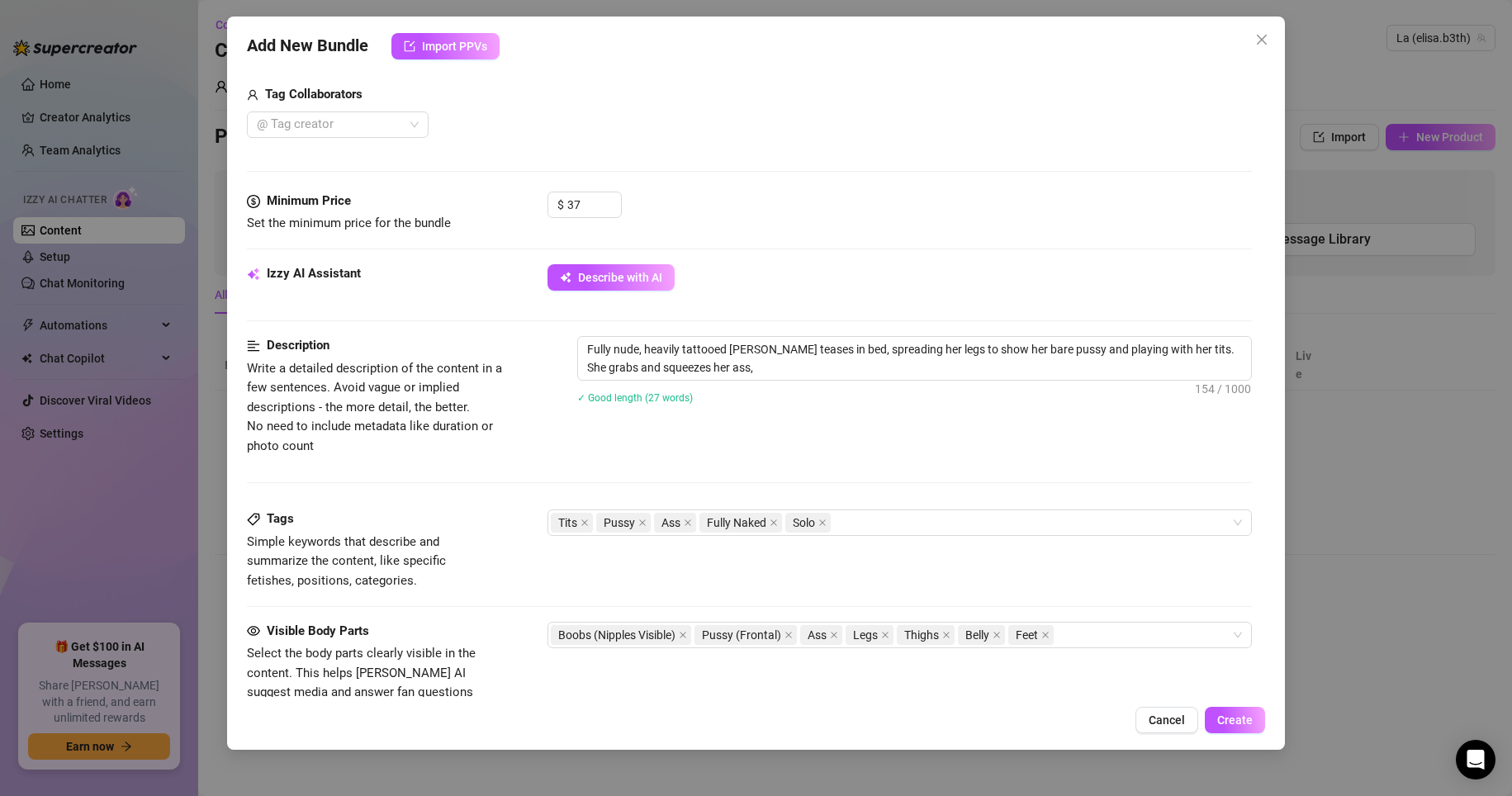
type textarea "Fully nude, heavily tattooed [PERSON_NAME] teases in bed, spreading her legs to…"
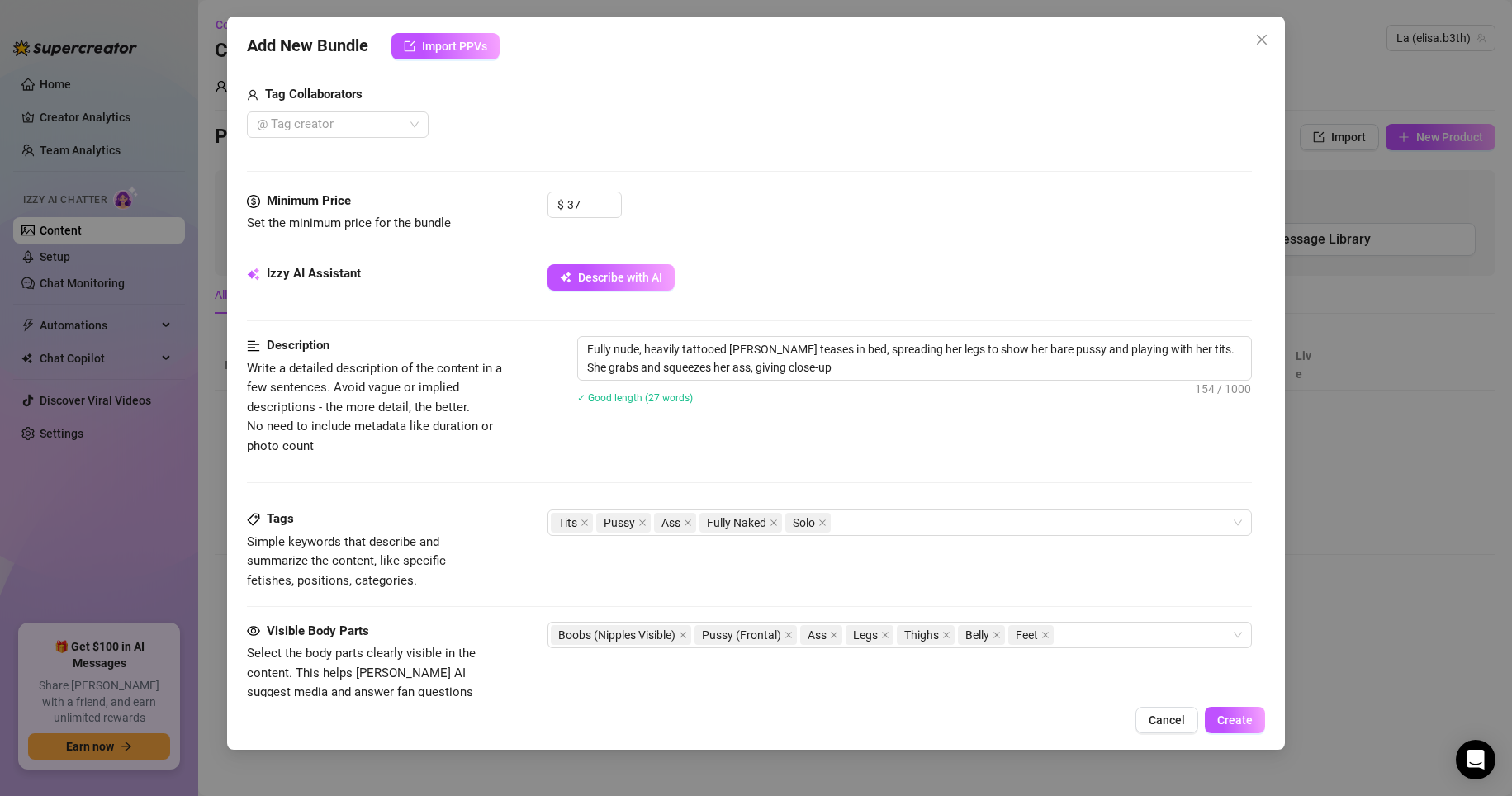
type textarea "Fully nude, heavily tattooed [PERSON_NAME] teases in bed, spreading her legs to…"
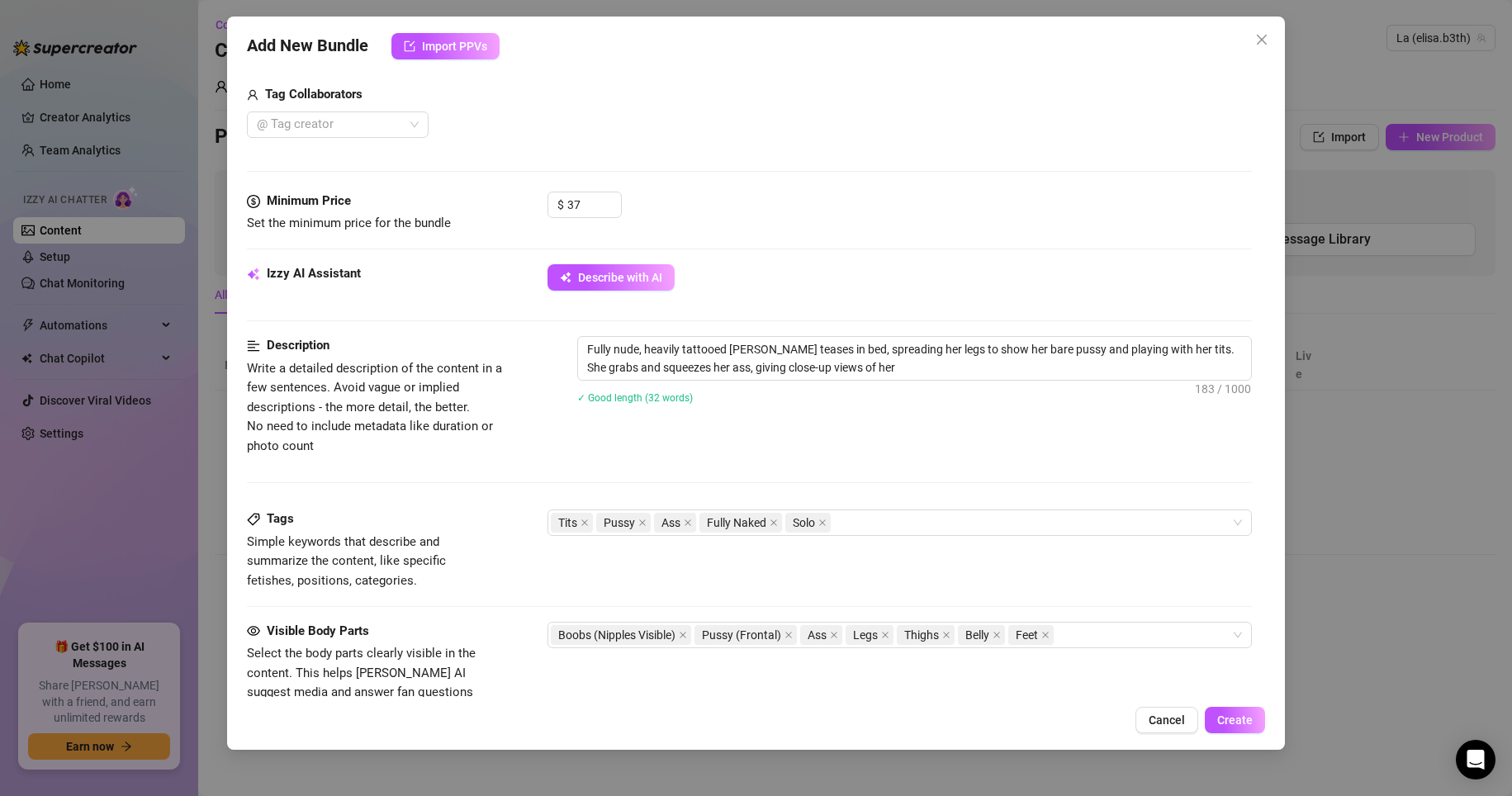
type textarea "Fully nude, heavily tattooed [PERSON_NAME] teases in bed, spreading her legs to…"
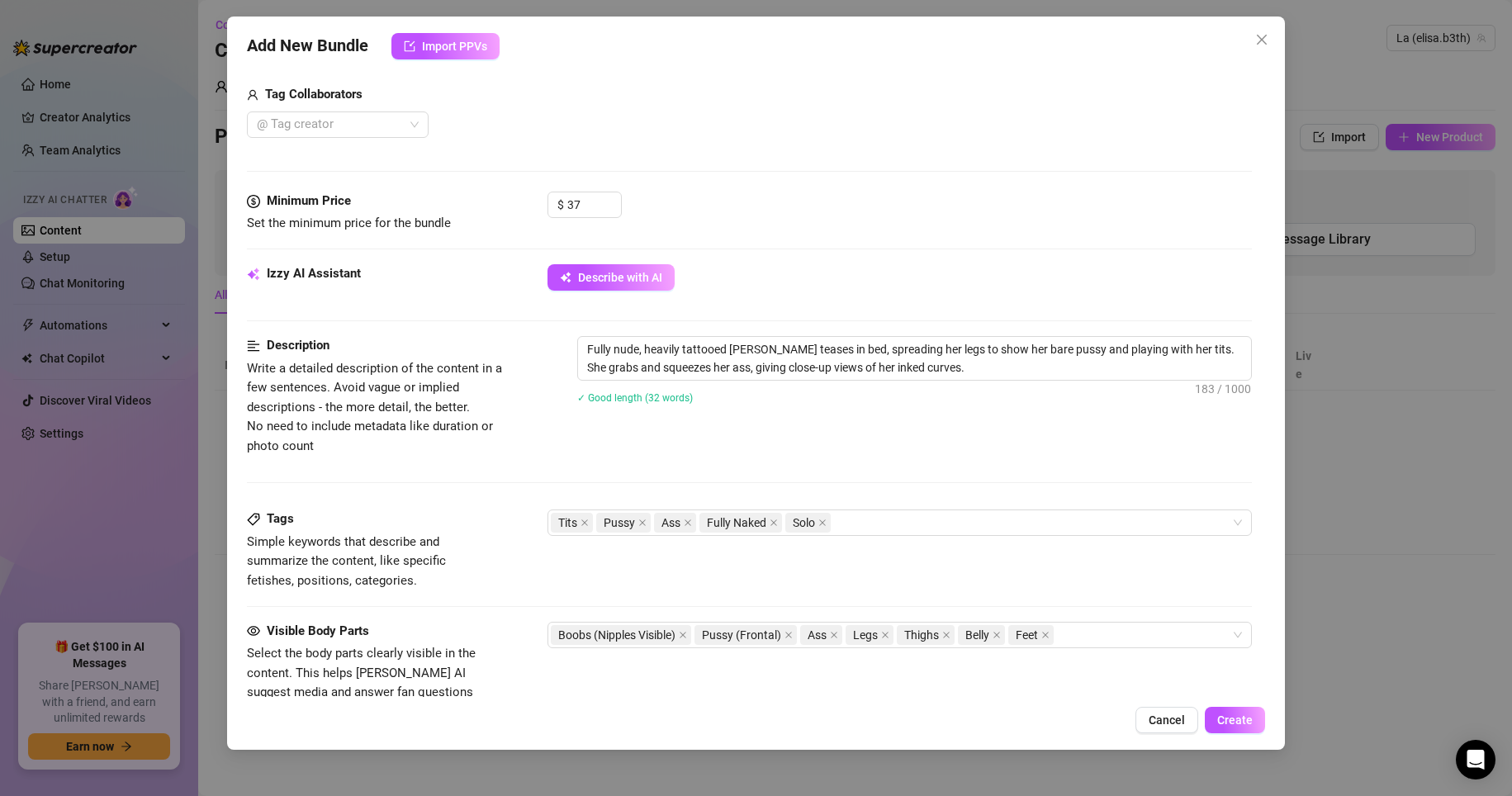
type textarea "Fully nude, heavily tattooed [PERSON_NAME] teases in bed, spreading her legs to…"
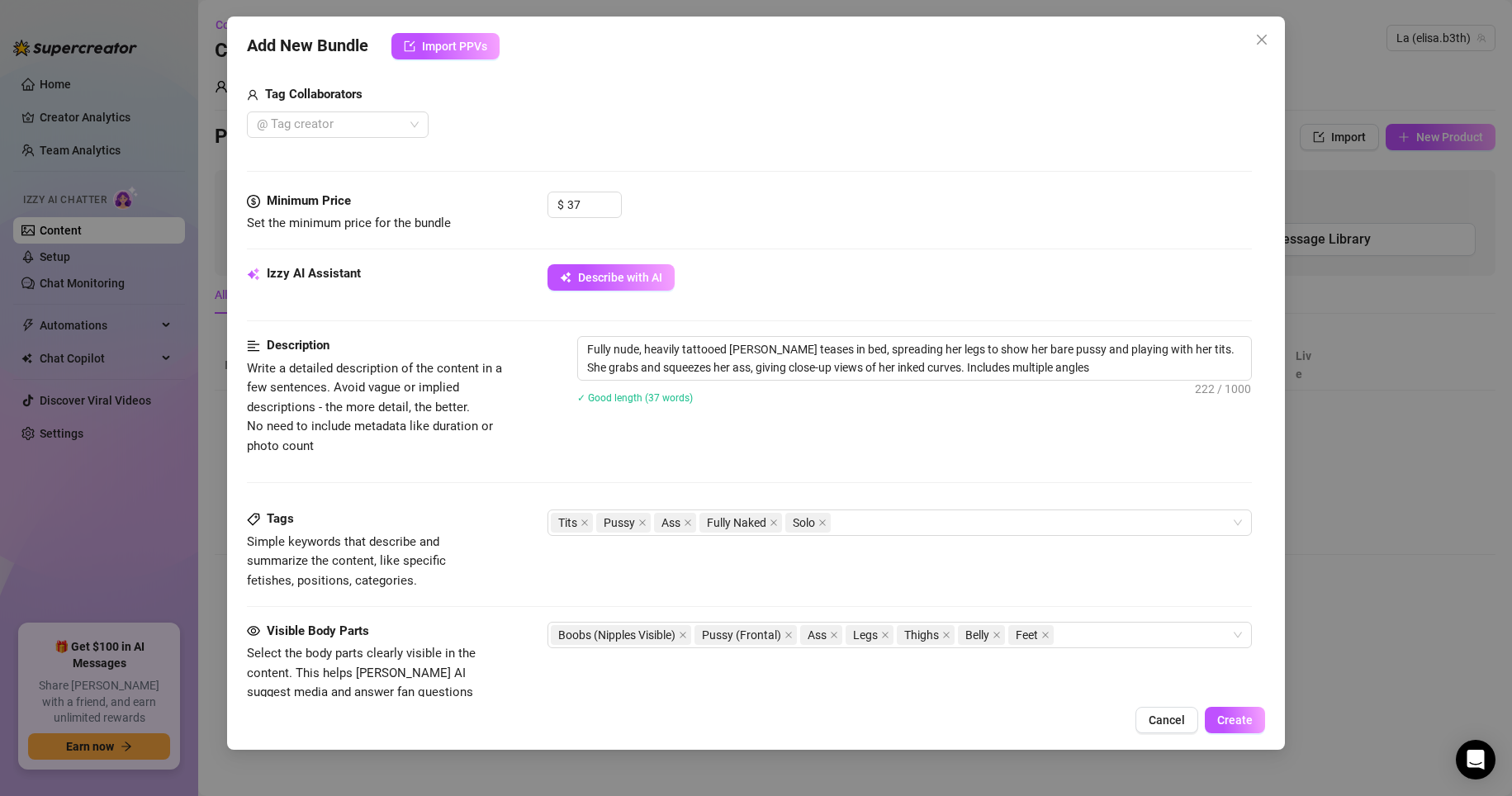
type textarea "Fully nude, heavily tattooed [PERSON_NAME] teases in bed, spreading her legs to…"
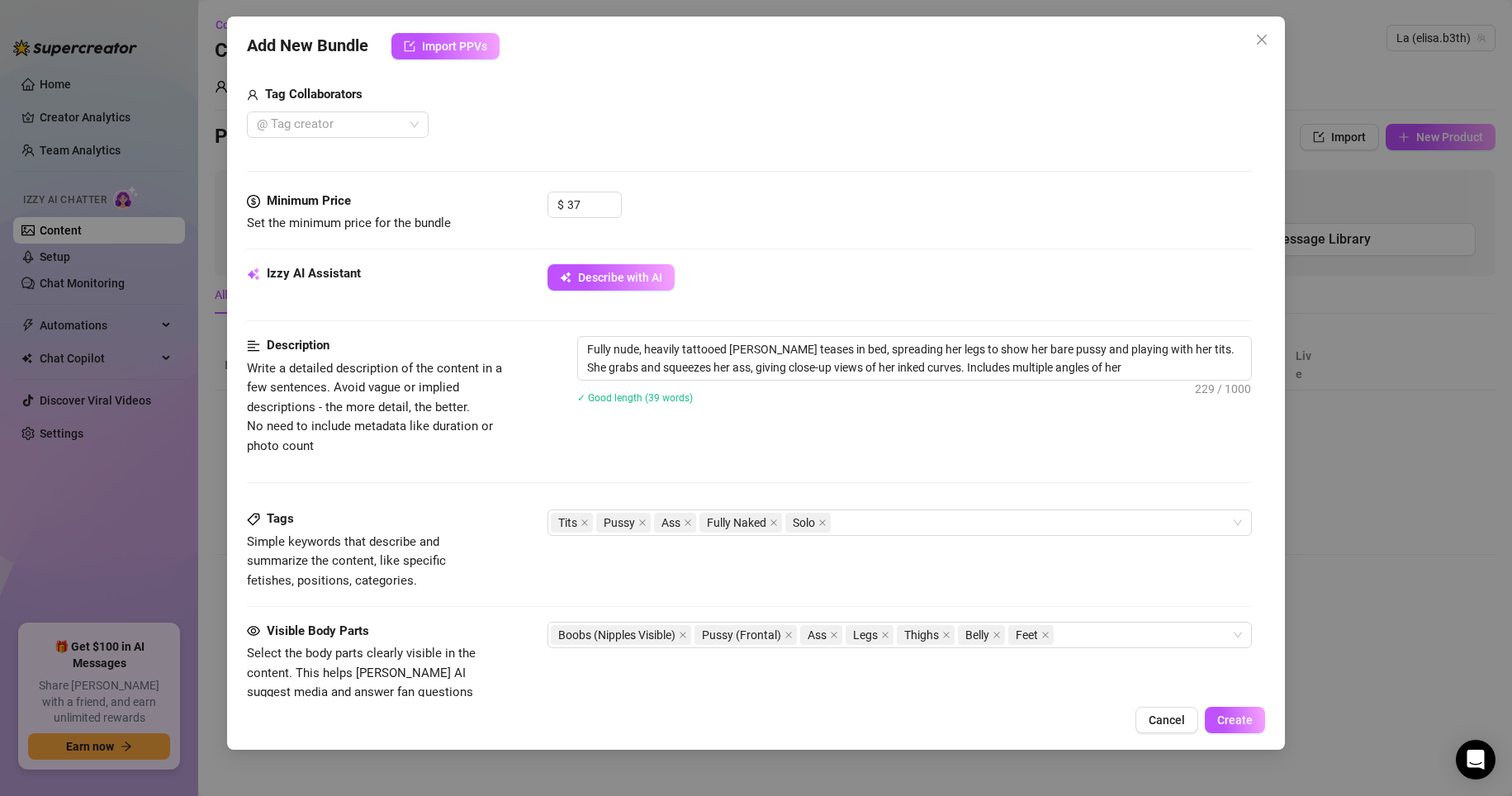
type textarea "Fully nude, heavily tattooed [PERSON_NAME] teases in bed, spreading her legs to…"
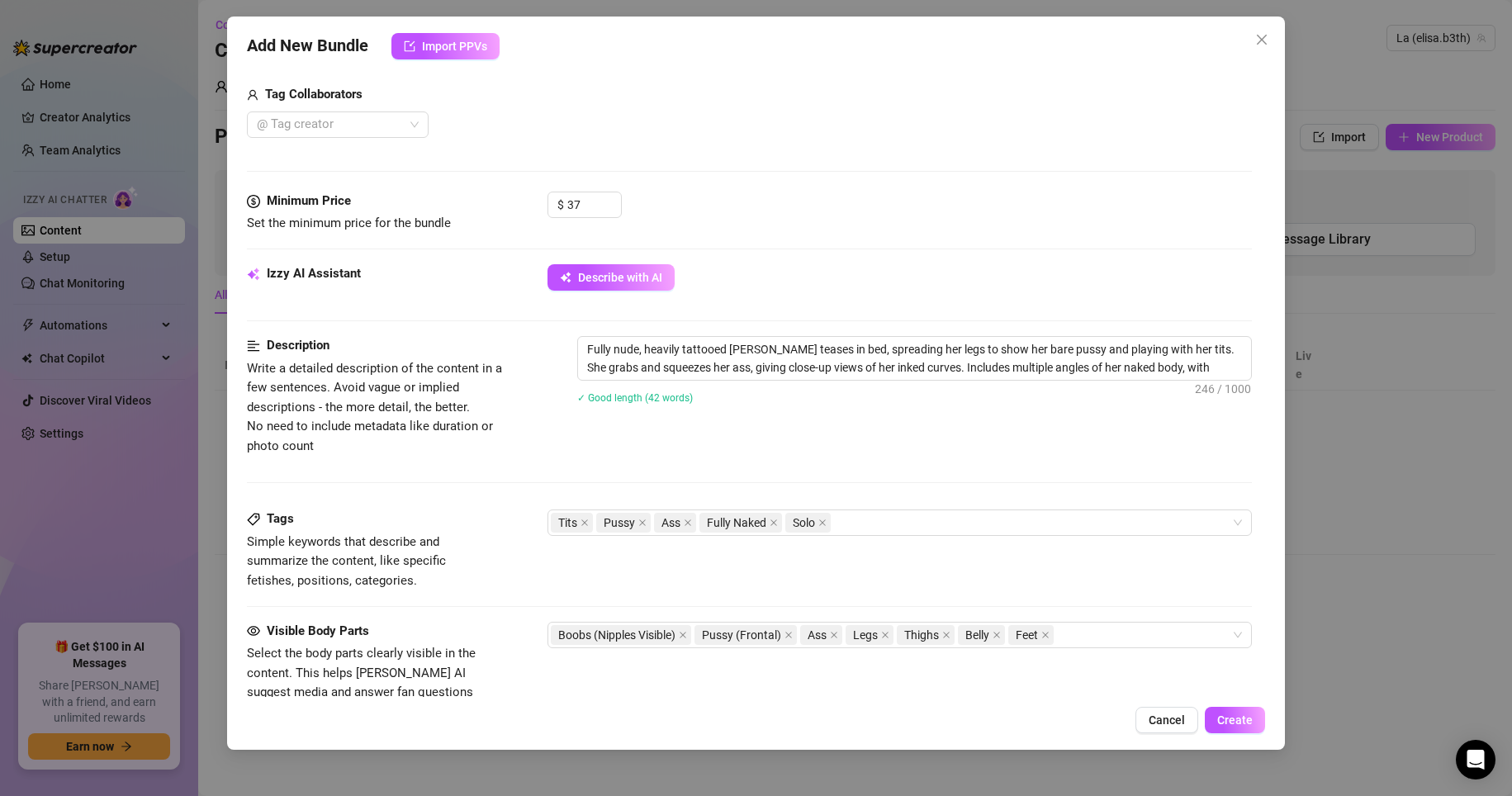
type textarea "Fully nude, heavily tattooed [PERSON_NAME] teases in bed, spreading her legs to…"
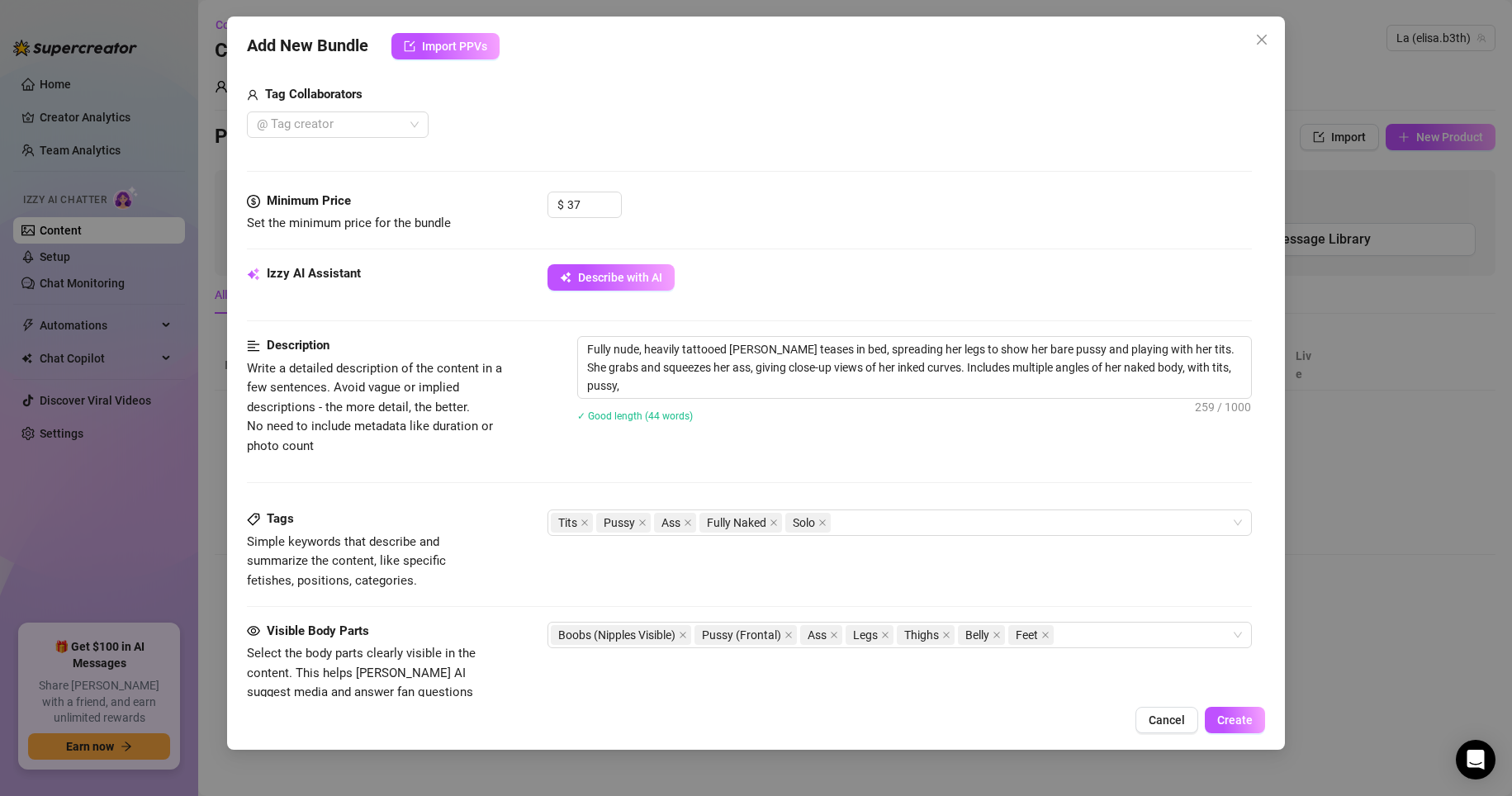
type textarea "Fully nude, heavily tattooed [PERSON_NAME] teases in bed, spreading her legs to…"
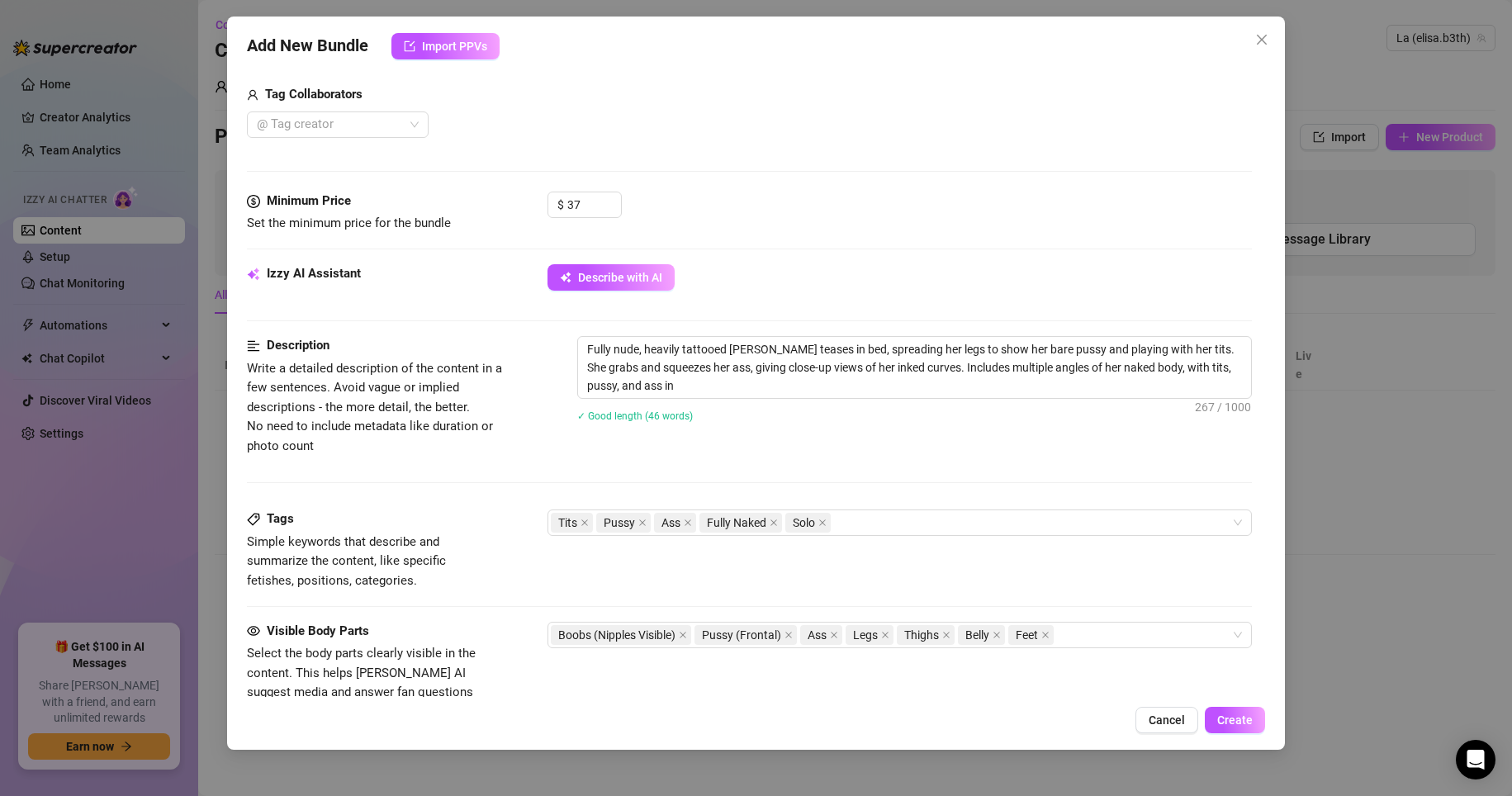
type textarea "Fully nude, heavily tattooed [PERSON_NAME] teases in bed, spreading her legs to…"
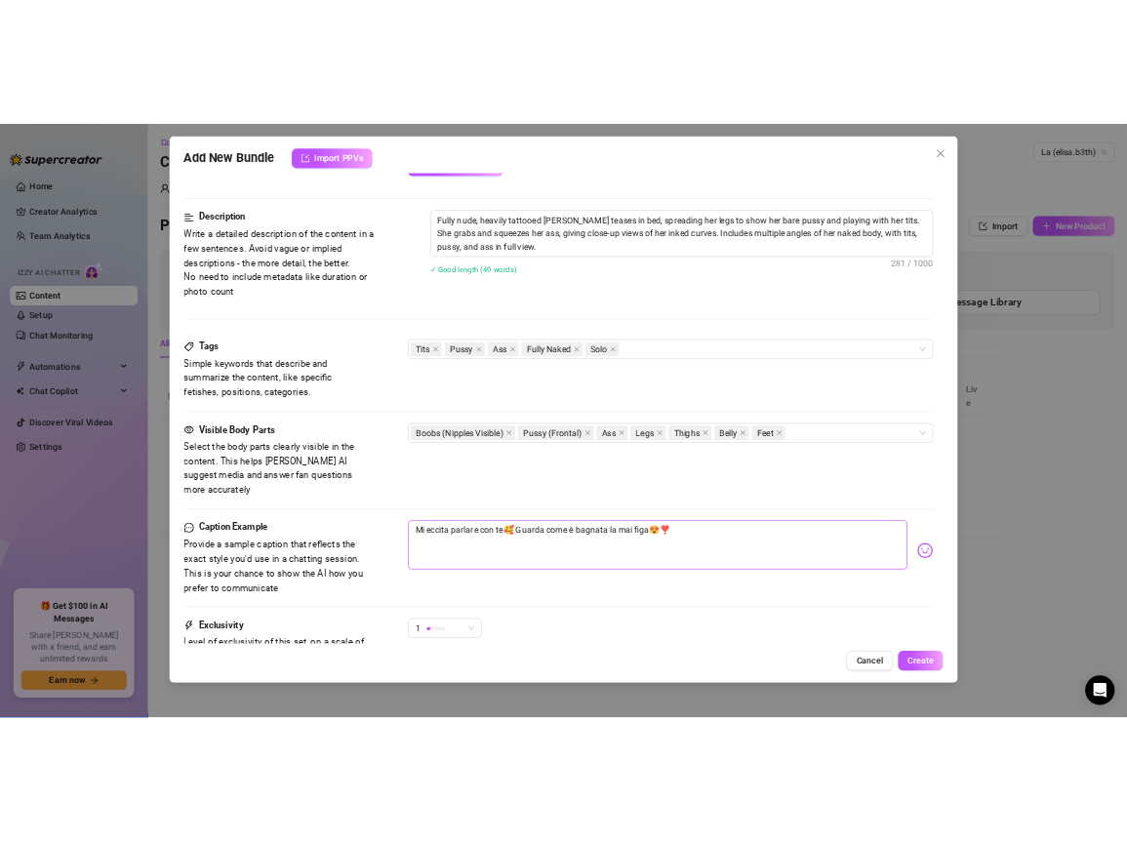
scroll to position [586, 0]
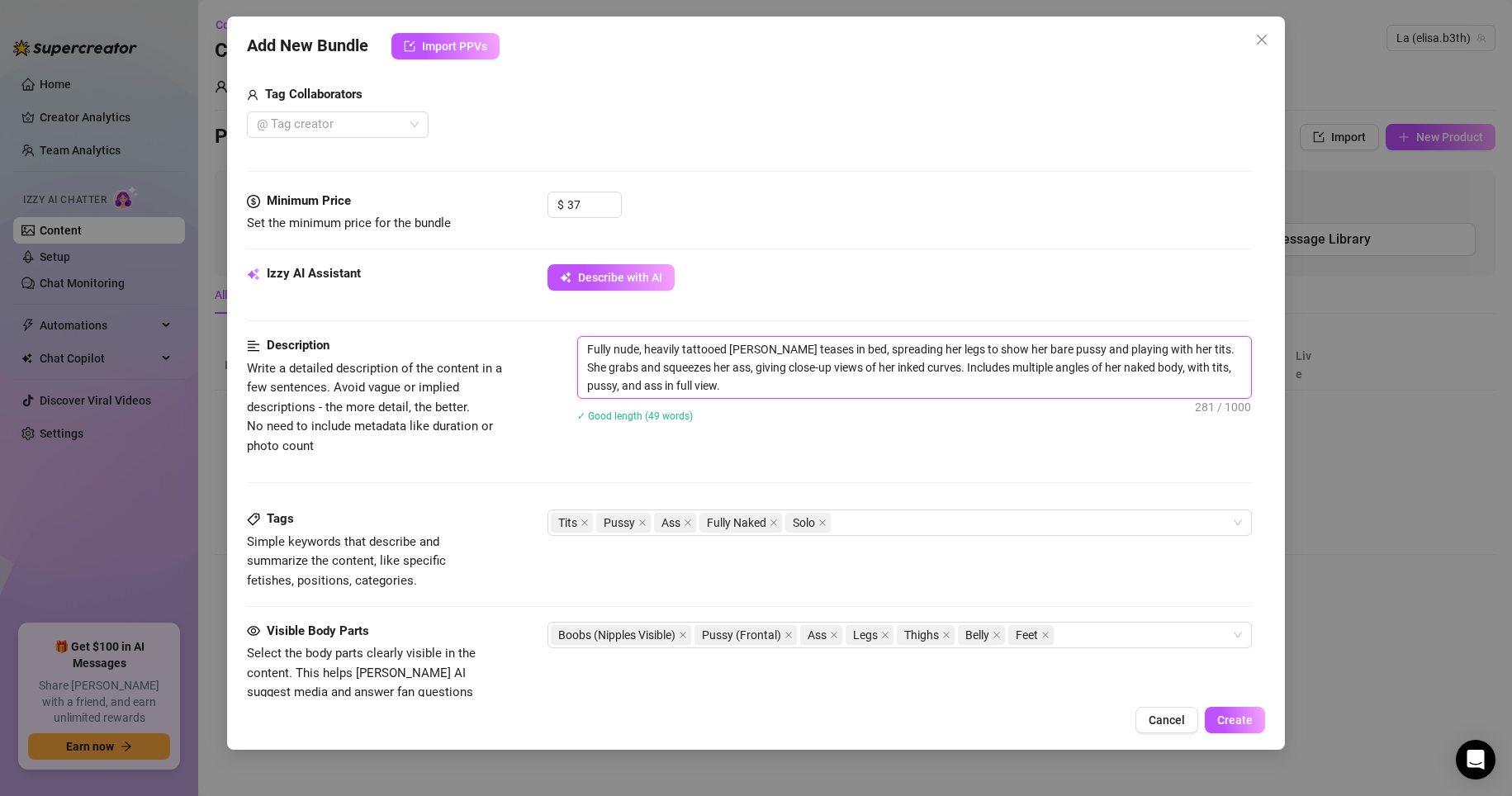
drag, startPoint x: 585, startPoint y: 349, endPoint x: 814, endPoint y: 390, distance: 232.6
click at [814, 390] on textarea "Fully nude, heavily tattooed [PERSON_NAME] teases in bed, spreading her legs to…" at bounding box center [915, 367] width 674 height 61
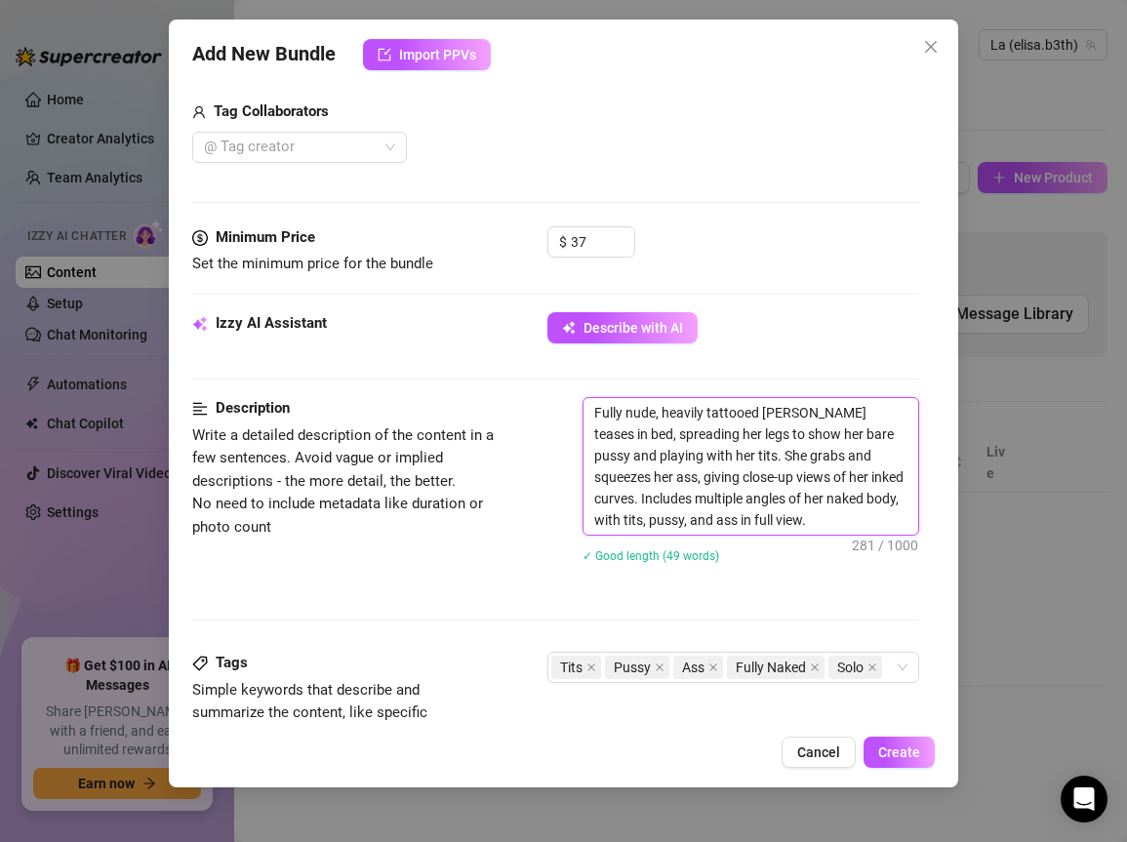
click at [823, 503] on textarea "Fully nude, heavily tattooed [PERSON_NAME] teases in bed, spreading her legs to…" at bounding box center [751, 466] width 335 height 137
paste textarea "Sono nuda sul letto, la tua porcellina tatuata pronta a farsi guardare. Apro le…"
type textarea "Sono nuda sul letto, la tua porcellina tatuata pronta a farsi guardare. Apro le…"
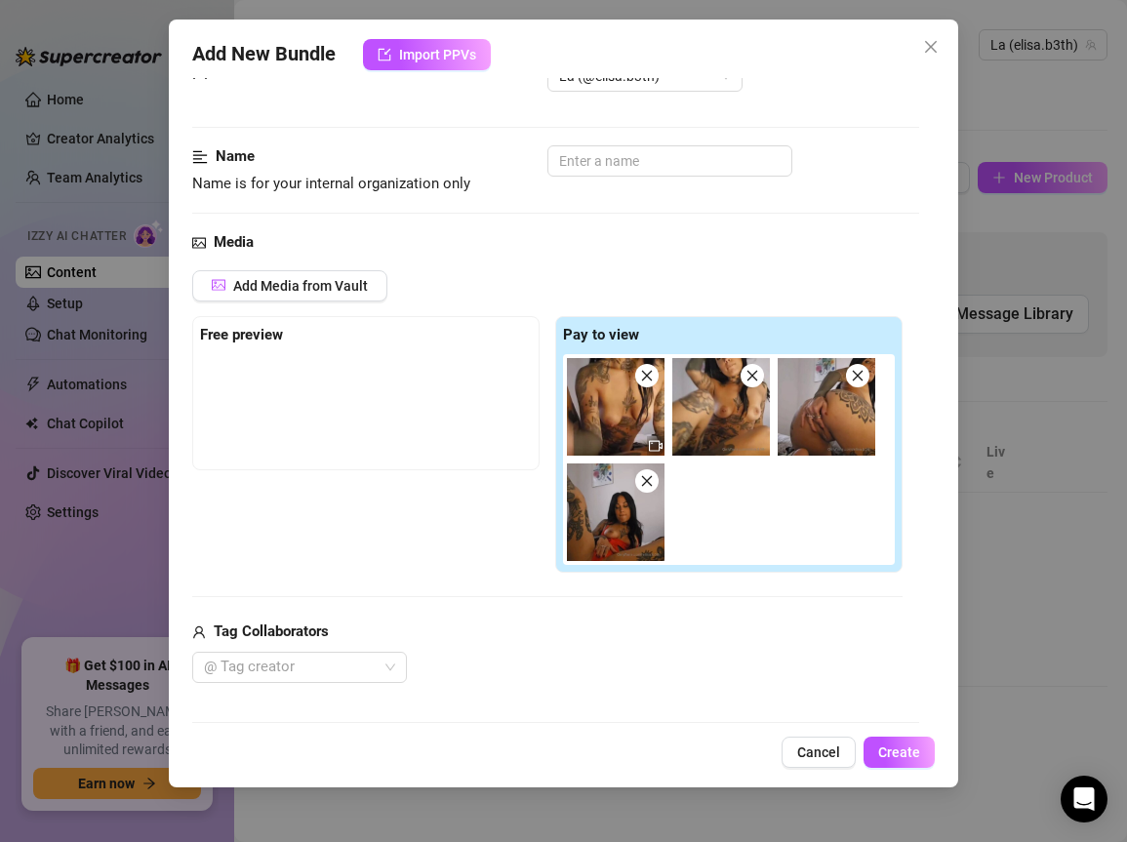
scroll to position [0, 0]
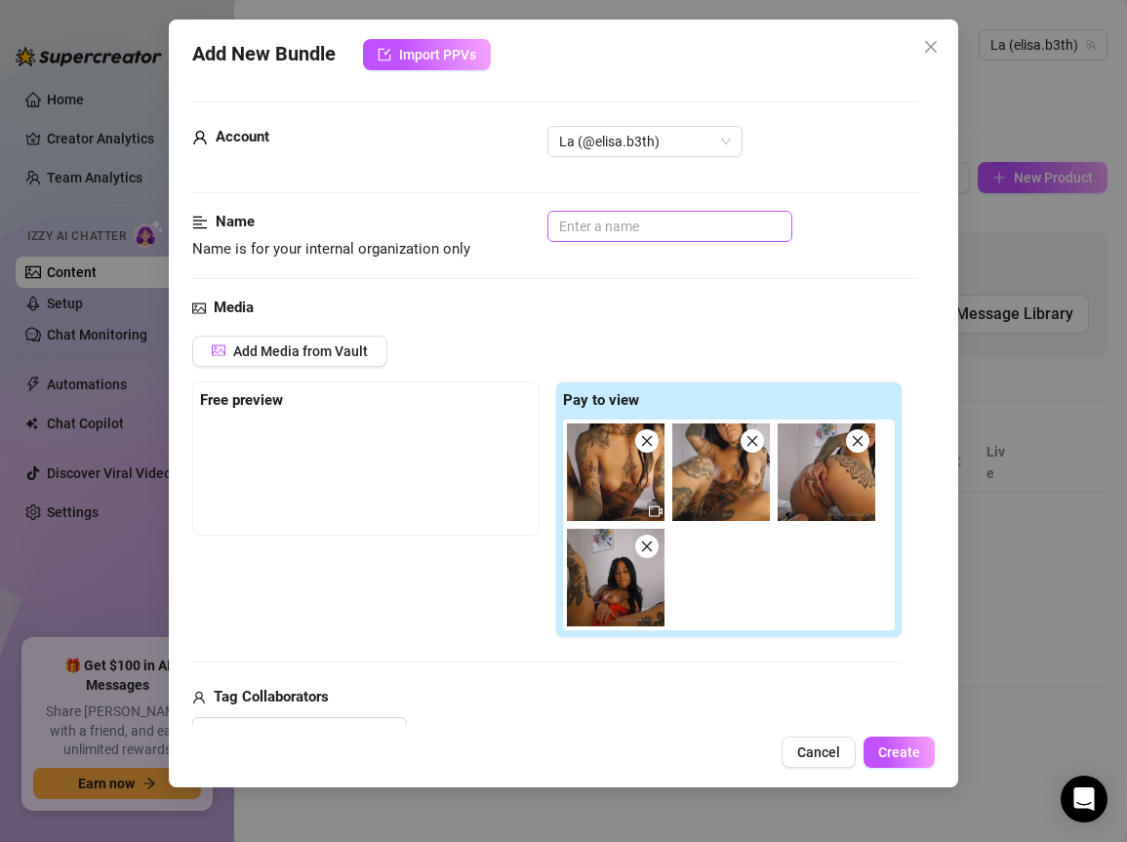
type textarea "Sono nuda sul letto, la tua porcellina tatuata pronta a farsi guardare. Apro le…"
click at [645, 220] on input "text" at bounding box center [670, 226] width 245 height 31
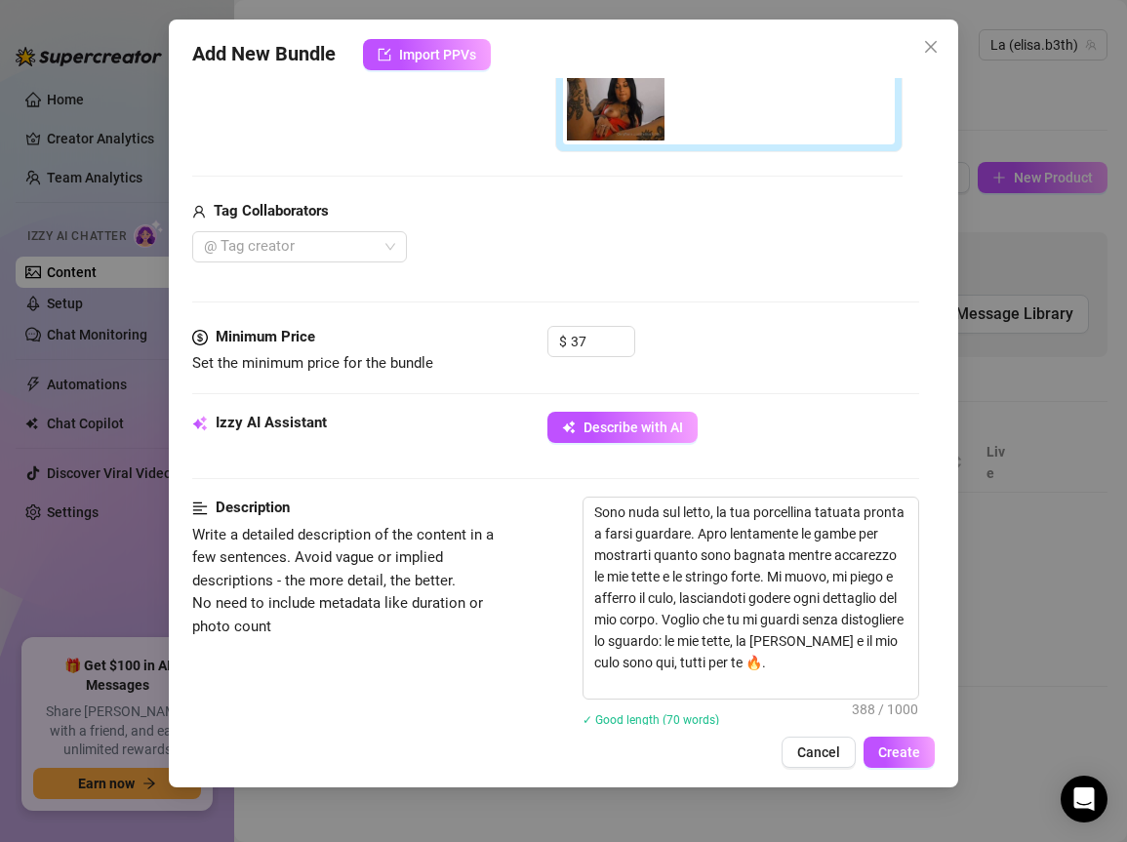
scroll to position [488, 0]
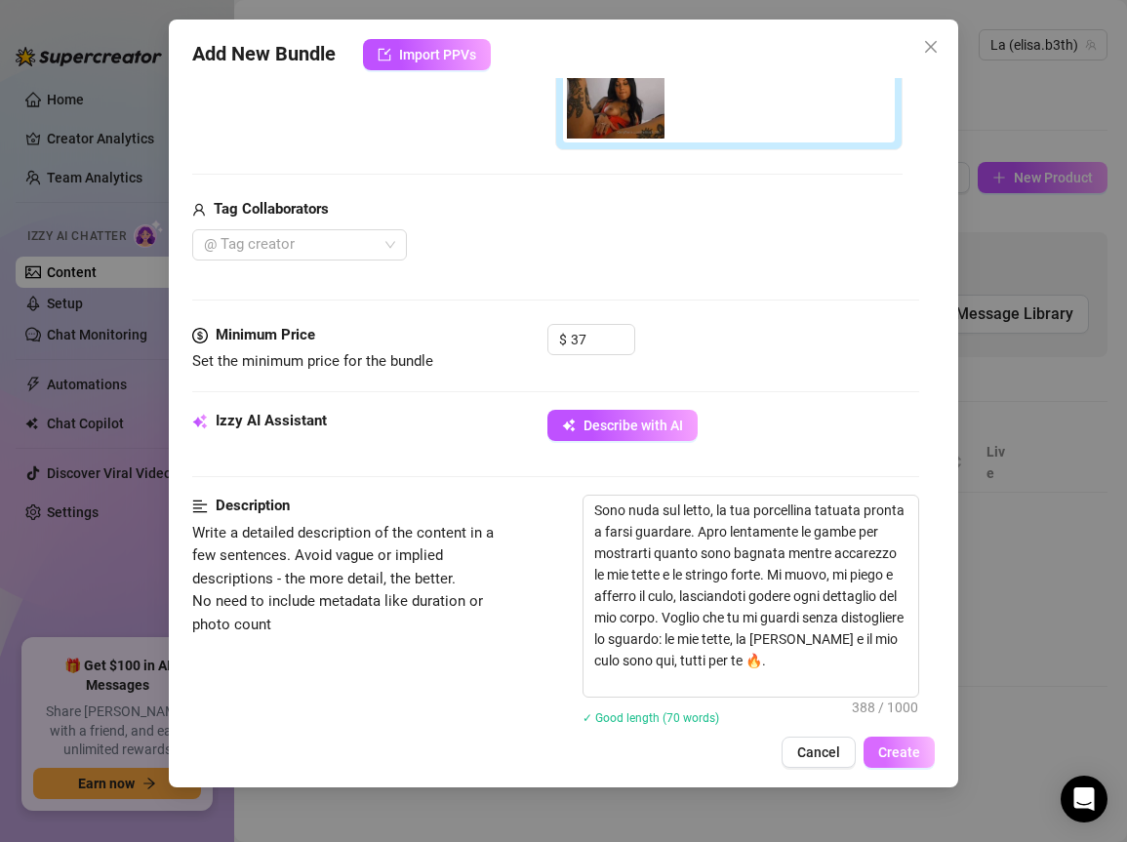
click at [889, 759] on span "Create" at bounding box center [900, 753] width 42 height 16
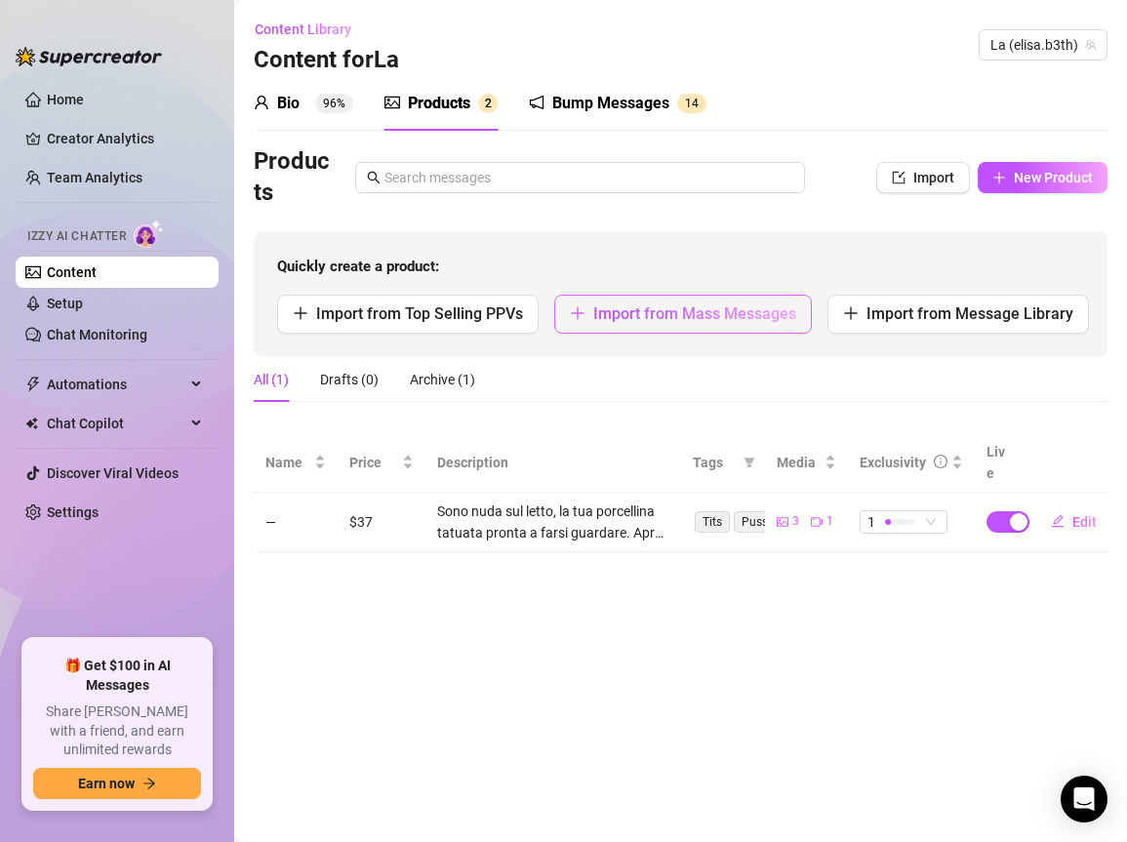
click at [635, 306] on span "Import from Mass Messages" at bounding box center [695, 314] width 203 height 19
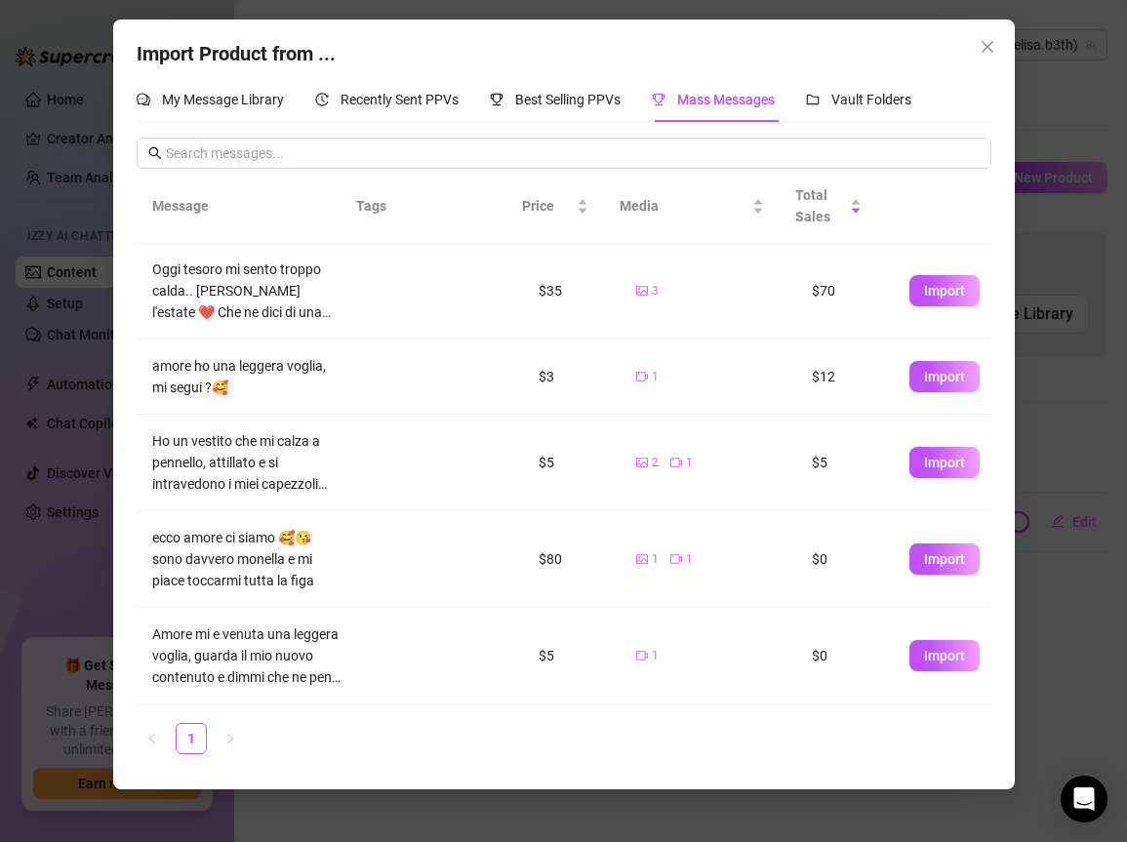
scroll to position [266, 0]
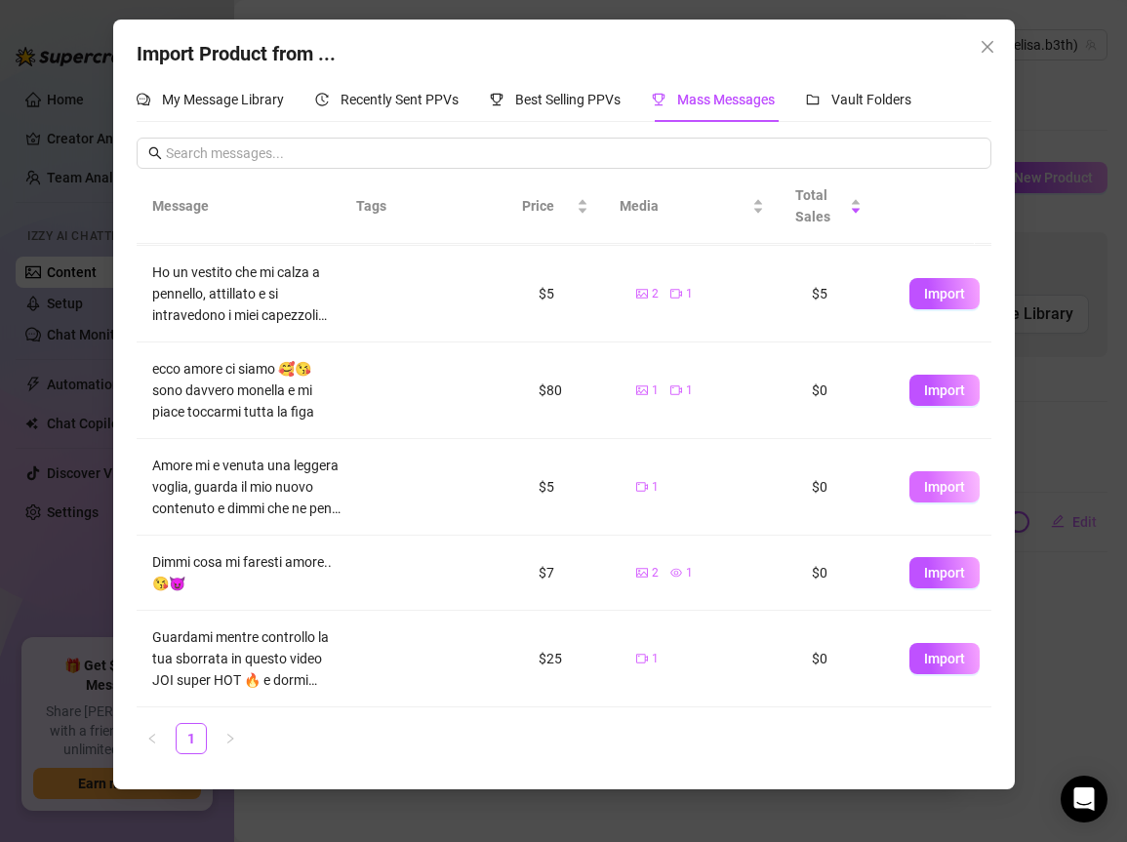
click at [910, 488] on button "Import" at bounding box center [945, 486] width 70 height 31
type textarea "Amore mi e venuta una leggera voglia, guarda il mio nuovo contenuto e dimmi che…"
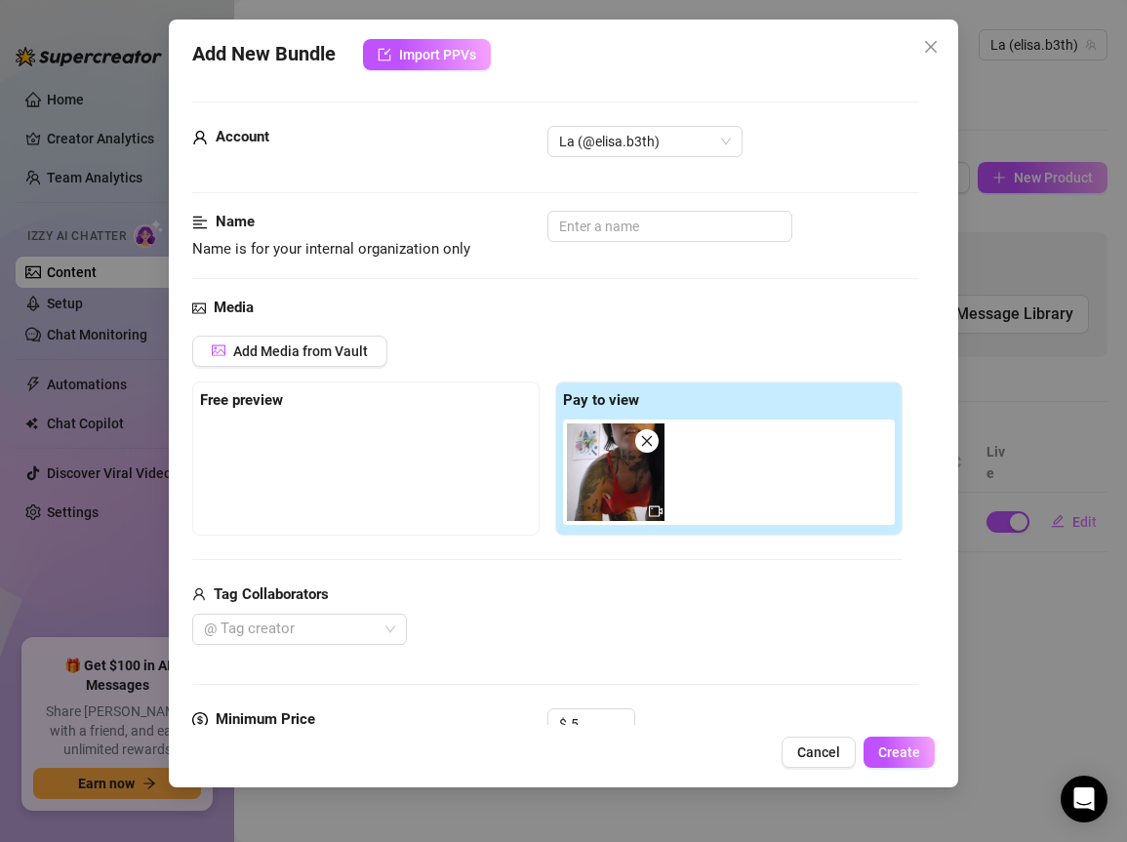
click at [611, 471] on img at bounding box center [616, 473] width 98 height 98
click at [656, 507] on icon "video-camera" at bounding box center [656, 512] width 14 height 11
click at [605, 472] on img at bounding box center [616, 473] width 98 height 98
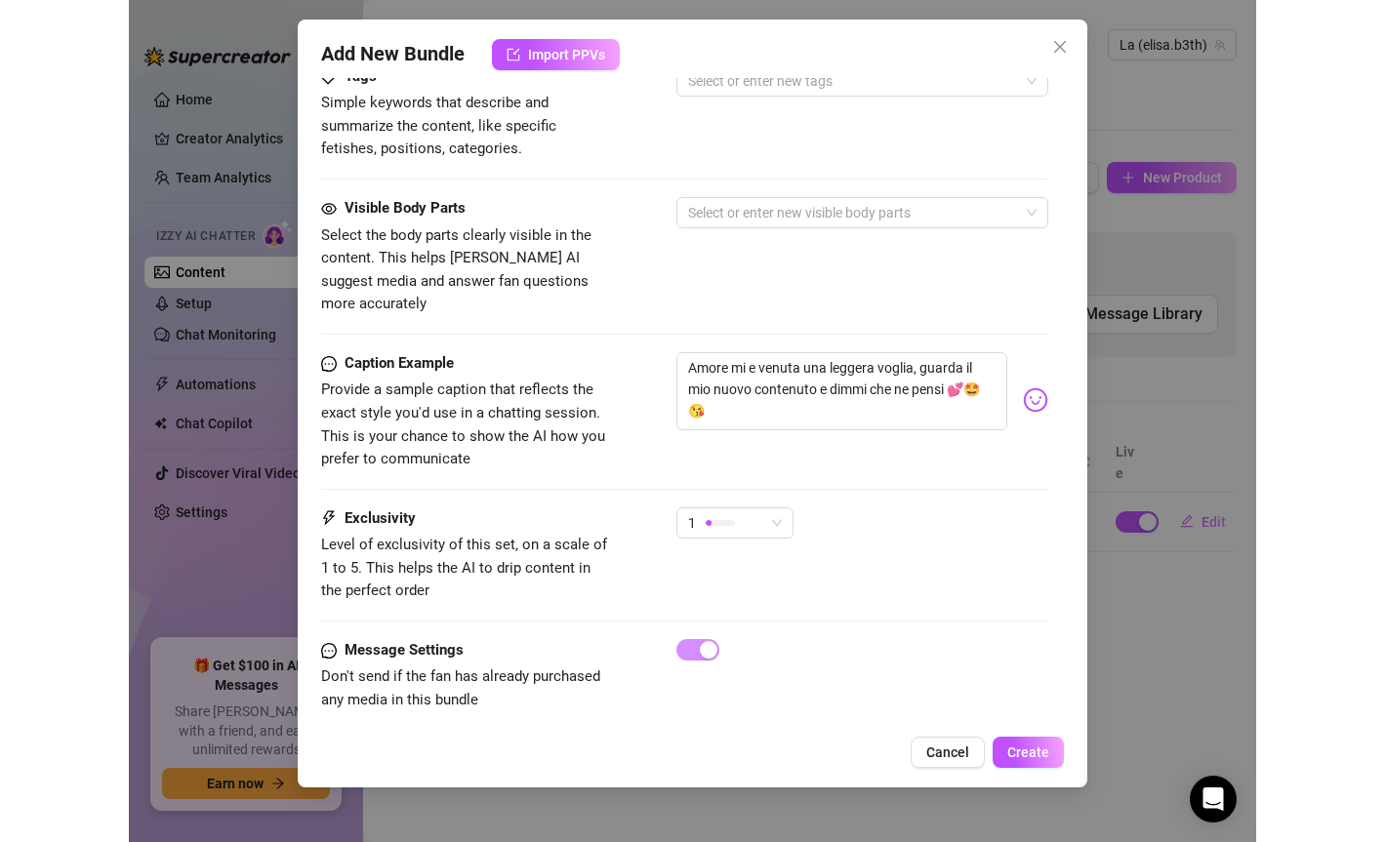
scroll to position [630, 0]
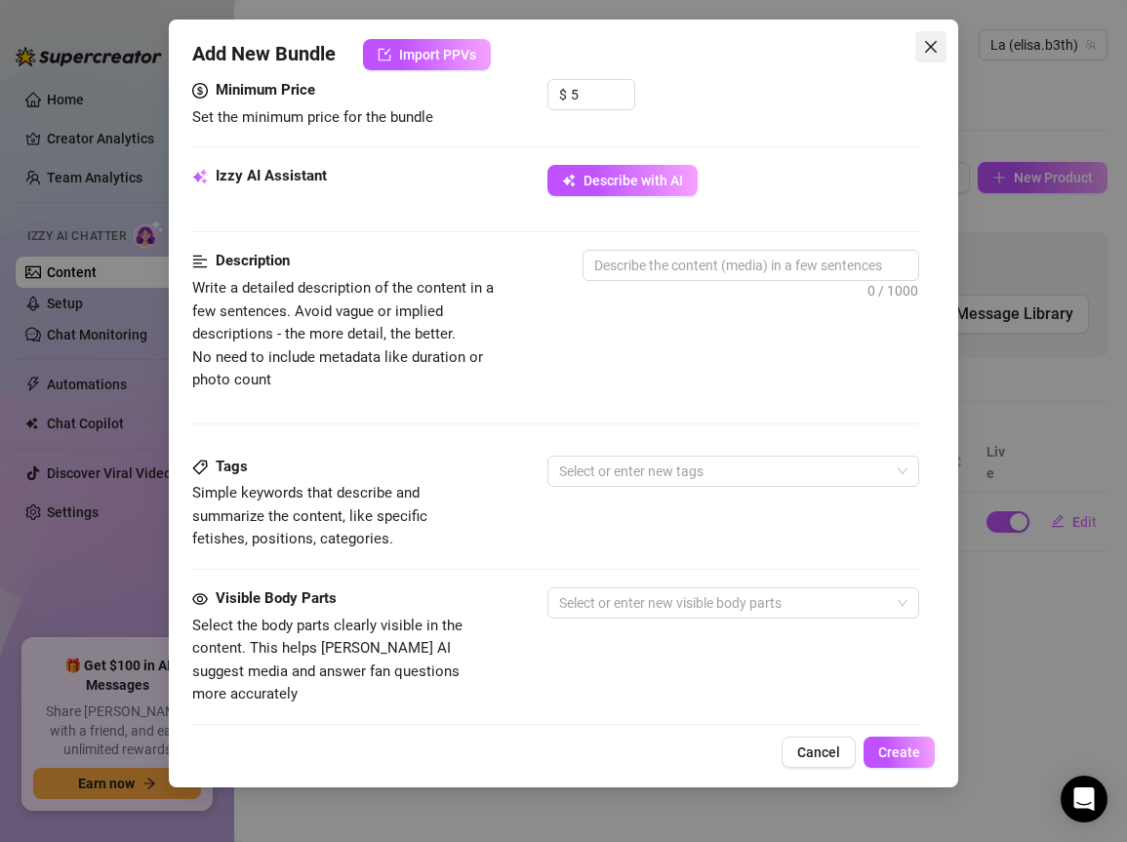
click at [922, 46] on span "Close" at bounding box center [931, 47] width 31 height 16
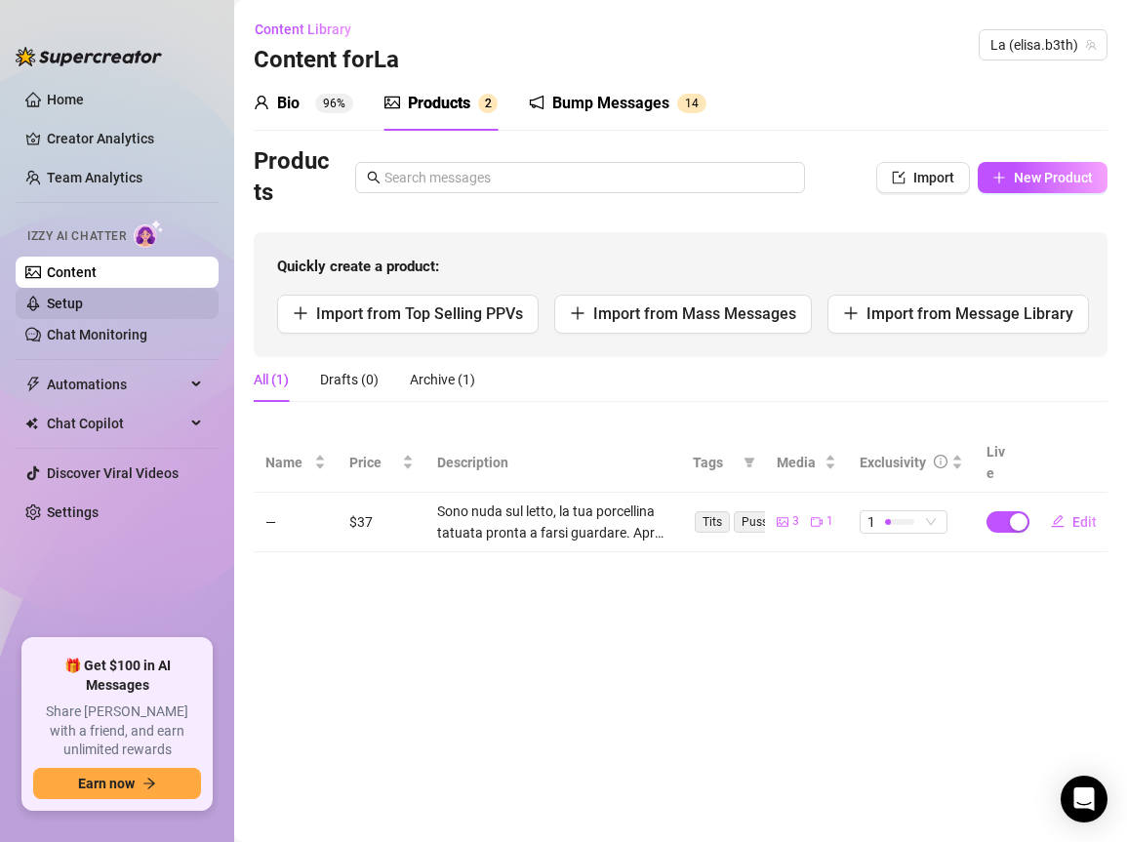
click at [83, 296] on link "Setup" at bounding box center [65, 304] width 36 height 16
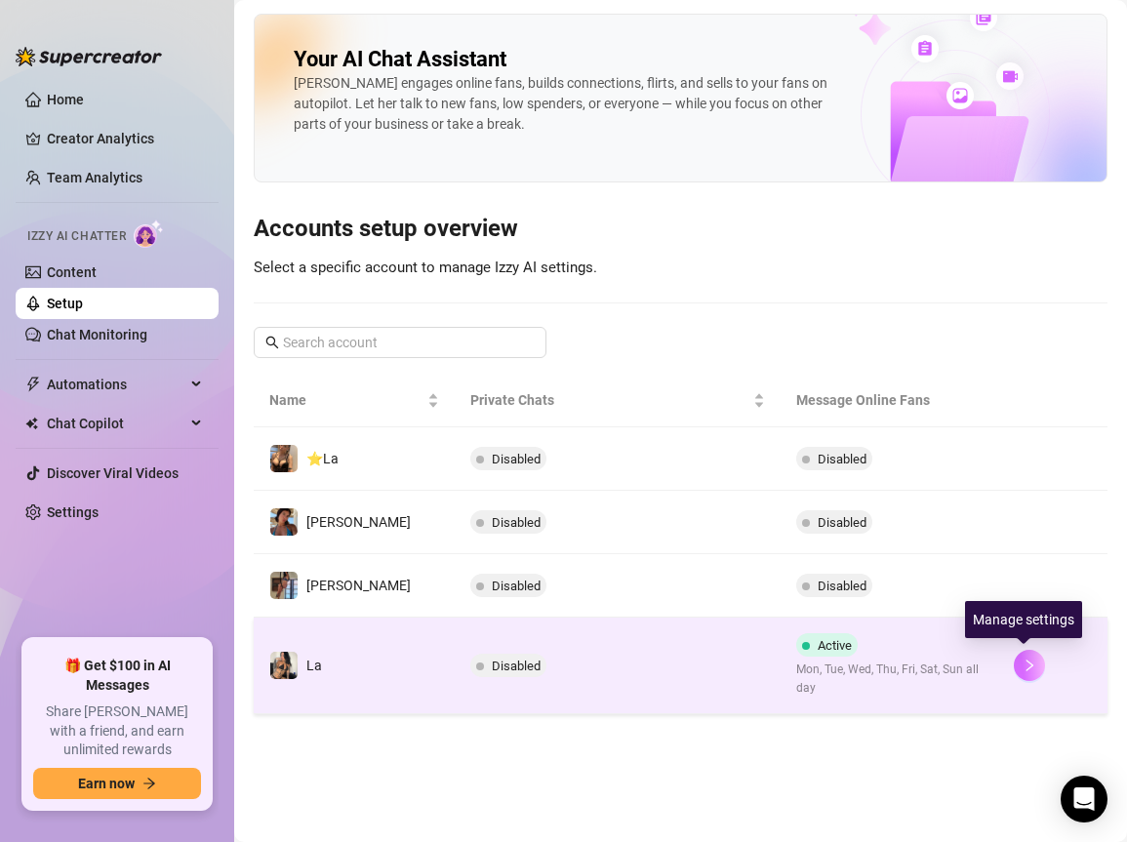
click at [1023, 668] on icon "right" at bounding box center [1030, 666] width 14 height 14
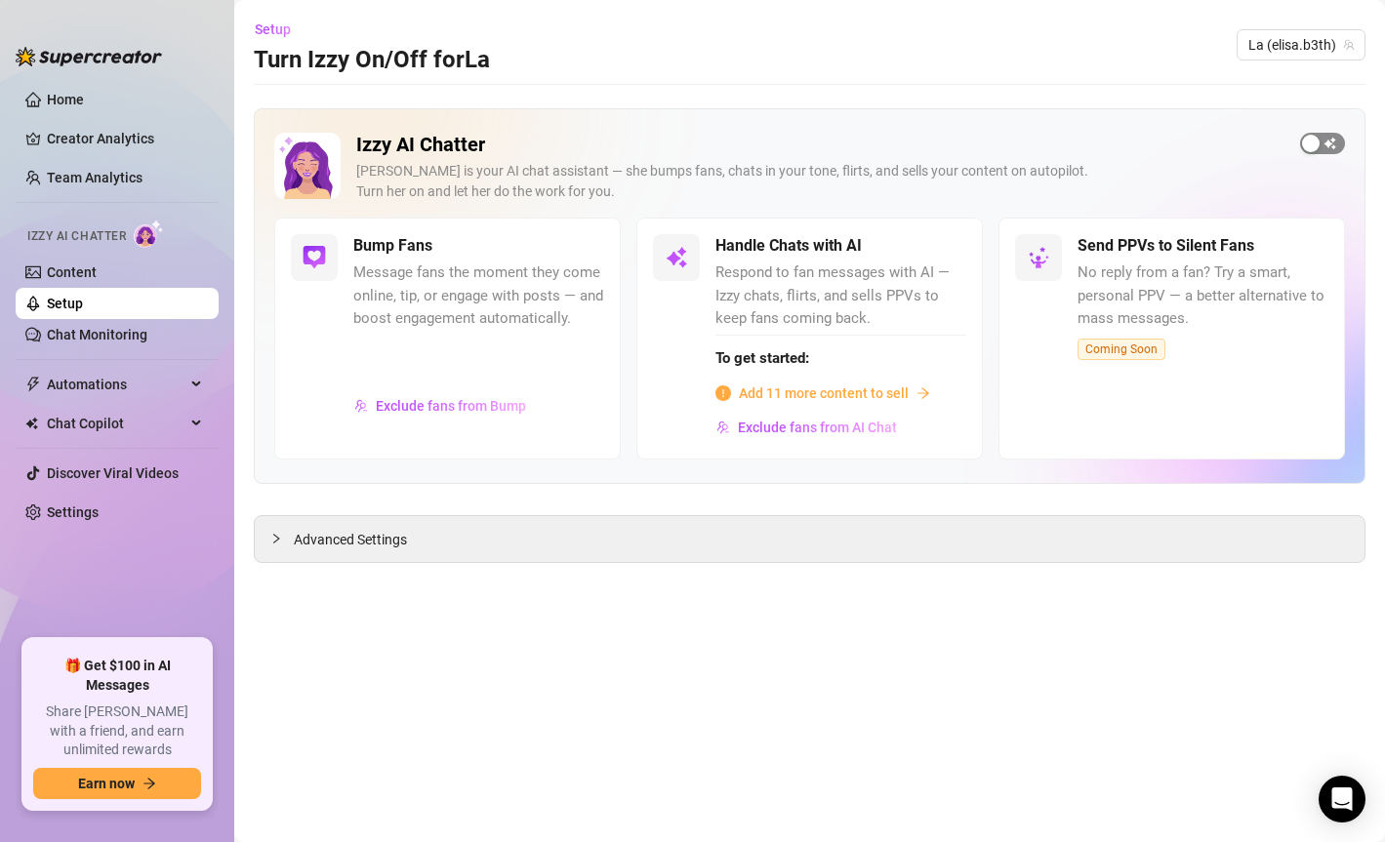
click at [1126, 139] on div "button" at bounding box center [1311, 144] width 18 height 18
click at [316, 558] on div "Advanced Settings" at bounding box center [810, 539] width 1110 height 46
click at [310, 541] on span "Advanced Settings" at bounding box center [350, 539] width 113 height 21
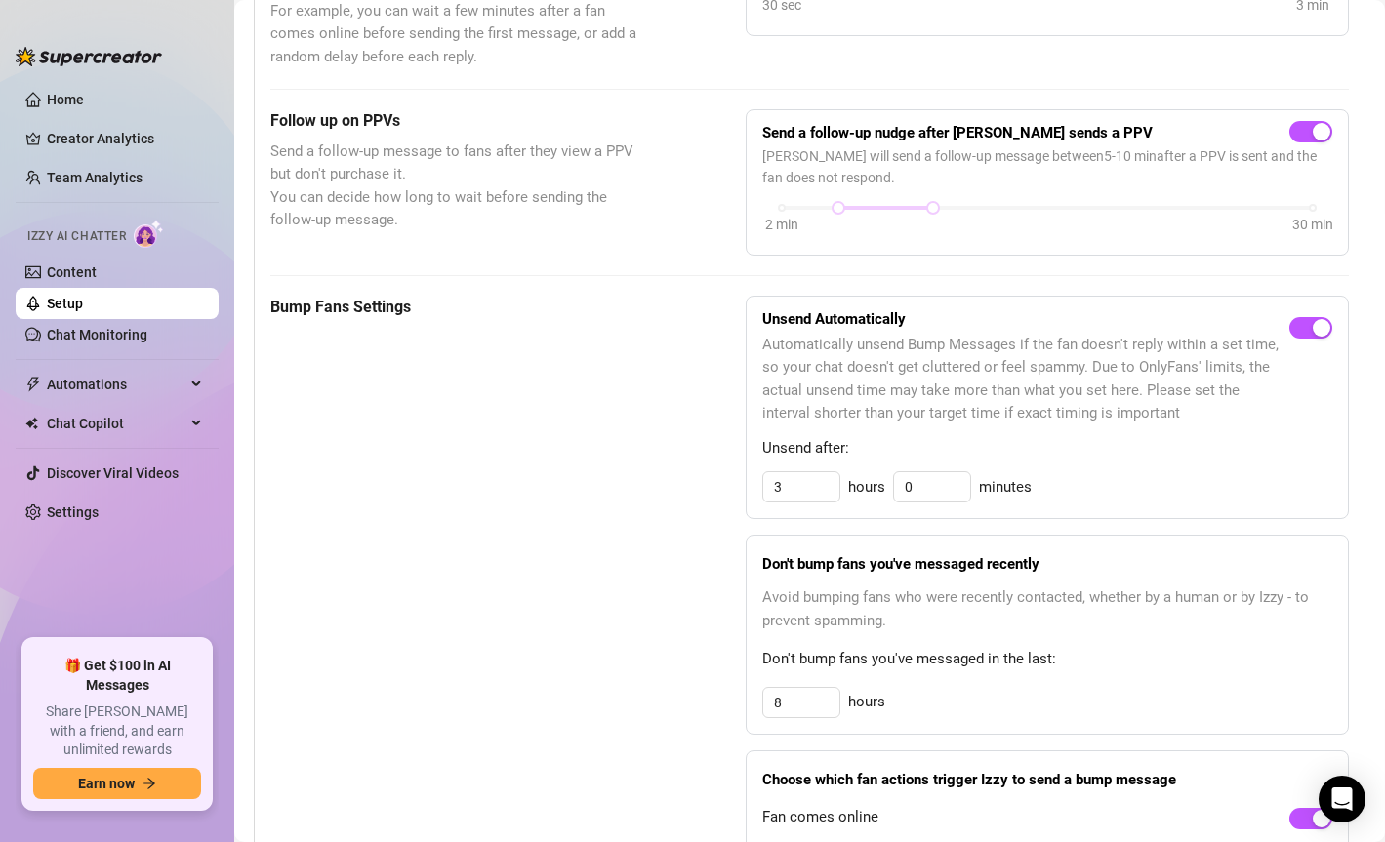
scroll to position [781, 0]
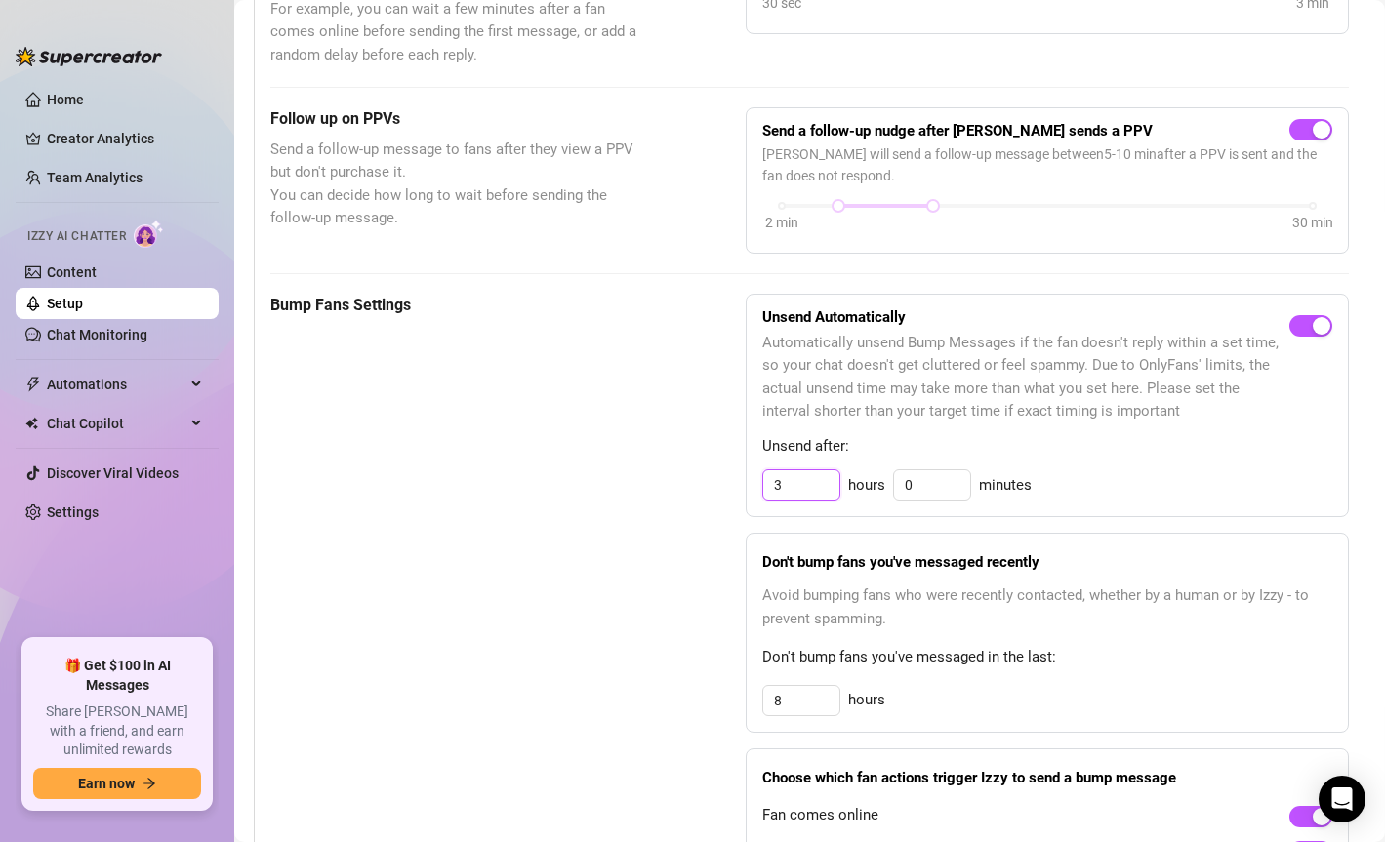
drag, startPoint x: 767, startPoint y: 480, endPoint x: 798, endPoint y: 481, distance: 30.3
click at [798, 481] on input "3" at bounding box center [801, 485] width 76 height 29
type input "12"
click at [690, 493] on div "Bump Fans Settings Unsend Automatically Automatically unsend Bump Messages if t…" at bounding box center [809, 607] width 1079 height 626
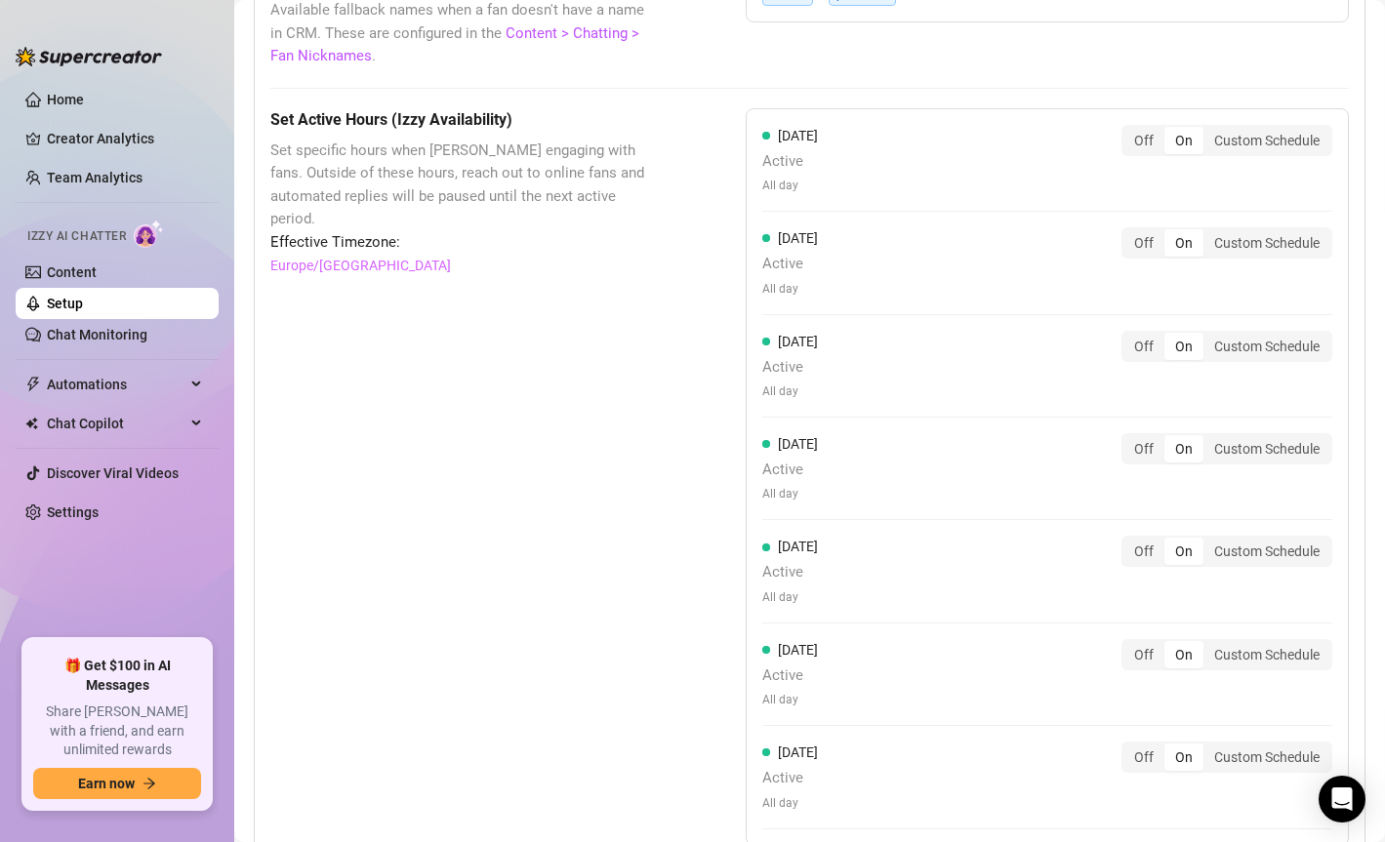
scroll to position [1989, 0]
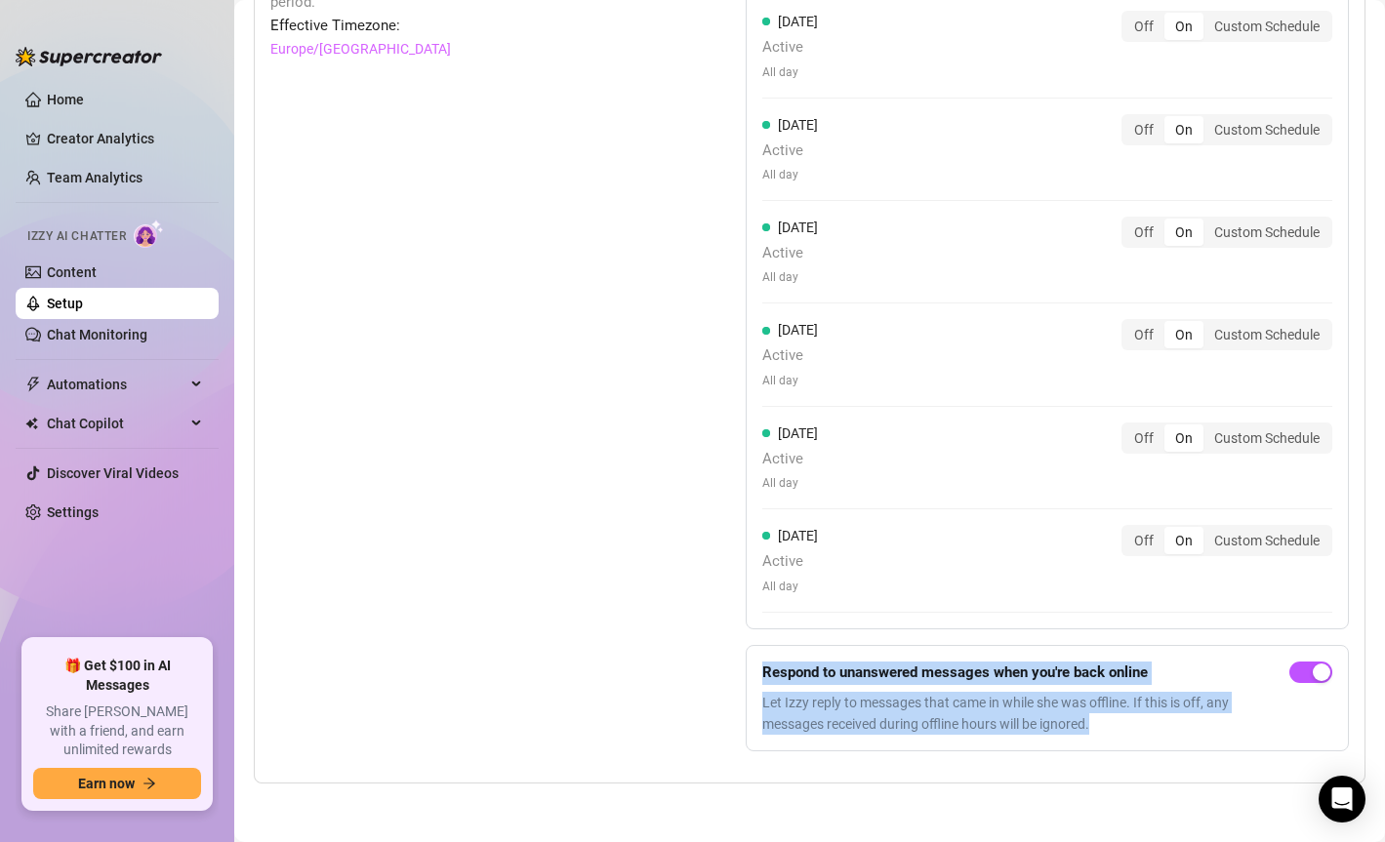
drag, startPoint x: 759, startPoint y: 670, endPoint x: 1121, endPoint y: 717, distance: 364.2
click at [1124, 720] on div "Respond to unanswered messages when you're back online Let Izzy reply to messag…" at bounding box center [1021, 699] width 519 height 74
copy div "Respond to unanswered messages when you're back online Let Izzy reply to messag…"
click at [83, 311] on link "Setup" at bounding box center [65, 304] width 36 height 16
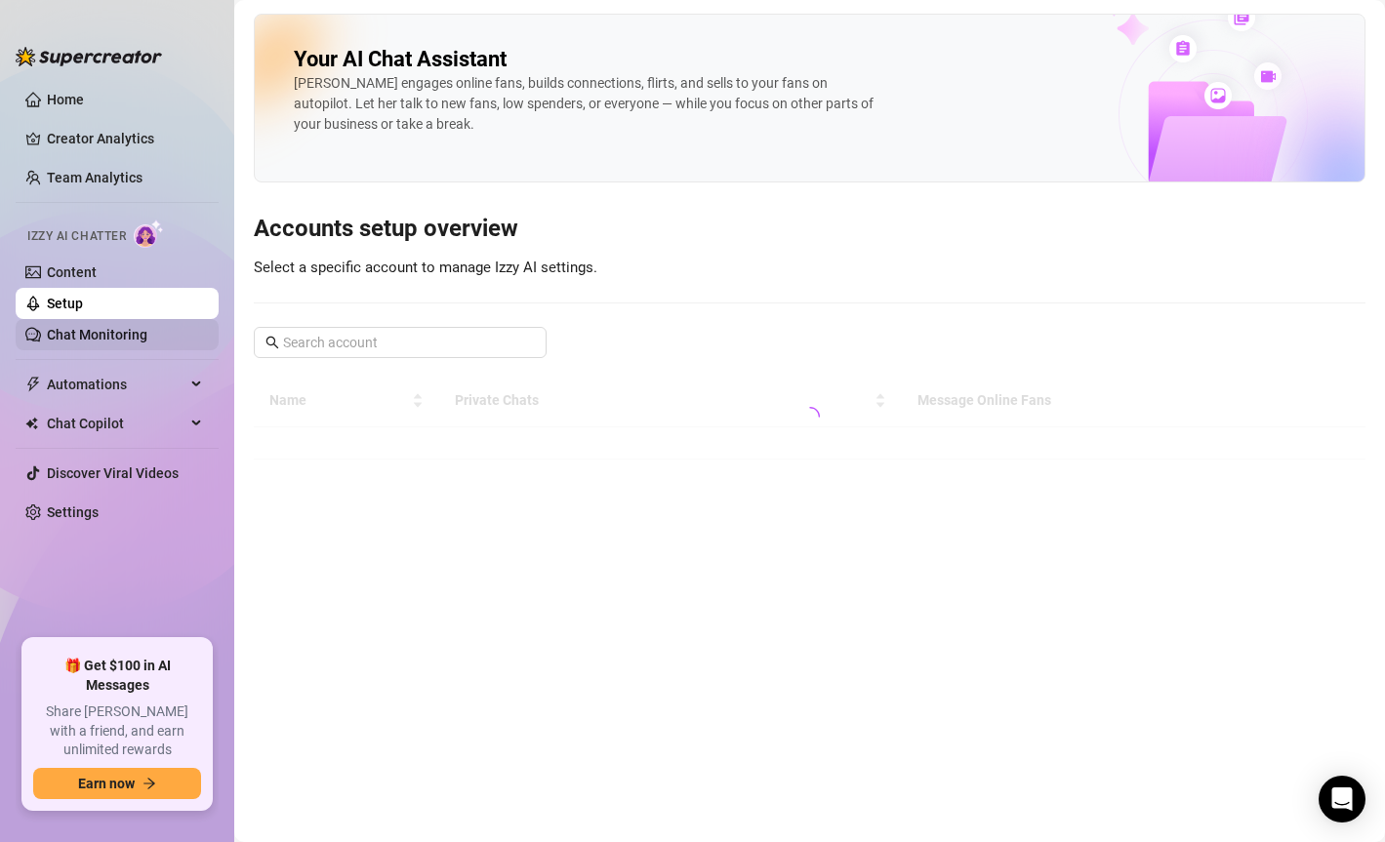
click at [103, 333] on link "Chat Monitoring" at bounding box center [97, 335] width 101 height 16
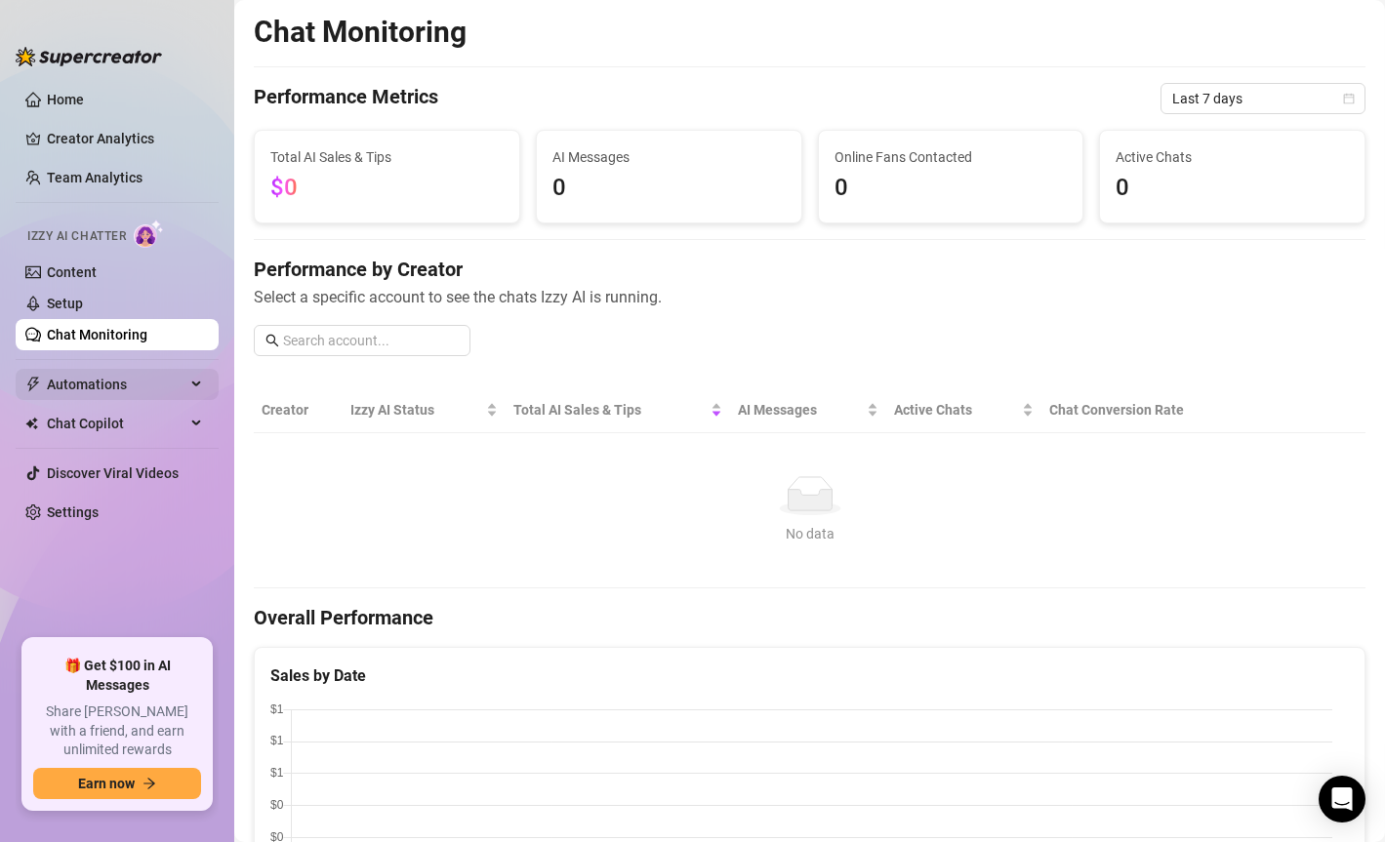
click at [95, 384] on span "Automations" at bounding box center [116, 384] width 139 height 31
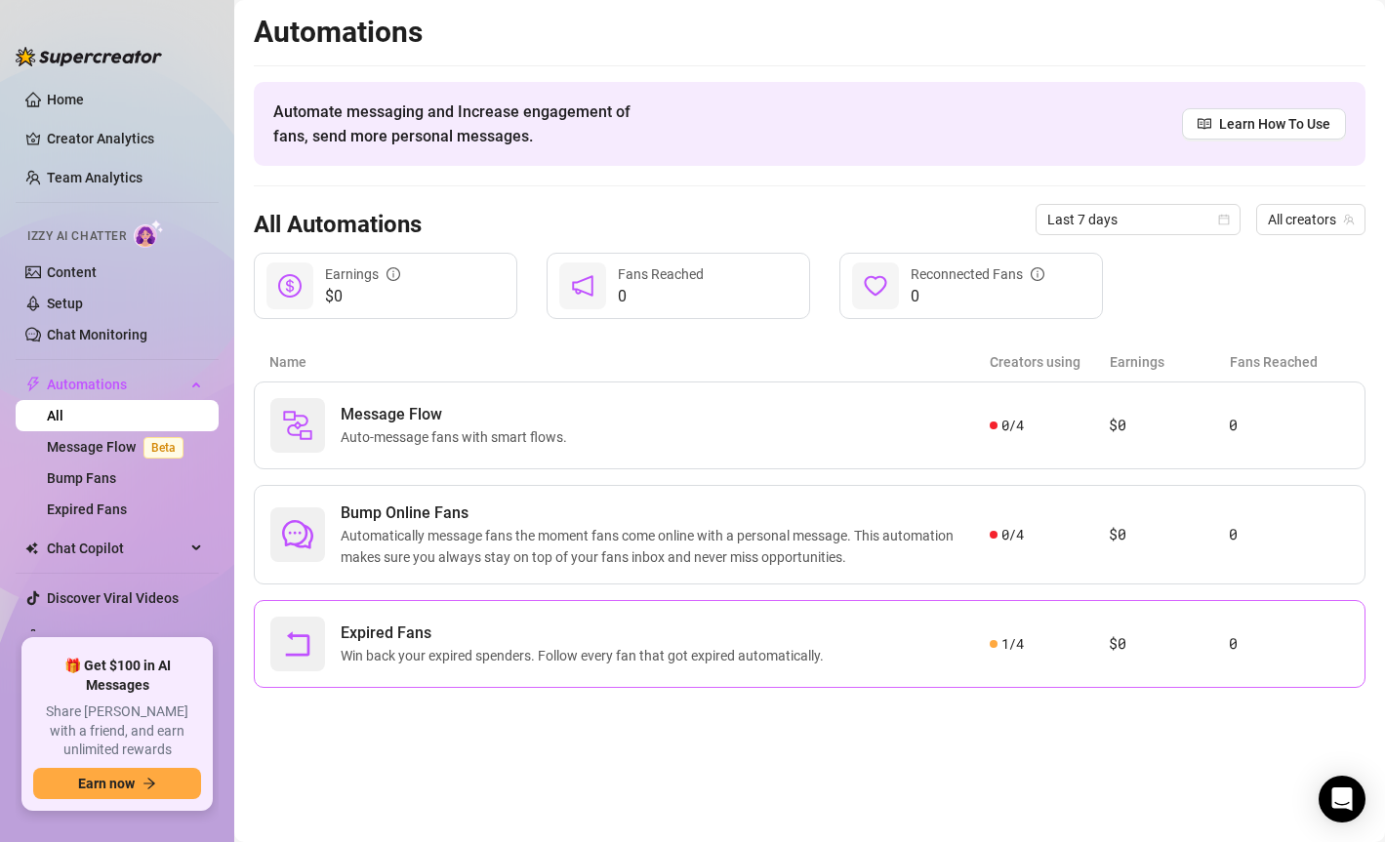
click at [770, 628] on span "Expired Fans" at bounding box center [586, 633] width 491 height 23
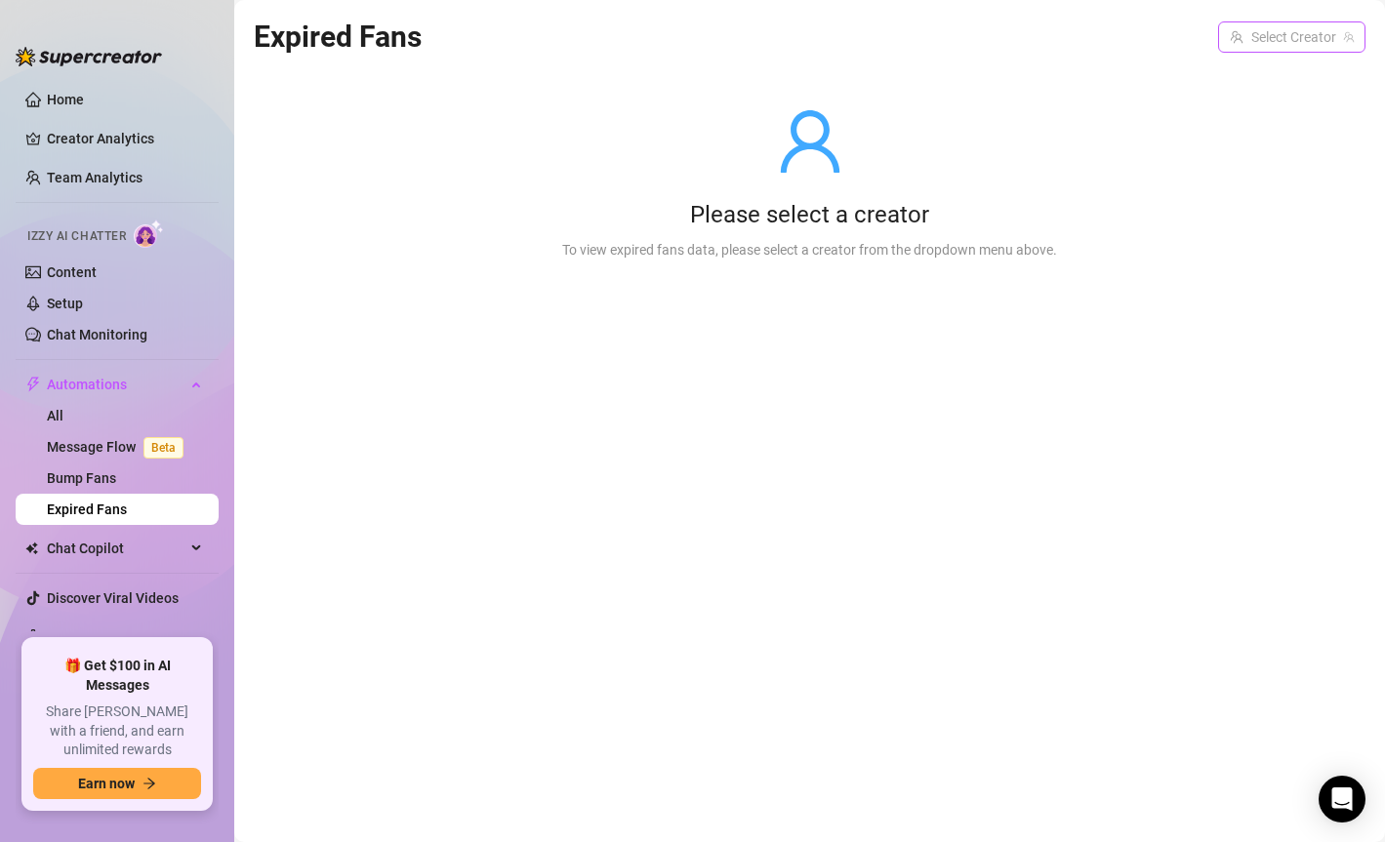
click at [1126, 48] on input "search" at bounding box center [1283, 36] width 106 height 29
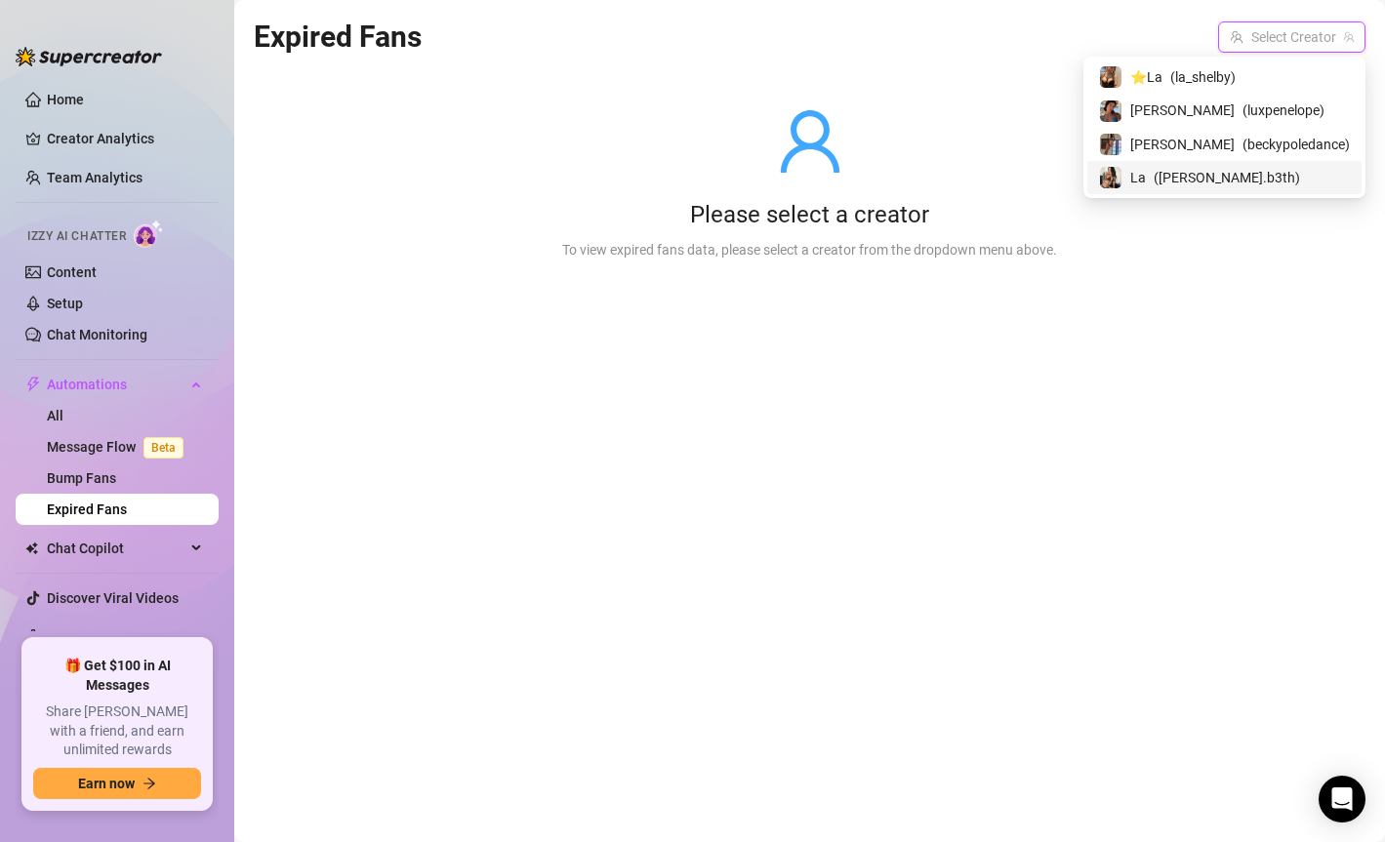
click at [1126, 172] on span "( [PERSON_NAME].b3th )" at bounding box center [1227, 177] width 146 height 21
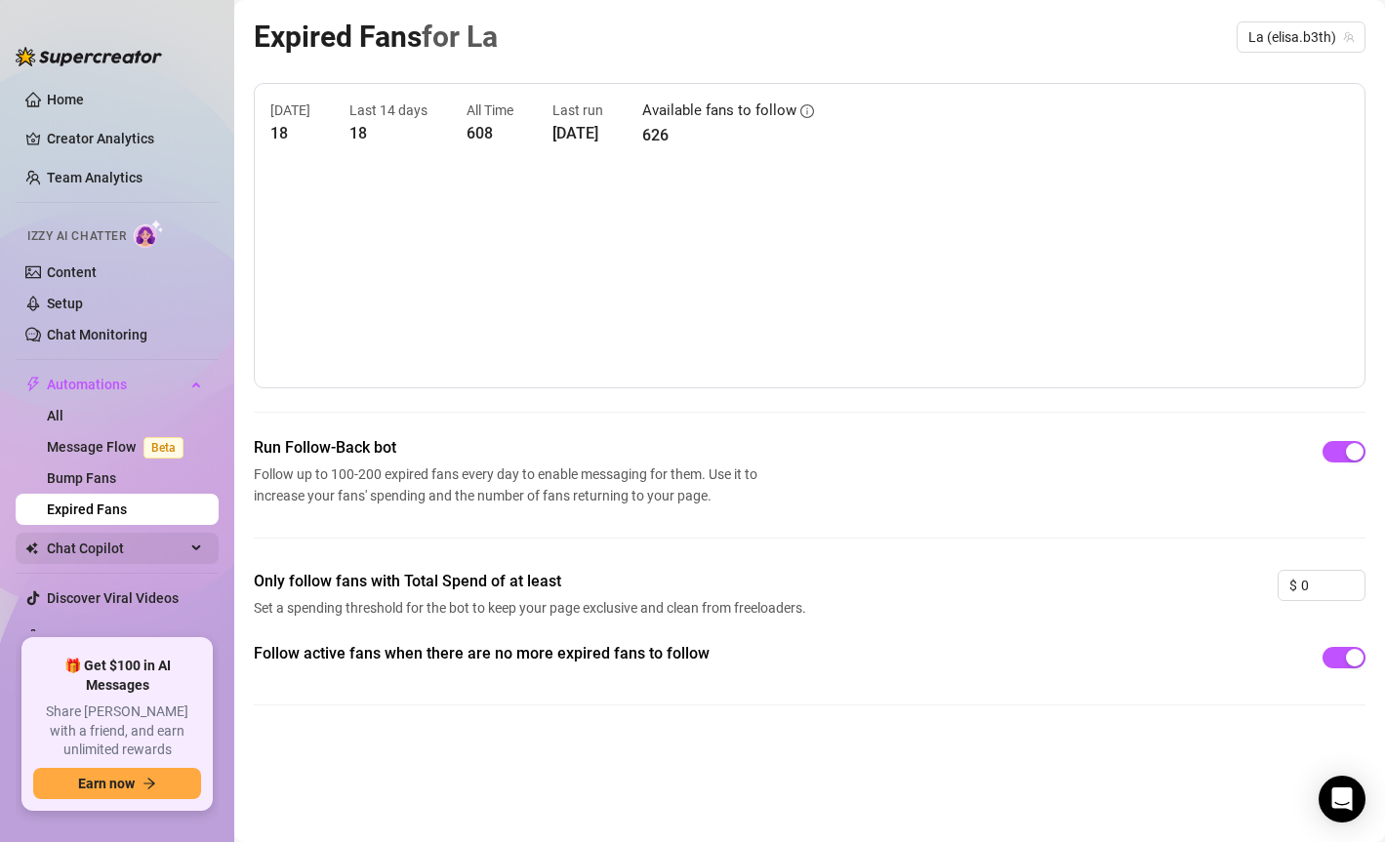
click at [118, 550] on span "Chat Copilot" at bounding box center [116, 548] width 139 height 31
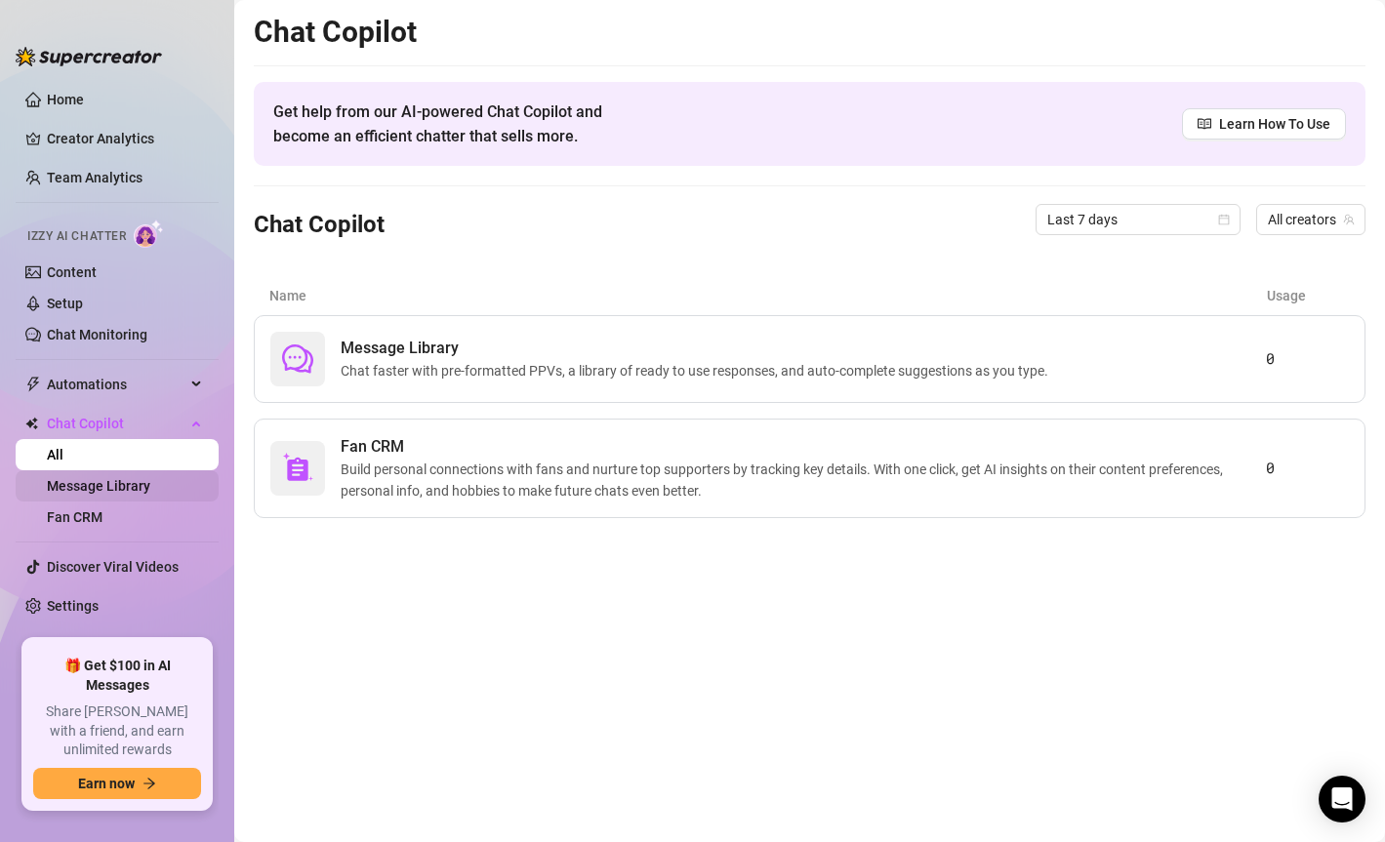
click at [136, 494] on link "Message Library" at bounding box center [98, 486] width 103 height 16
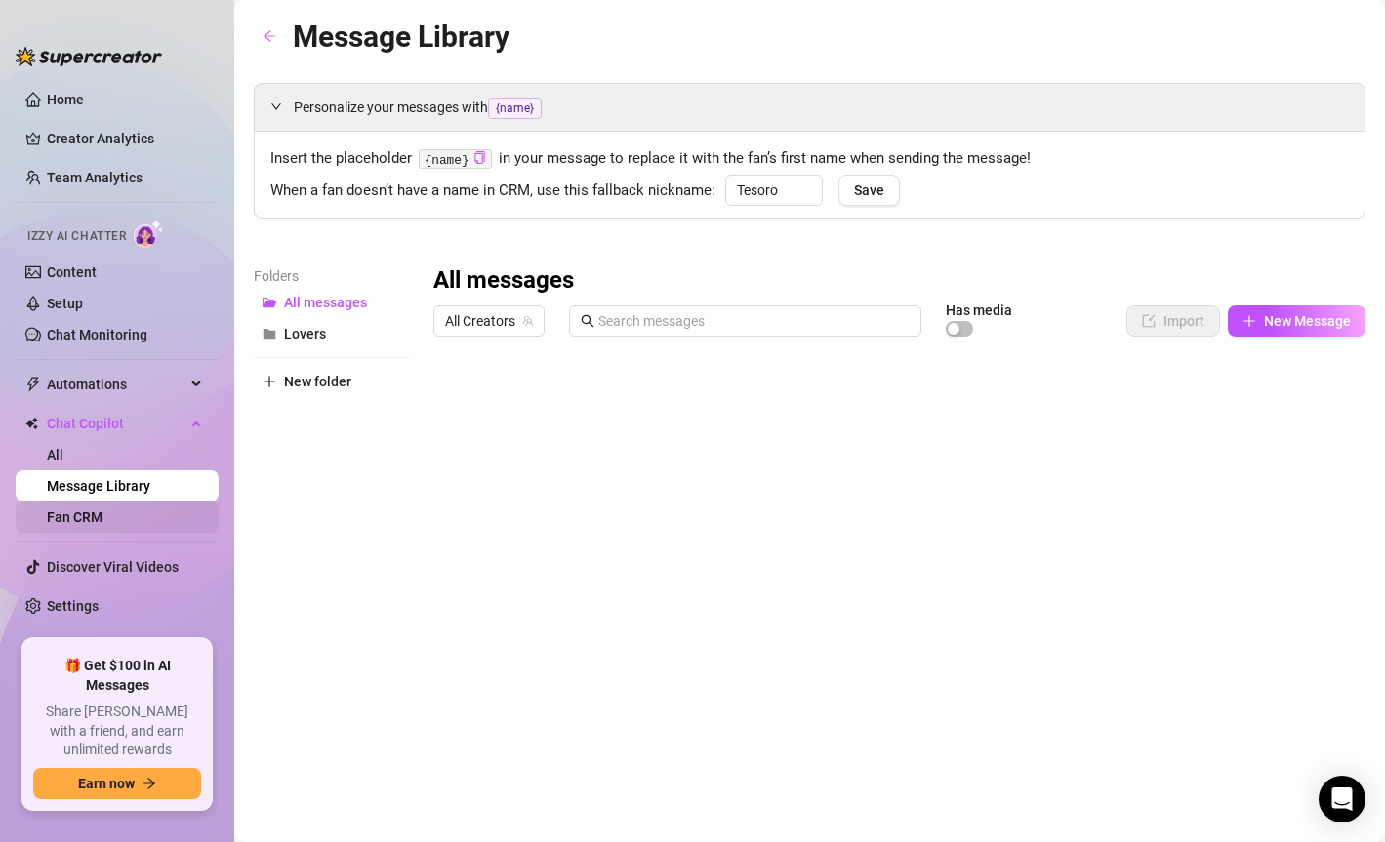
click at [102, 510] on link "Fan CRM" at bounding box center [75, 518] width 56 height 16
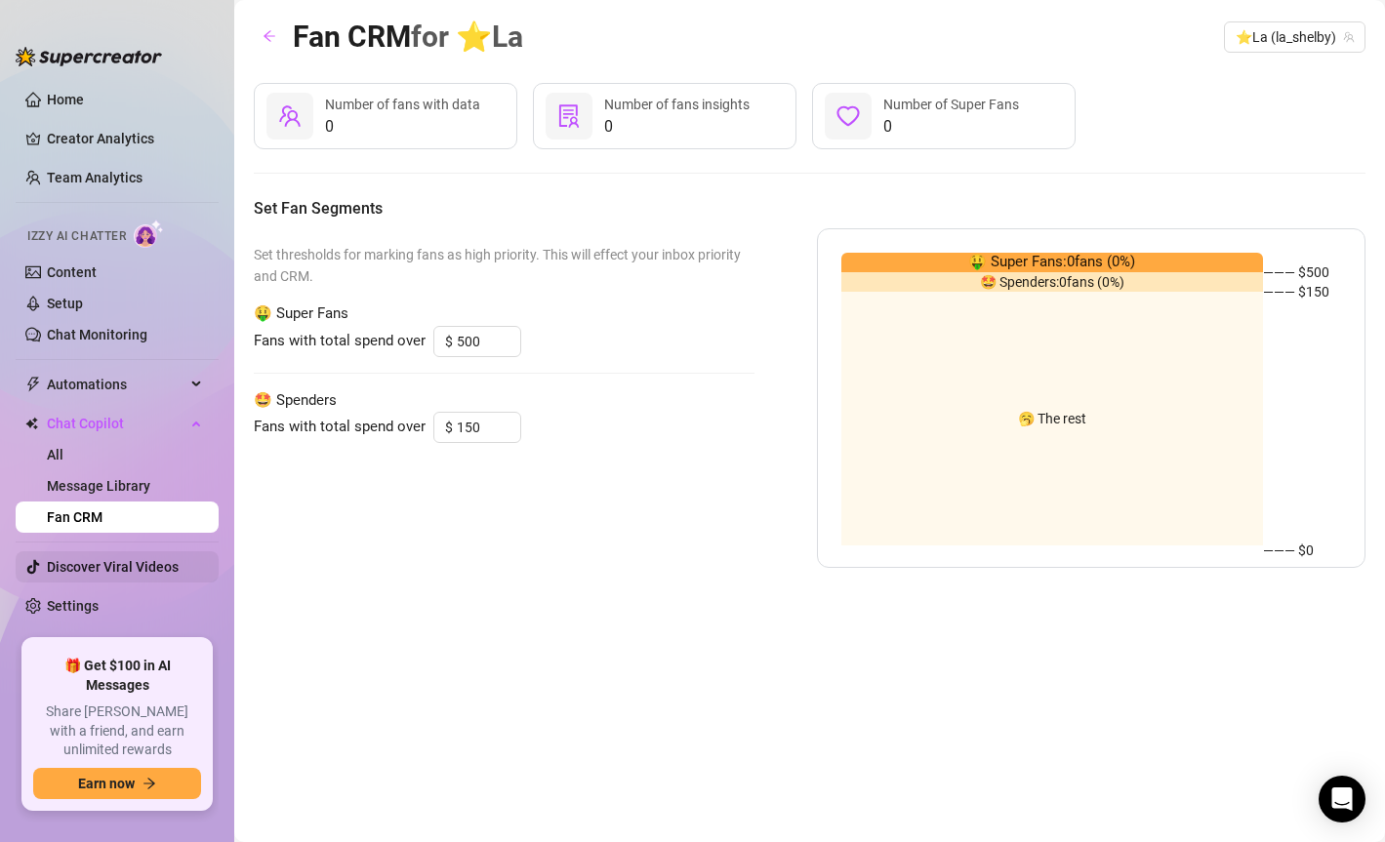
click at [120, 564] on link "Discover Viral Videos" at bounding box center [113, 567] width 132 height 16
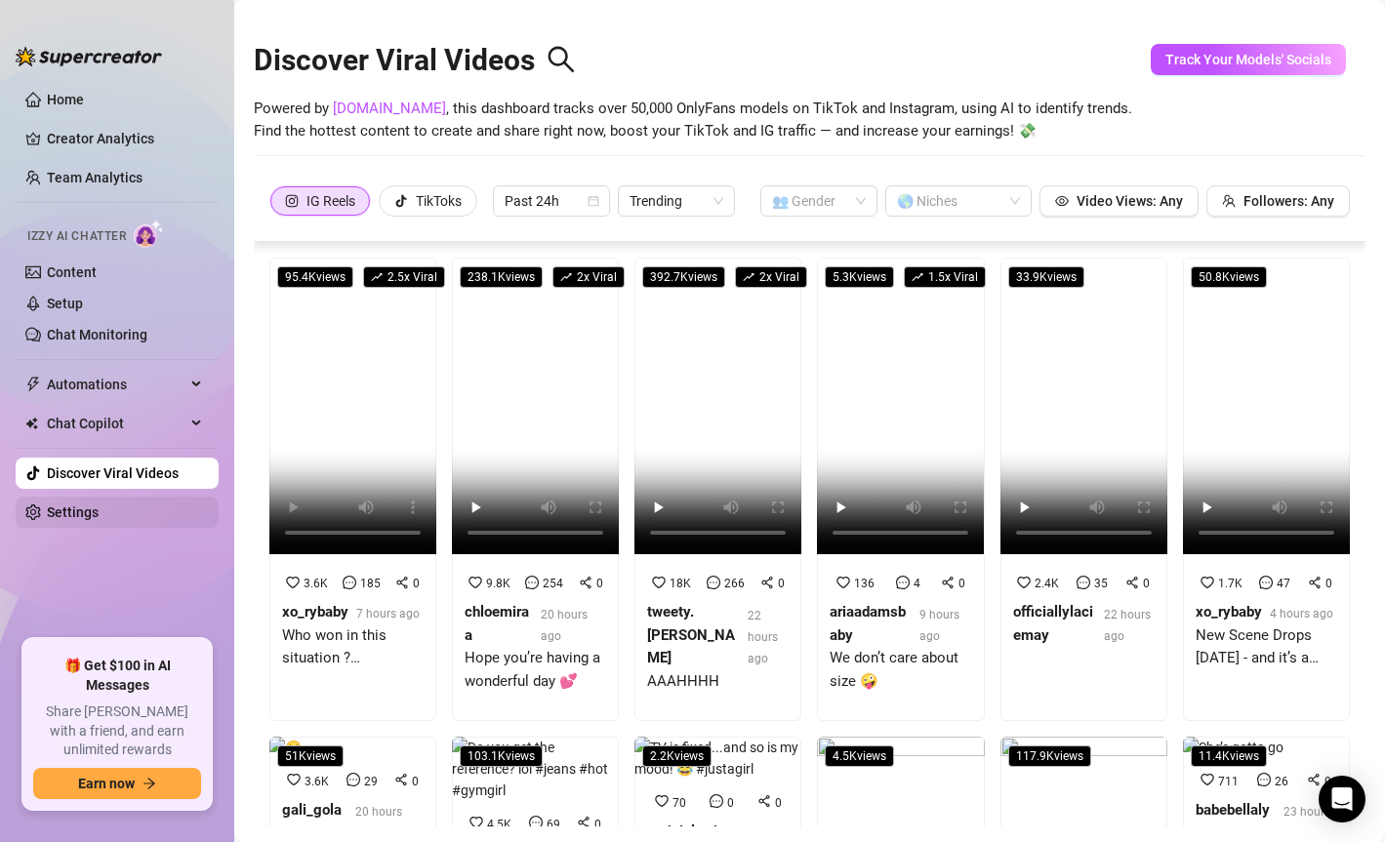
click at [99, 507] on link "Settings" at bounding box center [73, 513] width 52 height 16
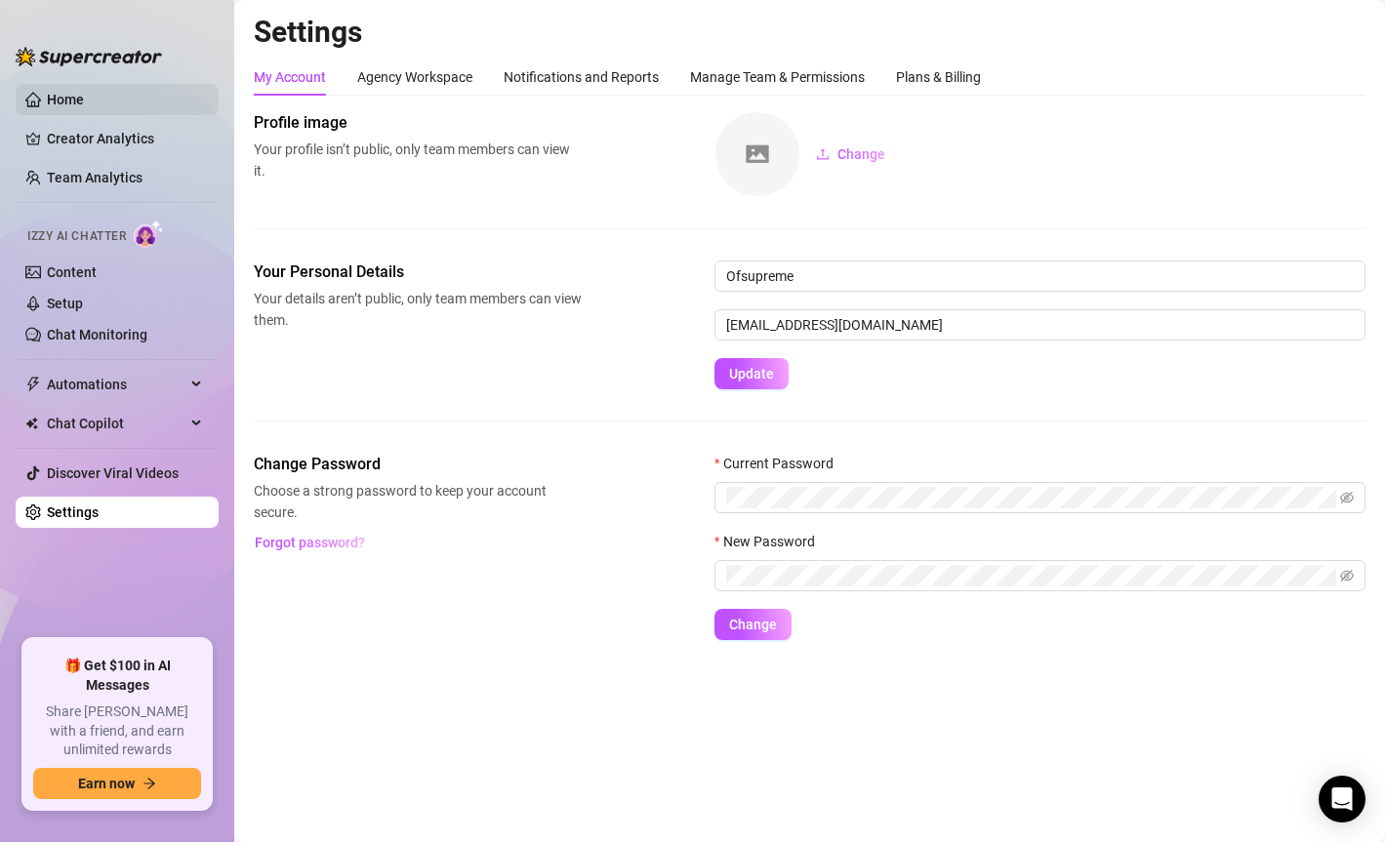
click at [72, 97] on link "Home" at bounding box center [65, 100] width 37 height 16
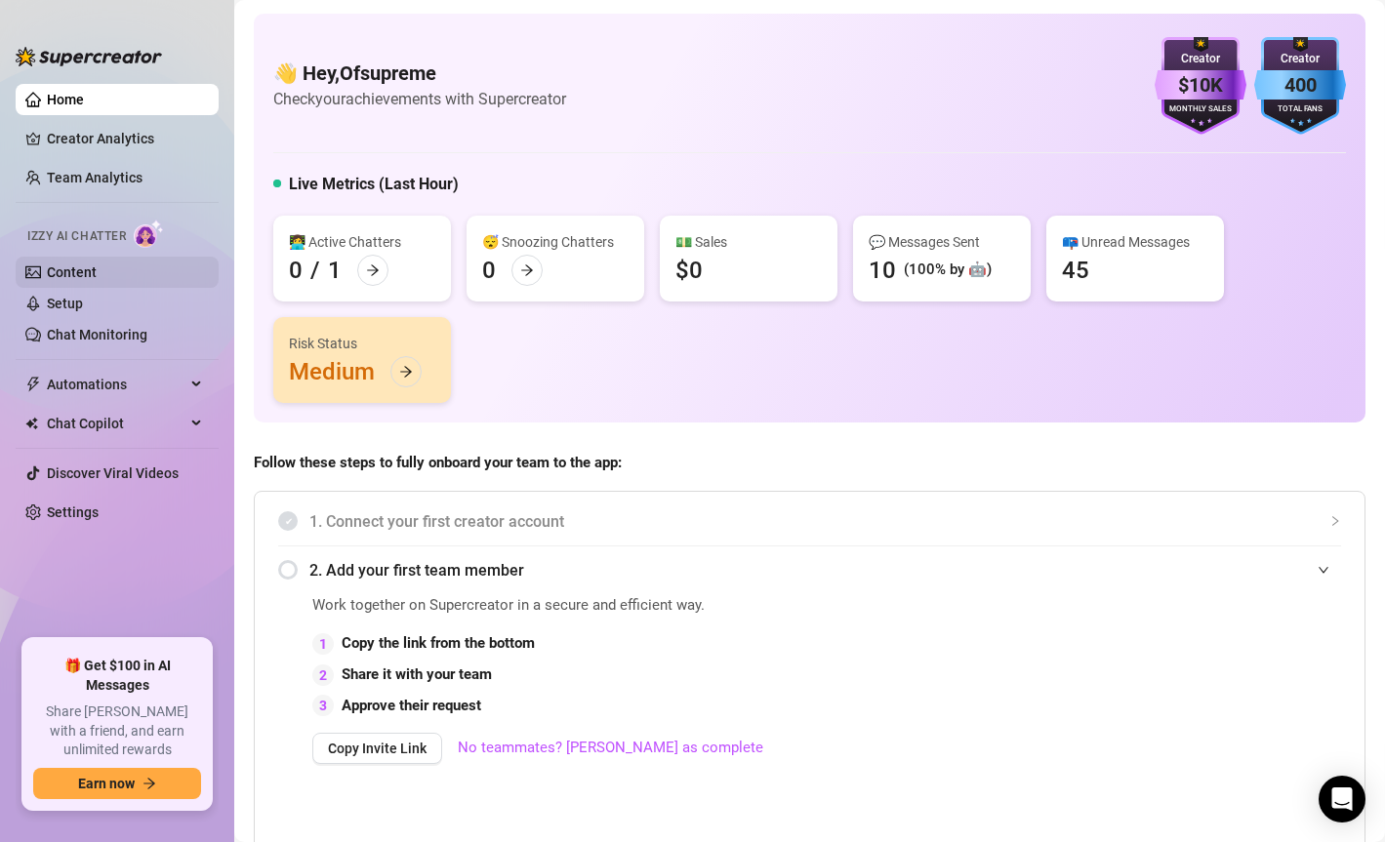
click at [84, 267] on link "Content" at bounding box center [72, 273] width 50 height 16
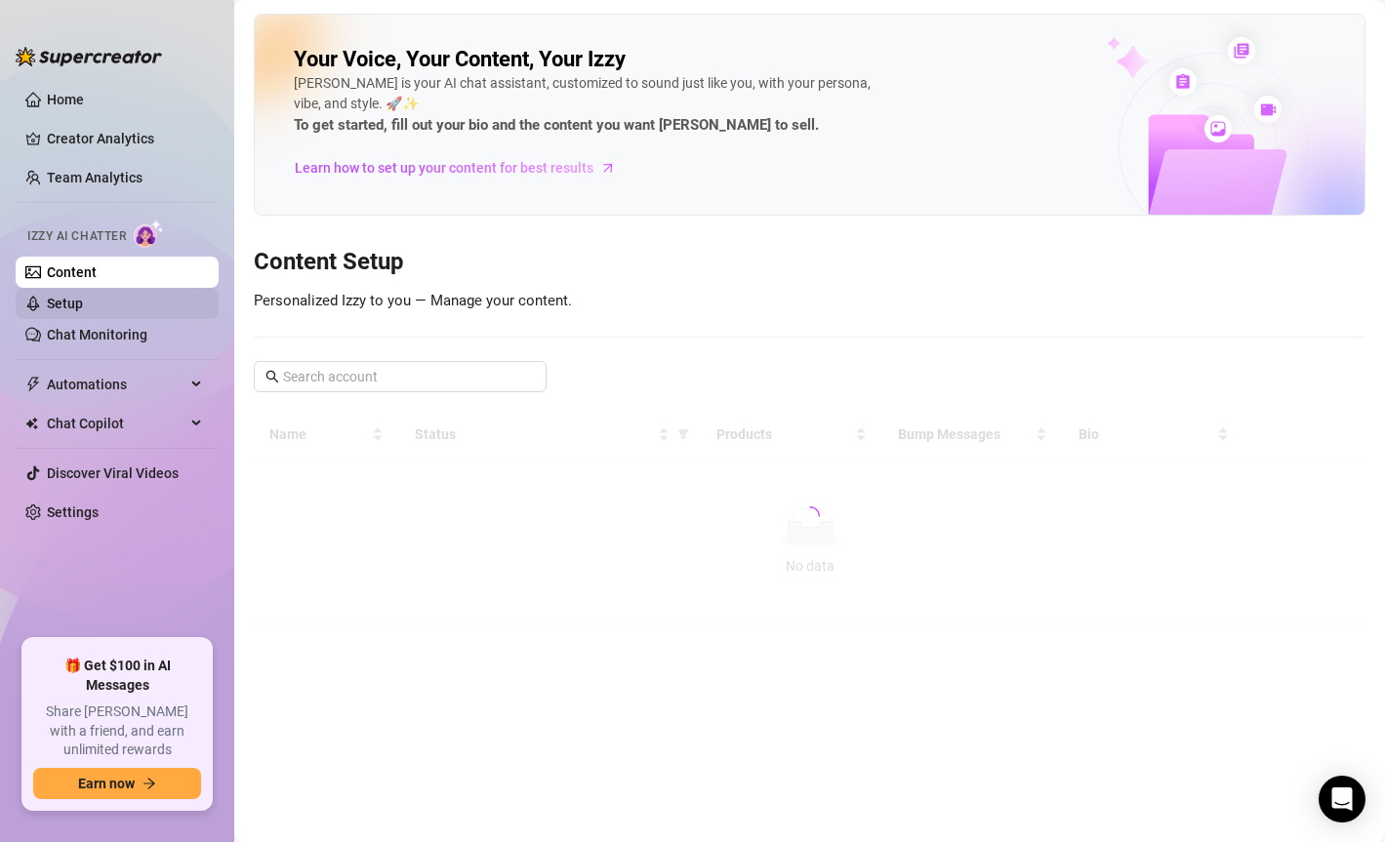
click at [83, 300] on link "Setup" at bounding box center [65, 304] width 36 height 16
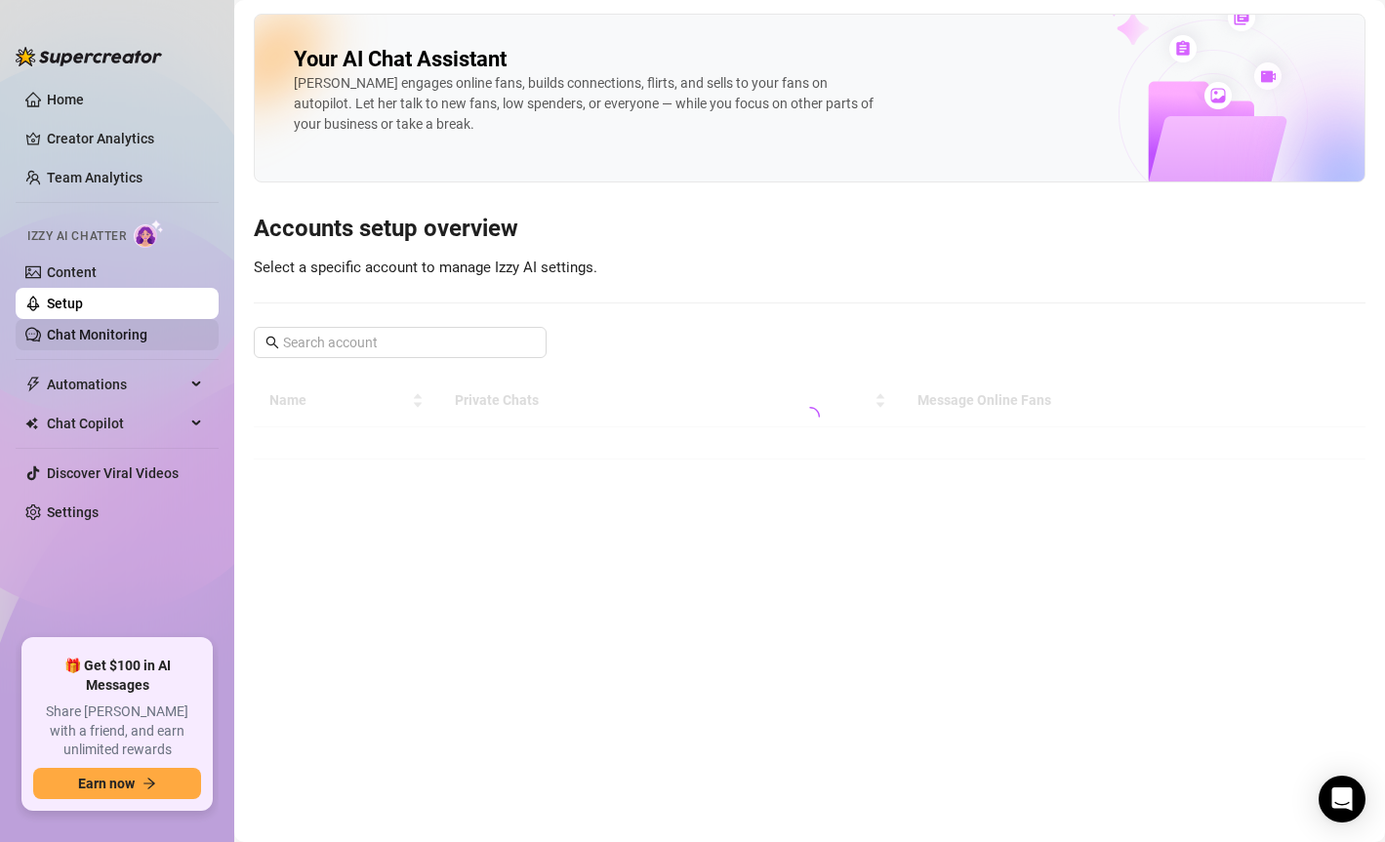
click at [108, 332] on link "Chat Monitoring" at bounding box center [97, 335] width 101 height 16
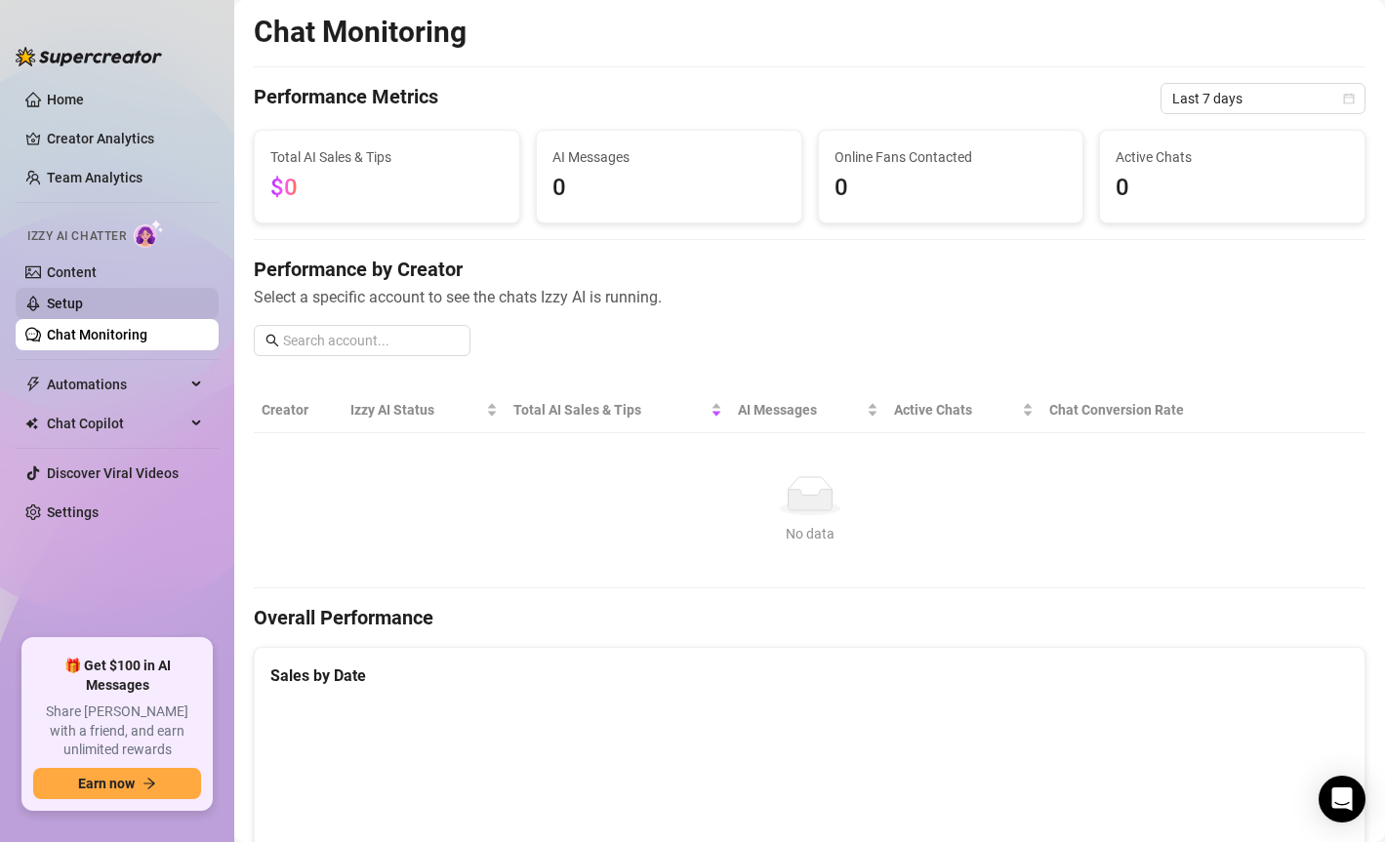
click at [83, 307] on link "Setup" at bounding box center [65, 304] width 36 height 16
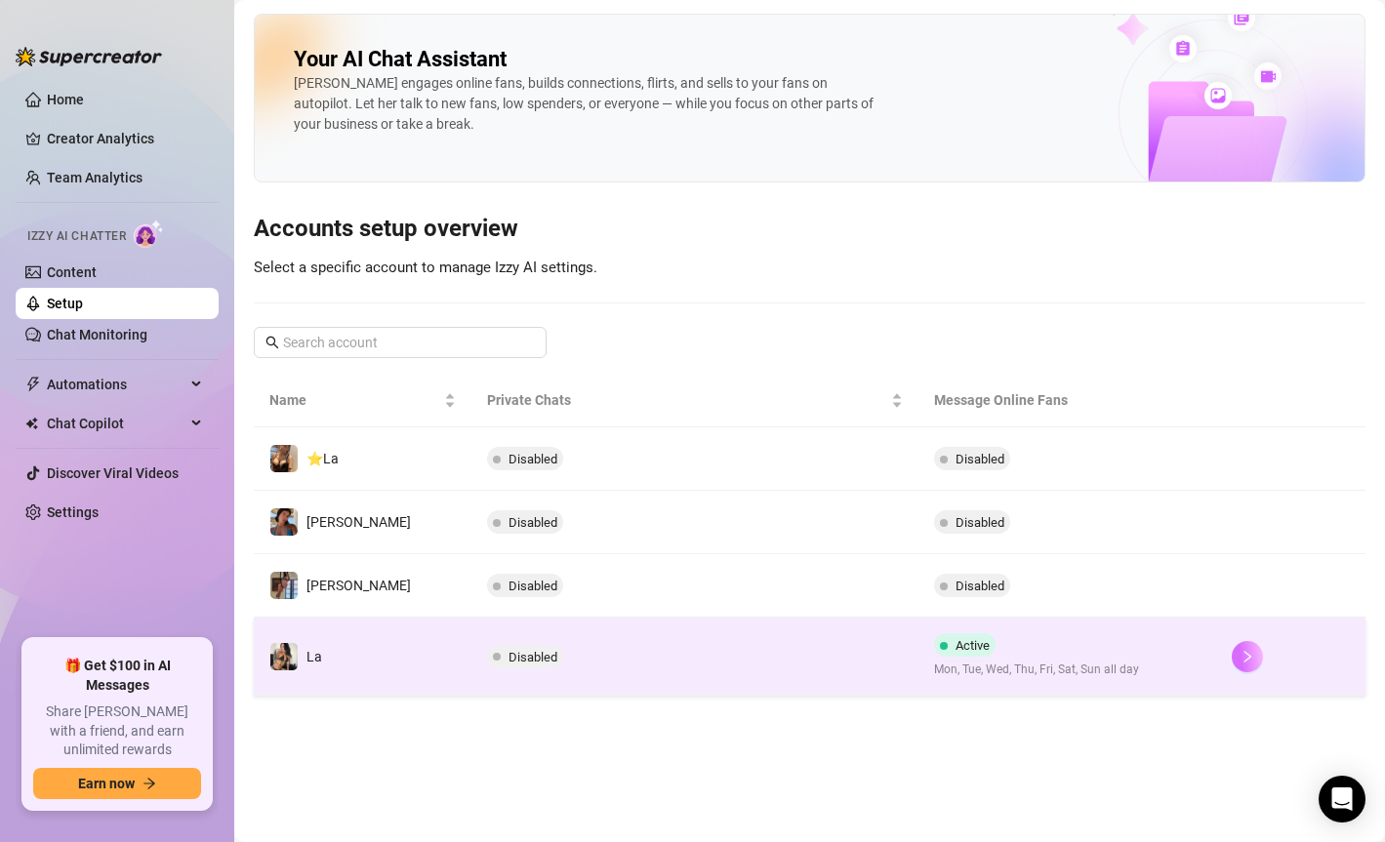
click at [1126, 651] on button "button" at bounding box center [1247, 656] width 31 height 31
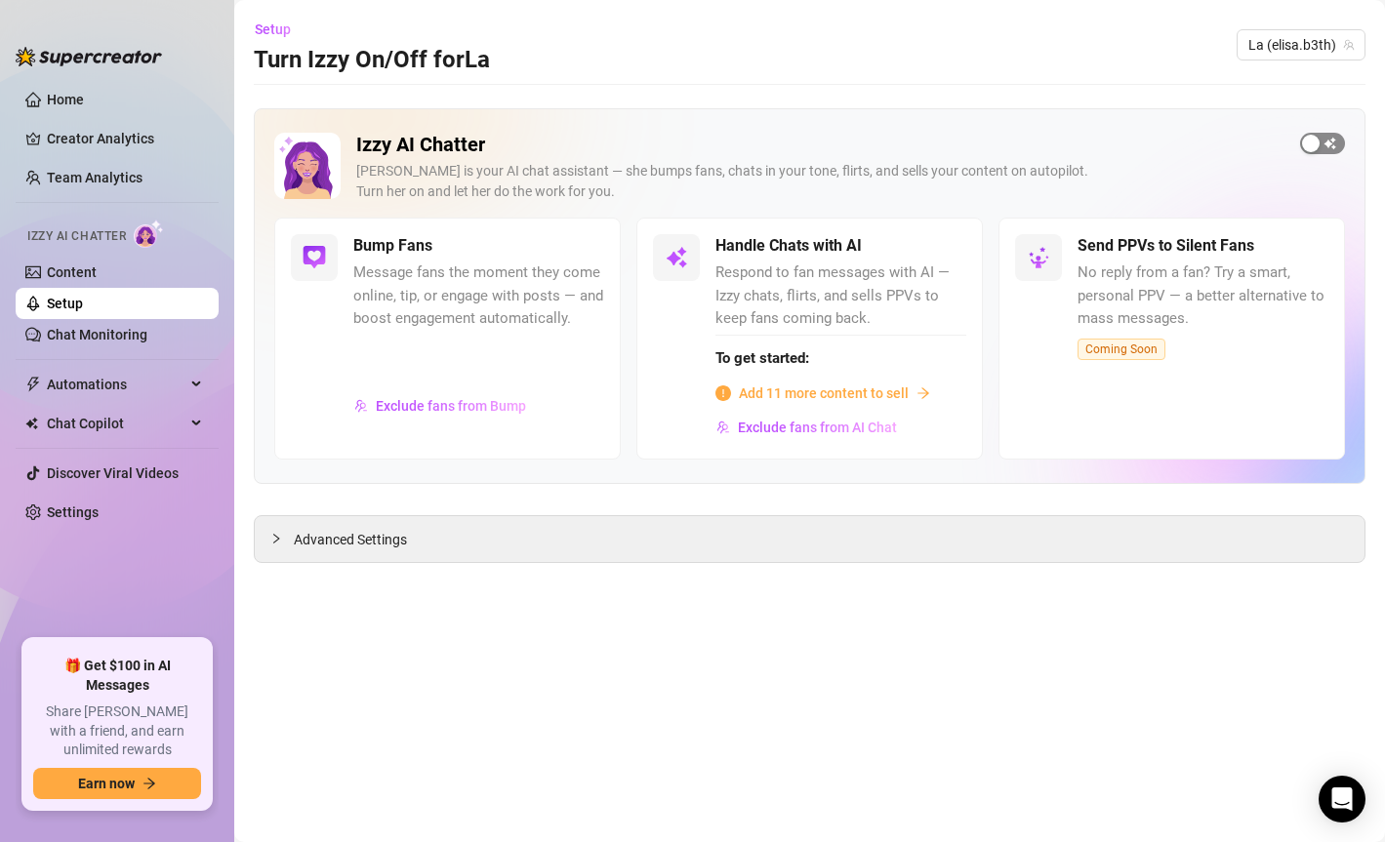
click at [1126, 136] on div "button" at bounding box center [1311, 144] width 18 height 18
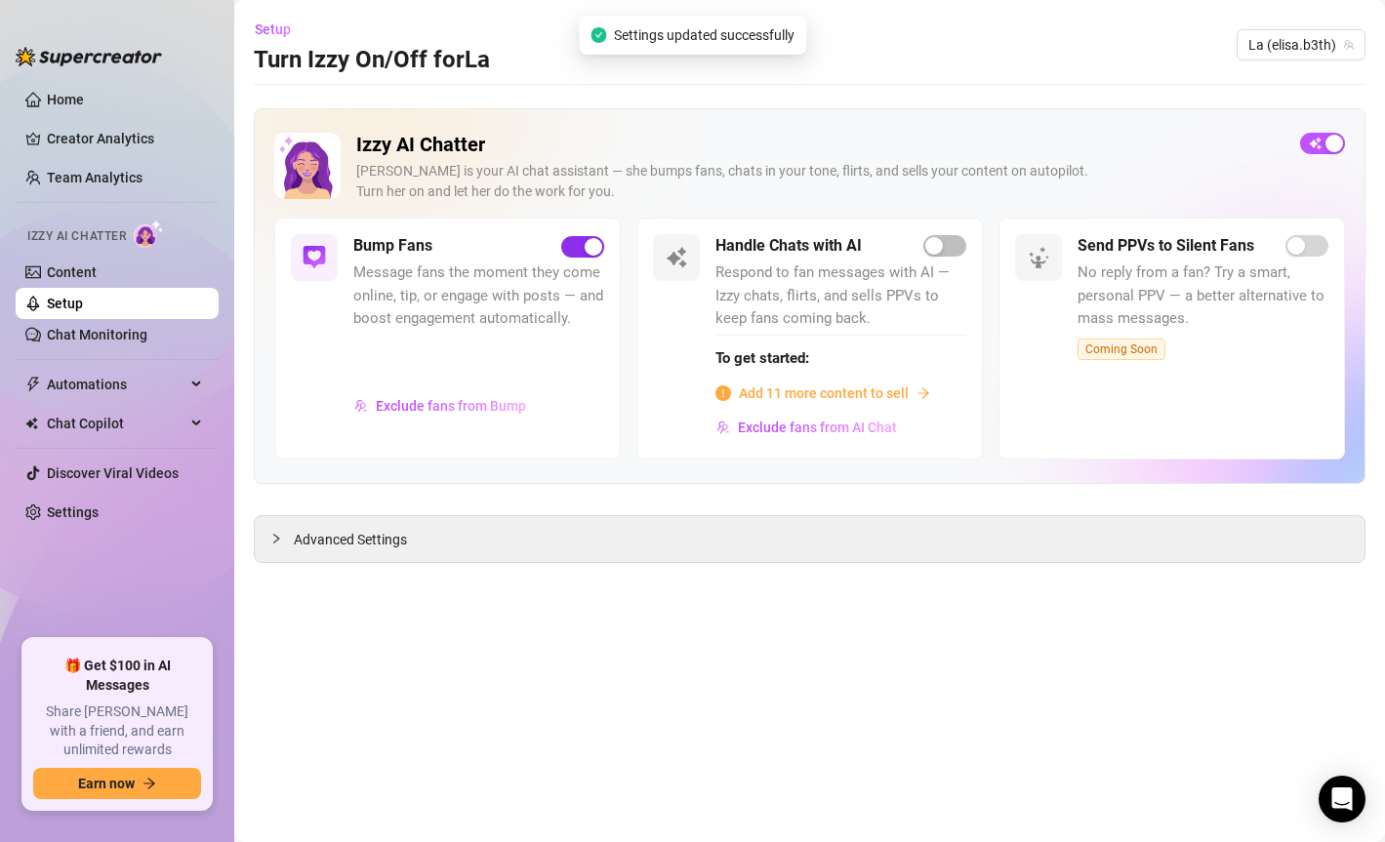
click at [586, 257] on span "button" at bounding box center [582, 246] width 43 height 21
click at [1126, 142] on div "button" at bounding box center [1335, 144] width 18 height 18
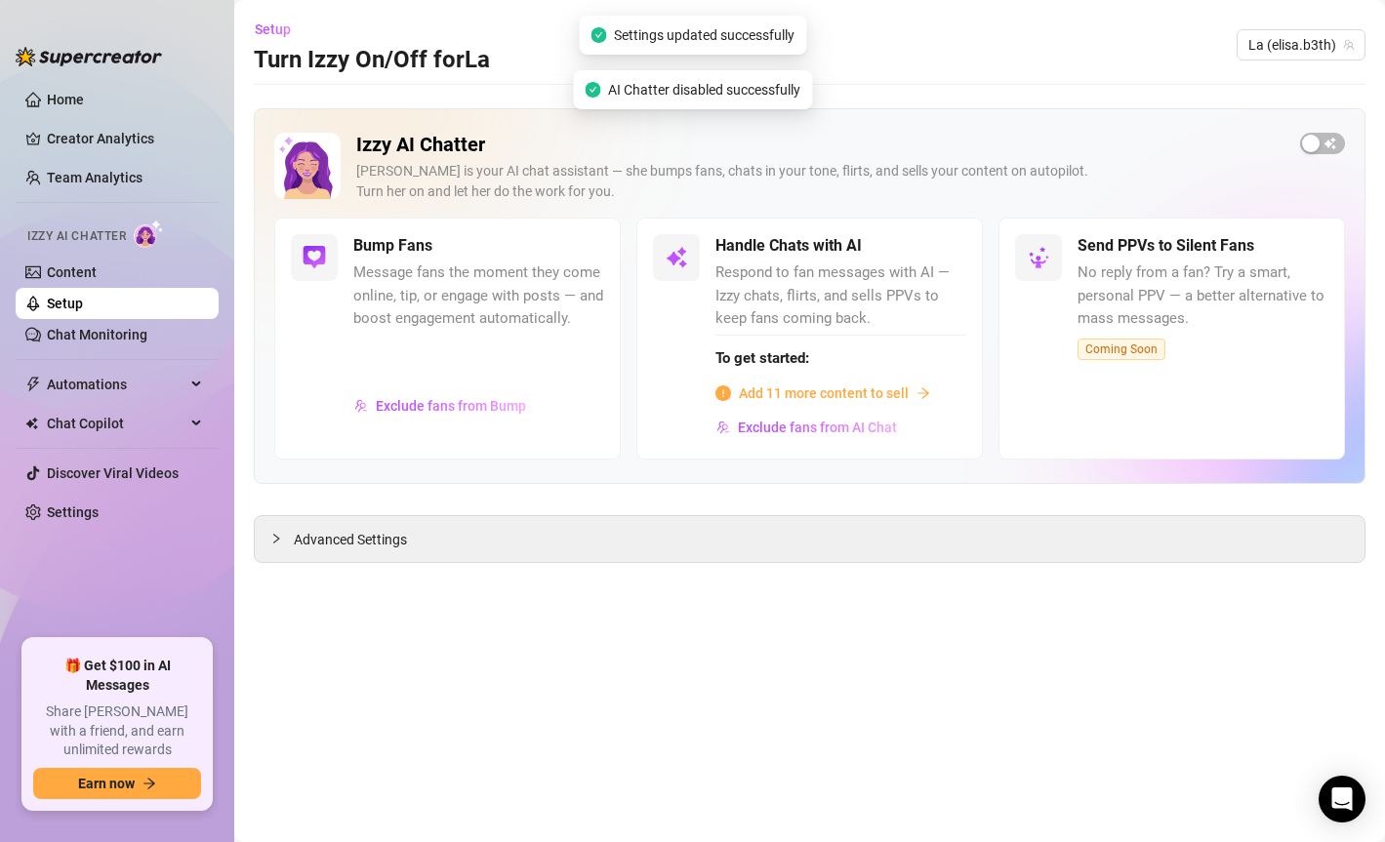
click at [755, 652] on main "Setup Turn Izzy On/Off for La La (elisa.b3th) Izzy AI Chatter [PERSON_NAME] is …" at bounding box center [809, 421] width 1151 height 842
click at [495, 553] on div "Advanced Settings" at bounding box center [810, 539] width 1110 height 46
click at [480, 542] on div "Advanced Settings" at bounding box center [810, 539] width 1110 height 46
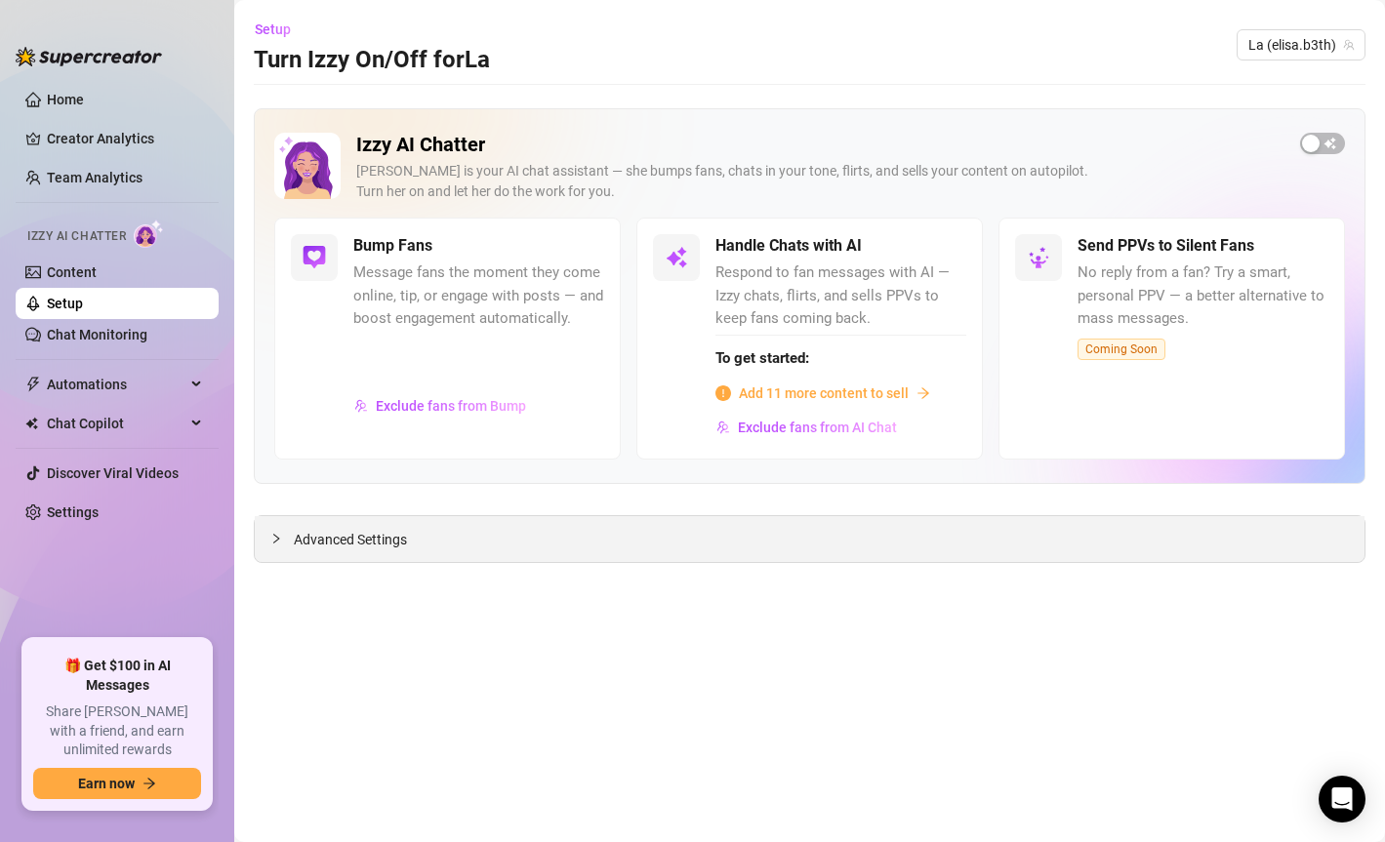
drag, startPoint x: 347, startPoint y: 545, endPoint x: 371, endPoint y: 558, distance: 28.0
click at [347, 544] on span "Advanced Settings" at bounding box center [350, 539] width 113 height 21
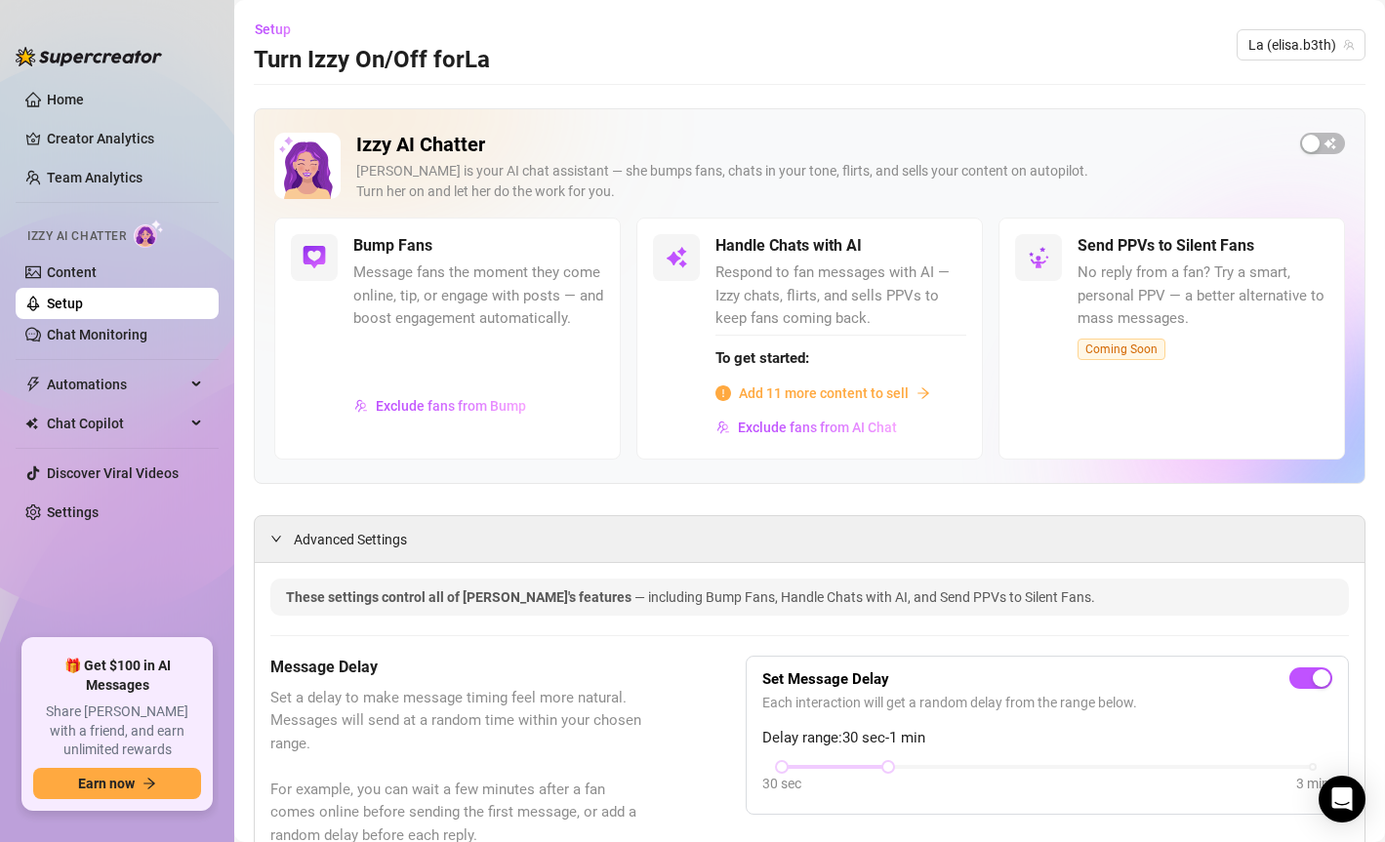
click at [522, 697] on span "Set a delay to make message timing feel more natural. Messages will send at a r…" at bounding box center [459, 767] width 378 height 161
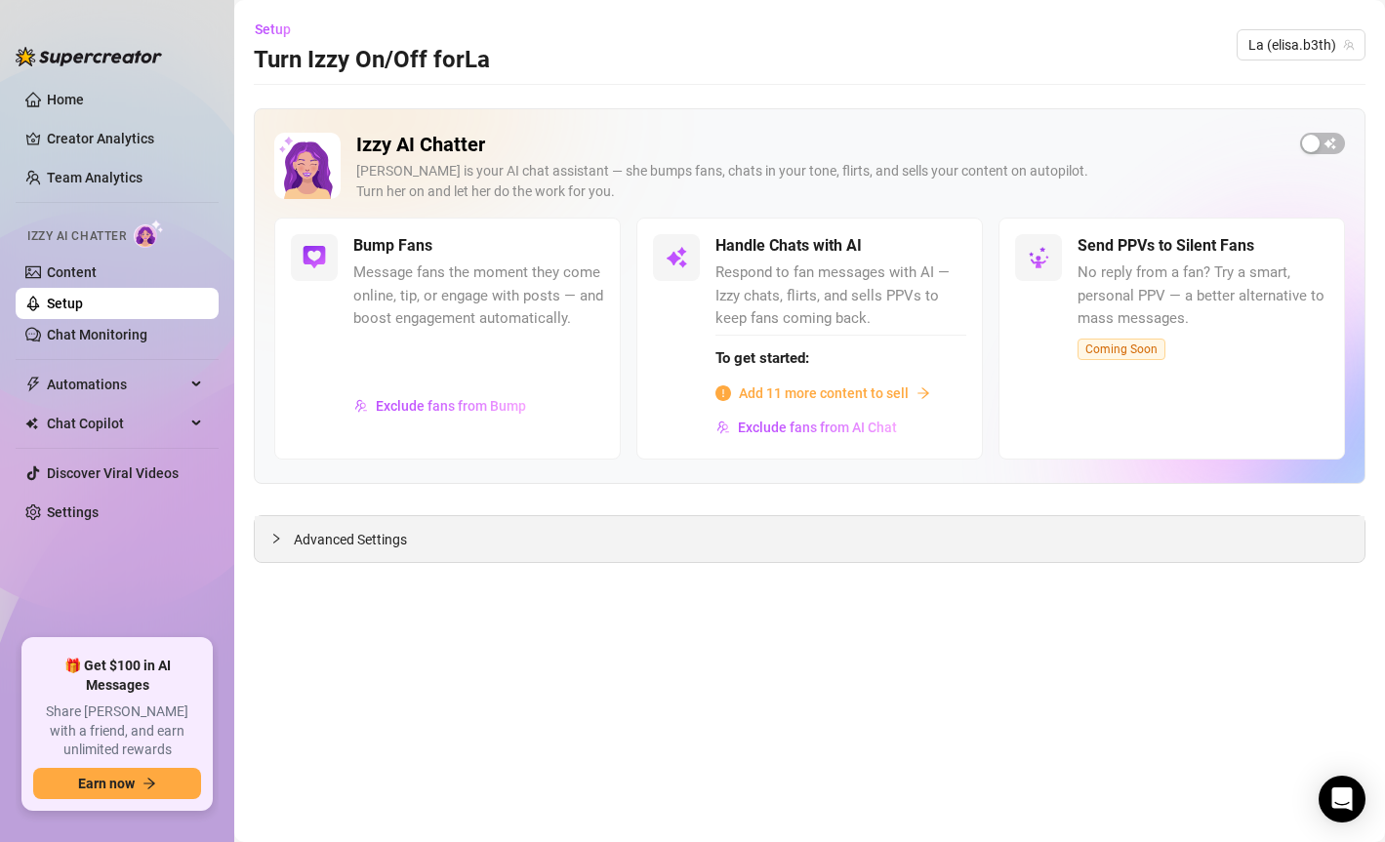
click at [462, 527] on div "Advanced Settings" at bounding box center [810, 539] width 1110 height 46
